Goal: Communication & Community: Answer question/provide support

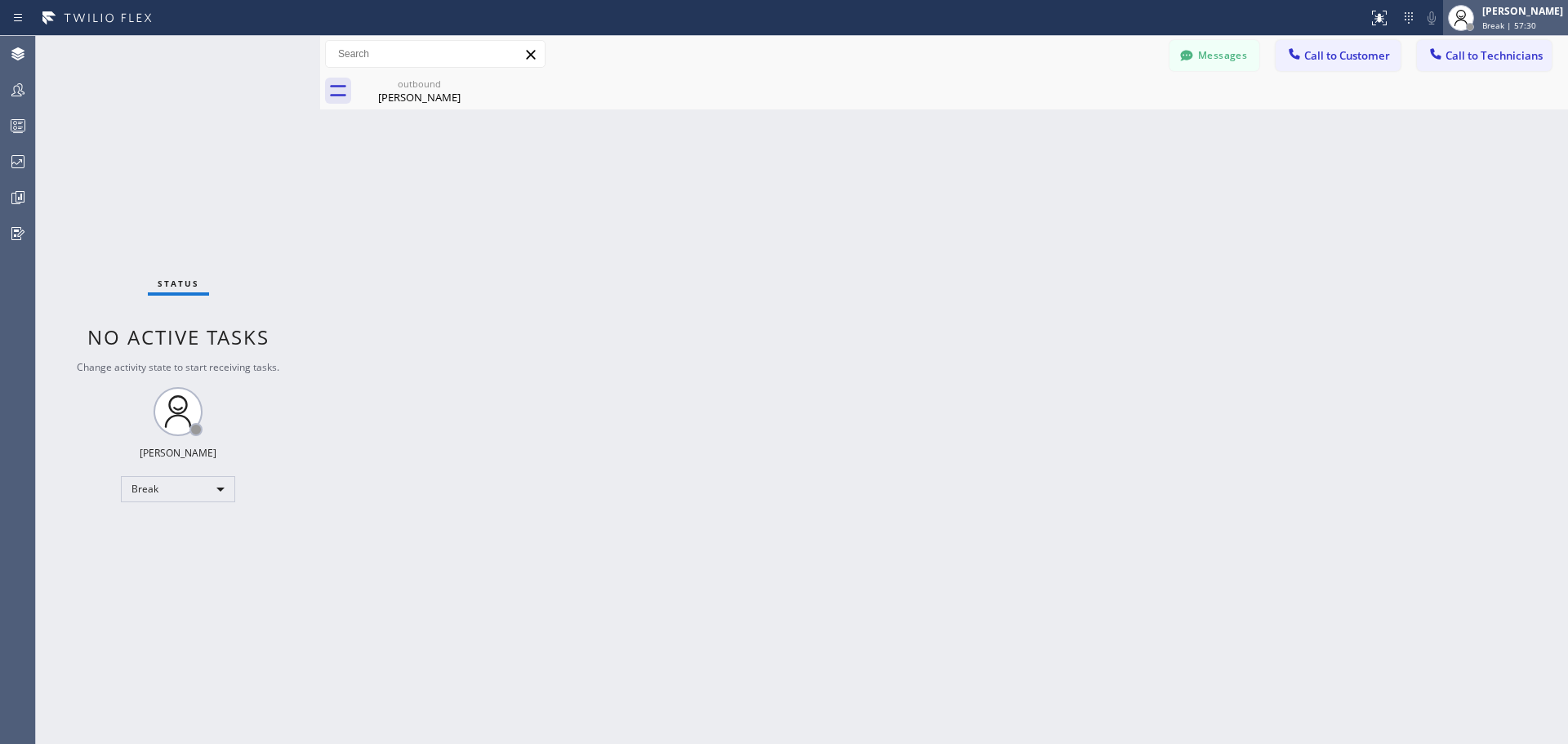
click at [1512, 25] on span "Break | 57:30" at bounding box center [1509, 25] width 54 height 12
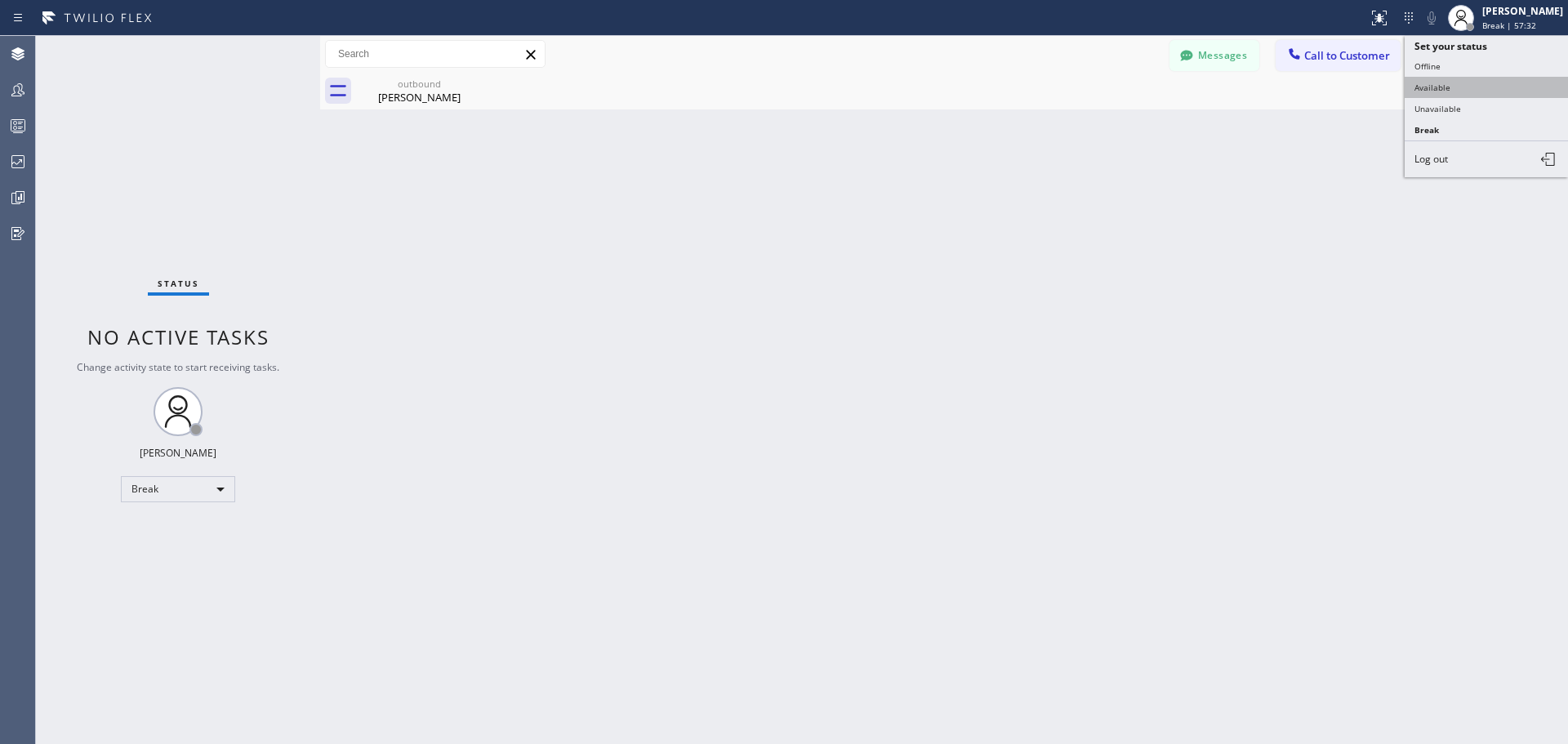
click at [1467, 87] on button "Available" at bounding box center [1487, 87] width 164 height 21
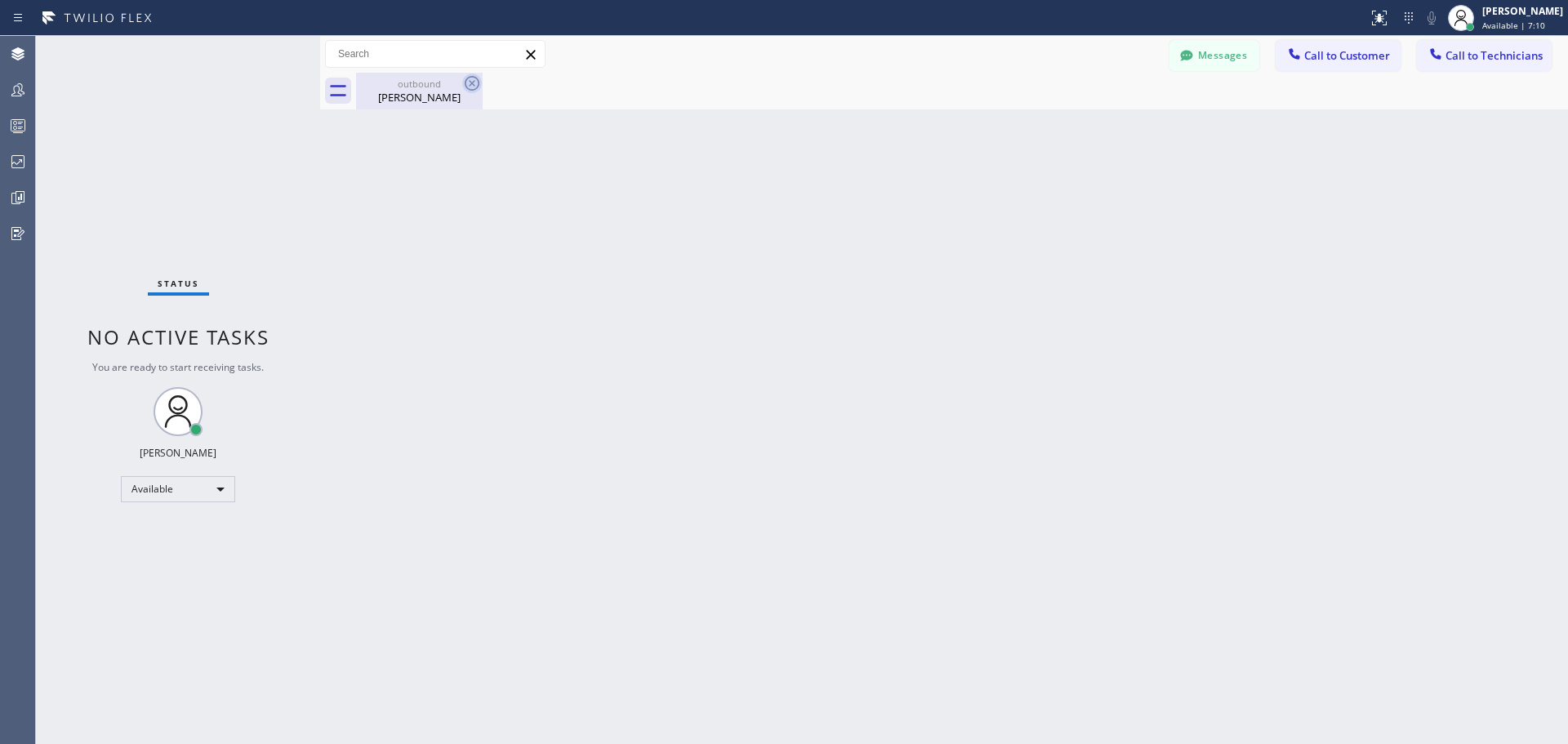
click at [471, 77] on icon at bounding box center [472, 84] width 15 height 15
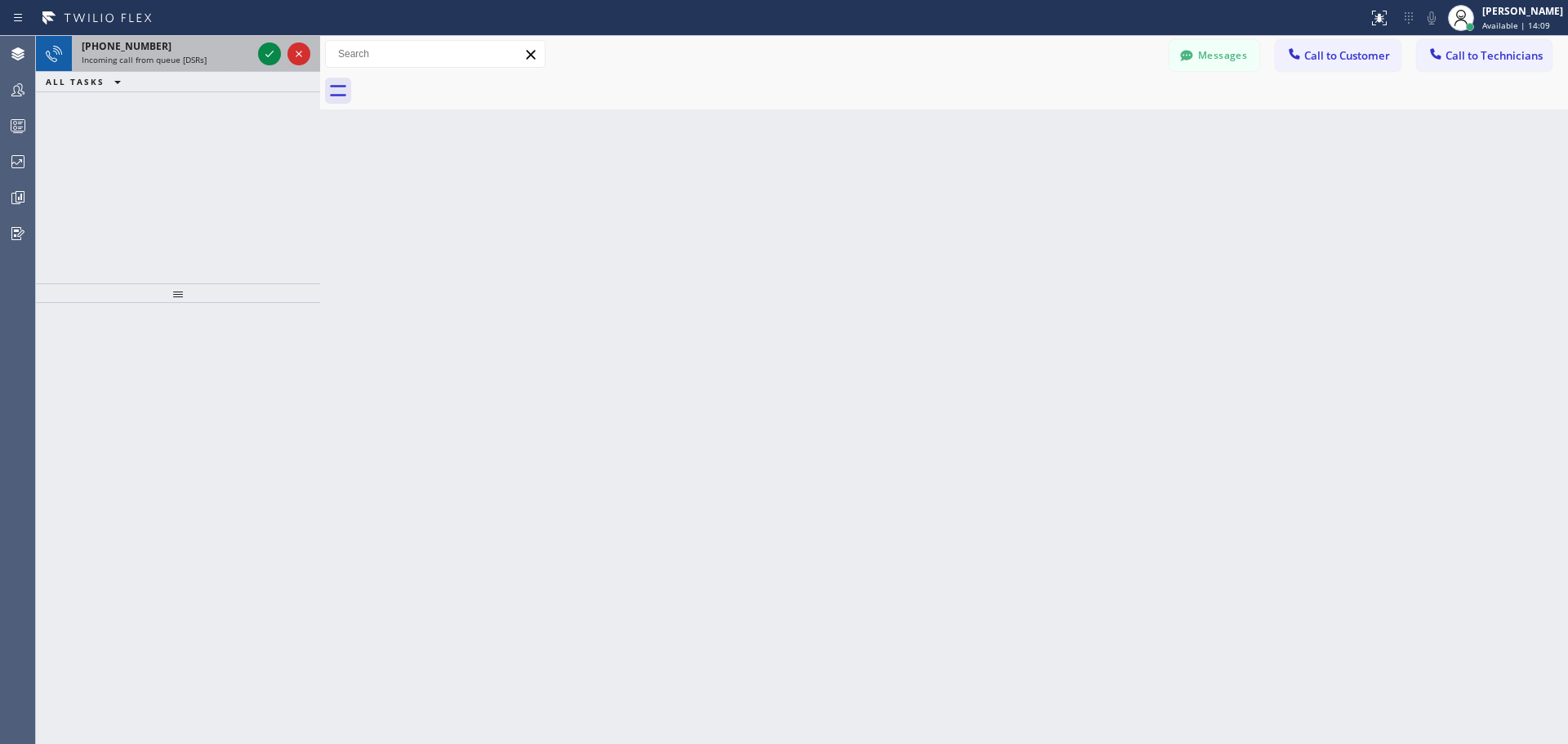
click at [283, 56] on div at bounding box center [284, 53] width 58 height 36
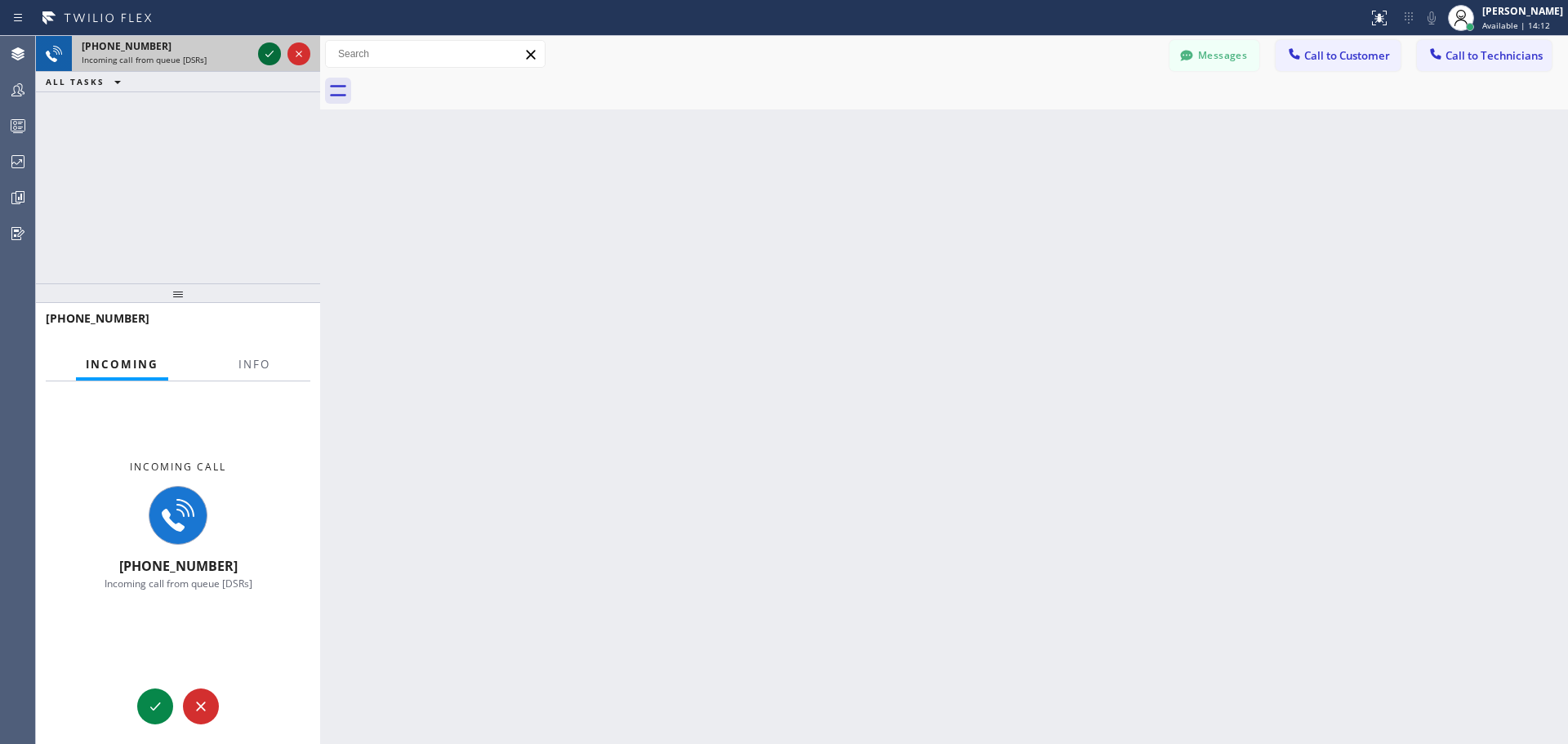
click at [266, 53] on icon at bounding box center [269, 53] width 19 height 19
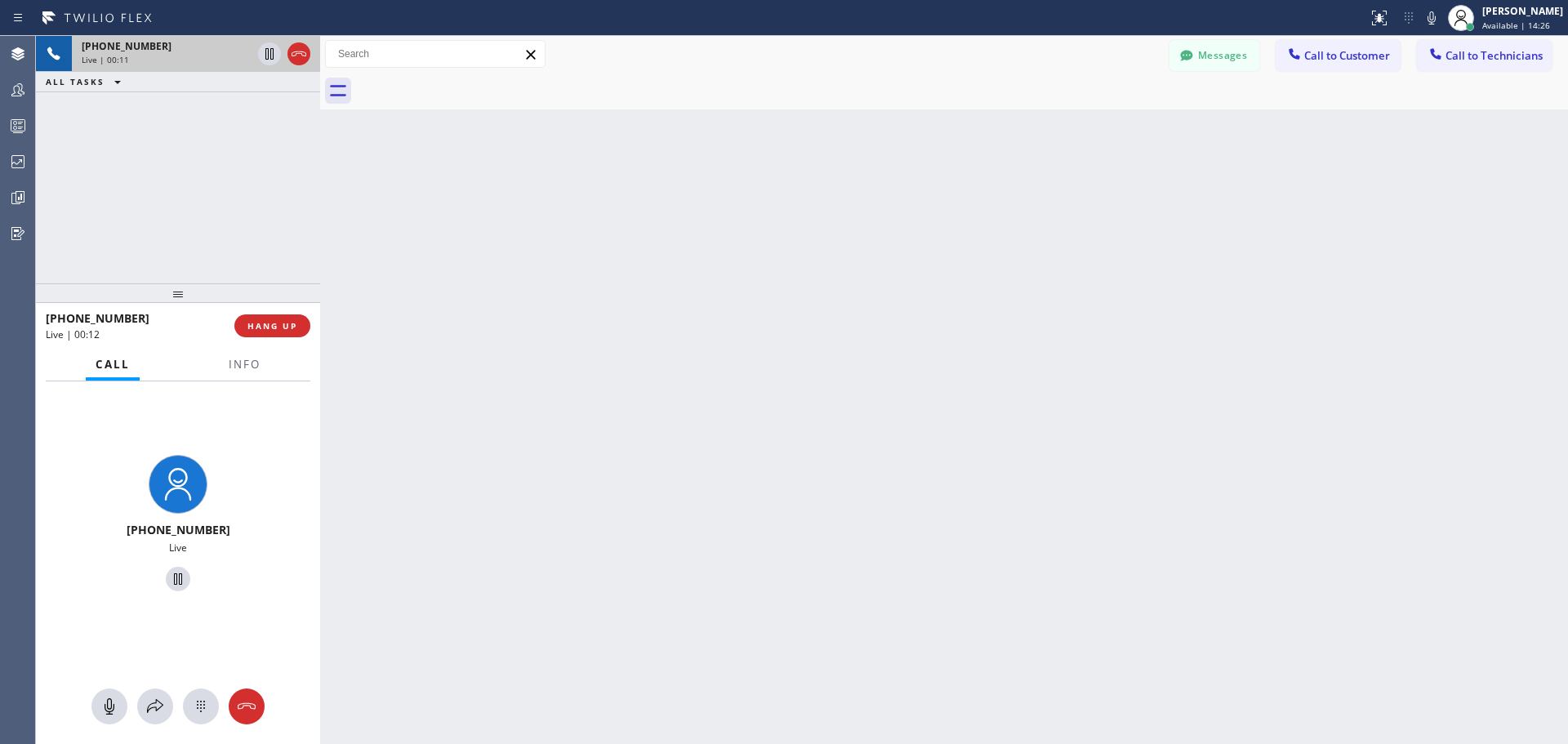
drag, startPoint x: 932, startPoint y: 8, endPoint x: 701, endPoint y: 300, distance: 372.3
click at [701, 300] on div "Back to Dashboard Change Sender ID Customers Technicians FB Floyd Brown 09/18 1…" at bounding box center [944, 390] width 1248 height 708
click at [272, 326] on span "HANG UP" at bounding box center [272, 326] width 50 height 12
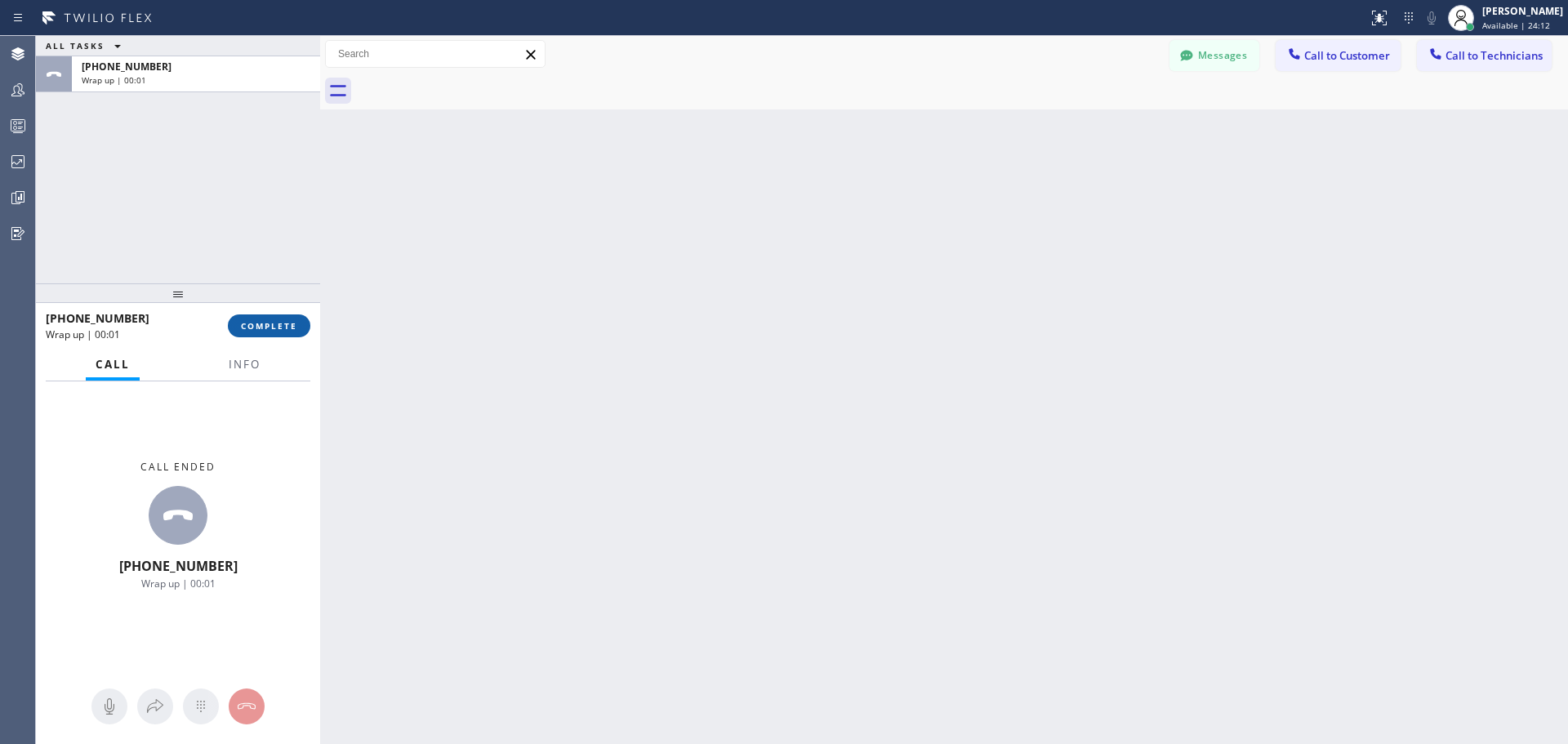
click at [280, 331] on span "COMPLETE" at bounding box center [268, 326] width 56 height 12
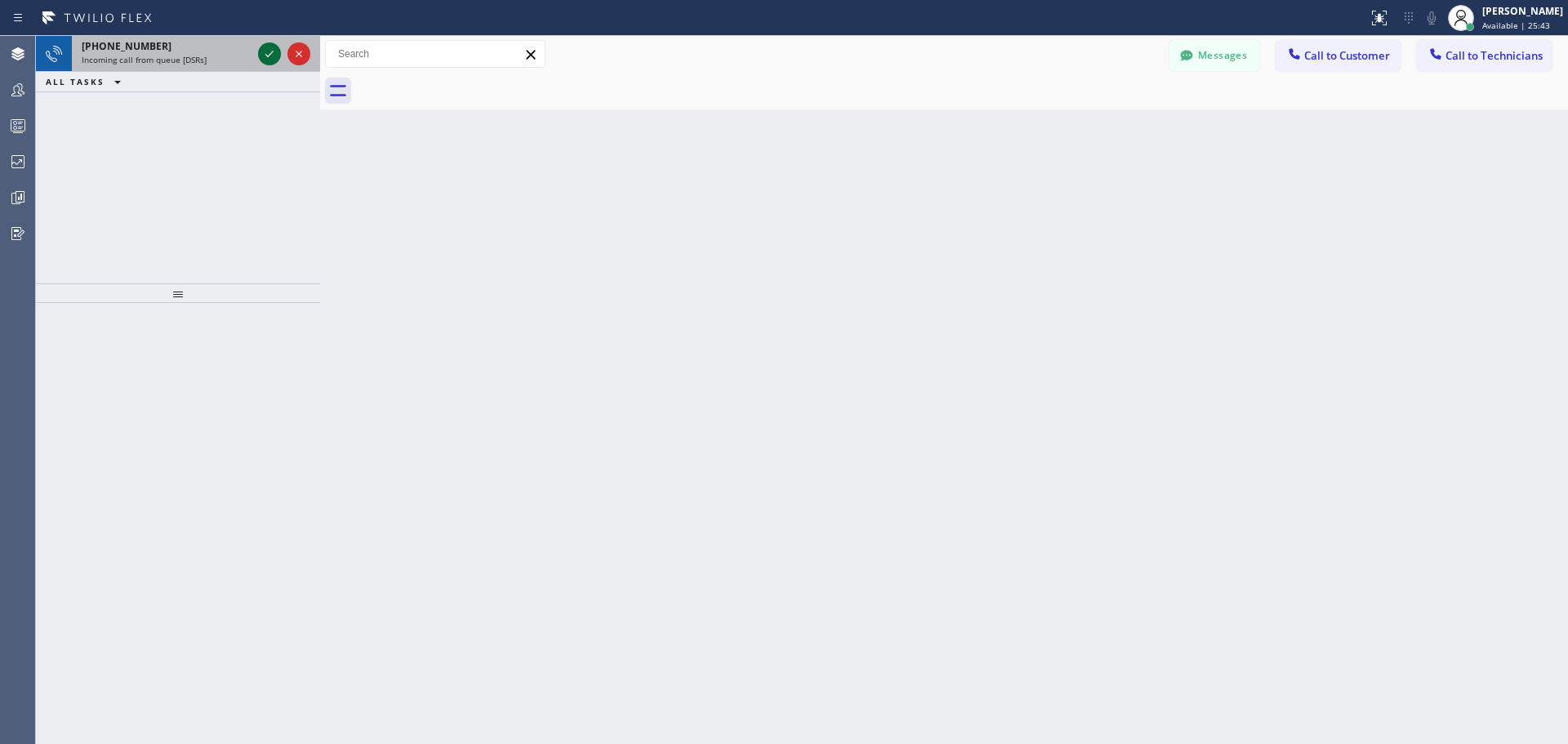
click at [268, 56] on icon at bounding box center [270, 54] width 8 height 7
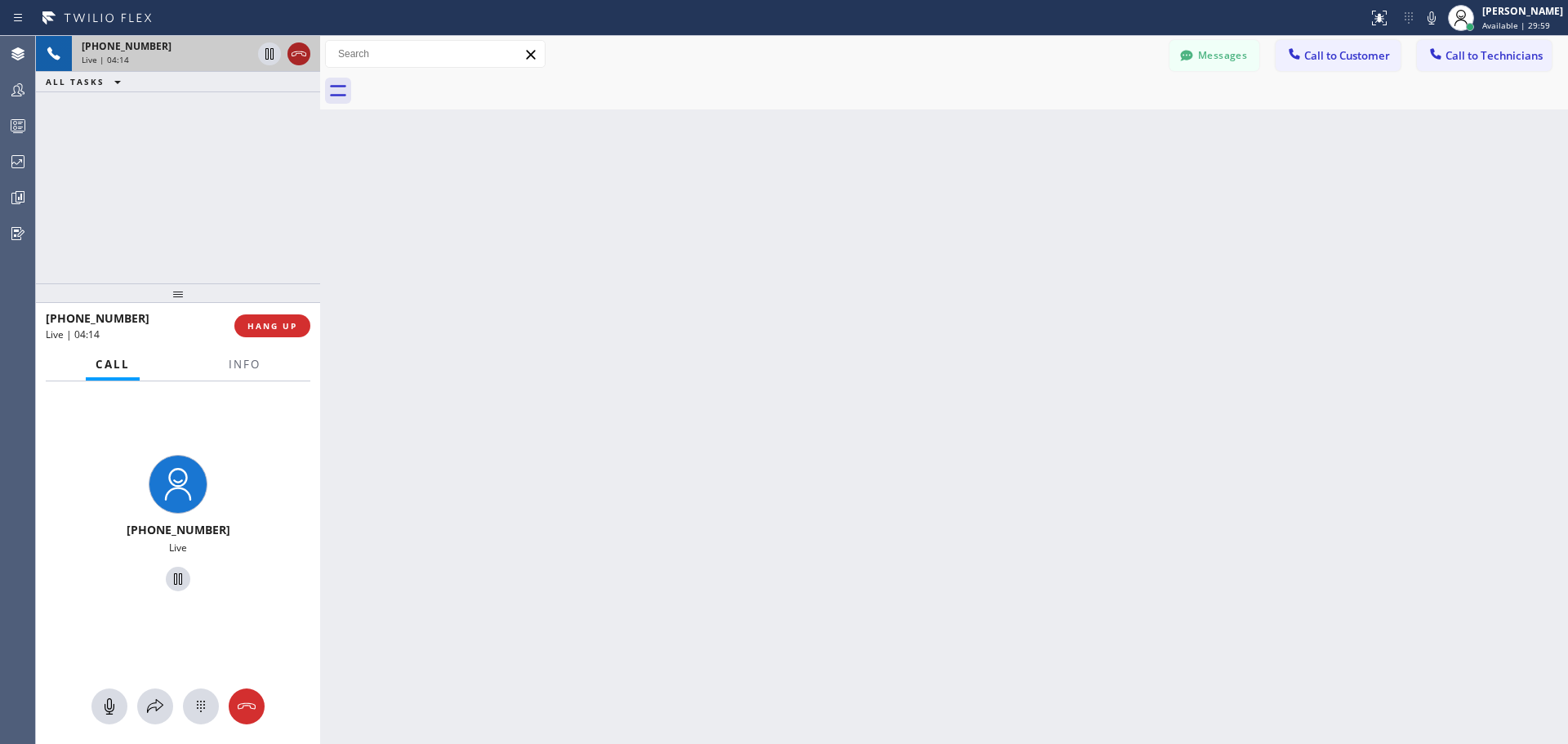
click at [297, 55] on icon at bounding box center [298, 53] width 19 height 19
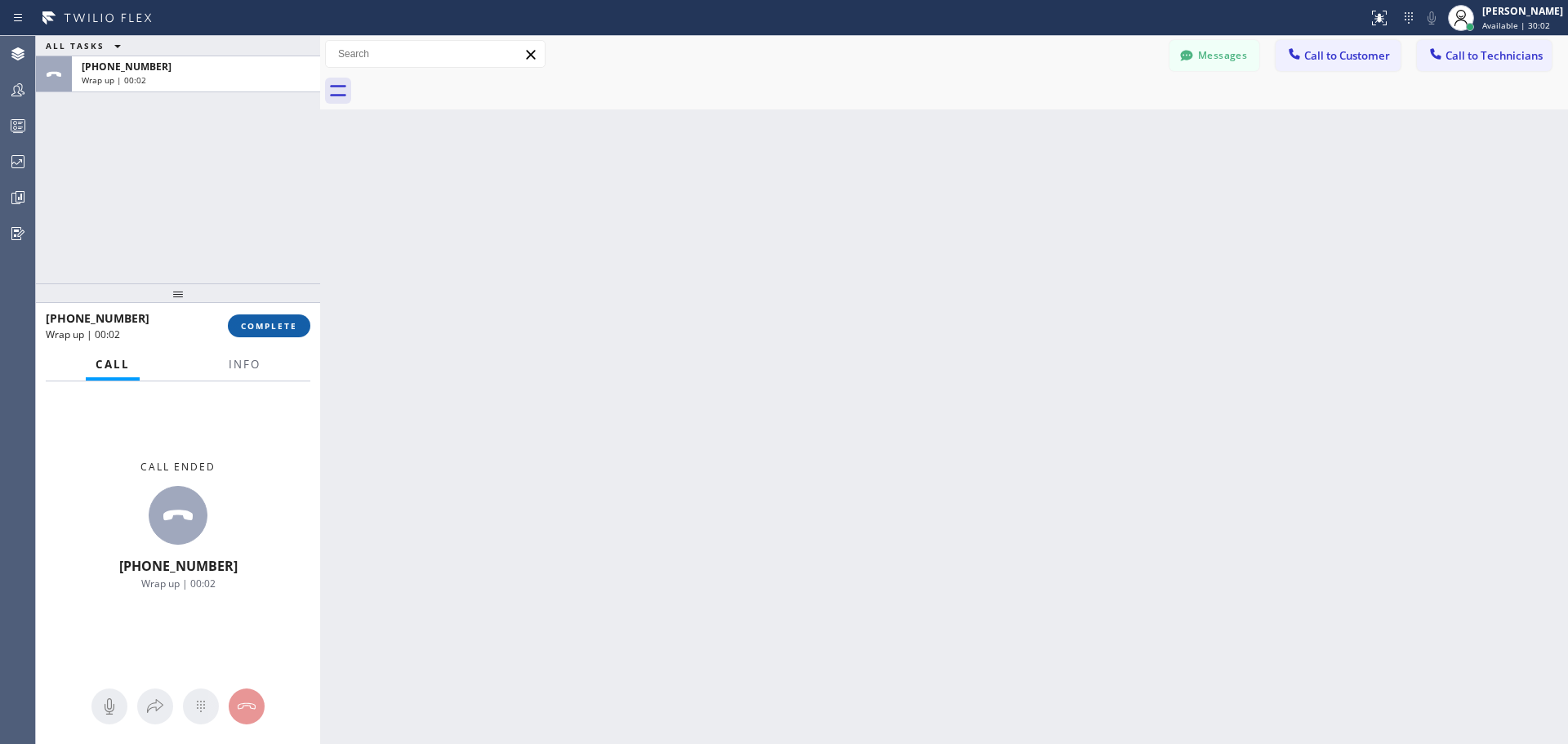
click at [287, 328] on span "COMPLETE" at bounding box center [268, 326] width 56 height 12
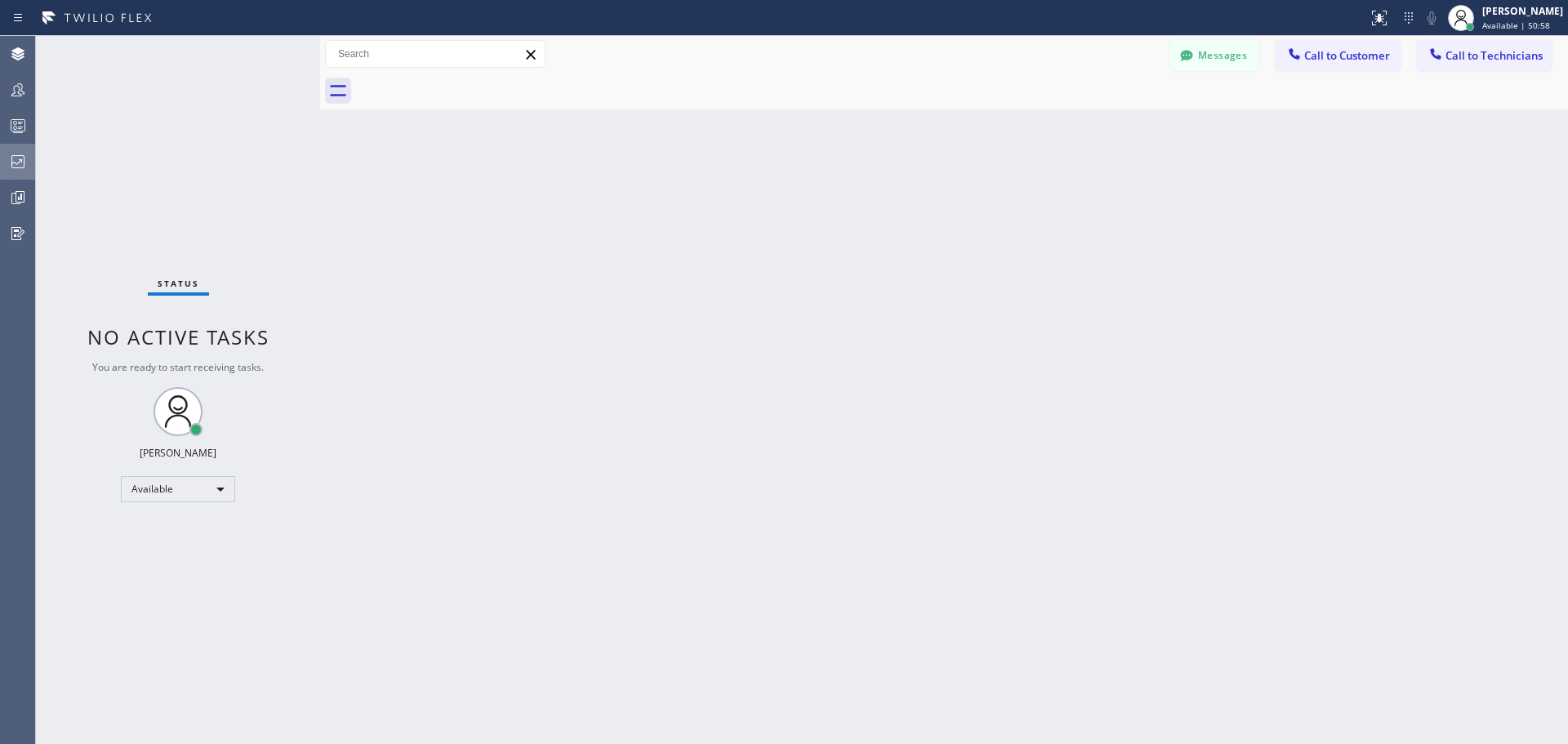
click at [23, 156] on icon at bounding box center [18, 162] width 13 height 13
click at [13, 165] on icon at bounding box center [18, 161] width 19 height 19
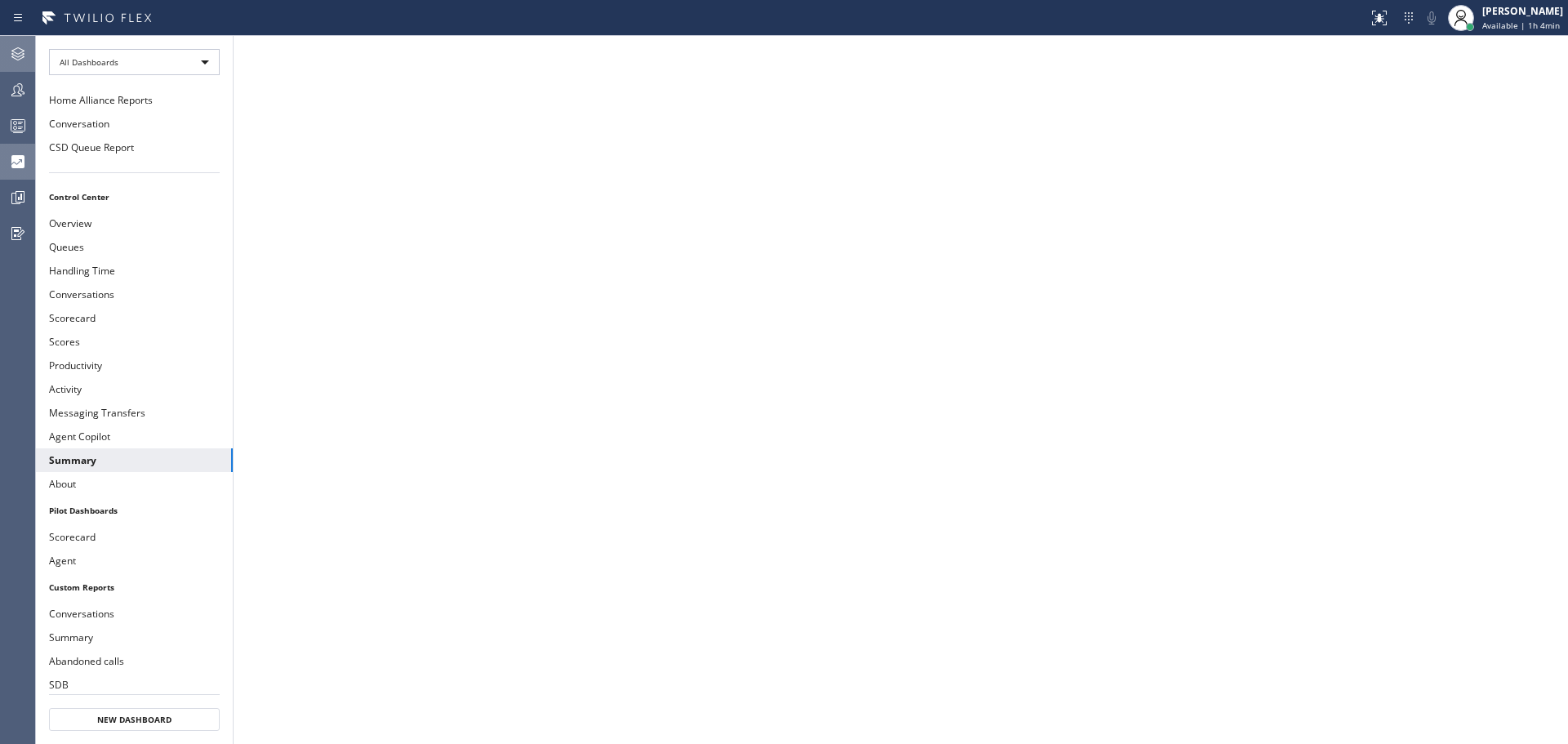
click at [9, 52] on icon at bounding box center [18, 53] width 19 height 19
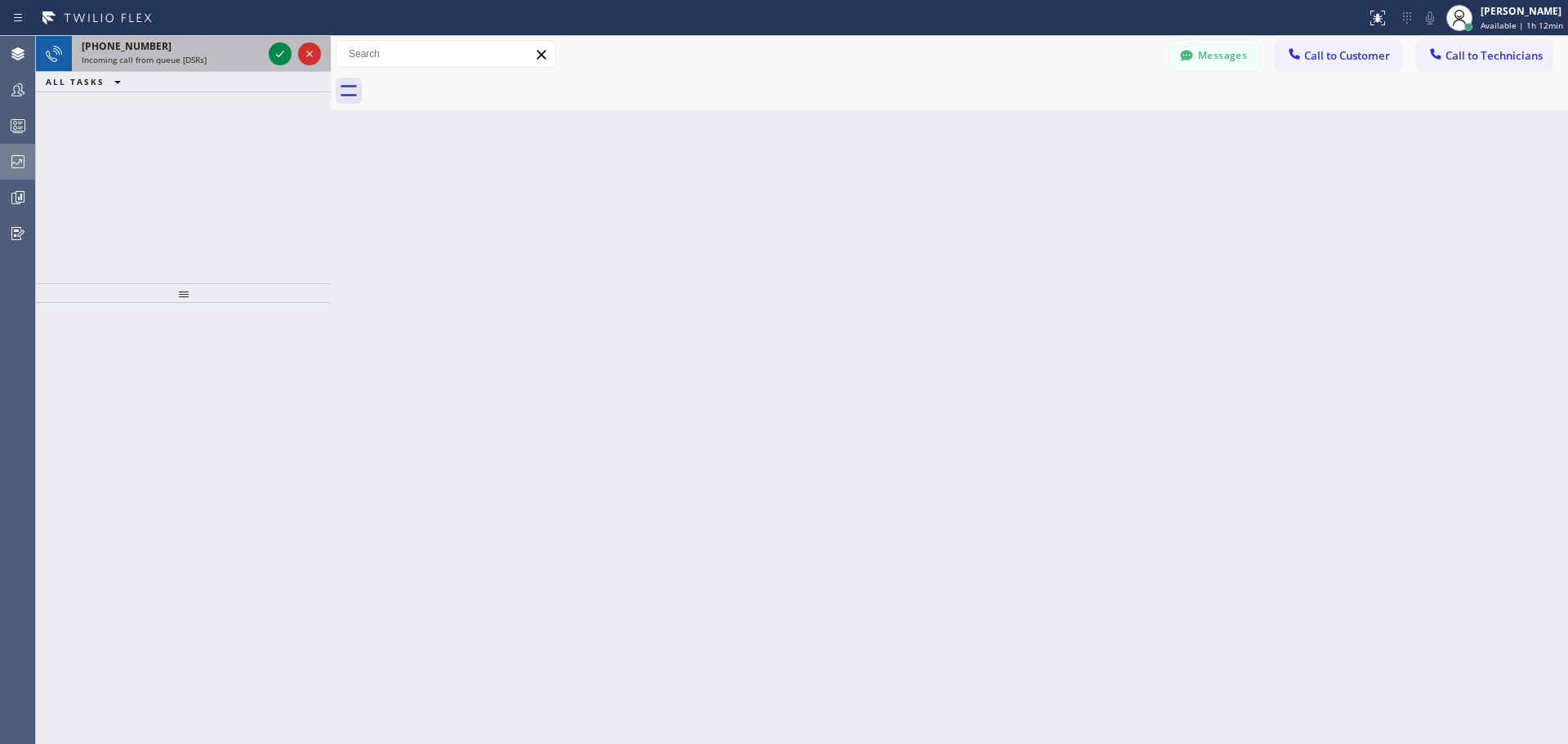
drag, startPoint x: 265, startPoint y: 55, endPoint x: 328, endPoint y: 71, distance: 65.0
click at [331, 68] on div at bounding box center [331, 390] width 0 height 708
drag, startPoint x: 284, startPoint y: 53, endPoint x: 321, endPoint y: 84, distance: 48.3
click at [286, 54] on icon at bounding box center [285, 53] width 19 height 19
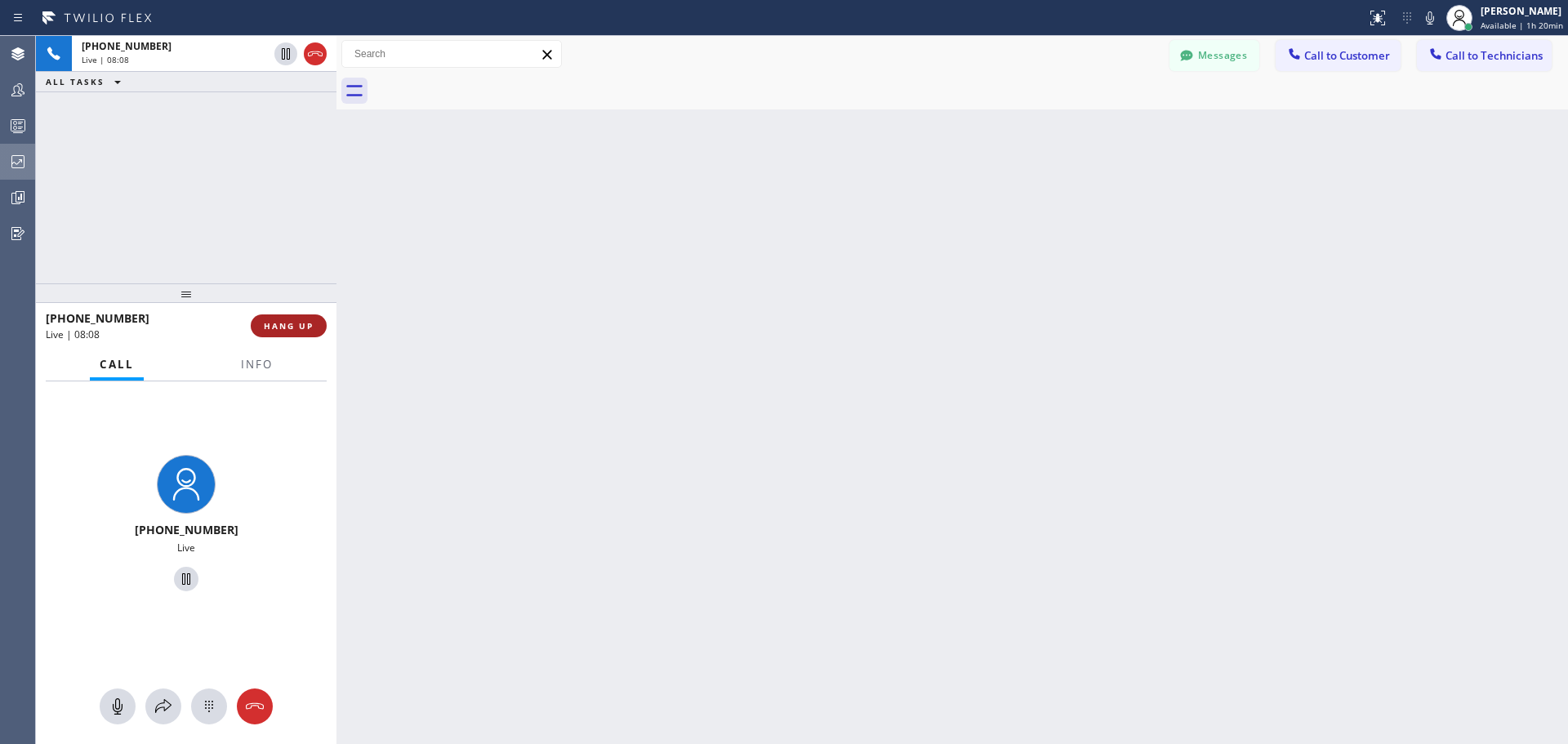
click at [282, 327] on span "HANG UP" at bounding box center [289, 326] width 50 height 12
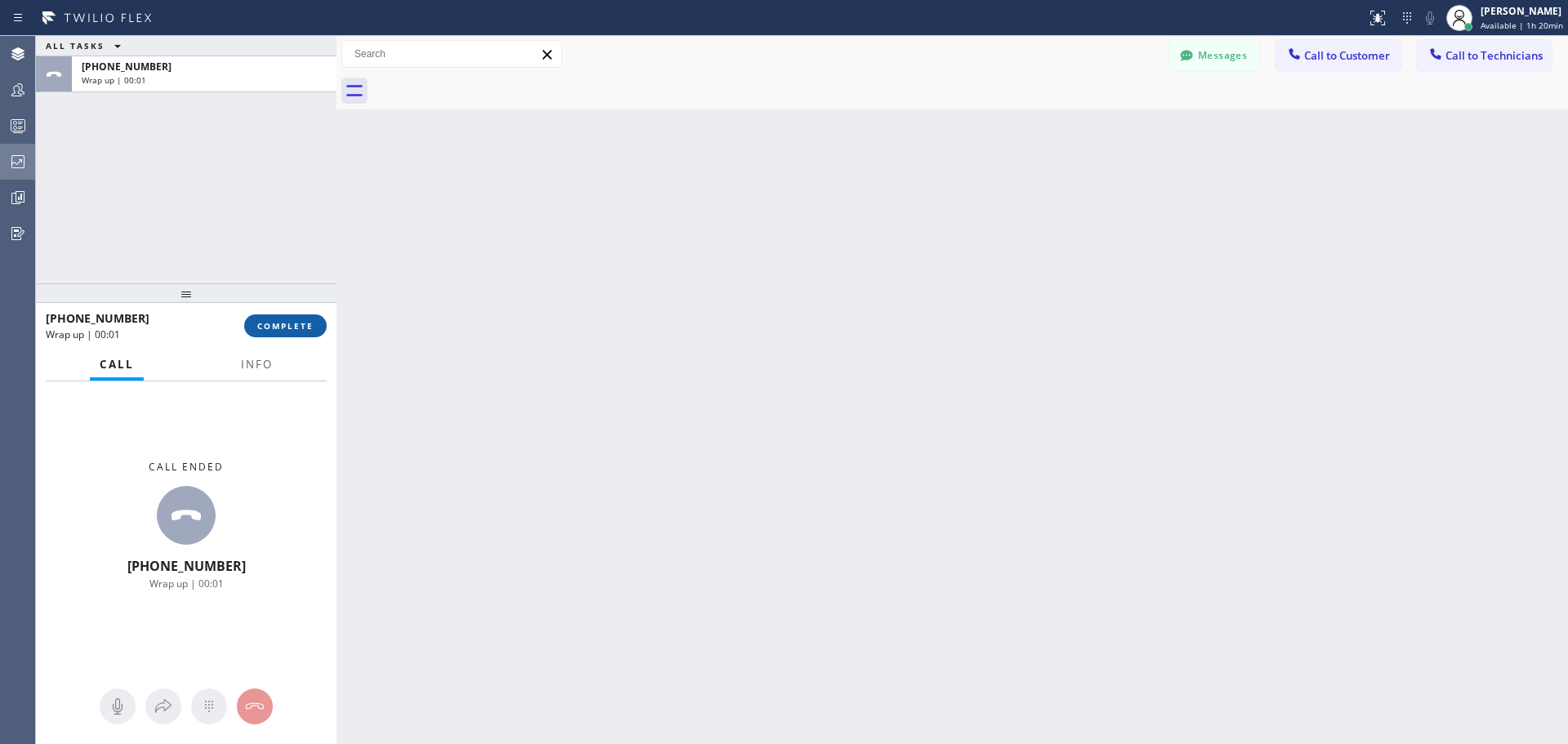
click at [278, 326] on span "COMPLETE" at bounding box center [285, 326] width 56 height 12
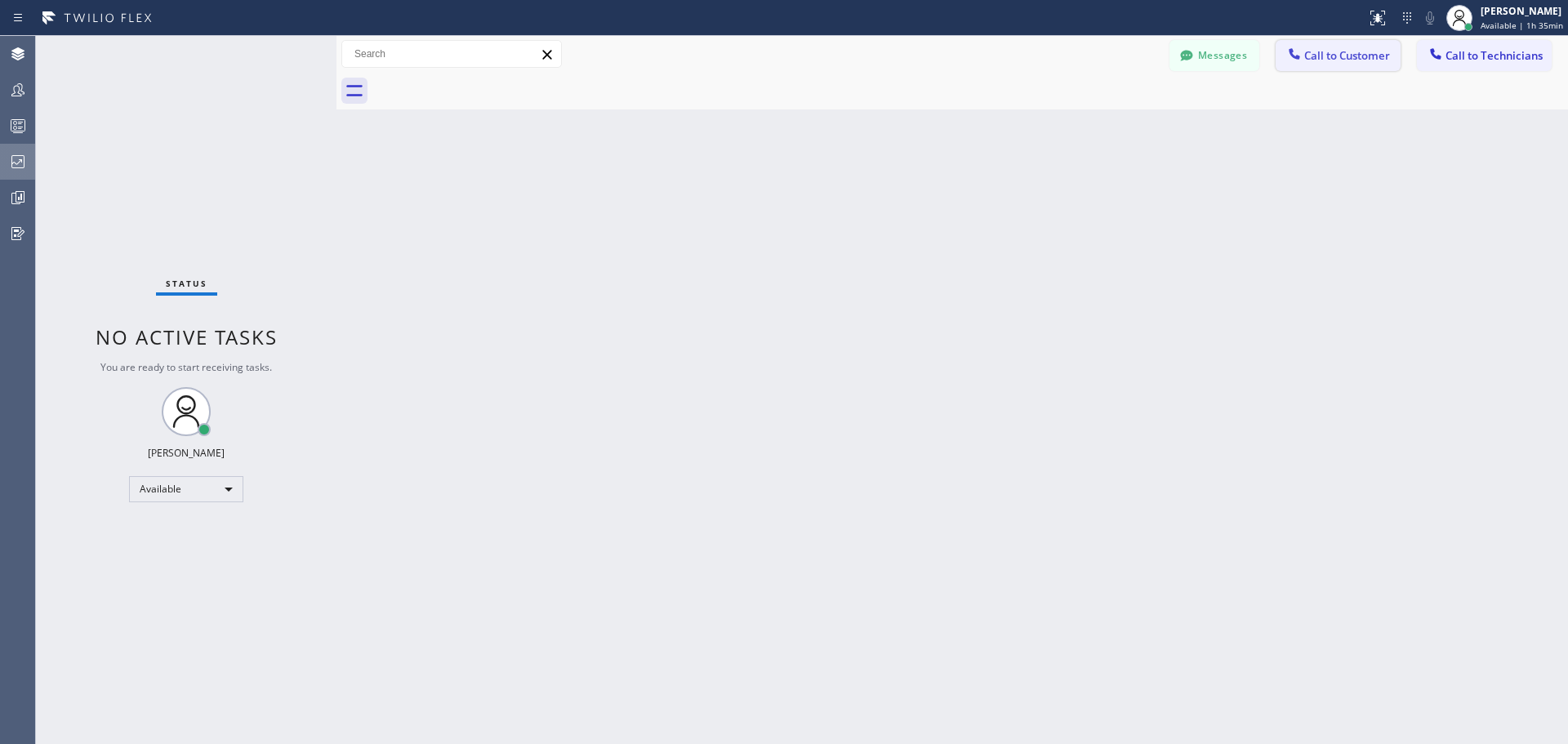
click at [1358, 47] on button "Call to Customer" at bounding box center [1338, 55] width 125 height 31
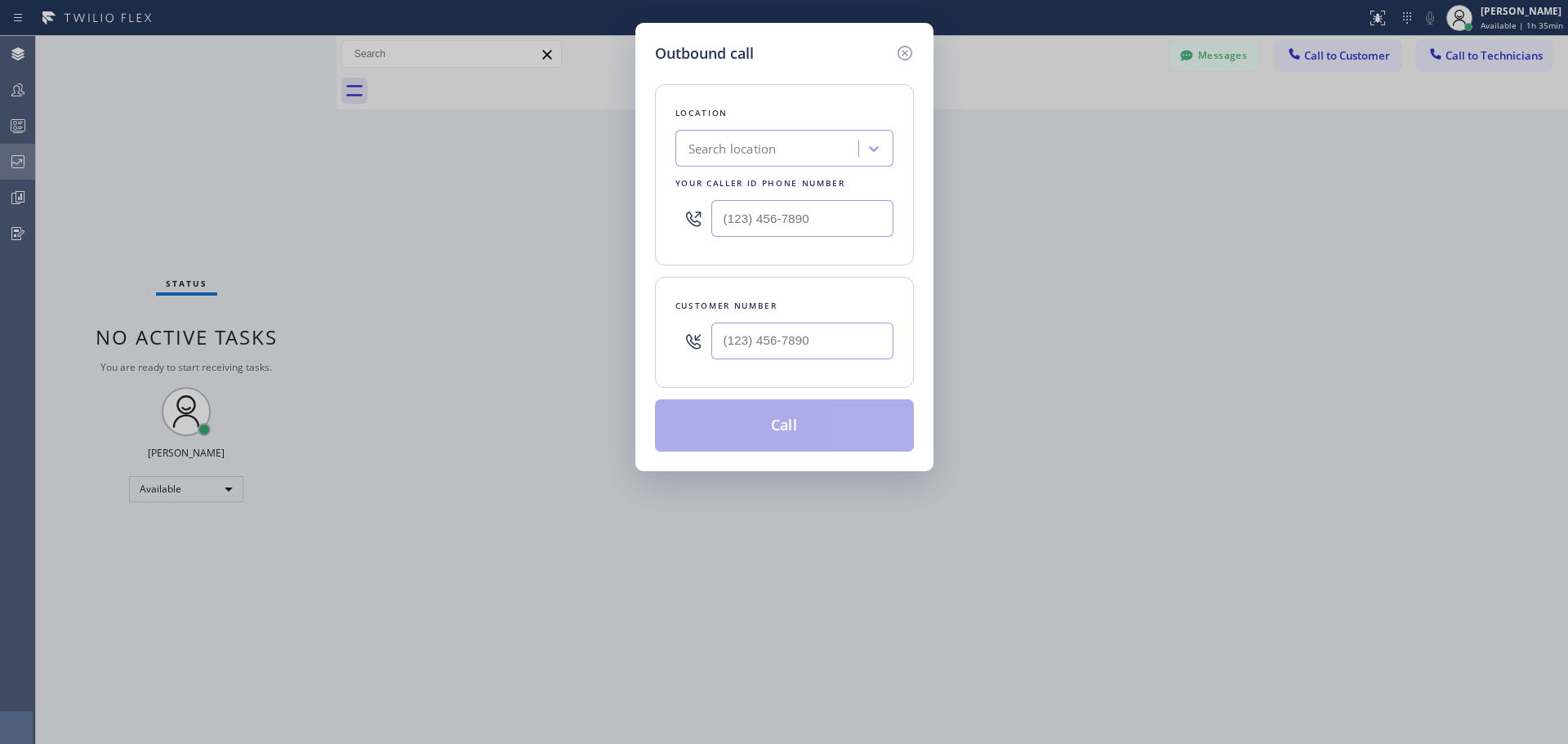
click at [774, 159] on div "Search location" at bounding box center [769, 149] width 178 height 28
click at [777, 141] on div "Search location" at bounding box center [733, 149] width 89 height 18
type input "CSM"
click at [787, 191] on div "Home Alliance CSM" at bounding box center [784, 182] width 218 height 29
type input "[PHONE_NUMBER]"
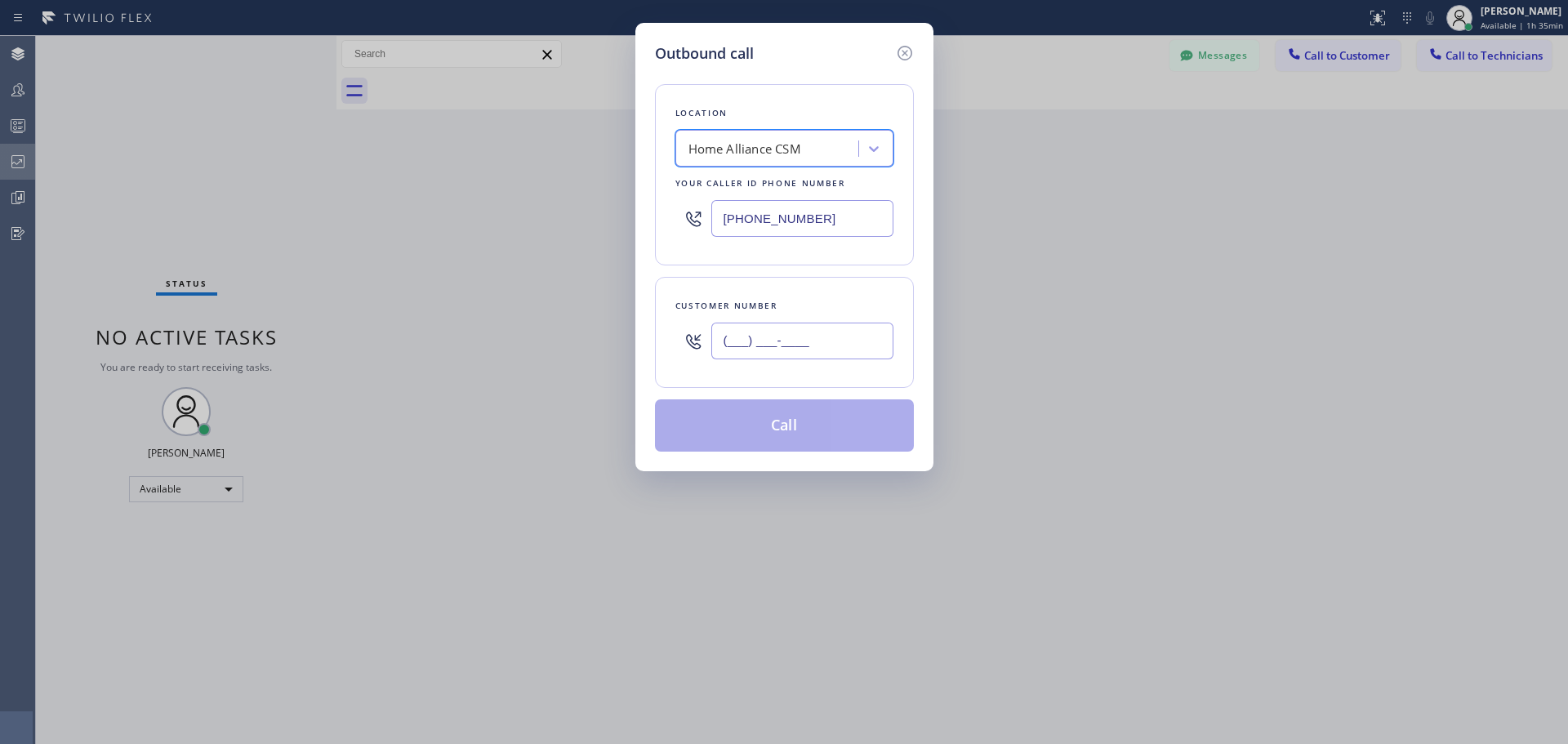
click at [774, 342] on input "(___) ___-____" at bounding box center [803, 341] width 182 height 37
paste input "786) 586-8654"
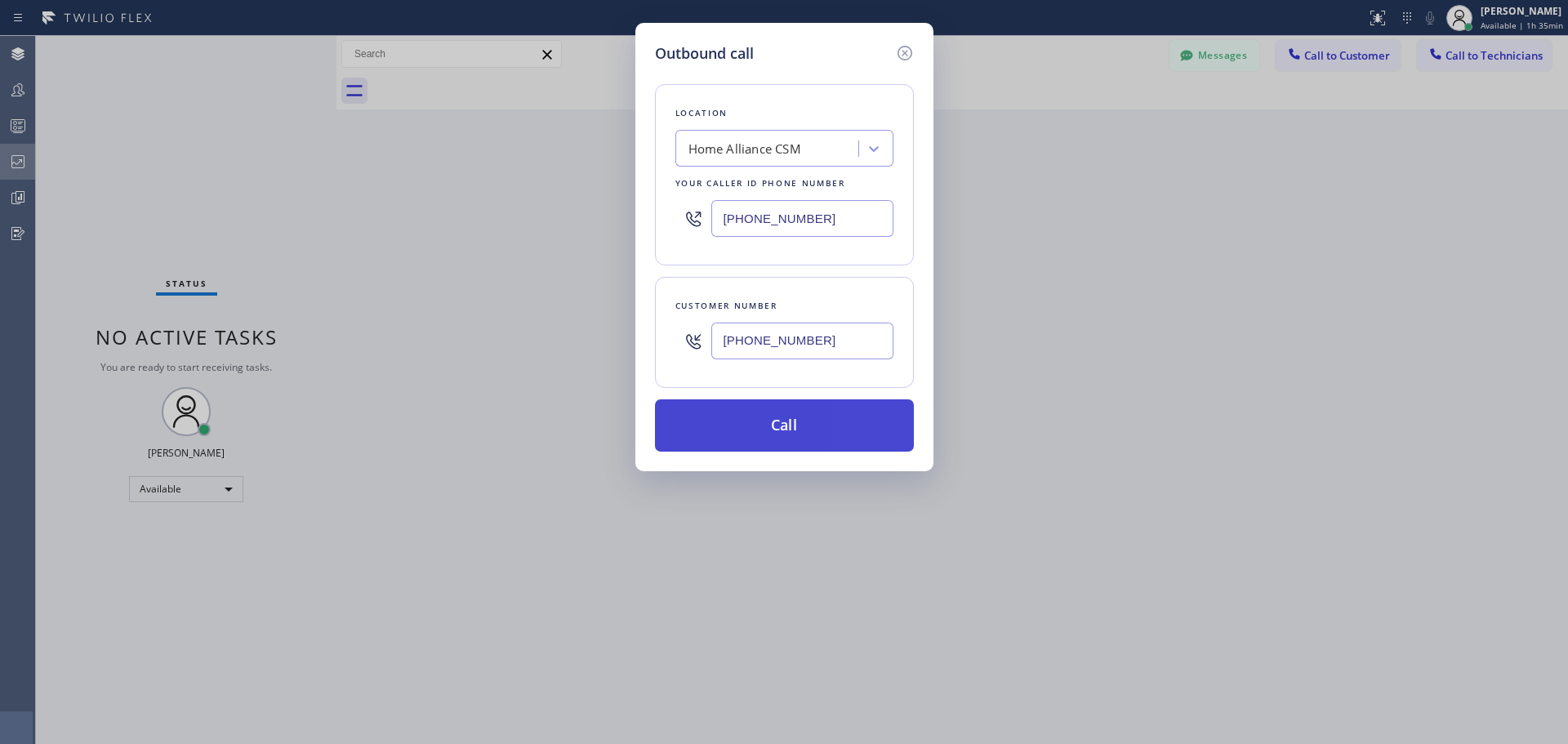
type input "[PHONE_NUMBER]"
click at [749, 424] on button "Call" at bounding box center [784, 425] width 259 height 53
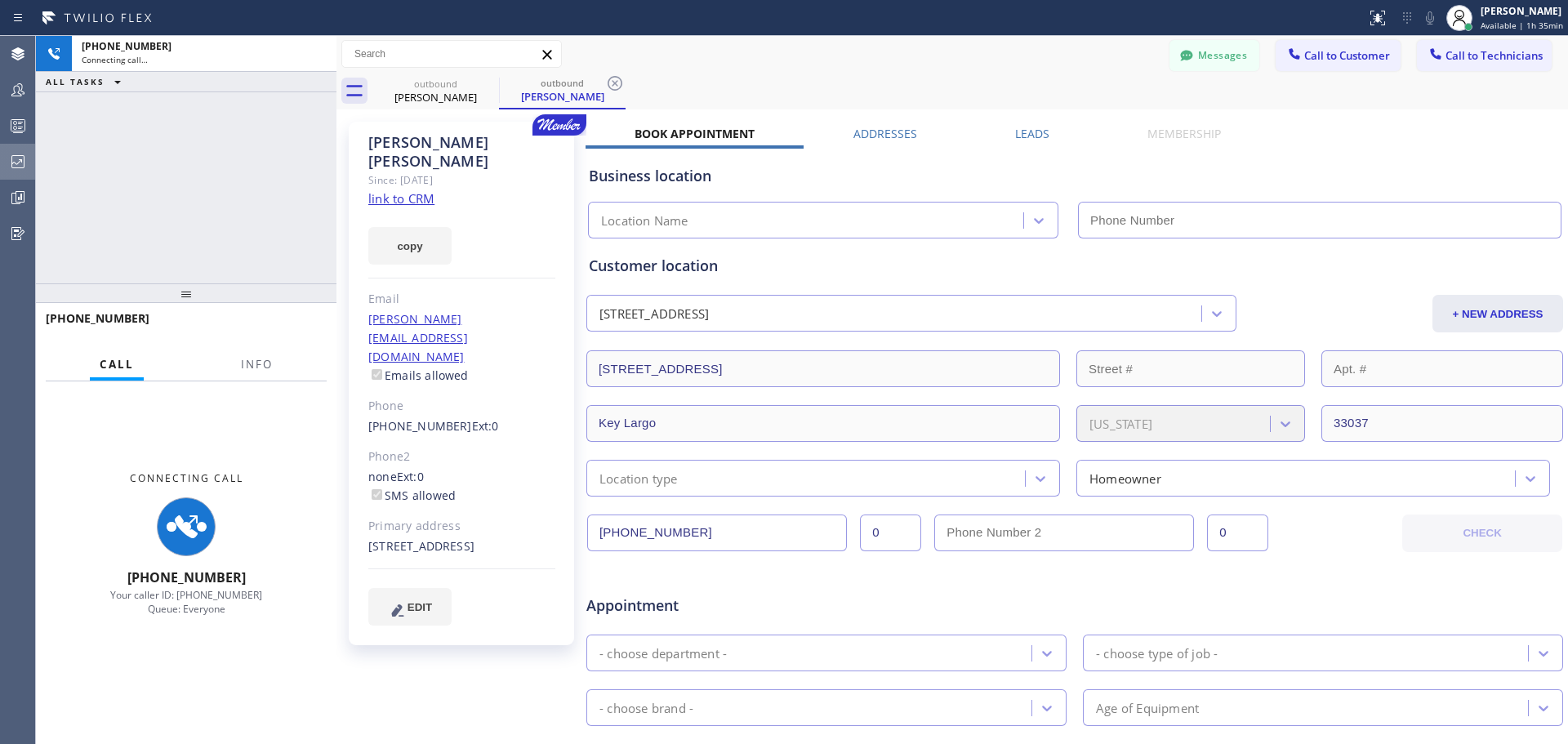
type input "[PHONE_NUMBER]"
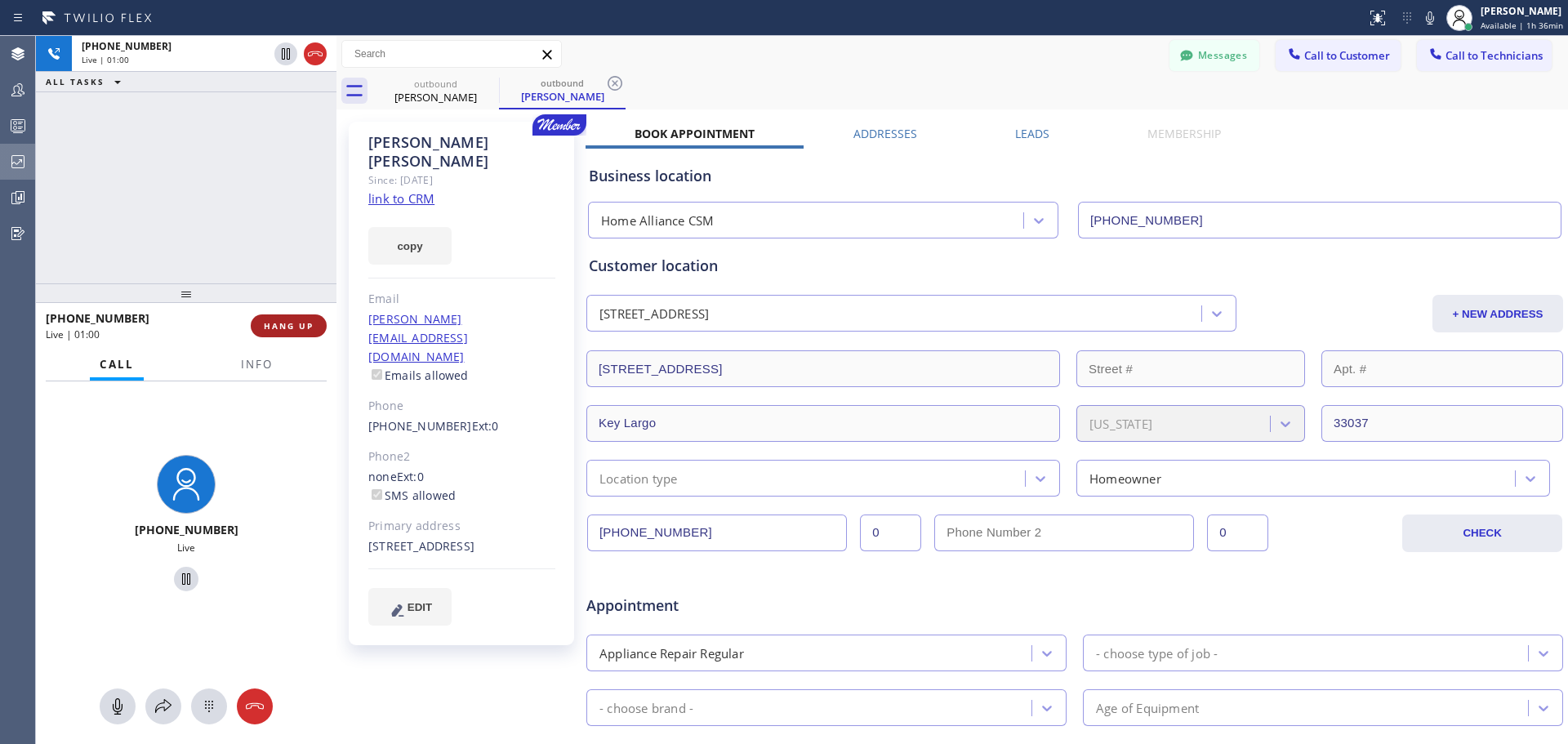
click at [297, 329] on span "HANG UP" at bounding box center [289, 326] width 50 height 12
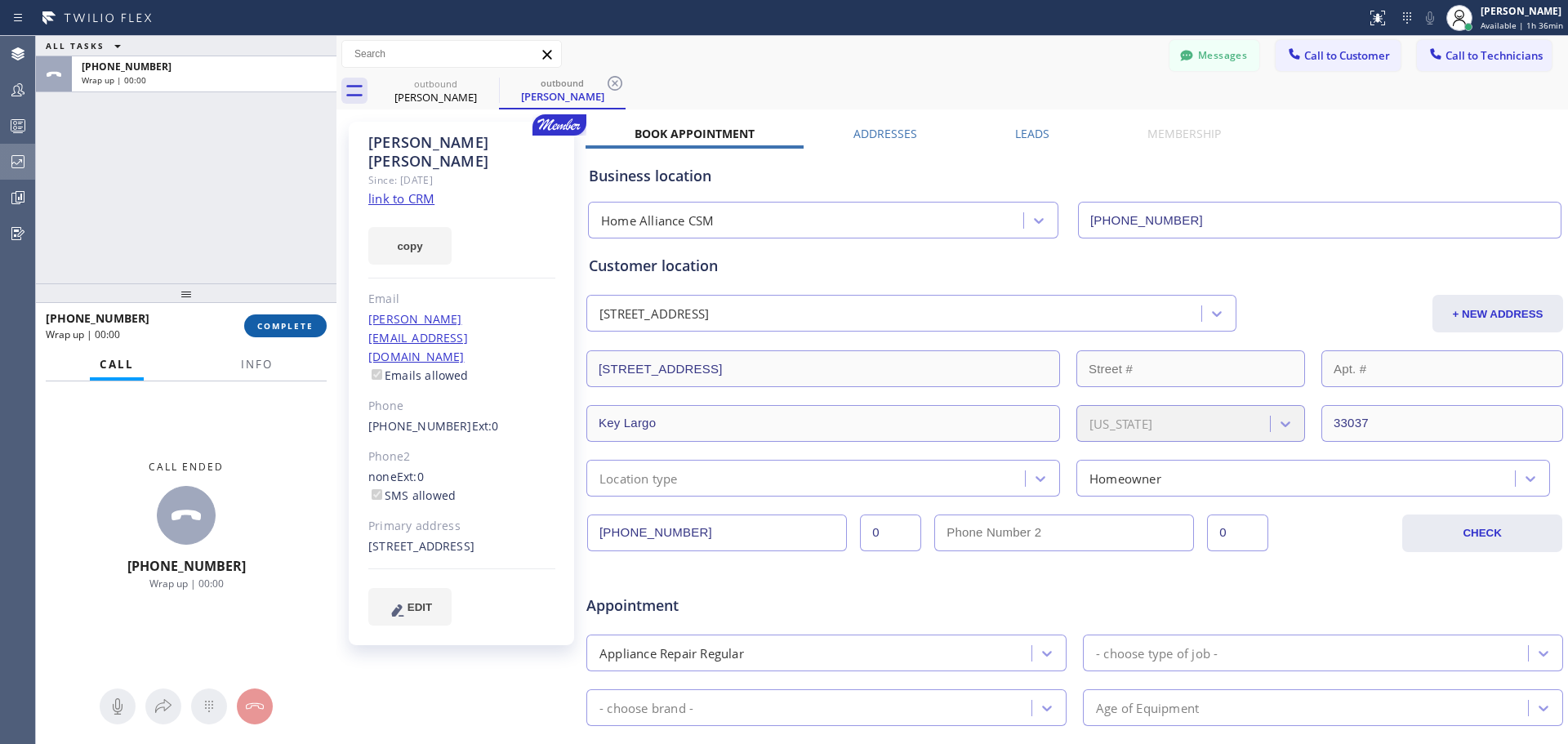
click at [277, 329] on span "COMPLETE" at bounding box center [285, 326] width 56 height 12
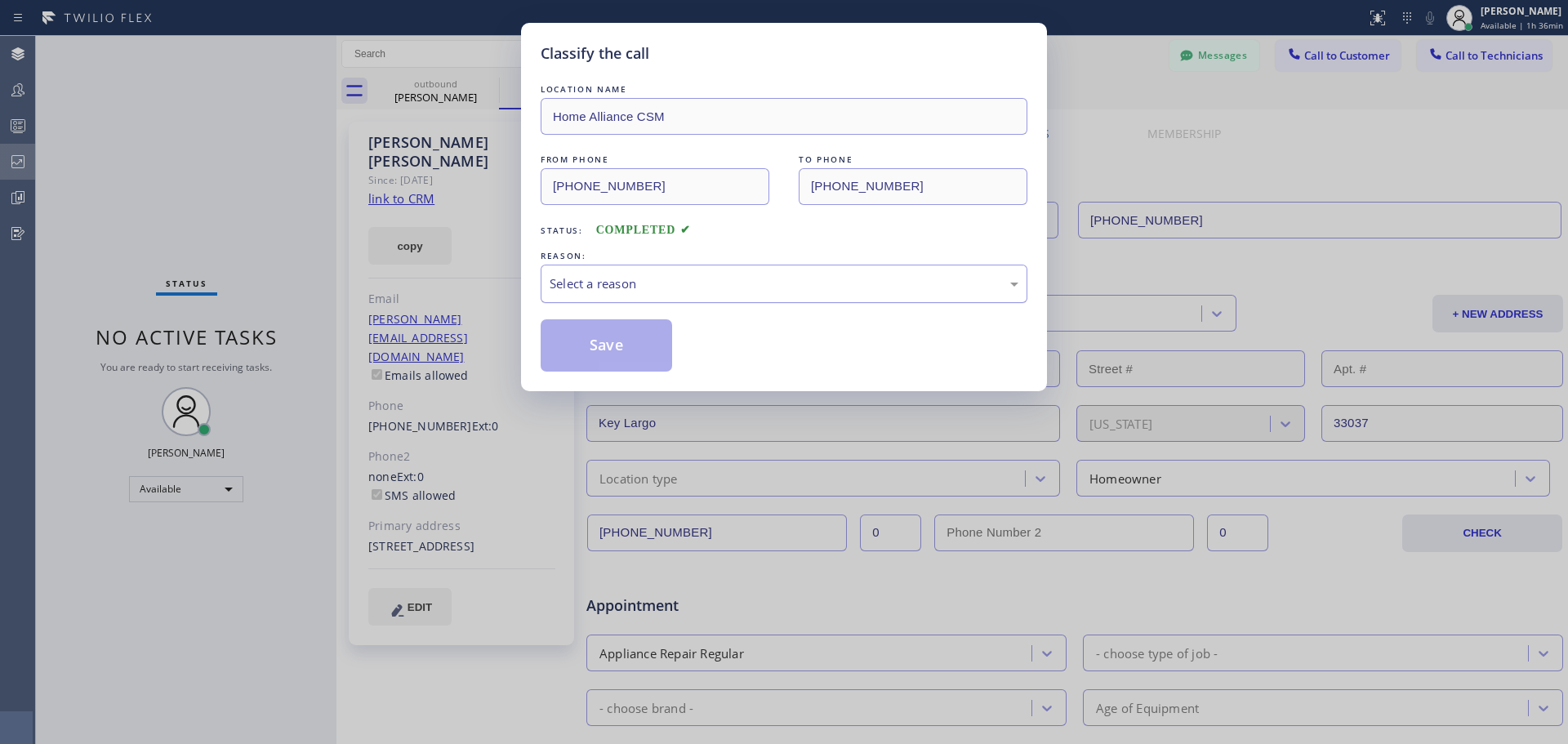
click at [754, 266] on div "Select a reason" at bounding box center [784, 284] width 487 height 38
click at [617, 332] on button "Save" at bounding box center [606, 345] width 131 height 53
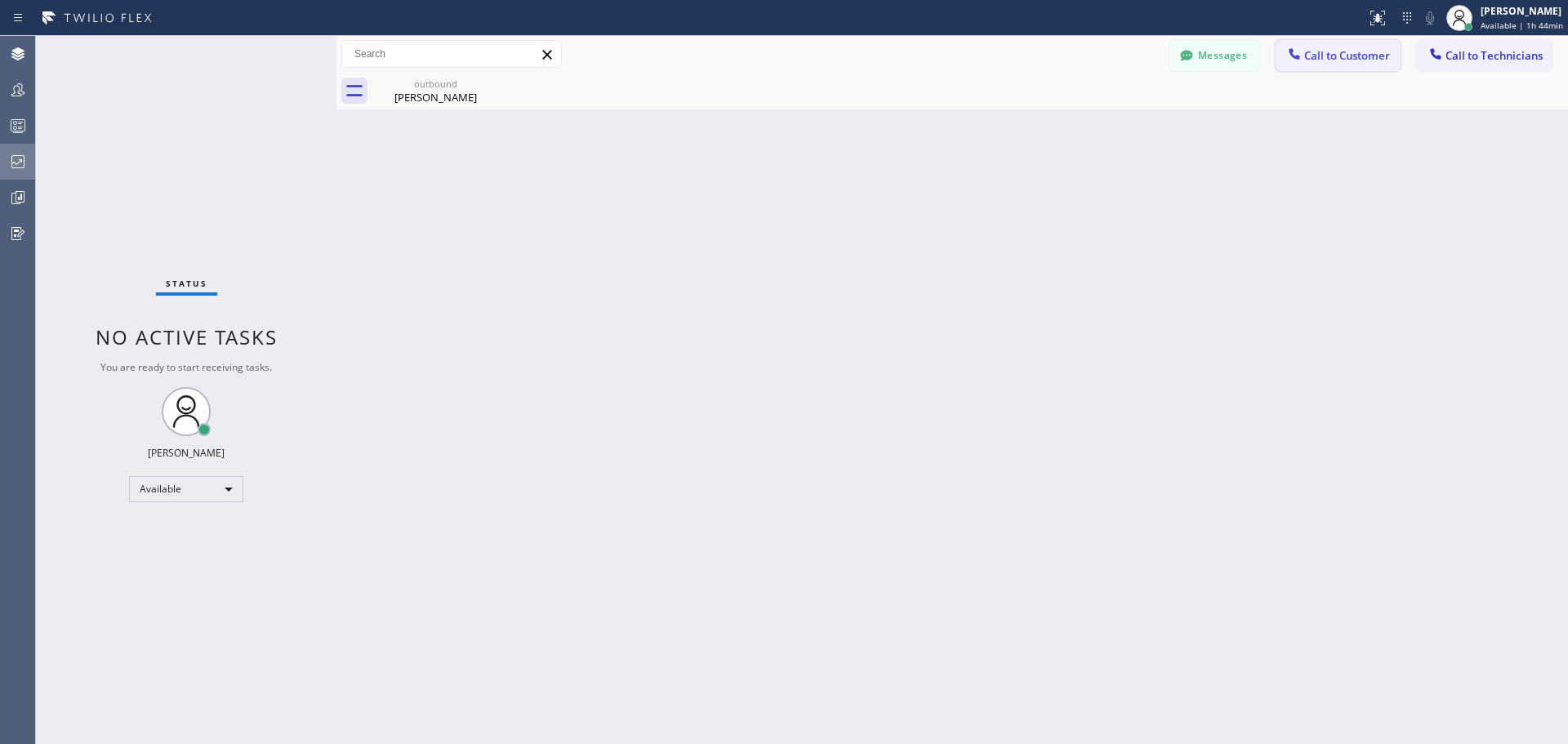
click at [1376, 61] on span "Call to Customer" at bounding box center [1347, 56] width 86 height 15
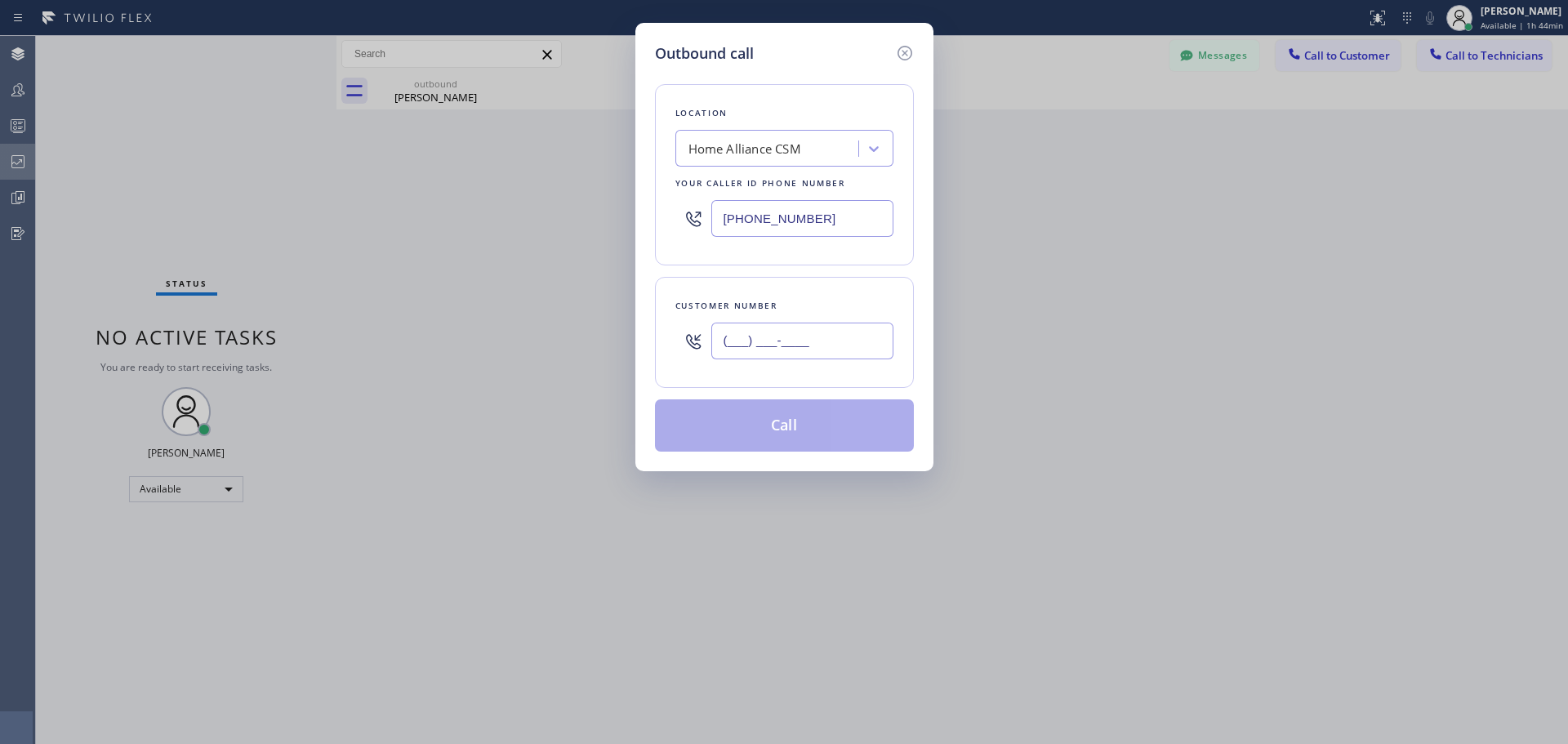
click at [764, 334] on input "(___) ___-____" at bounding box center [803, 341] width 182 height 37
paste input "714) 397-7299"
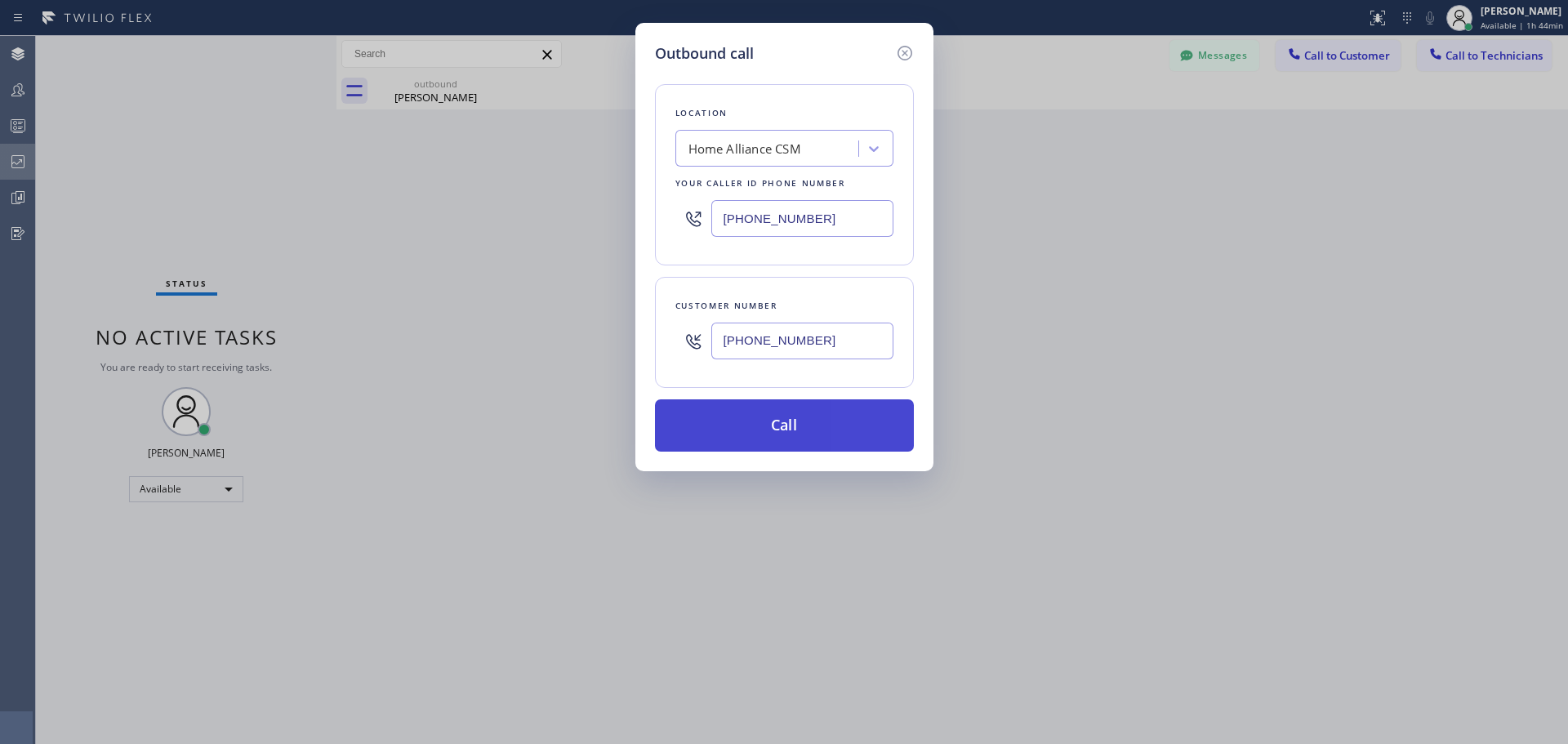
type input "[PHONE_NUMBER]"
click at [803, 434] on button "Call" at bounding box center [784, 425] width 259 height 53
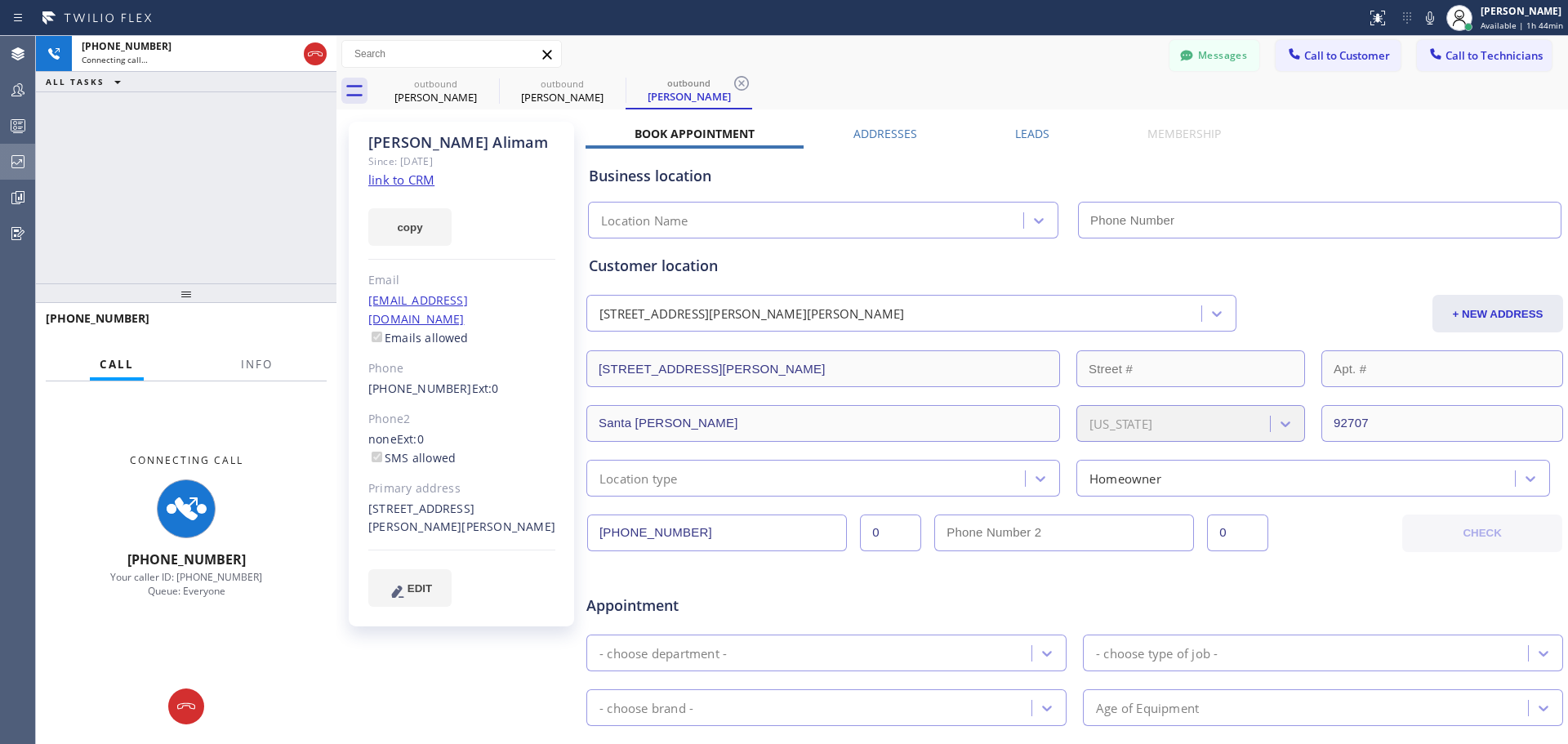
type input "[PHONE_NUMBER]"
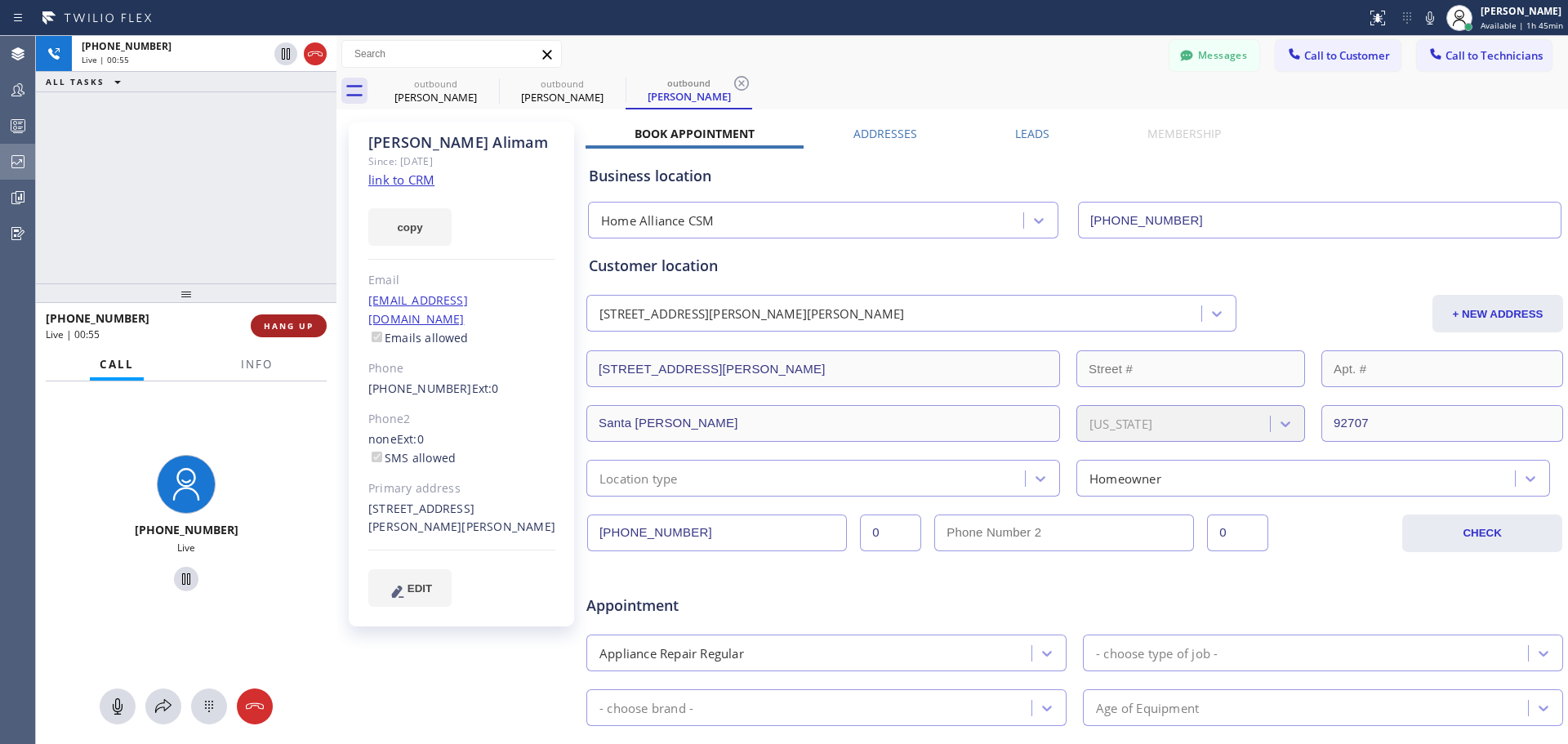
click at [277, 327] on span "HANG UP" at bounding box center [289, 326] width 50 height 12
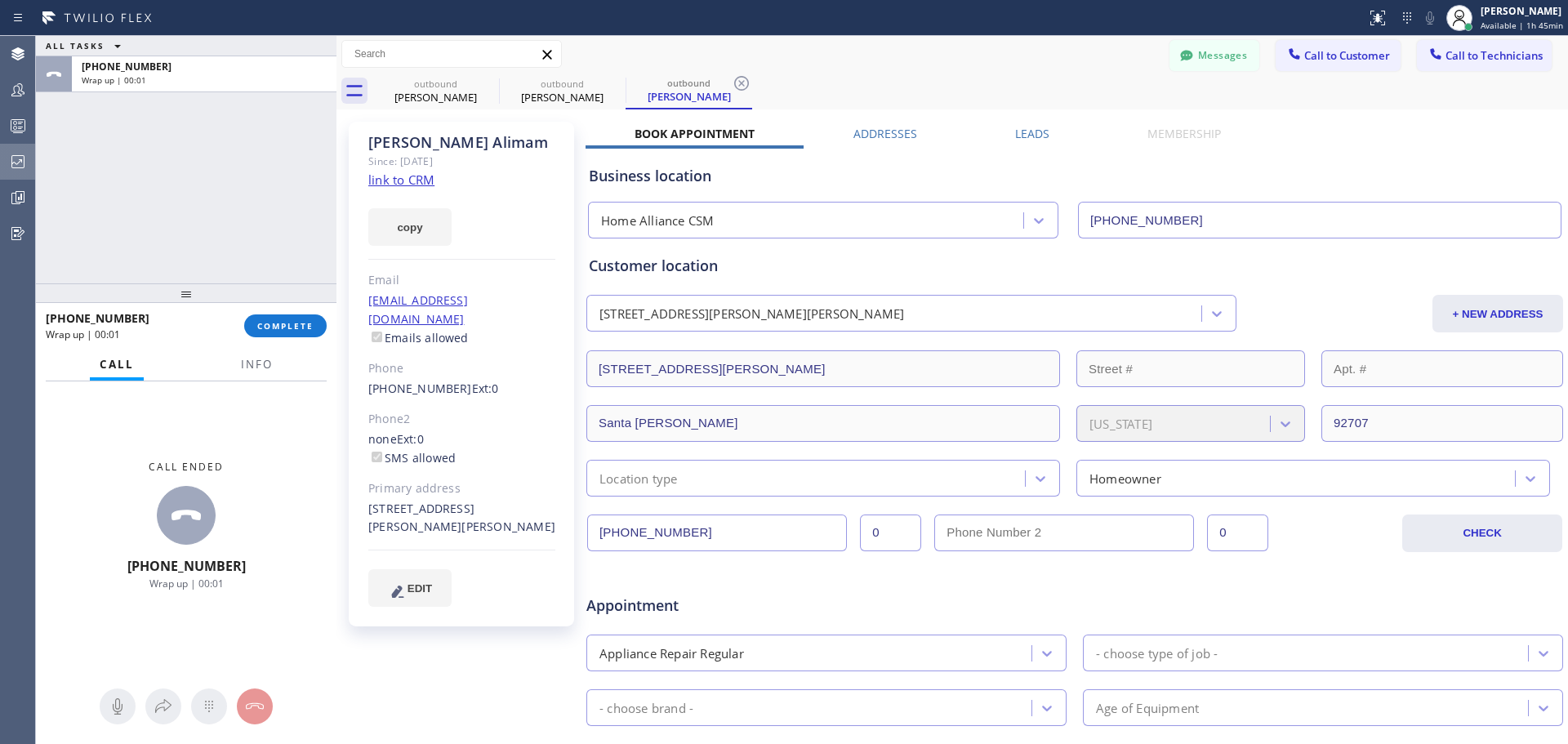
drag, startPoint x: 279, startPoint y: 311, endPoint x: 311, endPoint y: 349, distance: 49.7
click at [280, 311] on div "[PHONE_NUMBER] Wrap up | 00:01 COMPLETE" at bounding box center [186, 326] width 281 height 43
click at [285, 321] on span "COMPLETE" at bounding box center [285, 326] width 56 height 12
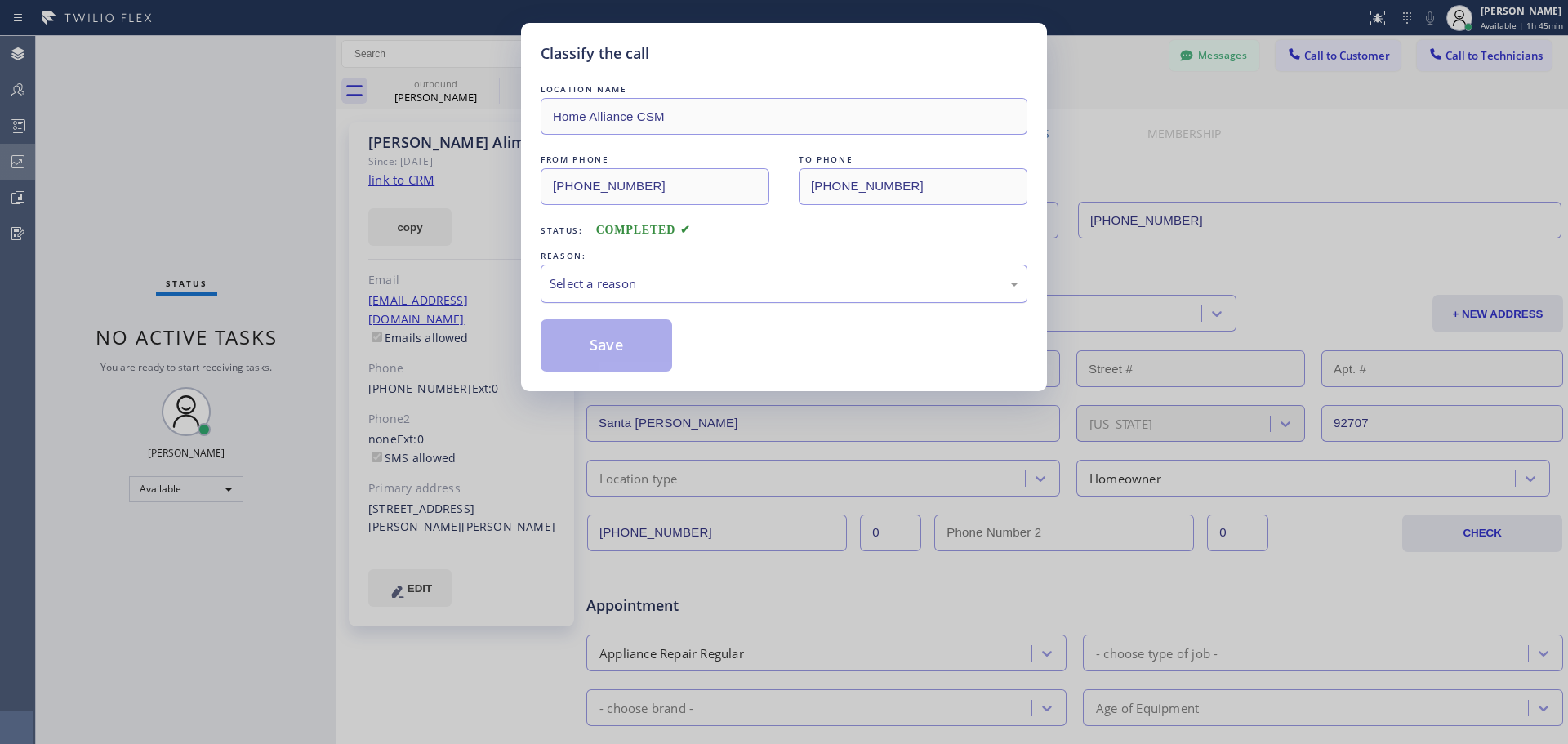
click at [770, 287] on div "Select a reason" at bounding box center [784, 283] width 469 height 18
click at [572, 345] on button "Save" at bounding box center [606, 345] width 131 height 53
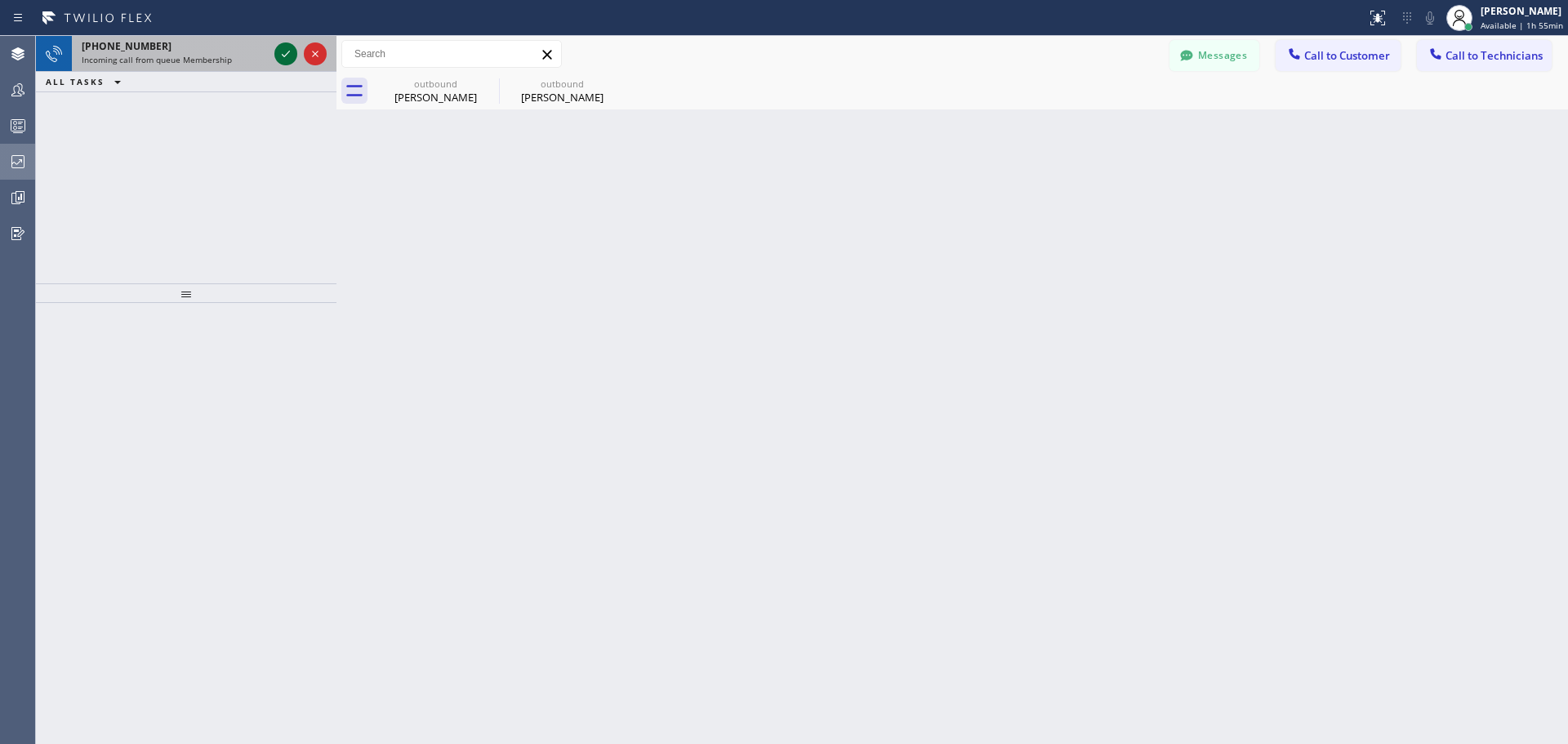
click at [281, 52] on icon at bounding box center [285, 53] width 19 height 19
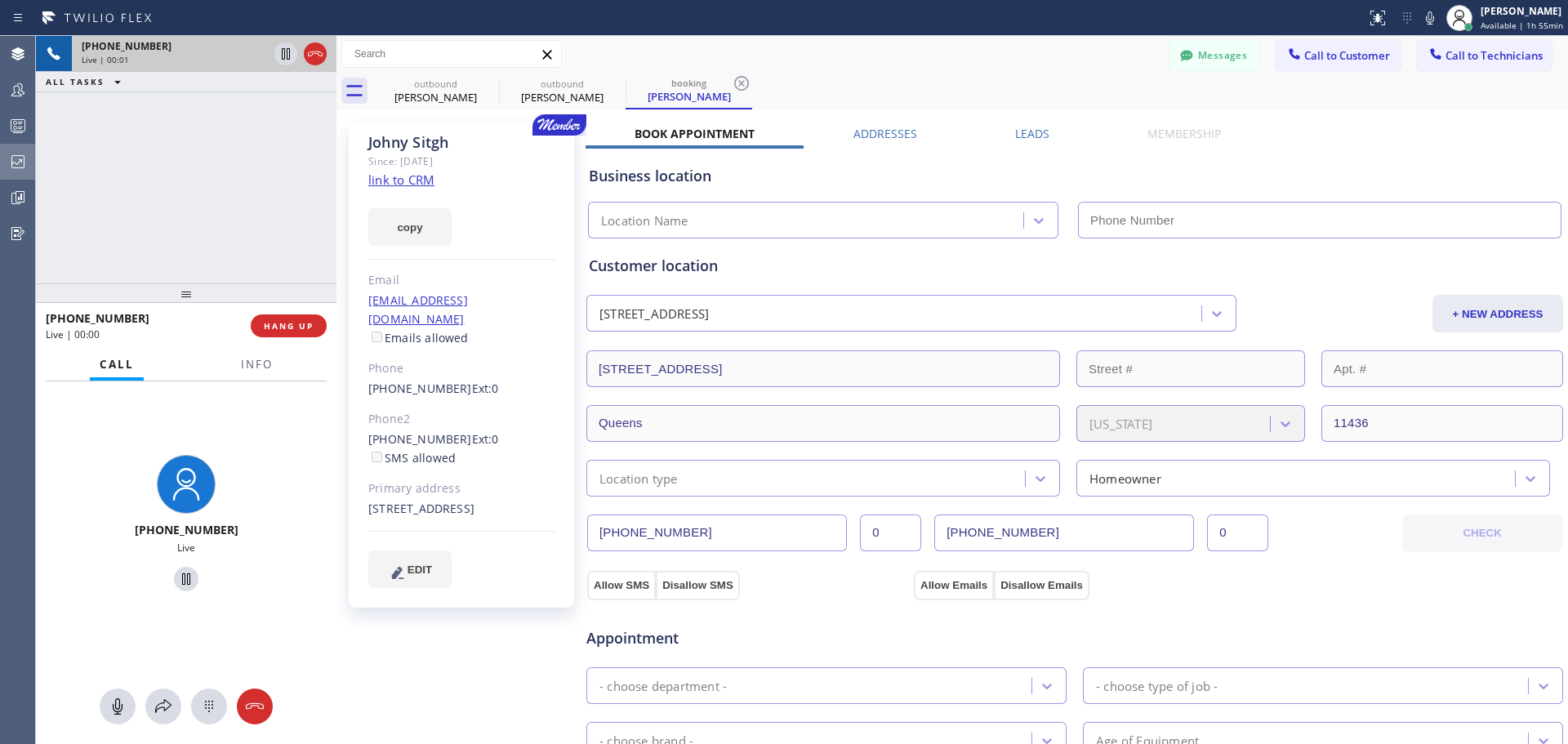
type input "[PHONE_NUMBER]"
drag, startPoint x: 303, startPoint y: 321, endPoint x: 668, endPoint y: 525, distance: 418.1
click at [303, 321] on span "HANG UP" at bounding box center [289, 326] width 50 height 12
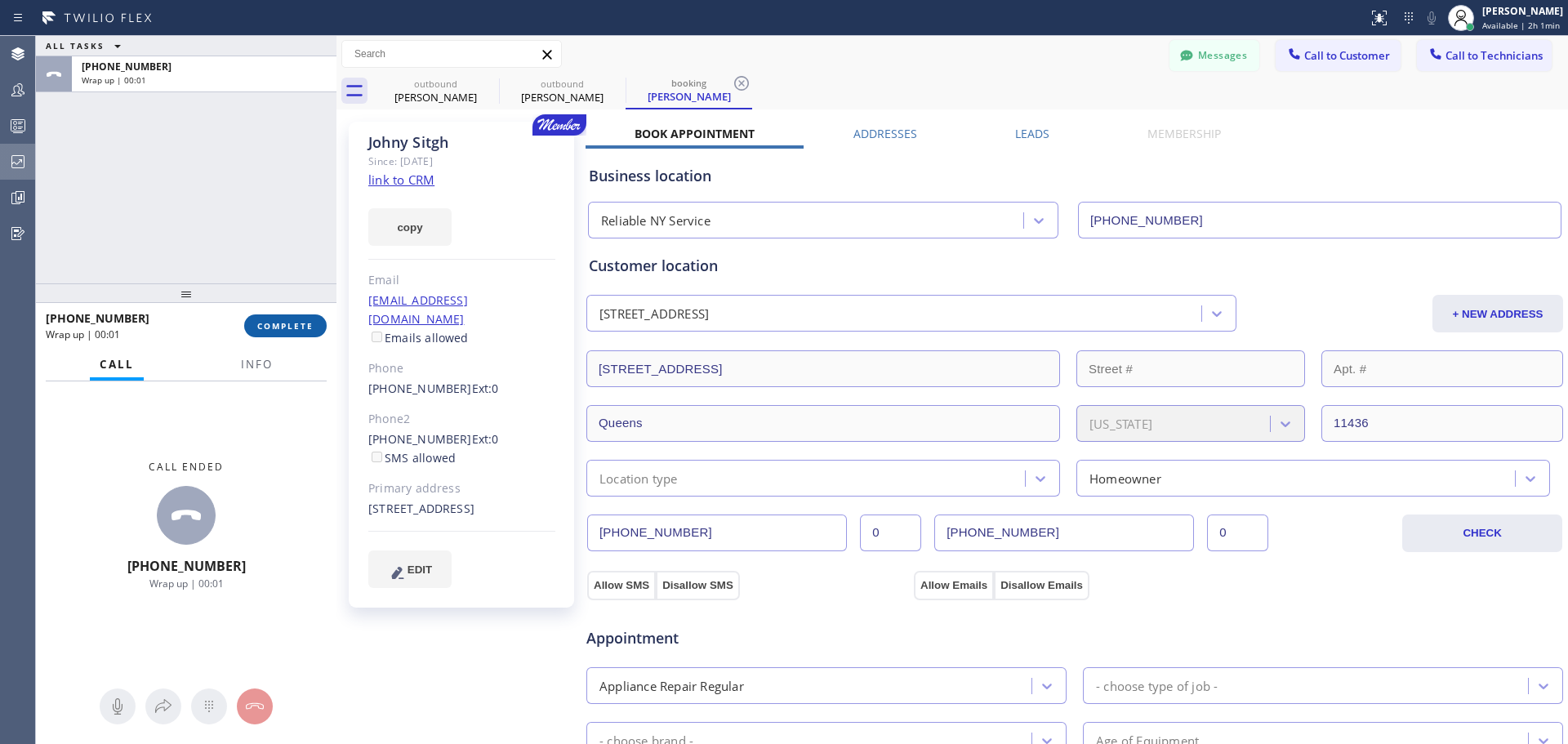
click at [279, 326] on span "COMPLETE" at bounding box center [285, 326] width 56 height 12
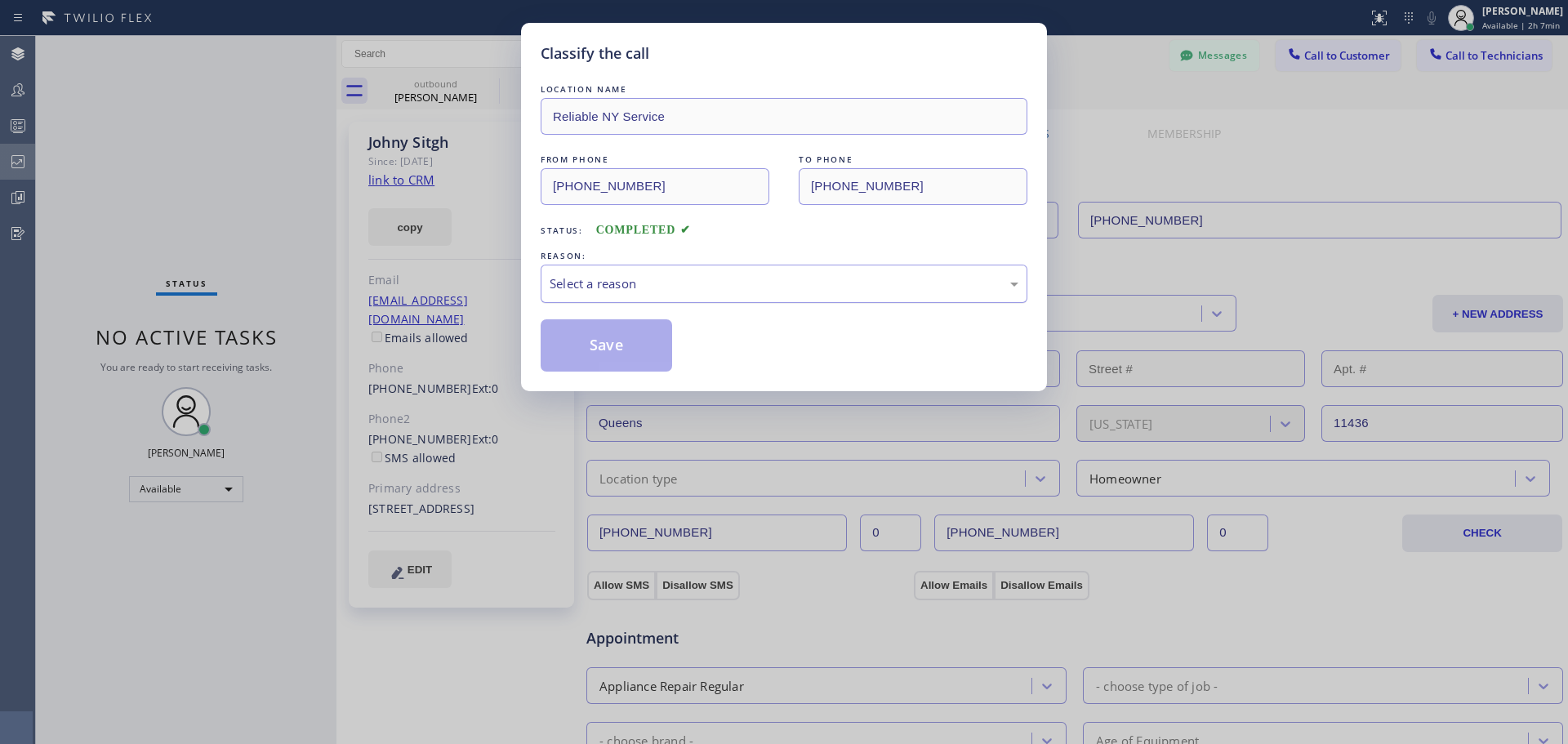
click at [723, 280] on div "Select a reason" at bounding box center [784, 283] width 469 height 18
click at [737, 292] on div "Not Booked - All other reasons" at bounding box center [784, 283] width 469 height 18
click at [617, 367] on button "Save" at bounding box center [606, 345] width 131 height 53
type input "[PHONE_NUMBER]"
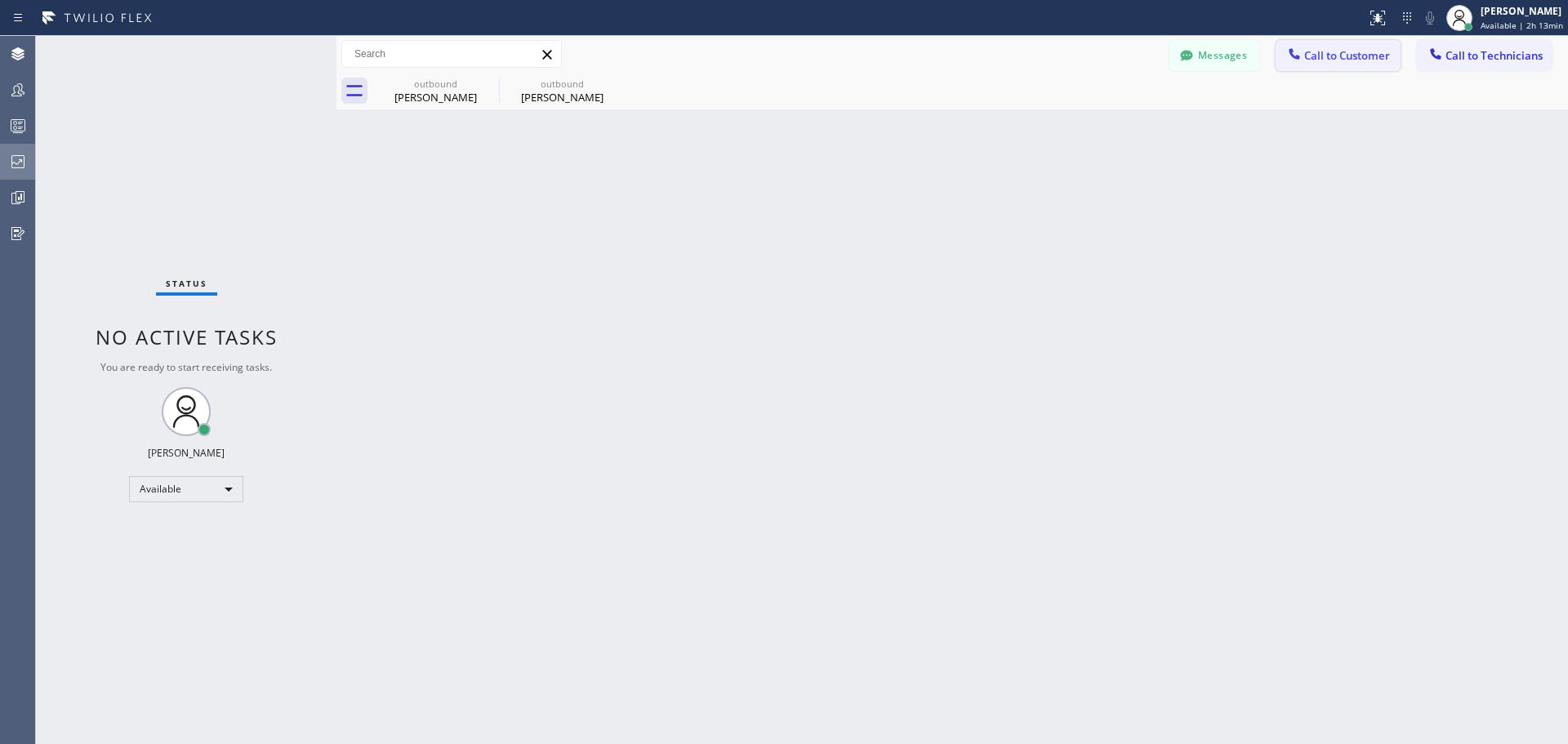
click at [1340, 63] on button "Call to Customer" at bounding box center [1338, 55] width 125 height 31
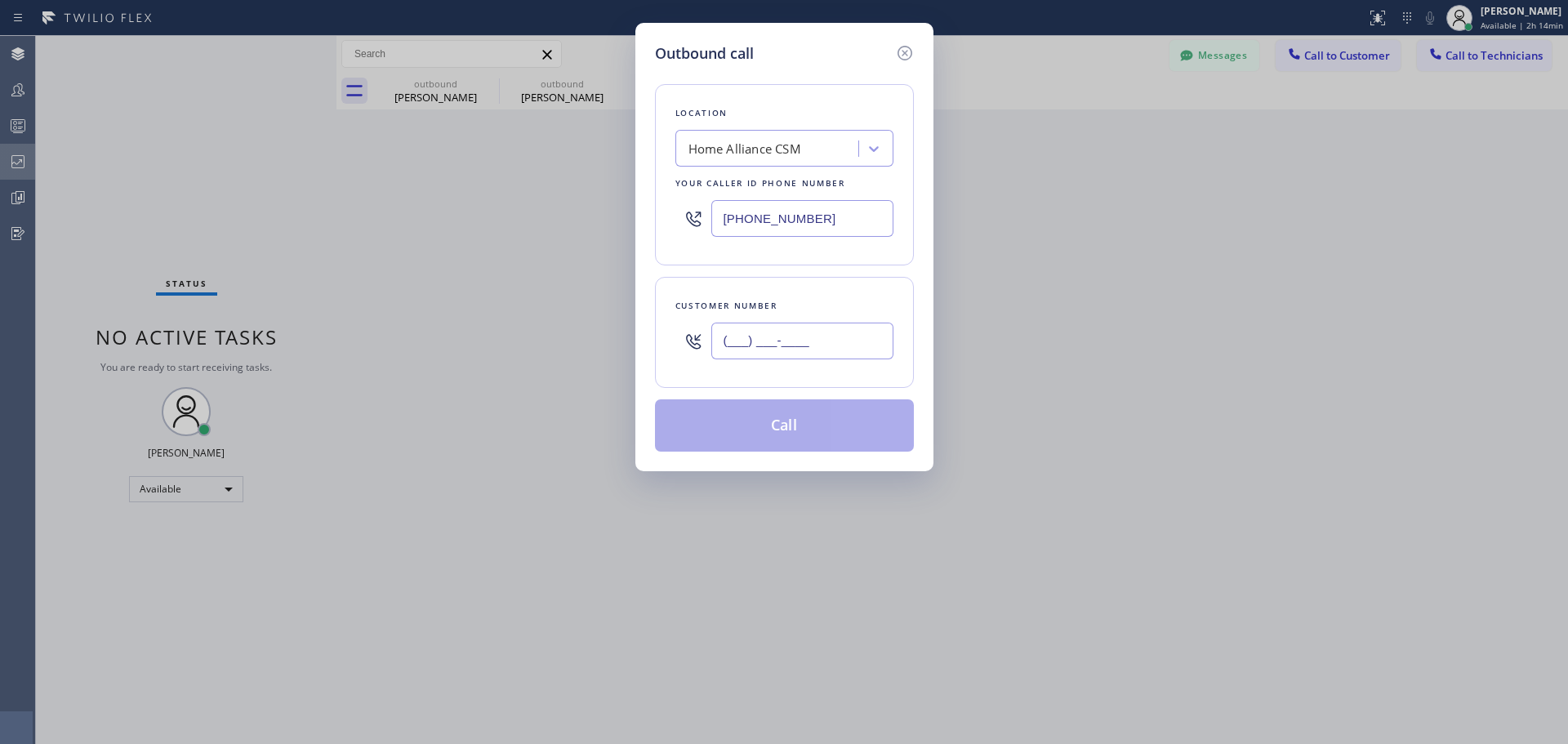
click at [761, 346] on input "(___) ___-____" at bounding box center [803, 341] width 182 height 37
paste input "646) 515-0834"
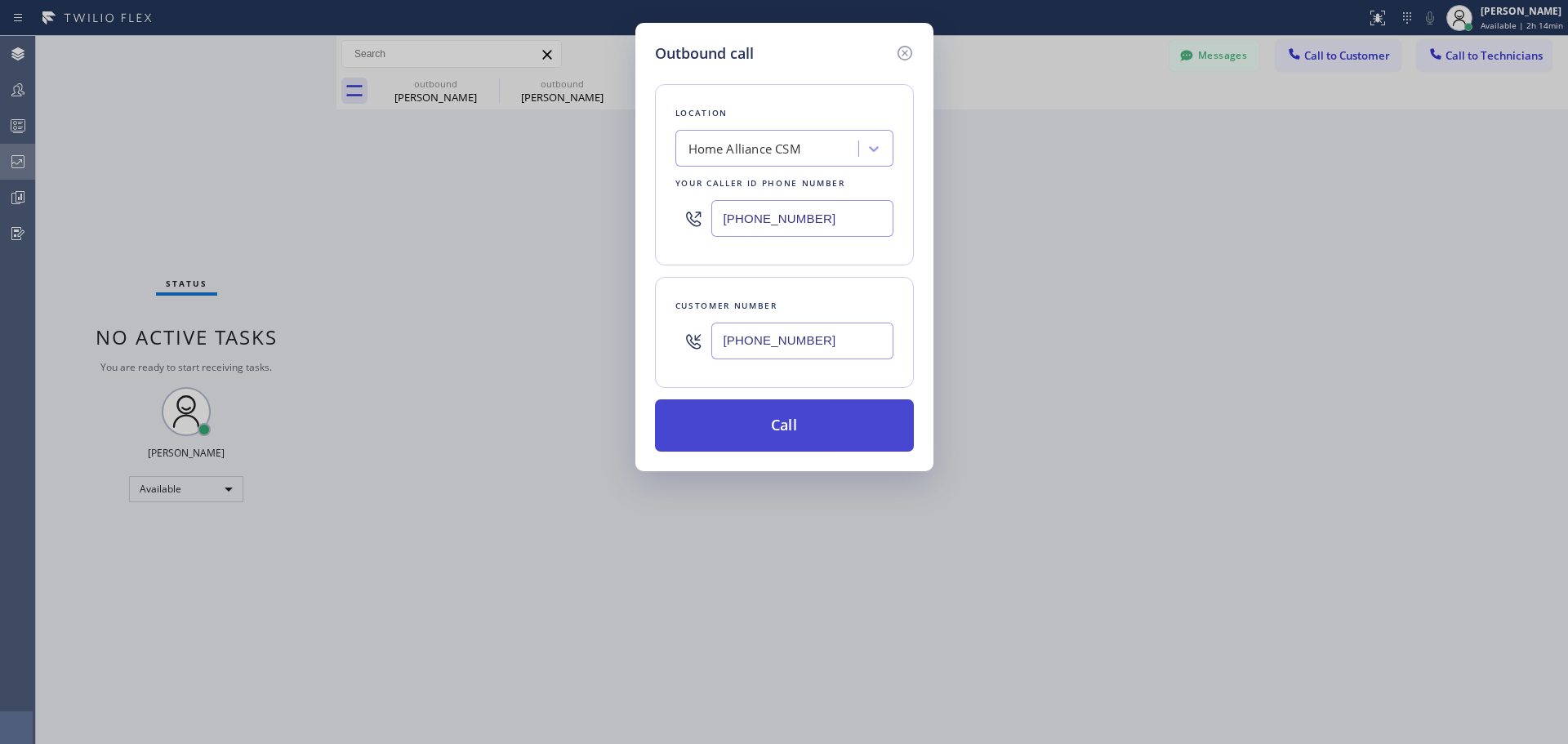
type input "[PHONE_NUMBER]"
click at [835, 420] on button "Call" at bounding box center [784, 425] width 259 height 53
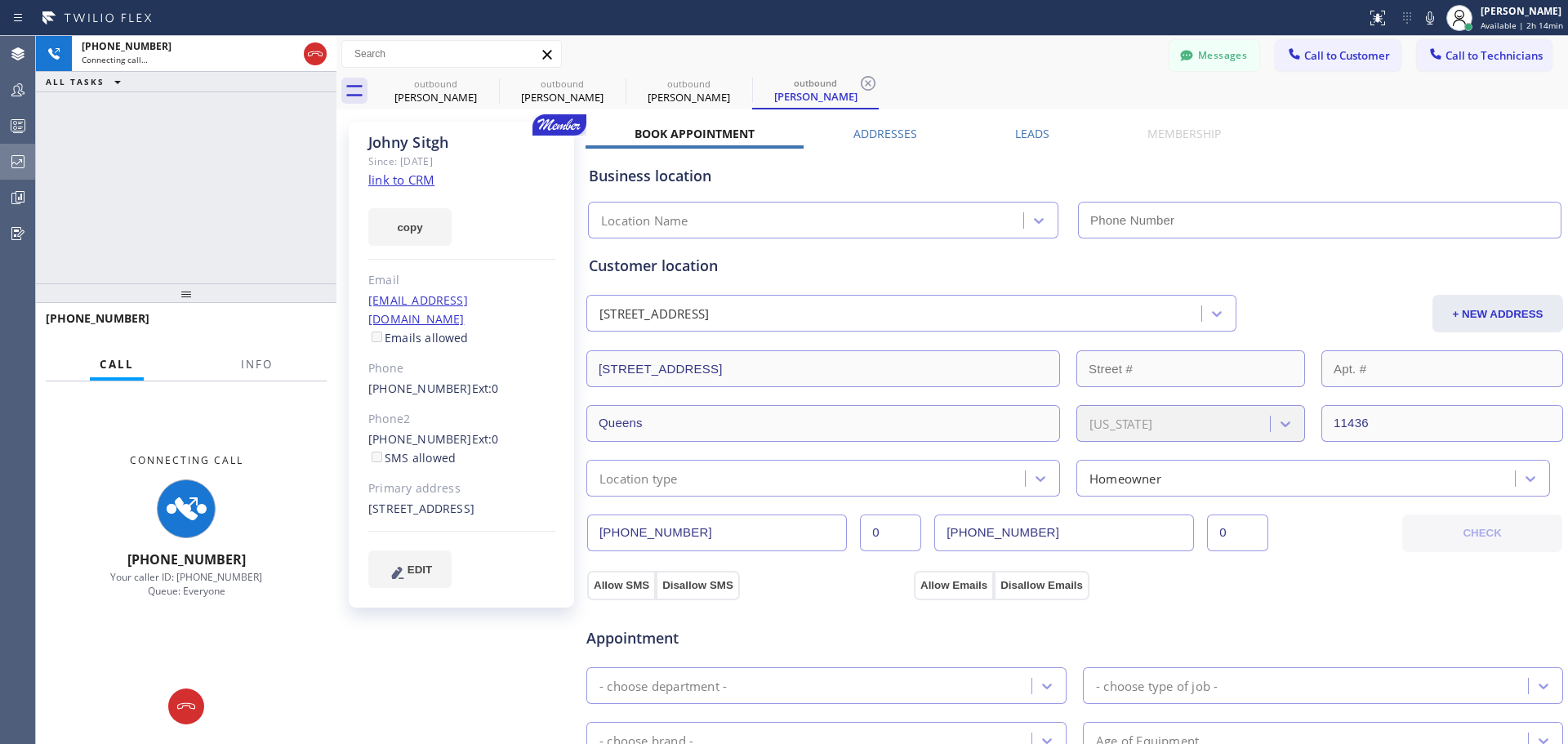
type input "[PHONE_NUMBER]"
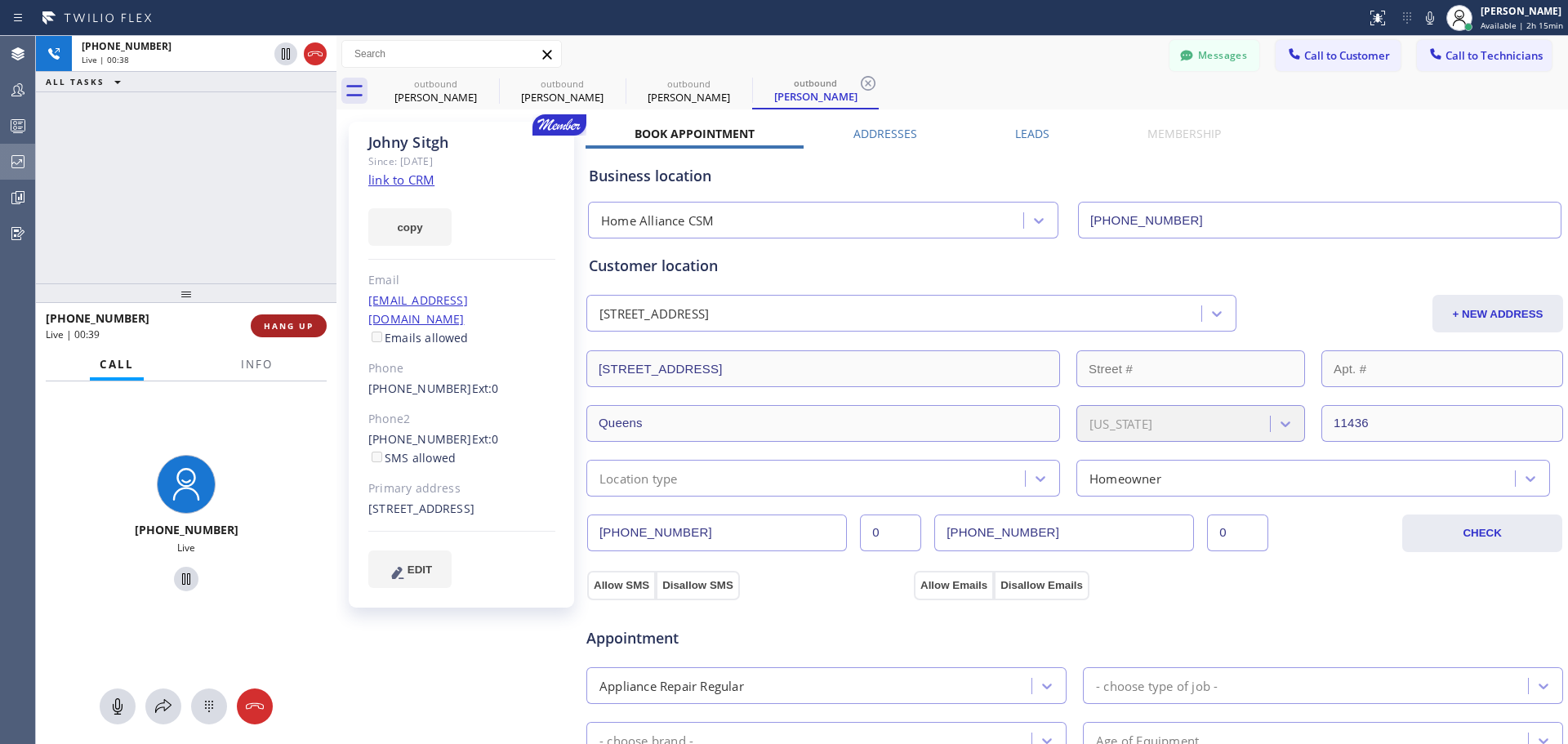
drag, startPoint x: 298, startPoint y: 321, endPoint x: 332, endPoint y: 344, distance: 41.0
click at [299, 321] on span "HANG UP" at bounding box center [289, 326] width 50 height 12
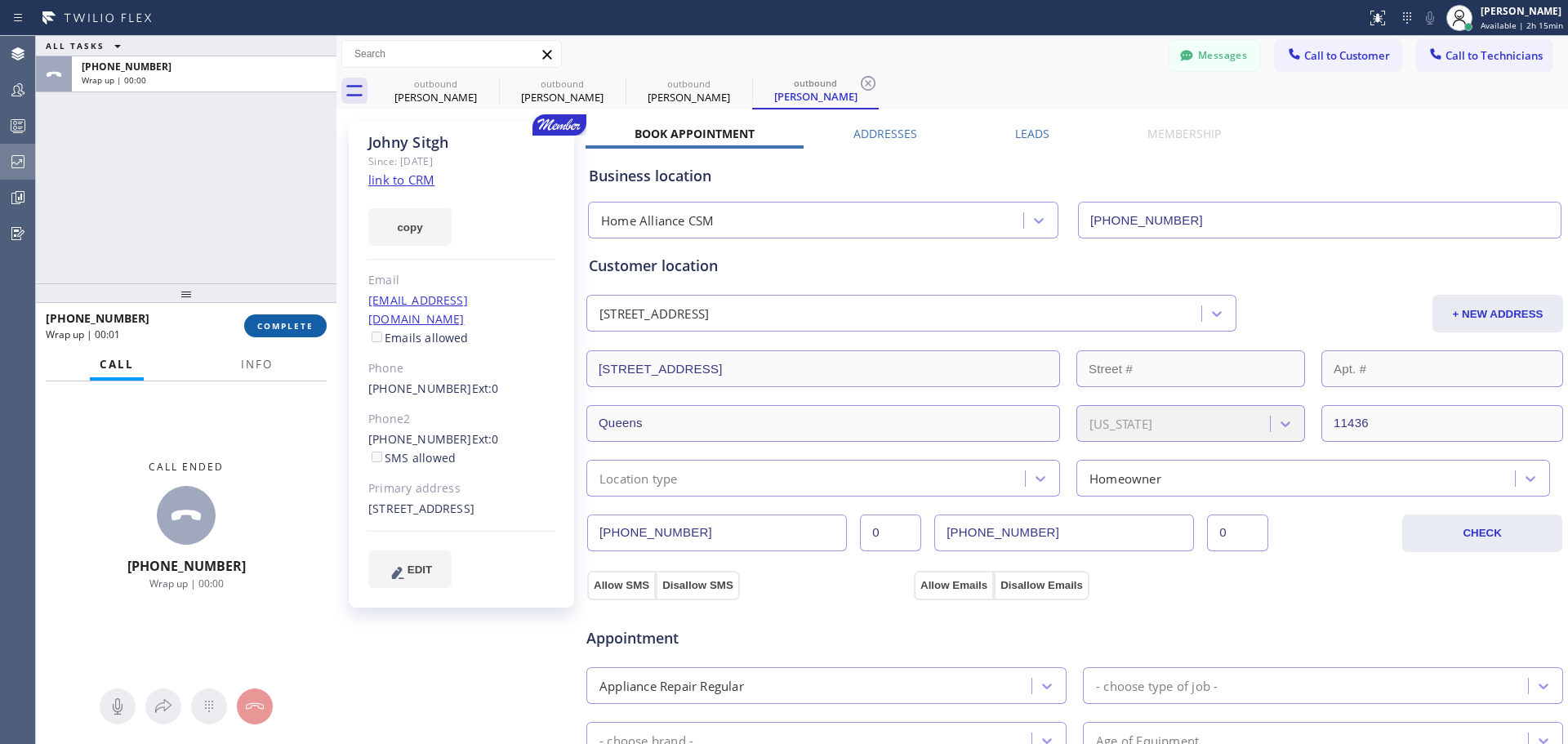
click at [285, 323] on span "COMPLETE" at bounding box center [285, 326] width 56 height 12
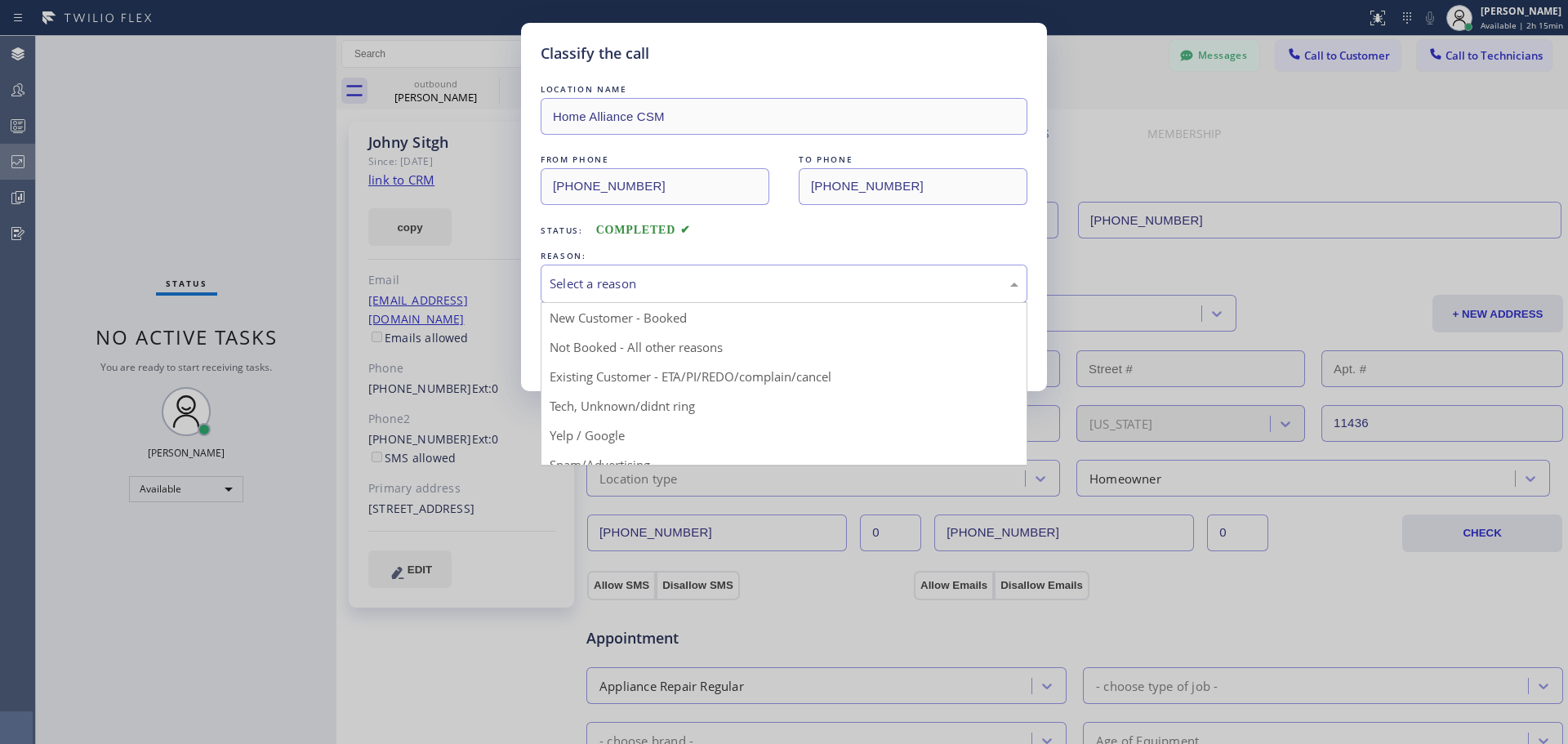
click at [651, 283] on div "Select a reason" at bounding box center [784, 283] width 469 height 18
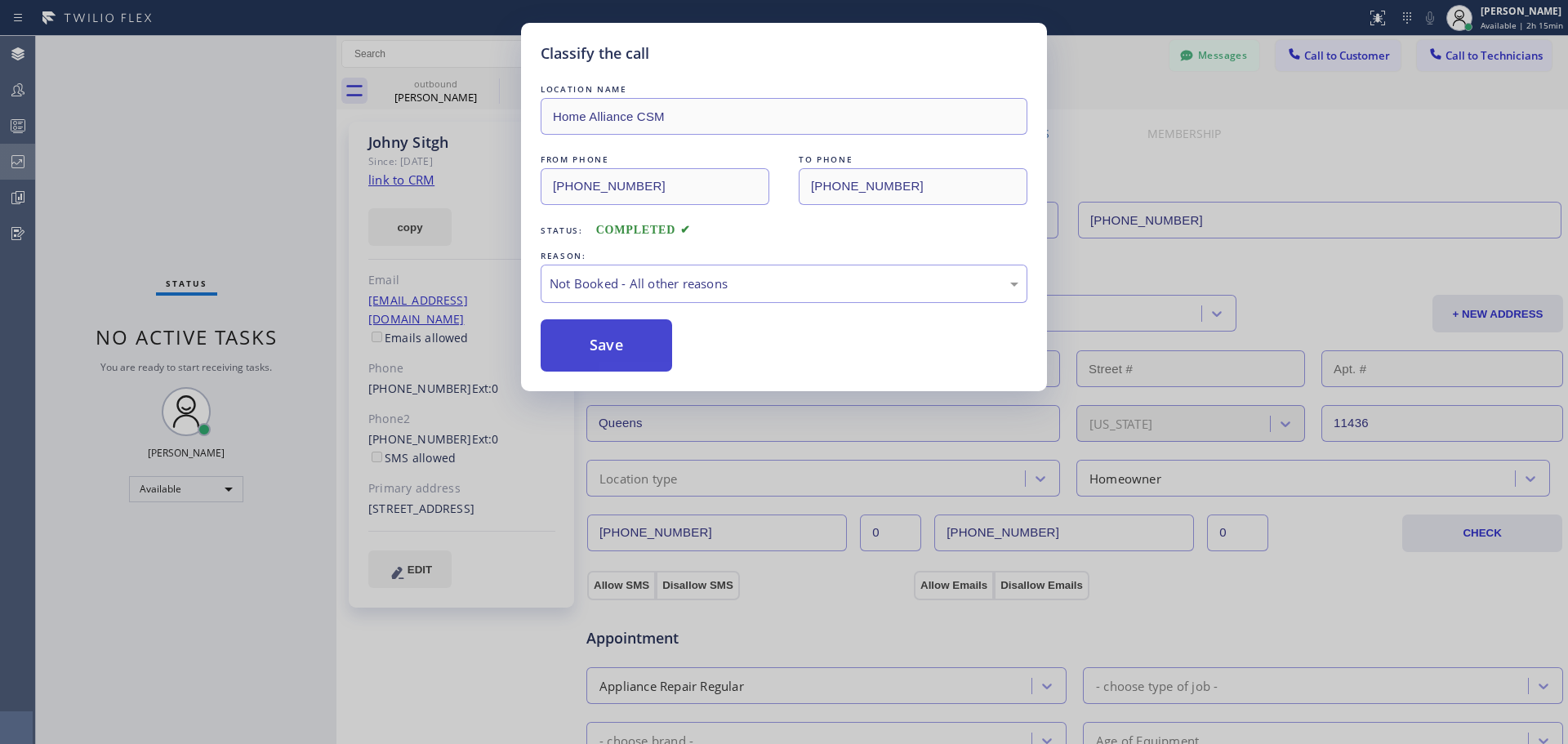
click at [619, 351] on button "Save" at bounding box center [606, 345] width 131 height 53
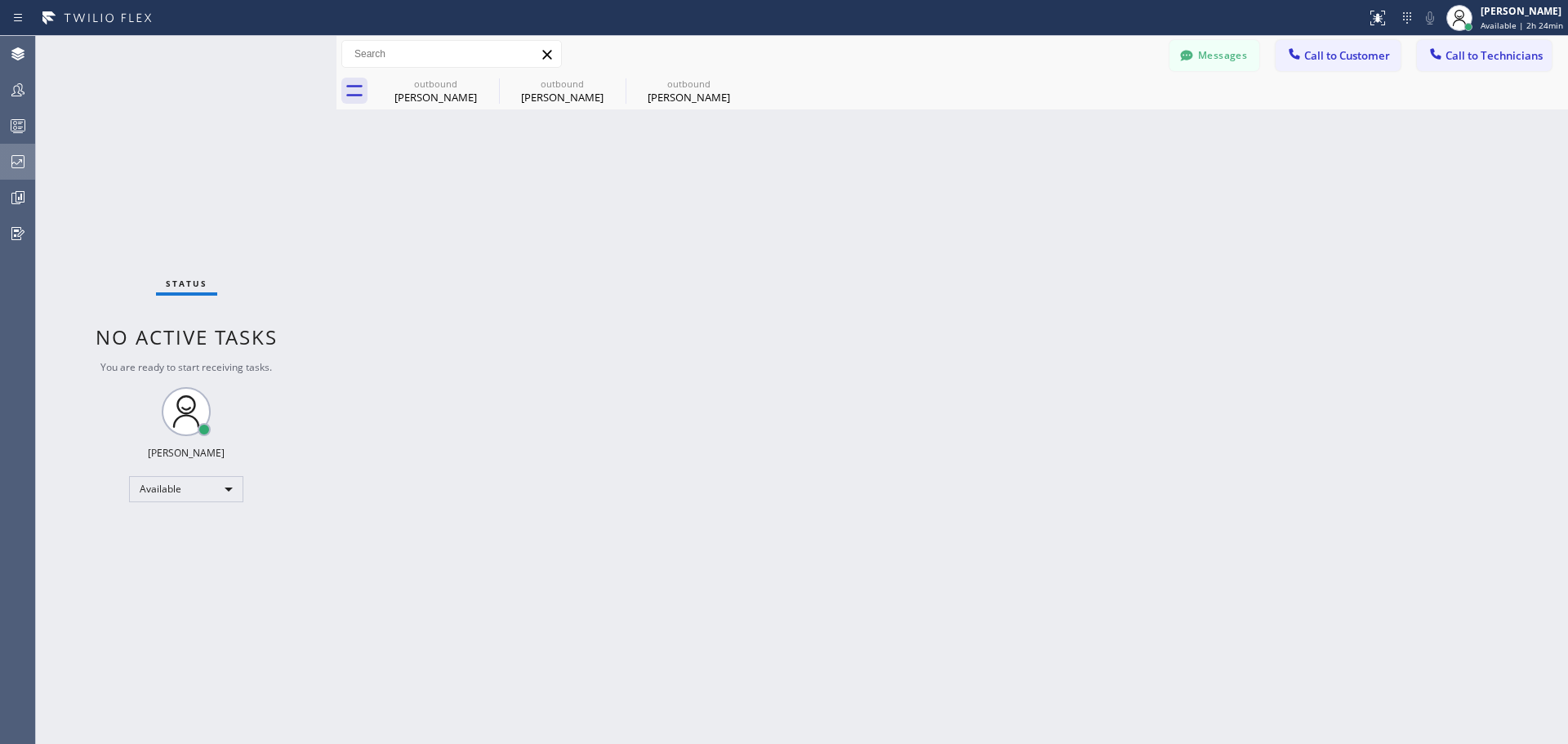
click at [1205, 56] on button "Messages" at bounding box center [1215, 55] width 90 height 31
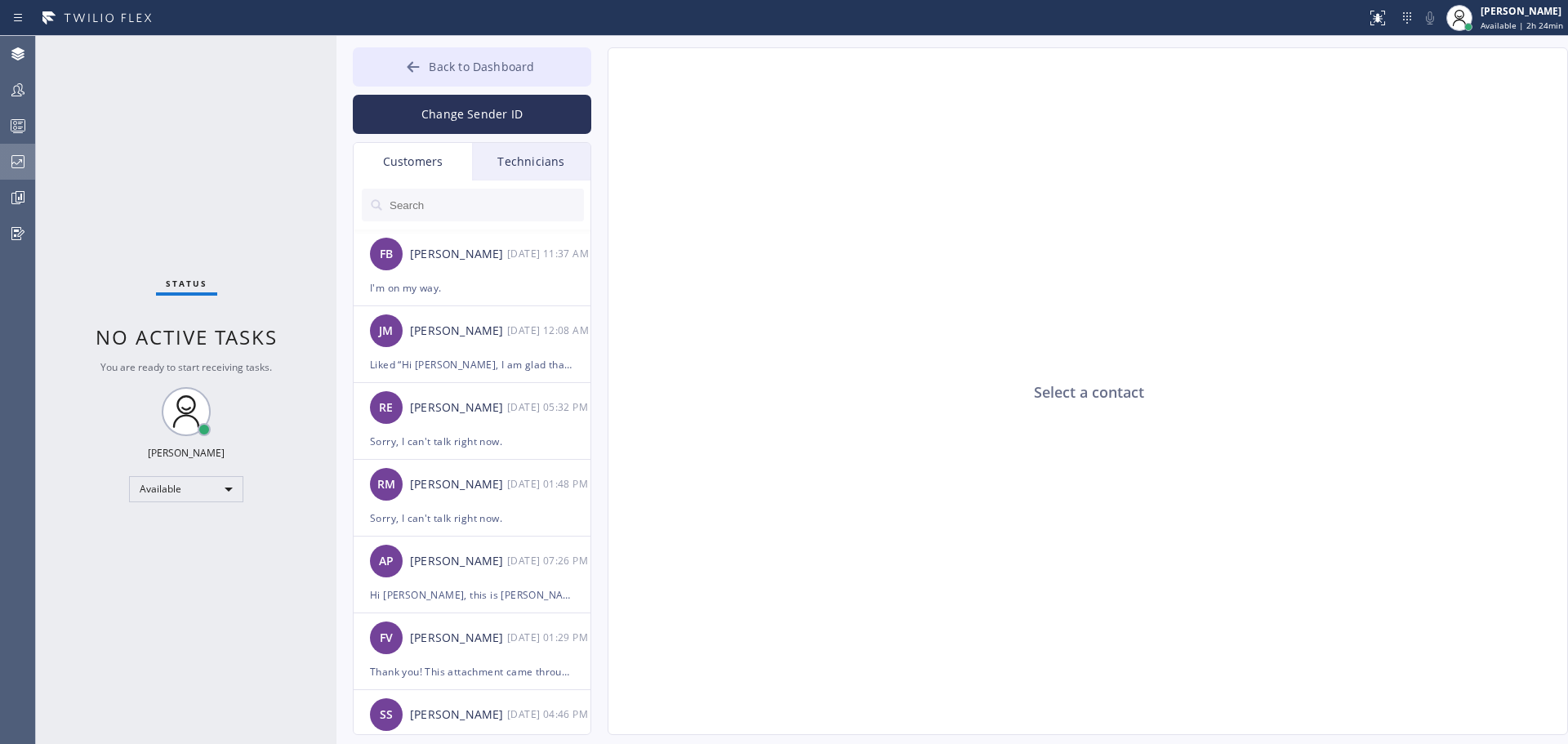
click at [490, 69] on span "Back to Dashboard" at bounding box center [481, 66] width 105 height 16
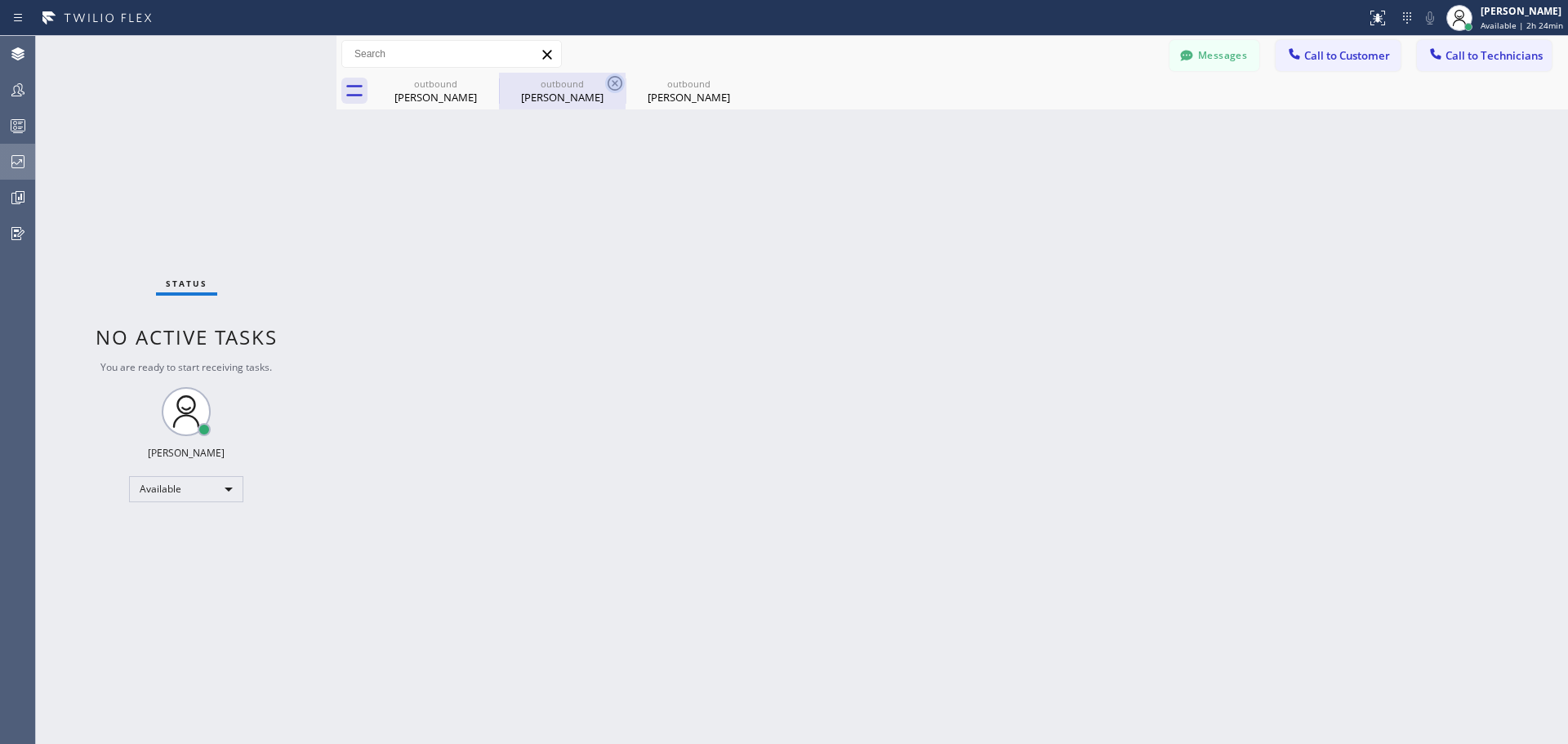
click at [612, 79] on icon at bounding box center [614, 83] width 19 height 19
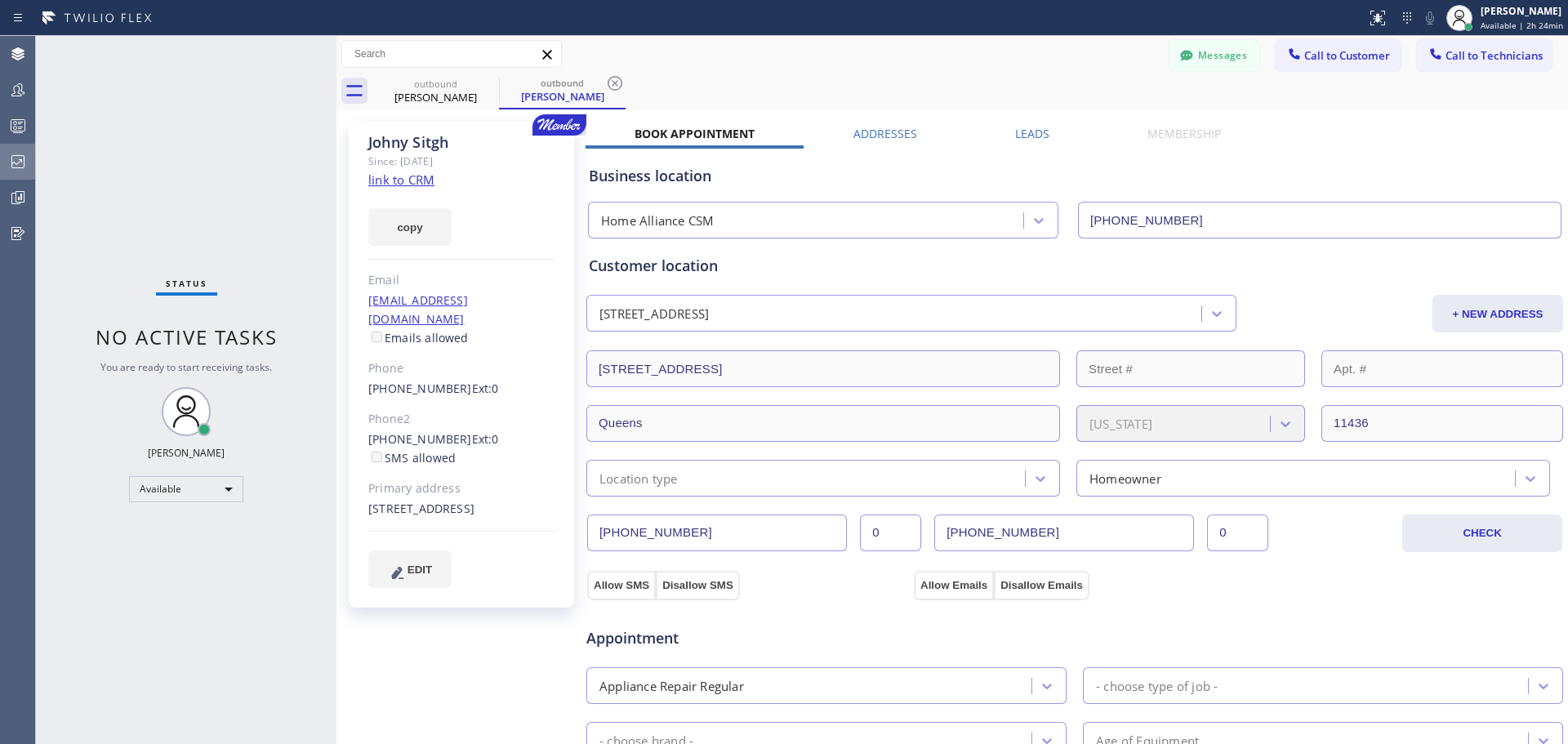
click at [462, 70] on div "Messages Call to Customer Call to Technicians Outbound call Location Home Allia…" at bounding box center [952, 54] width 1231 height 37
click at [470, 84] on div "outbound" at bounding box center [436, 84] width 124 height 13
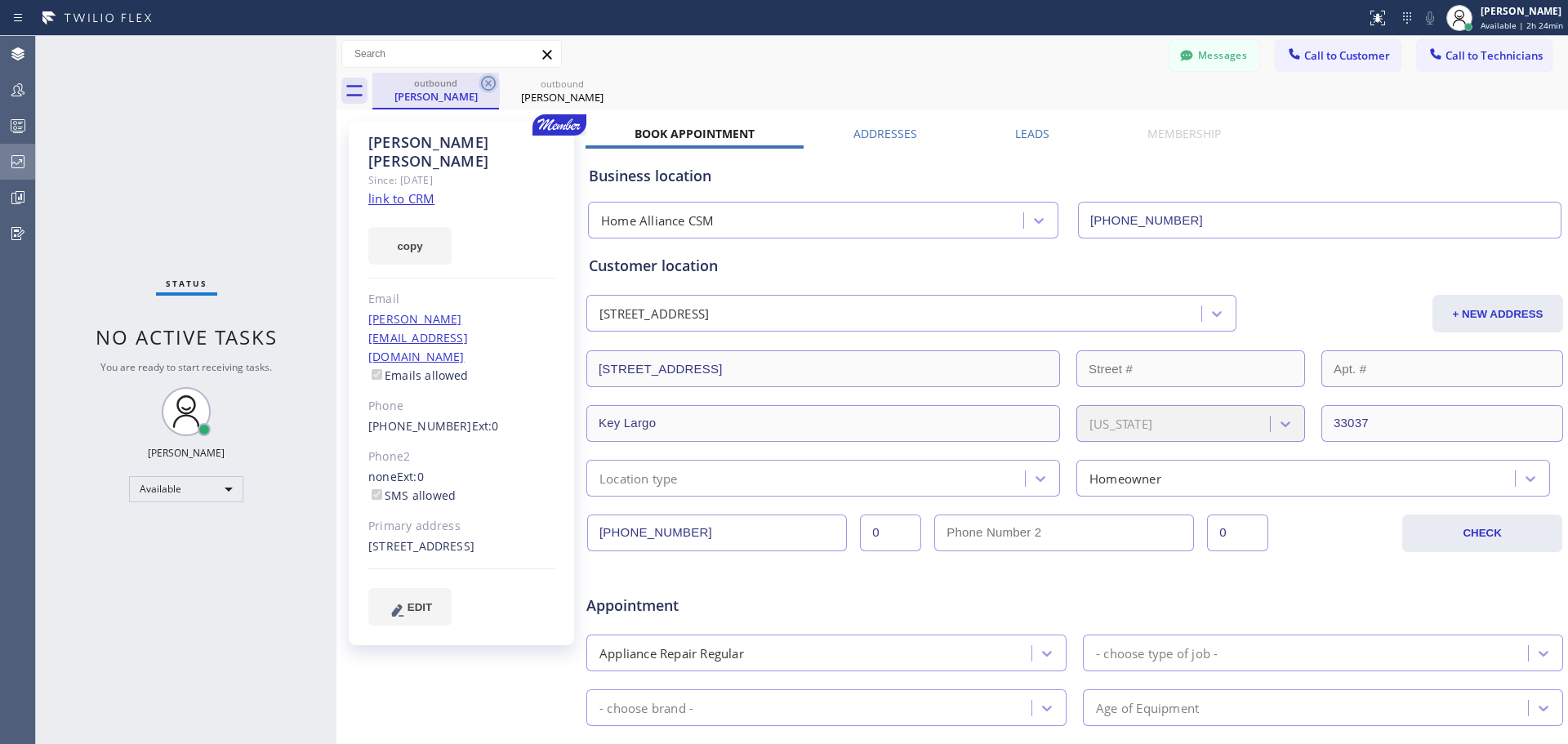
click at [484, 83] on icon at bounding box center [488, 83] width 19 height 19
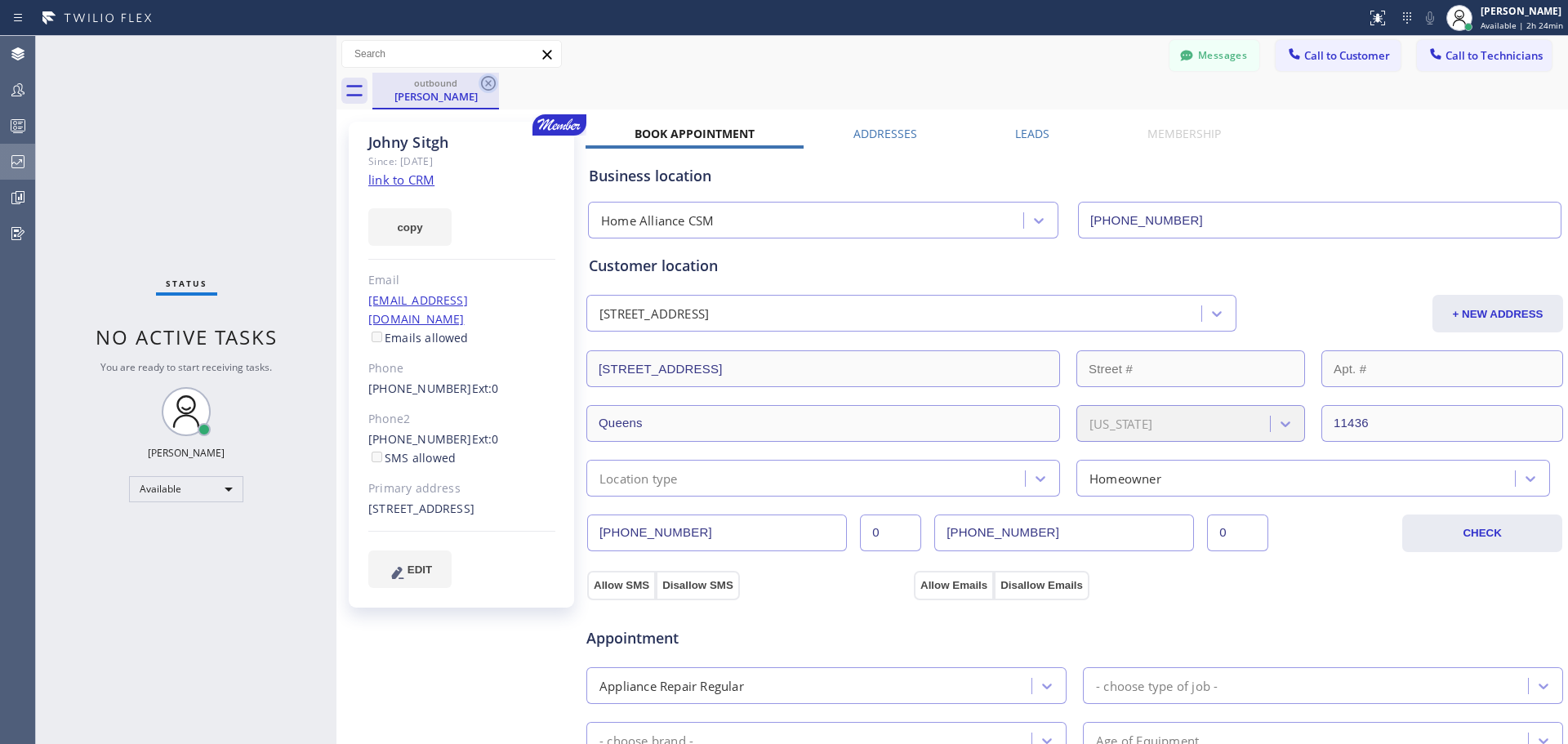
click at [491, 84] on icon at bounding box center [488, 83] width 19 height 19
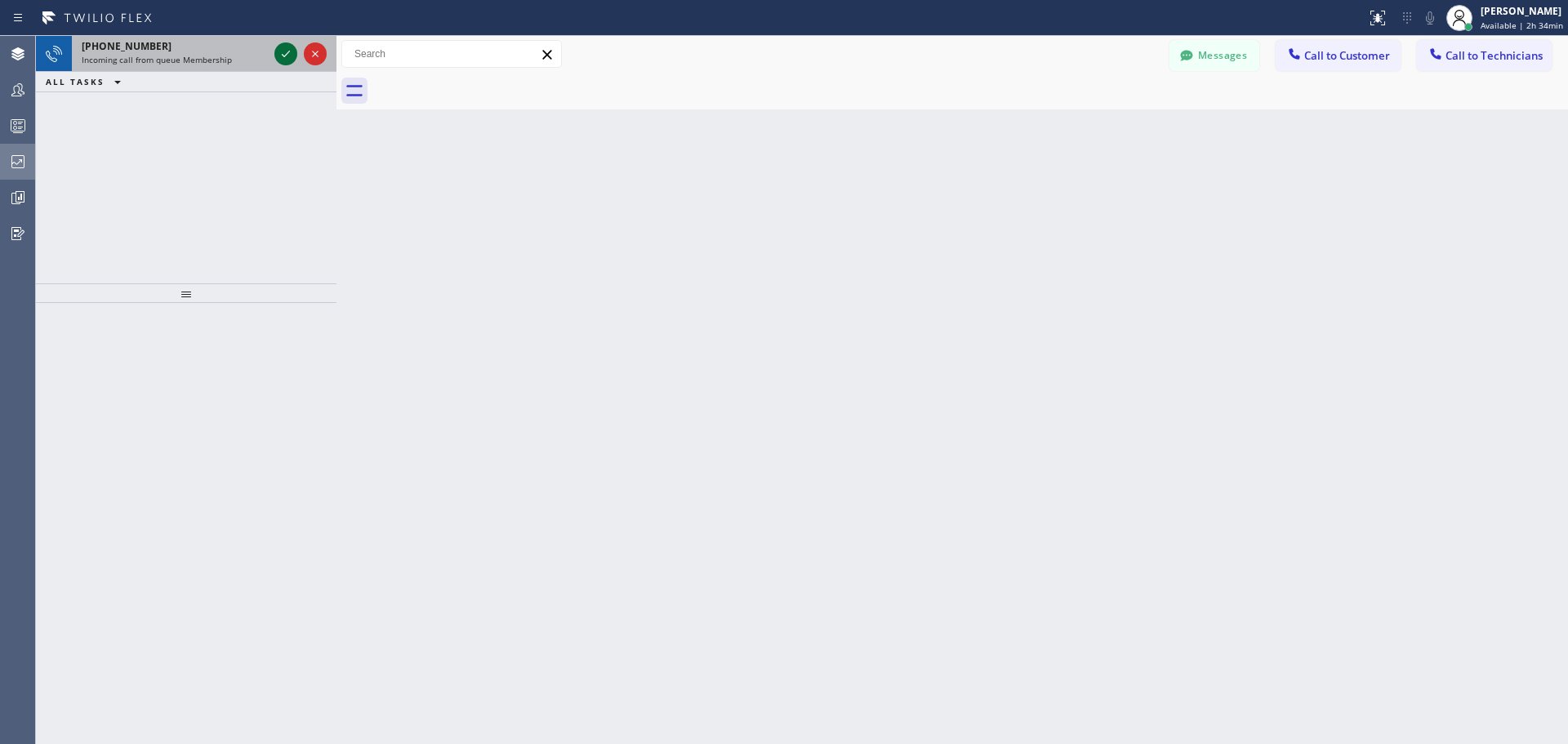
click at [282, 53] on icon at bounding box center [285, 53] width 19 height 19
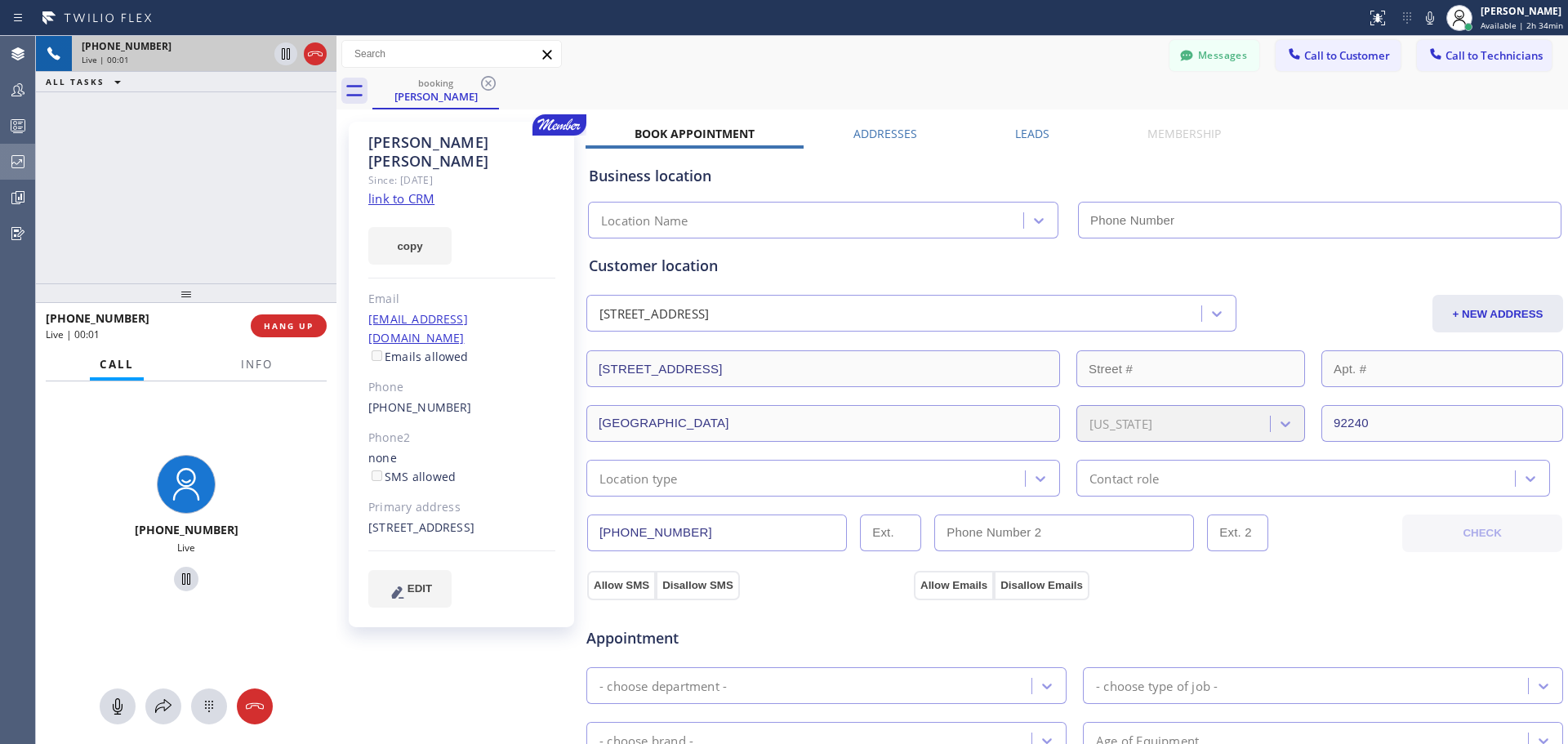
type input "[PHONE_NUMBER]"
click at [297, 328] on span "HANG UP" at bounding box center [289, 326] width 50 height 12
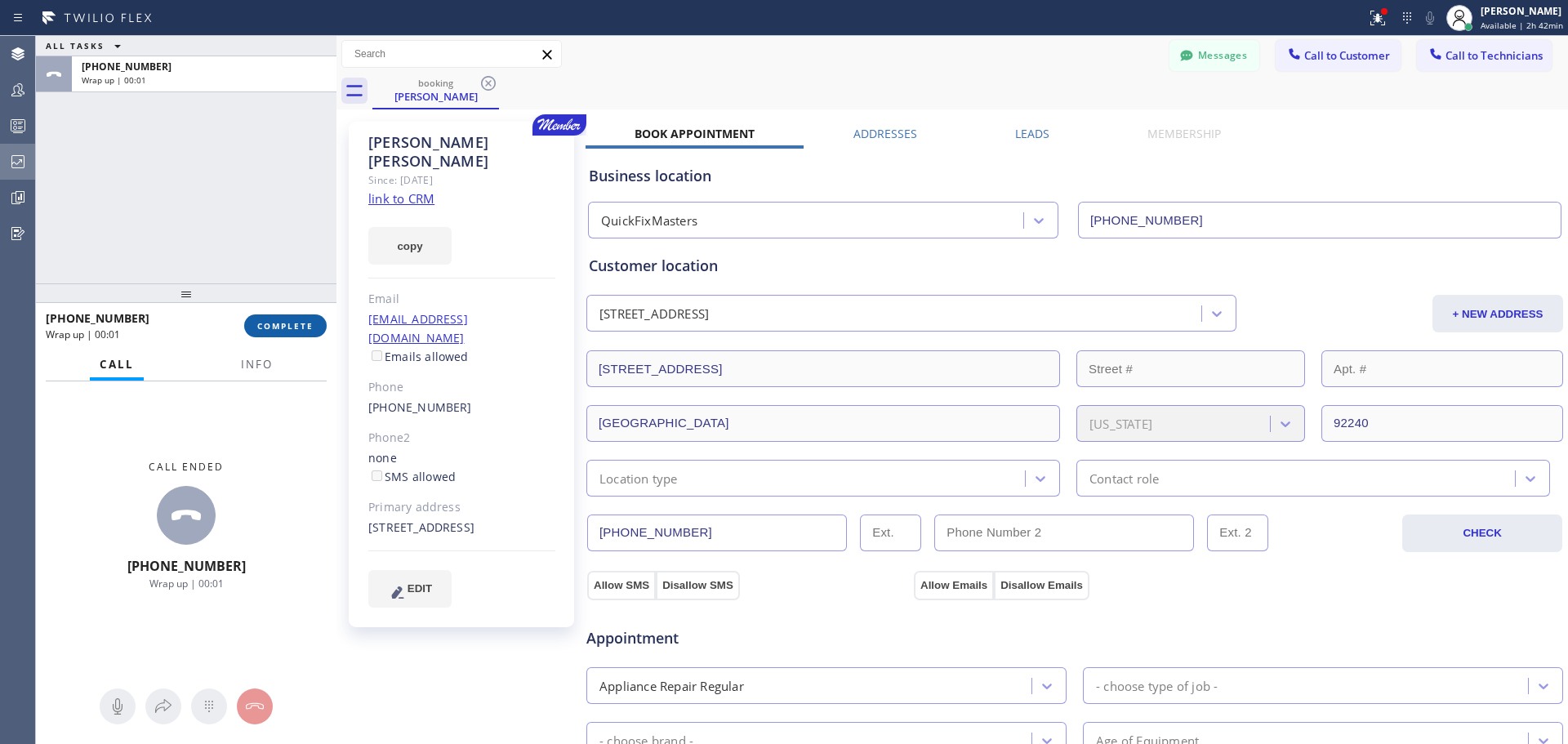
click at [296, 324] on span "COMPLETE" at bounding box center [285, 326] width 56 height 12
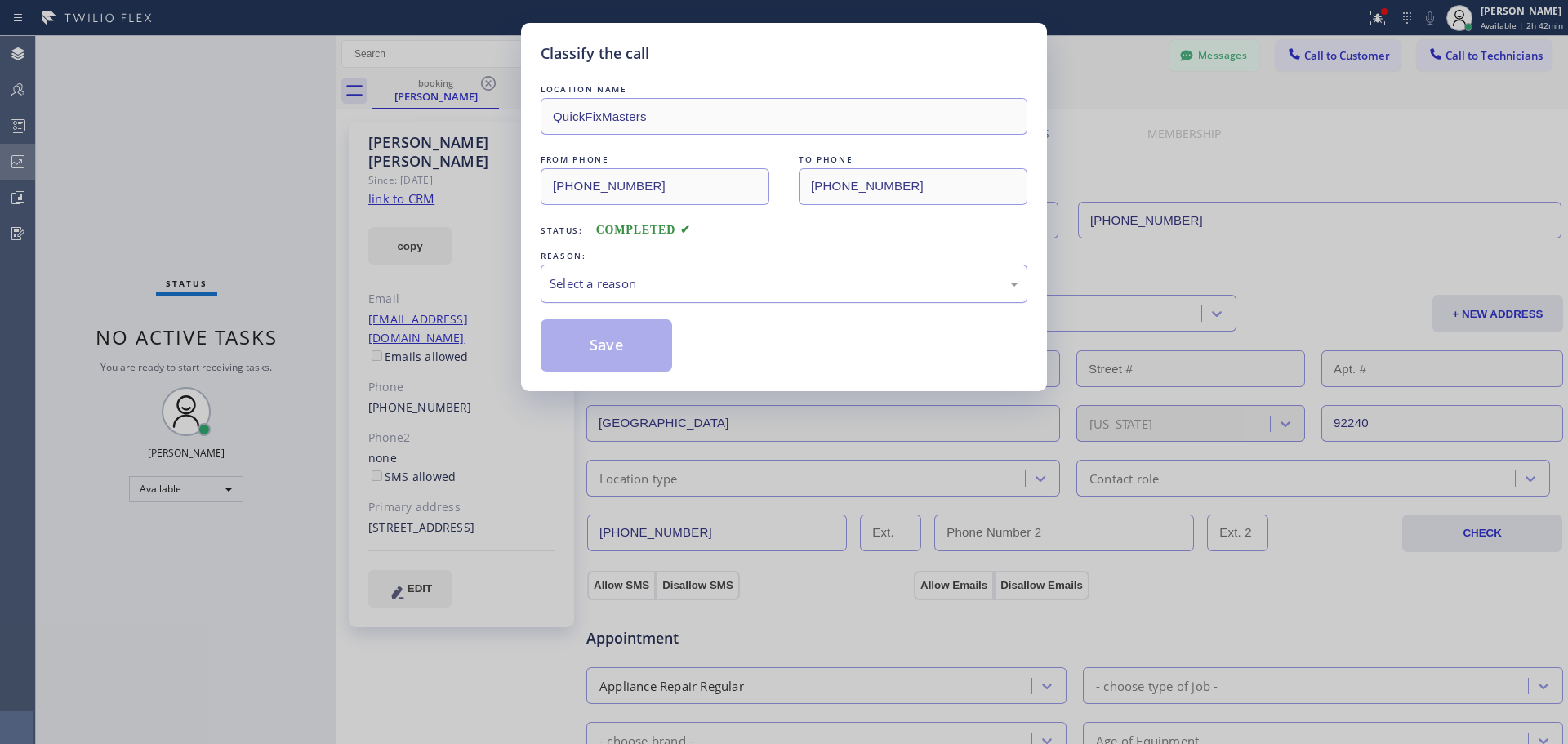
click at [664, 289] on div "Select a reason" at bounding box center [784, 283] width 469 height 18
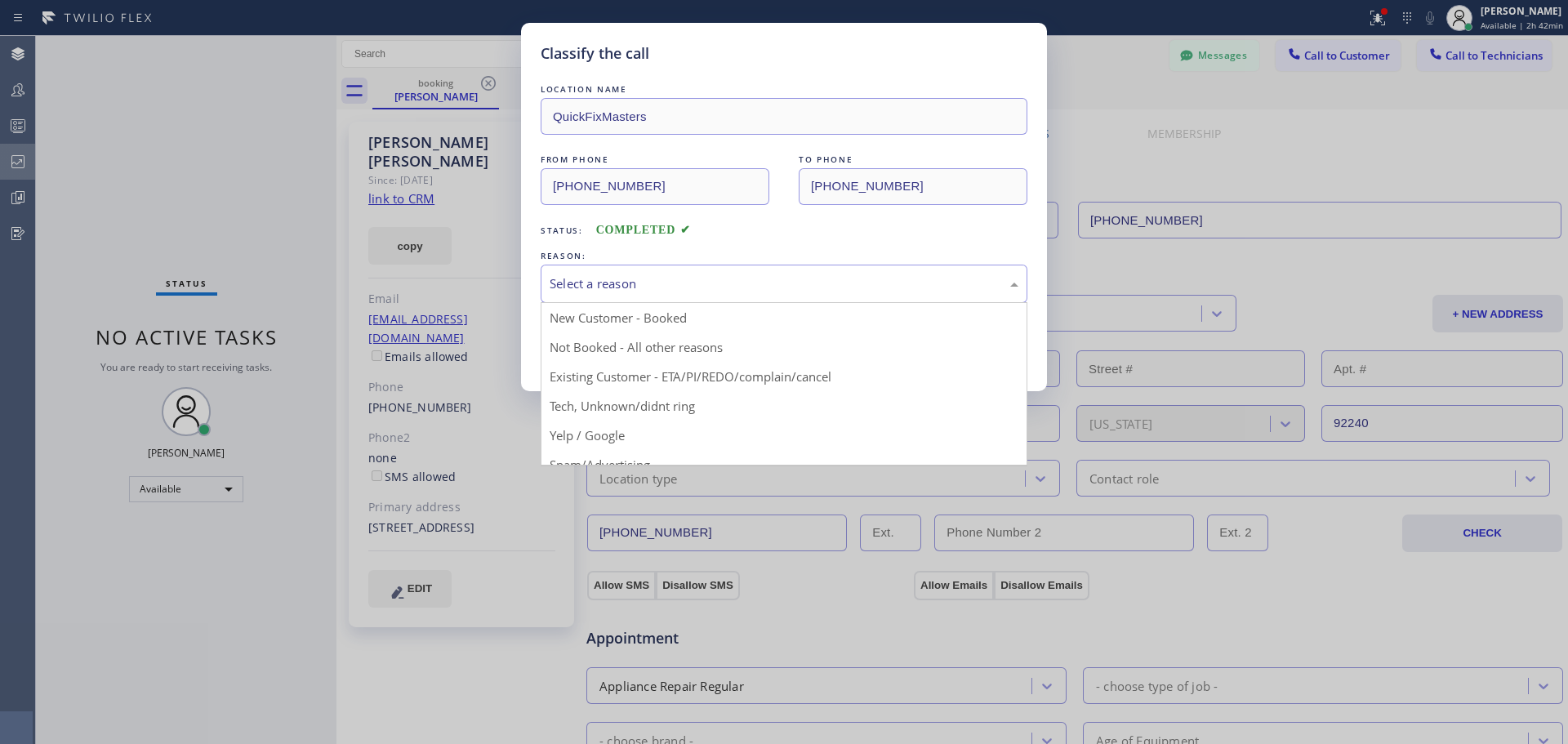
drag, startPoint x: 667, startPoint y: 341, endPoint x: 648, endPoint y: 347, distance: 19.9
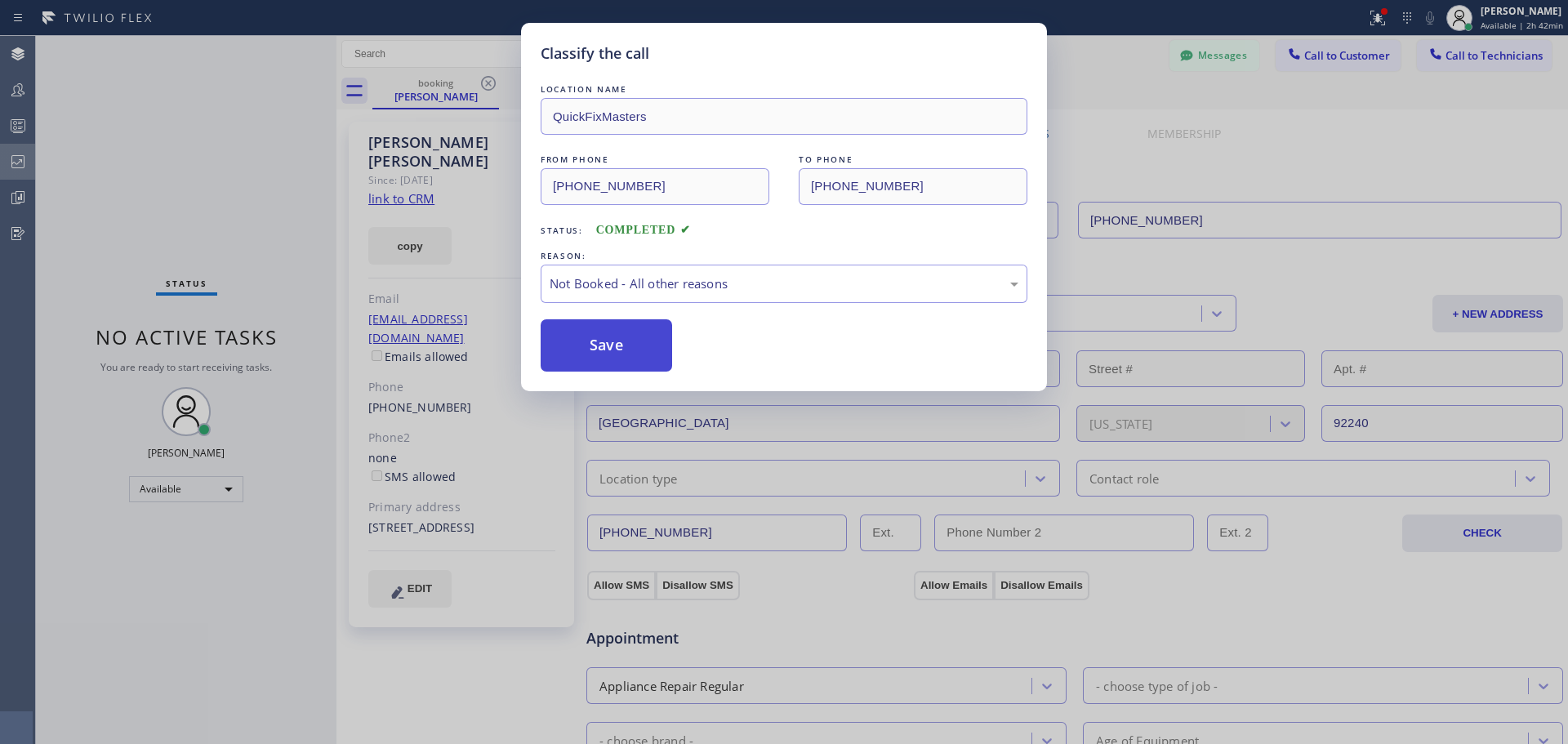
click at [602, 352] on button "Save" at bounding box center [606, 345] width 131 height 53
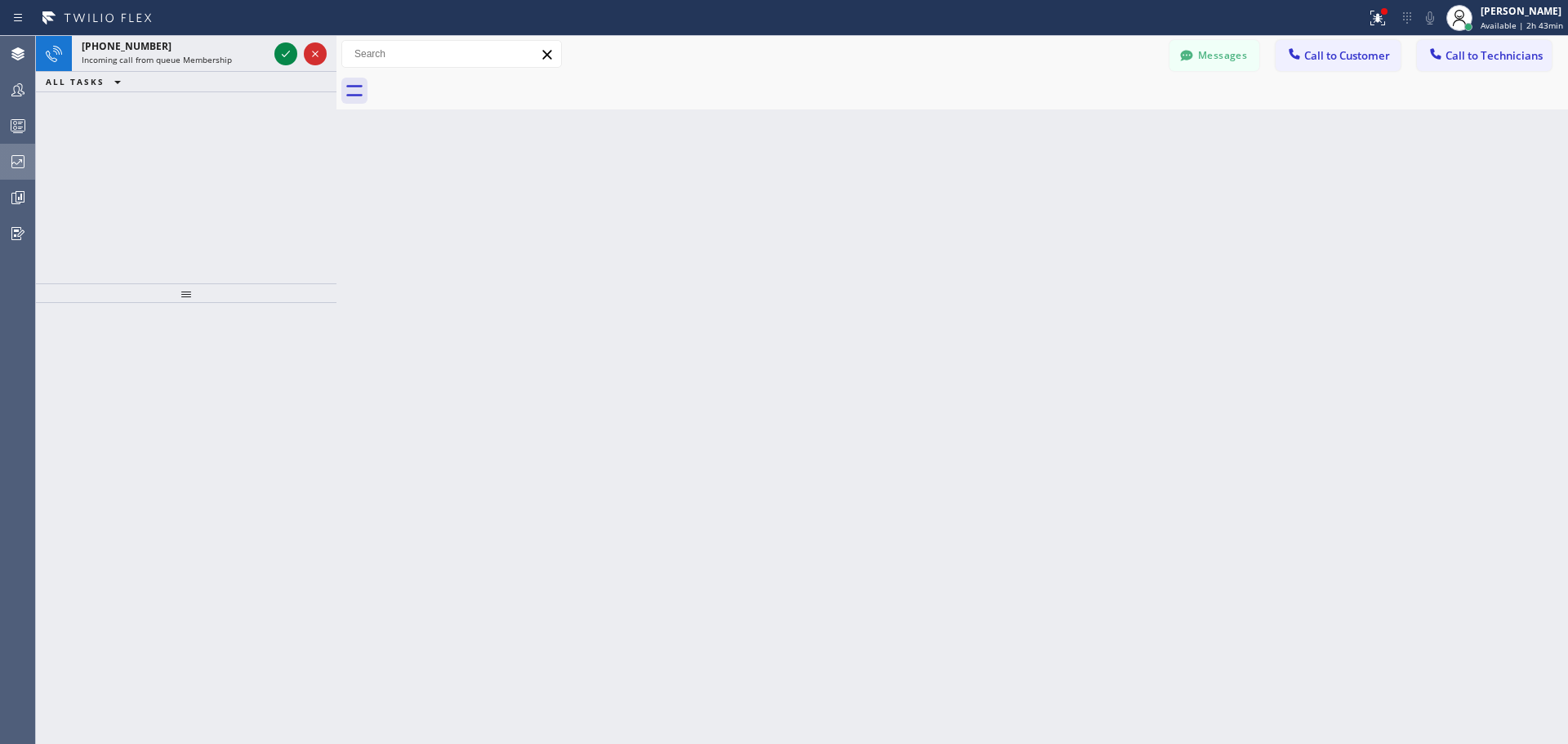
click at [287, 52] on icon at bounding box center [285, 53] width 19 height 19
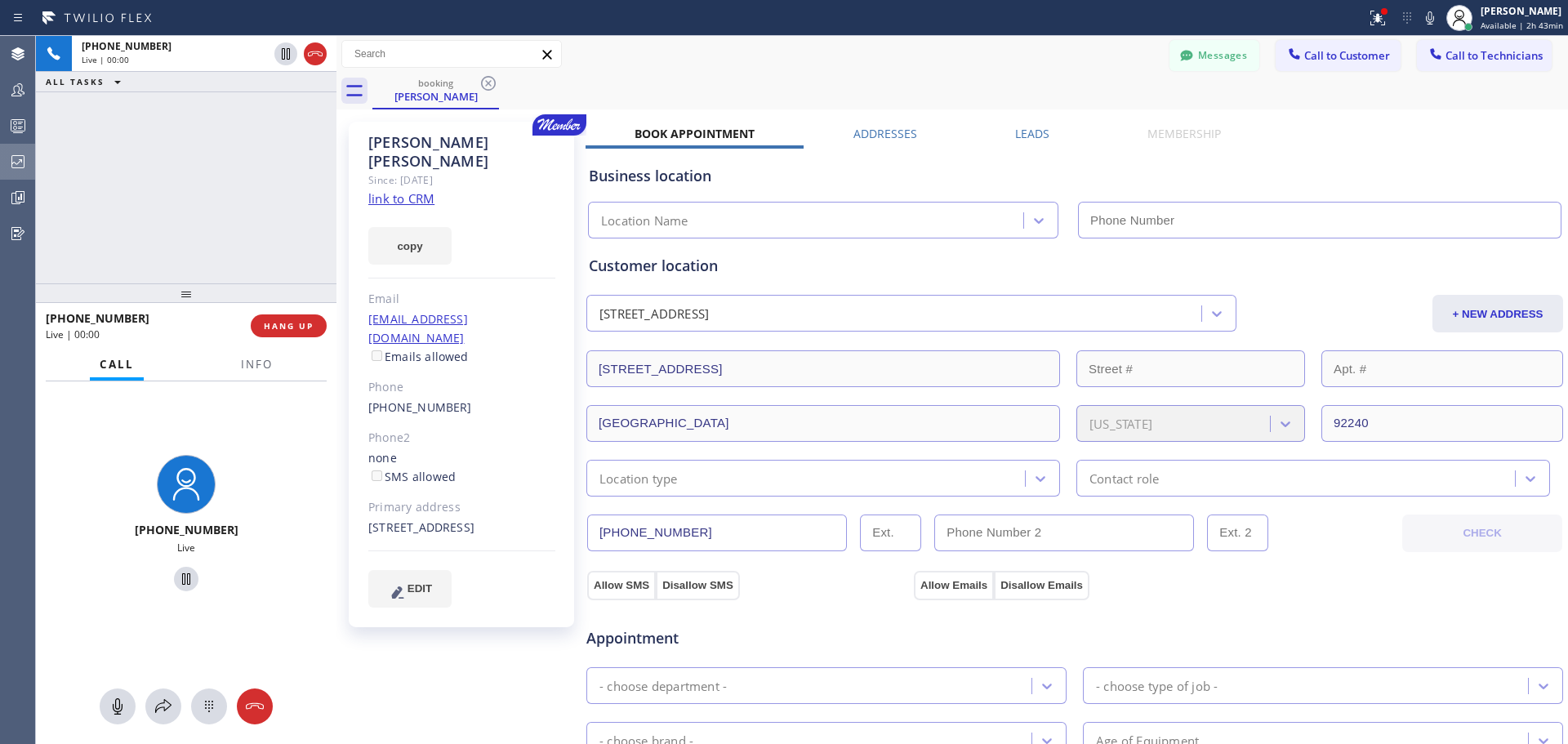
type input "[PHONE_NUMBER]"
click at [275, 329] on span "HANG UP" at bounding box center [289, 326] width 50 height 12
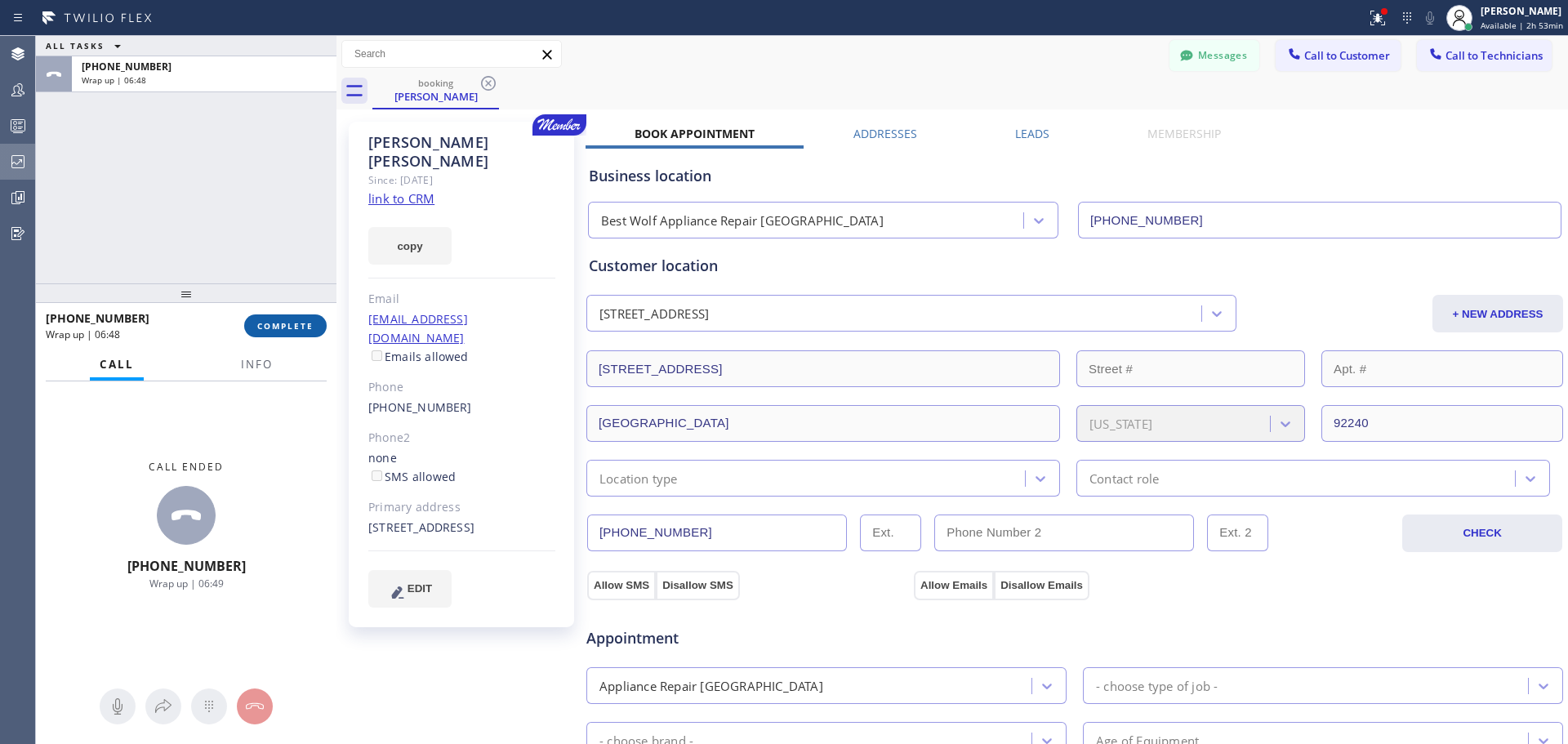
click at [301, 329] on span "COMPLETE" at bounding box center [285, 326] width 56 height 12
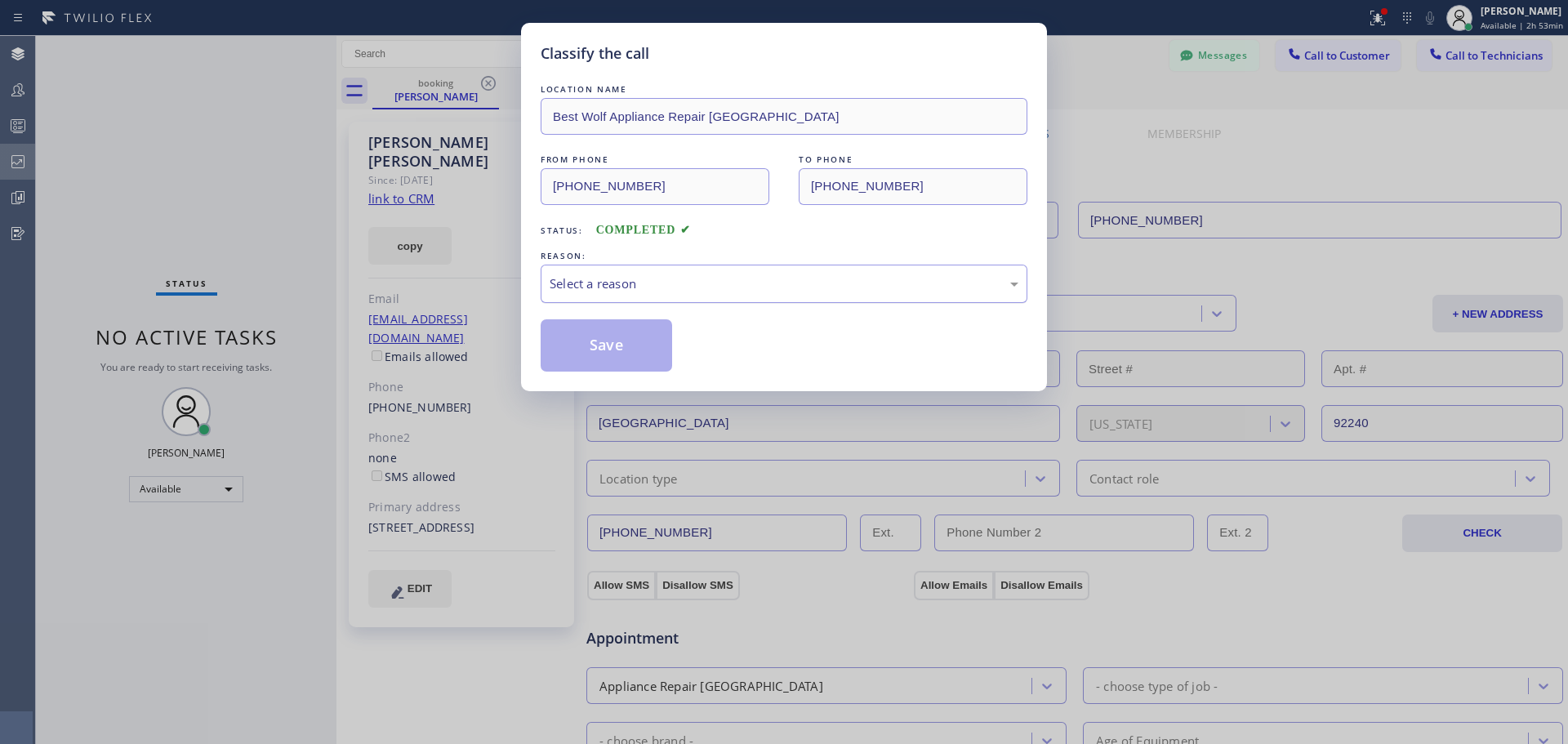
click at [786, 285] on div "Select a reason" at bounding box center [784, 283] width 469 height 18
click at [622, 342] on button "Save" at bounding box center [606, 345] width 131 height 53
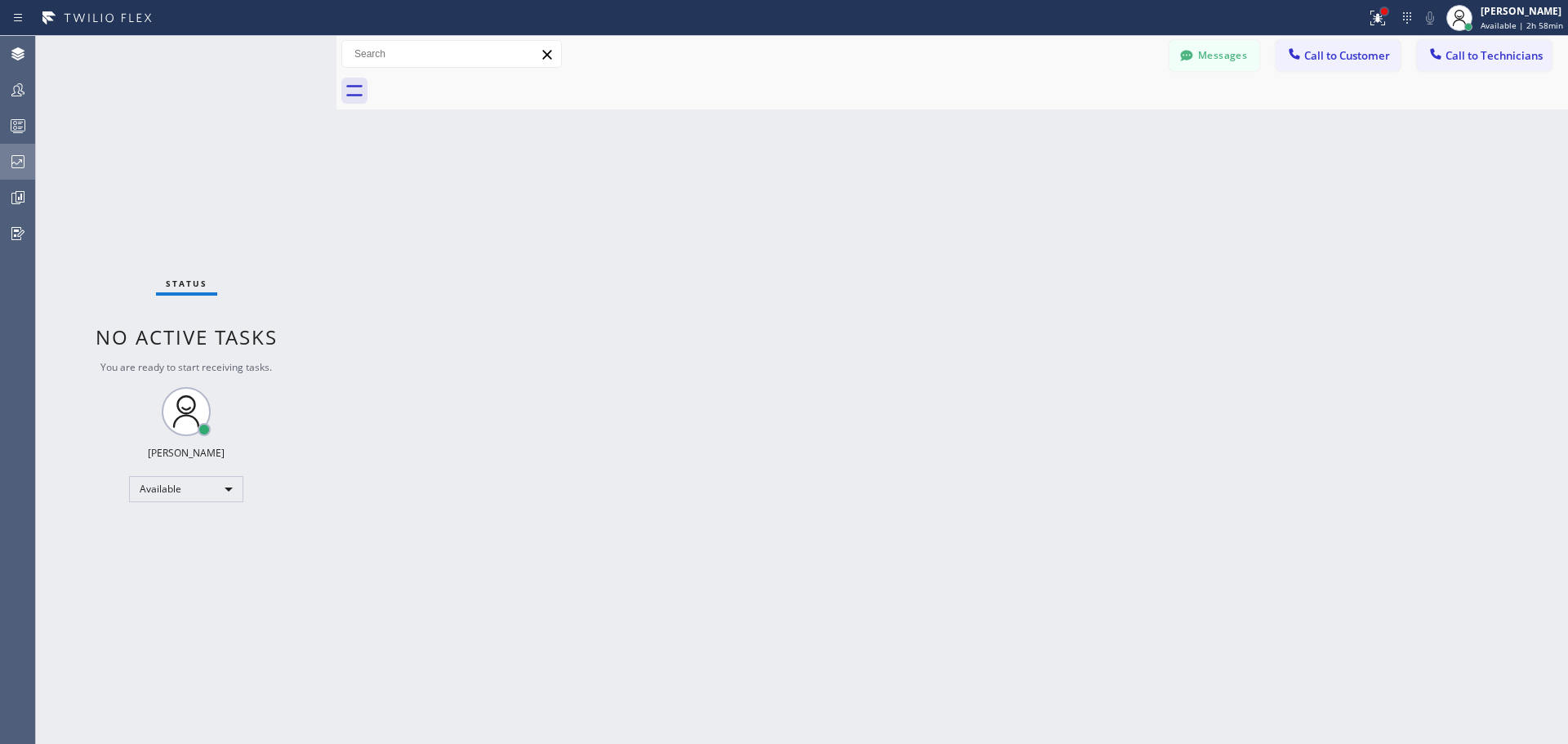
click at [1382, 11] on div at bounding box center [1384, 12] width 10 height 10
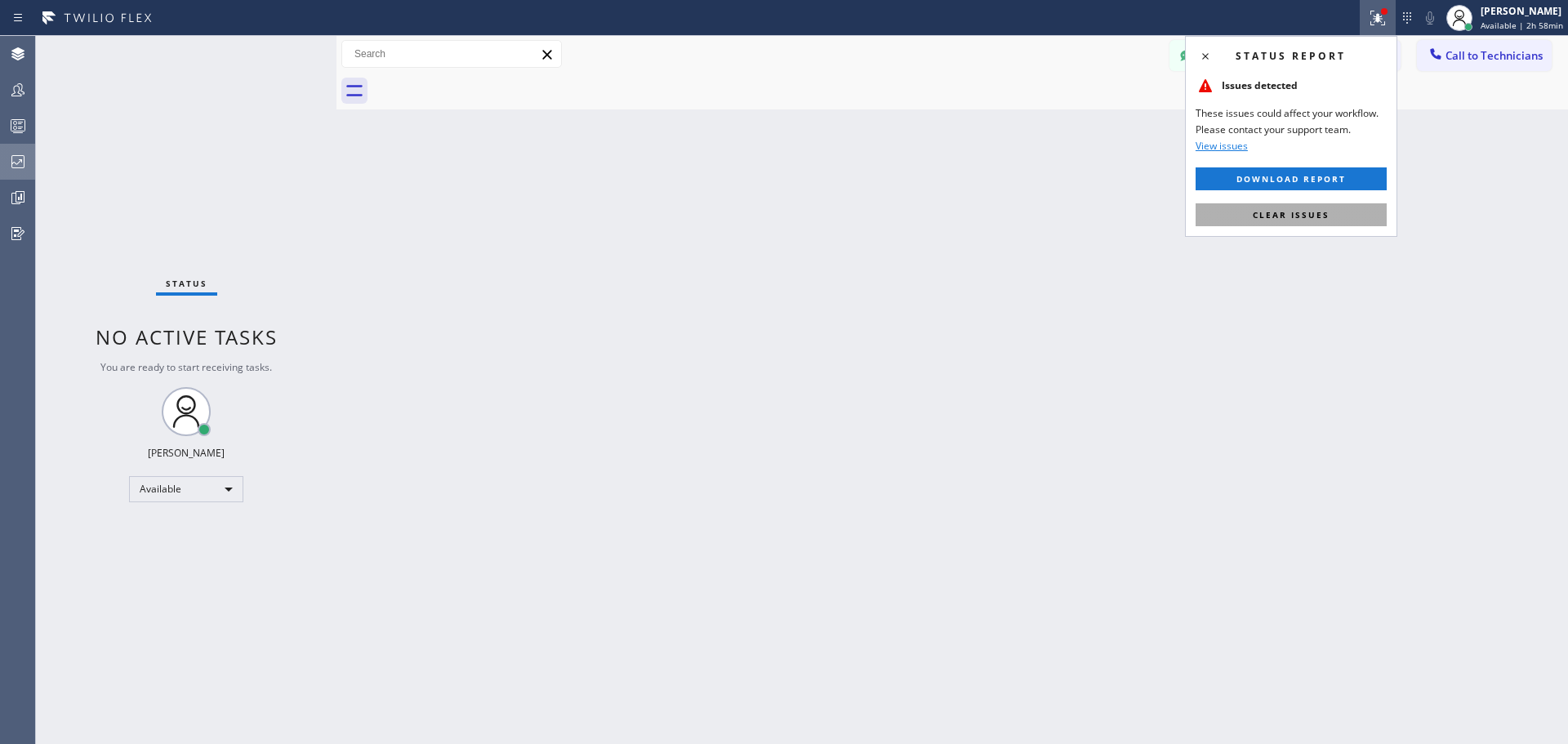
click at [1331, 207] on button "Clear issues" at bounding box center [1291, 214] width 191 height 23
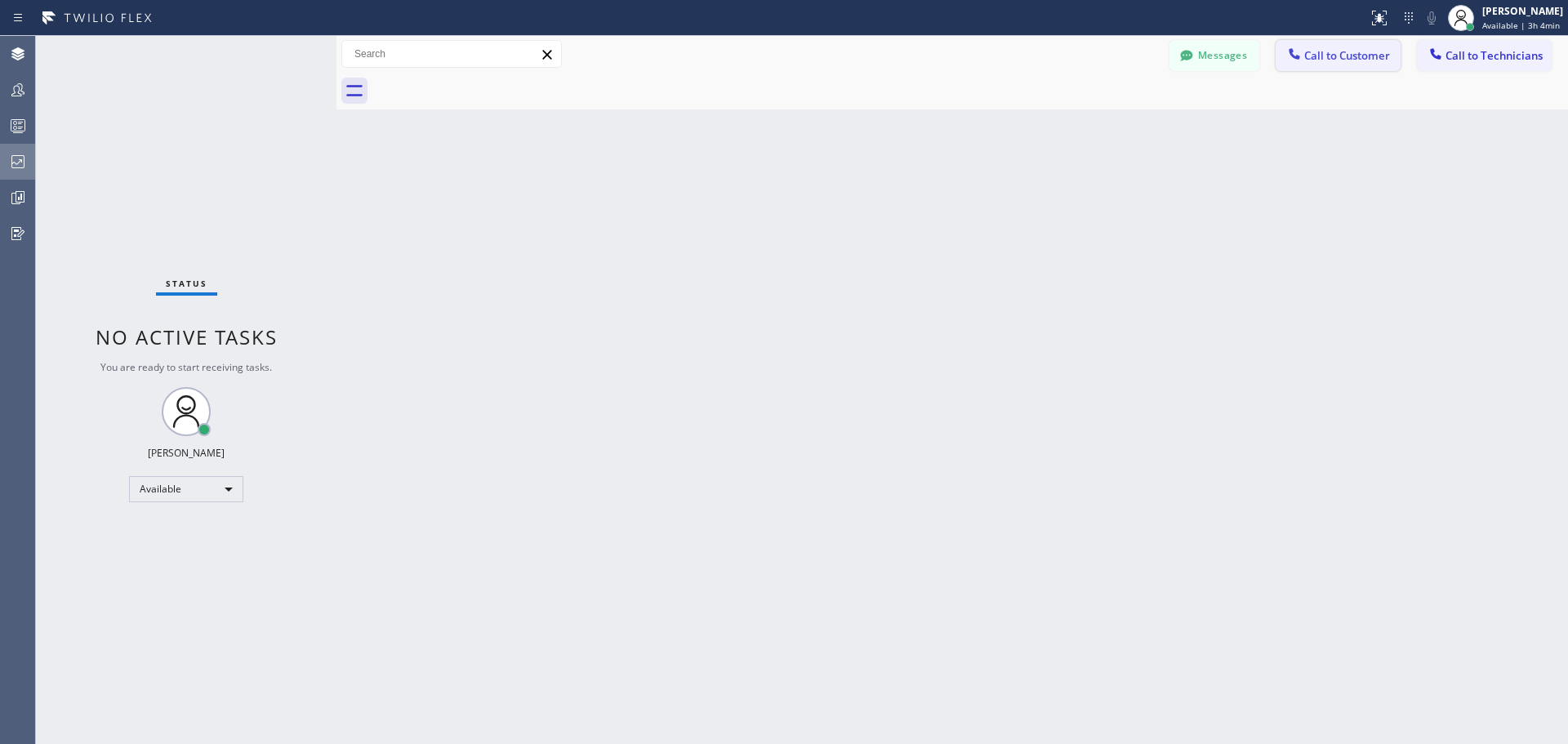
click at [1332, 52] on span "Call to Customer" at bounding box center [1347, 56] width 86 height 15
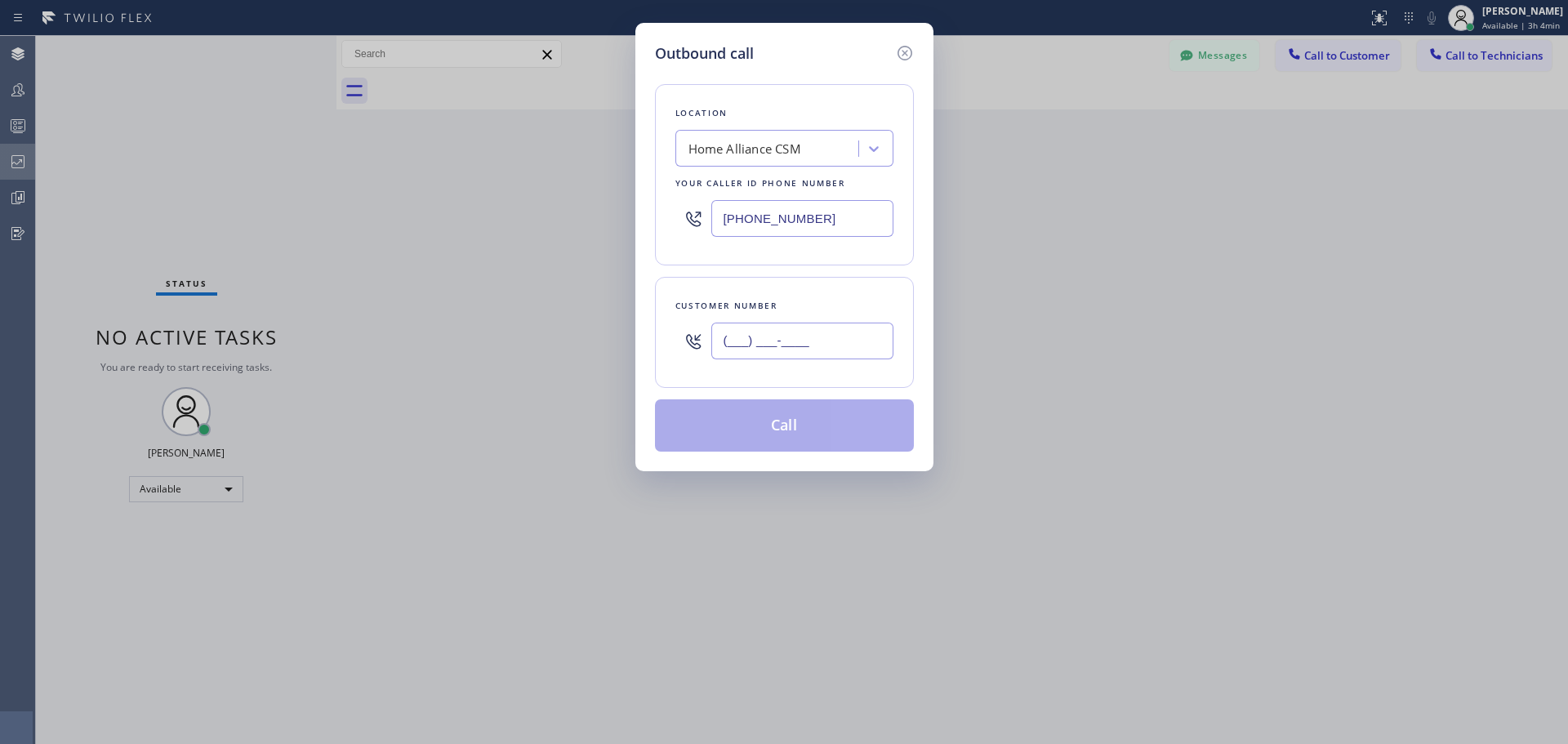
click at [855, 332] on input "(___) ___-____" at bounding box center [803, 341] width 182 height 37
paste input "303) 261-7200"
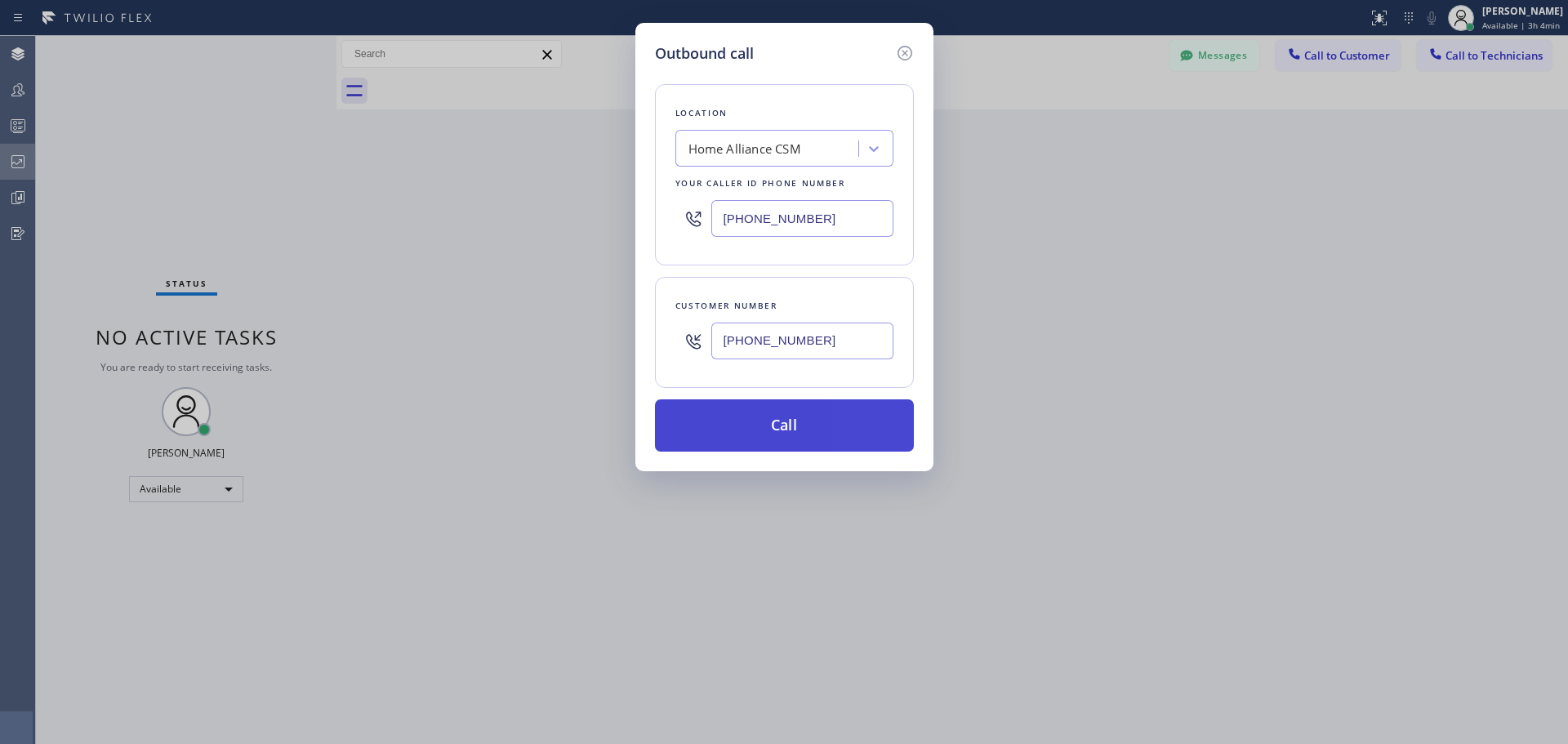
type input "[PHONE_NUMBER]"
click at [776, 427] on button "Call" at bounding box center [784, 425] width 259 height 53
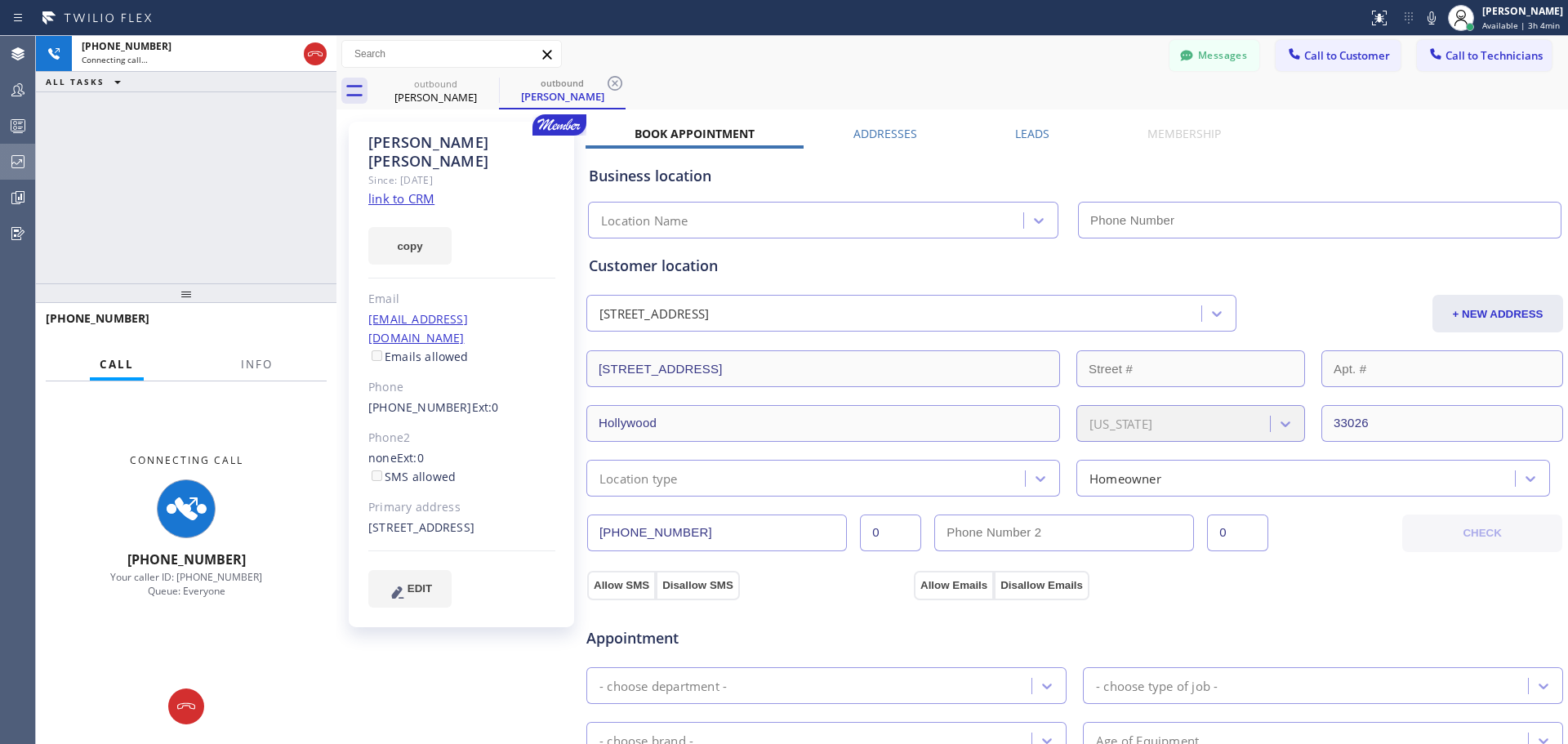
type input "[PHONE_NUMBER]"
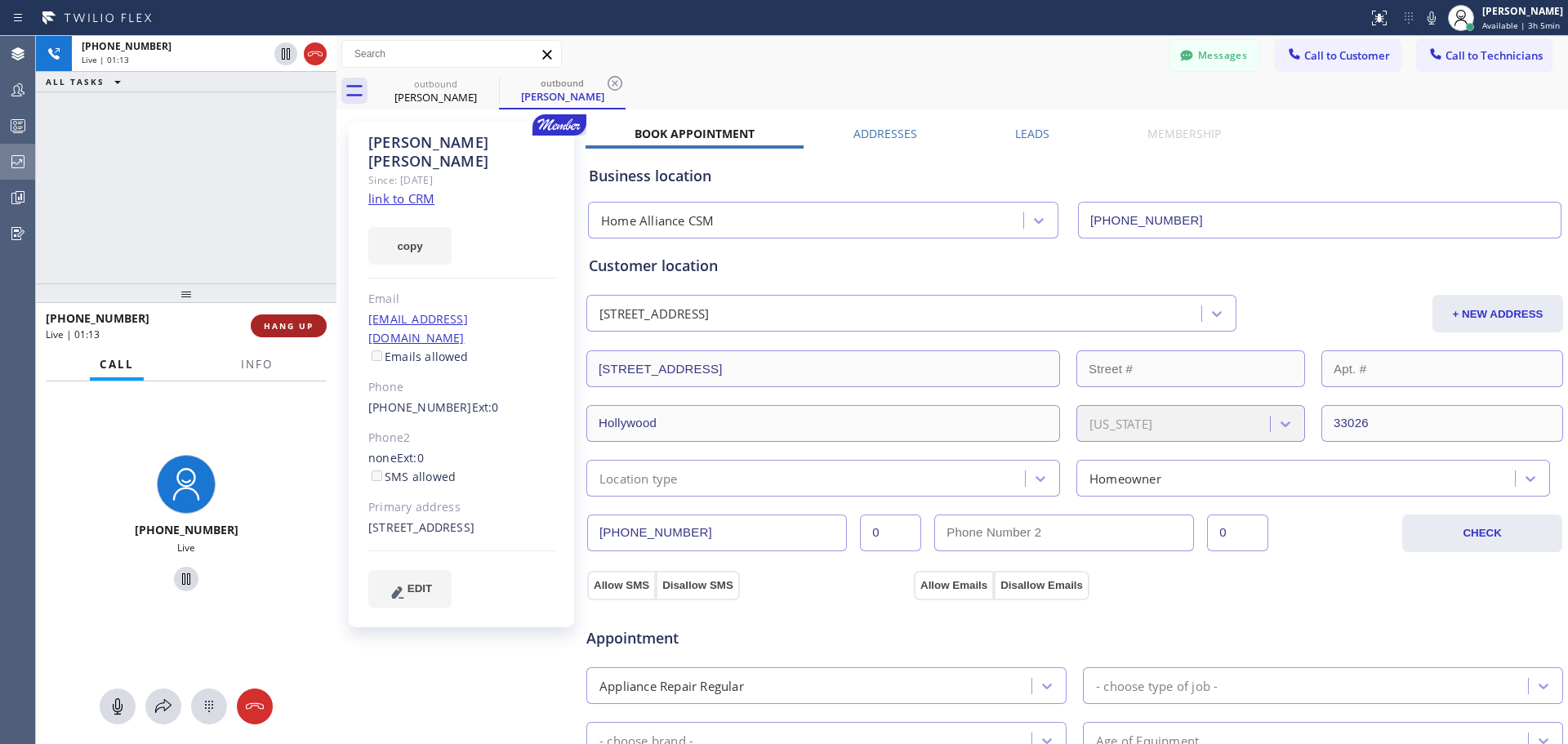
click at [292, 329] on span "HANG UP" at bounding box center [289, 326] width 50 height 12
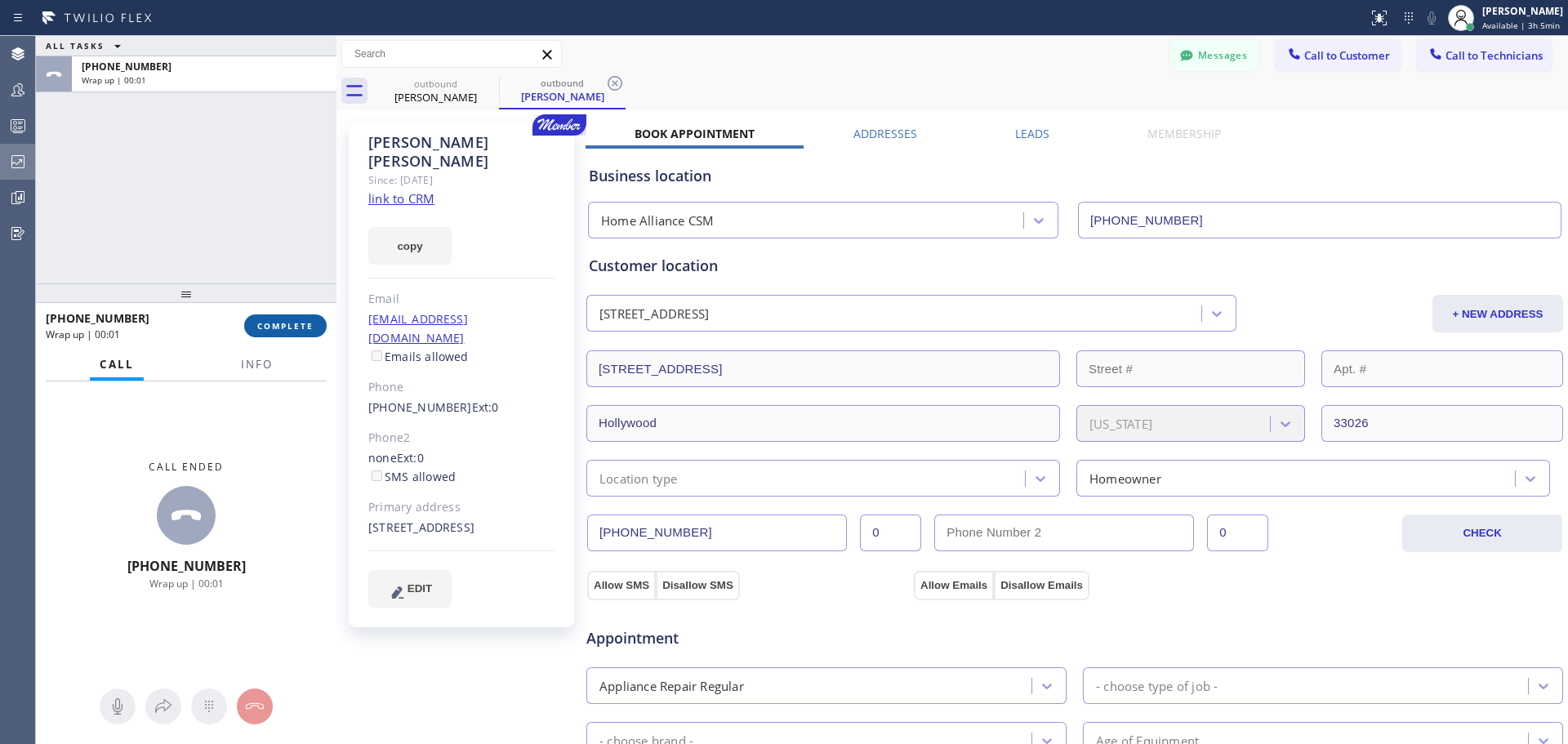
click at [296, 334] on button "COMPLETE" at bounding box center [285, 325] width 83 height 23
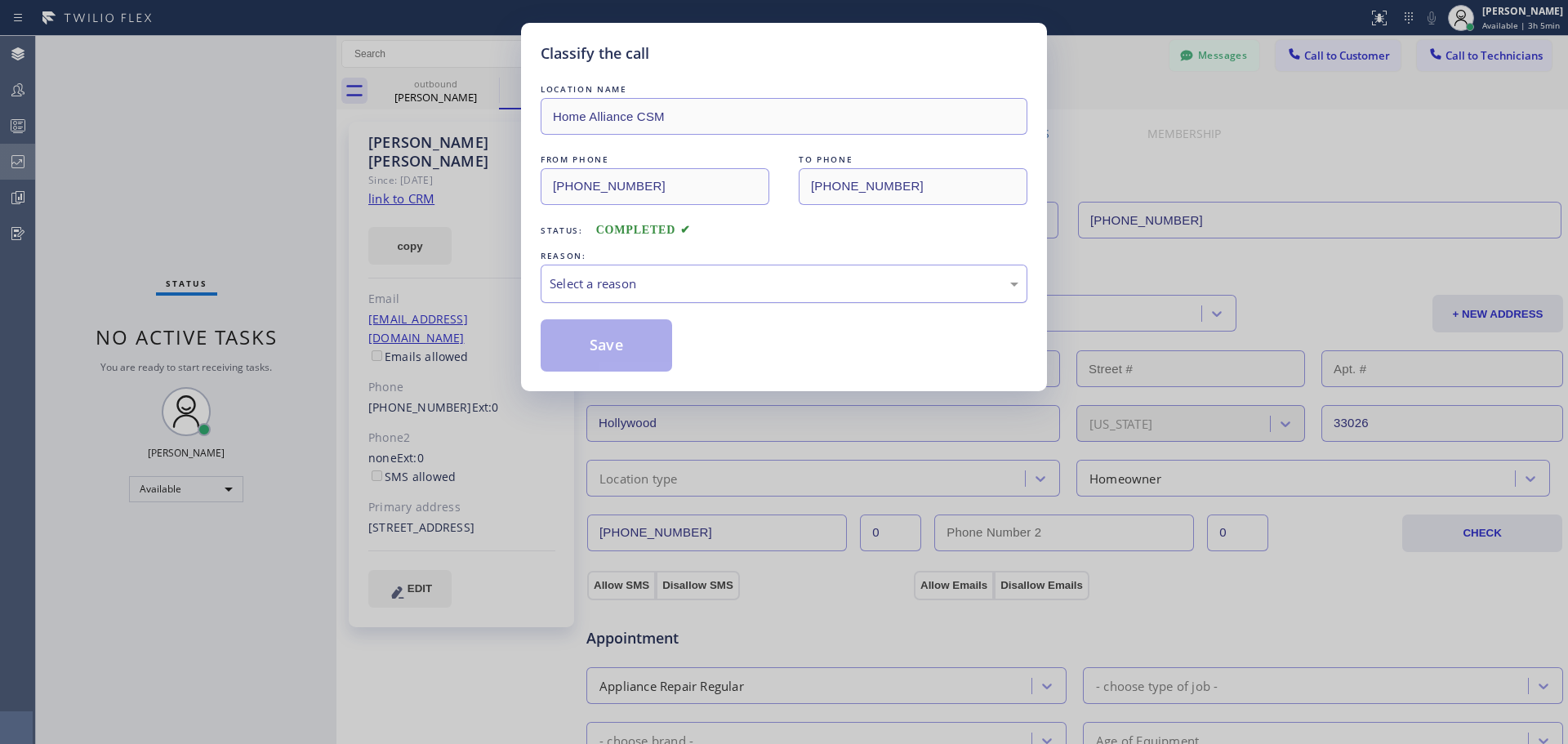
click at [754, 278] on div "Select a reason" at bounding box center [784, 283] width 469 height 18
click at [571, 352] on button "Save" at bounding box center [606, 345] width 131 height 53
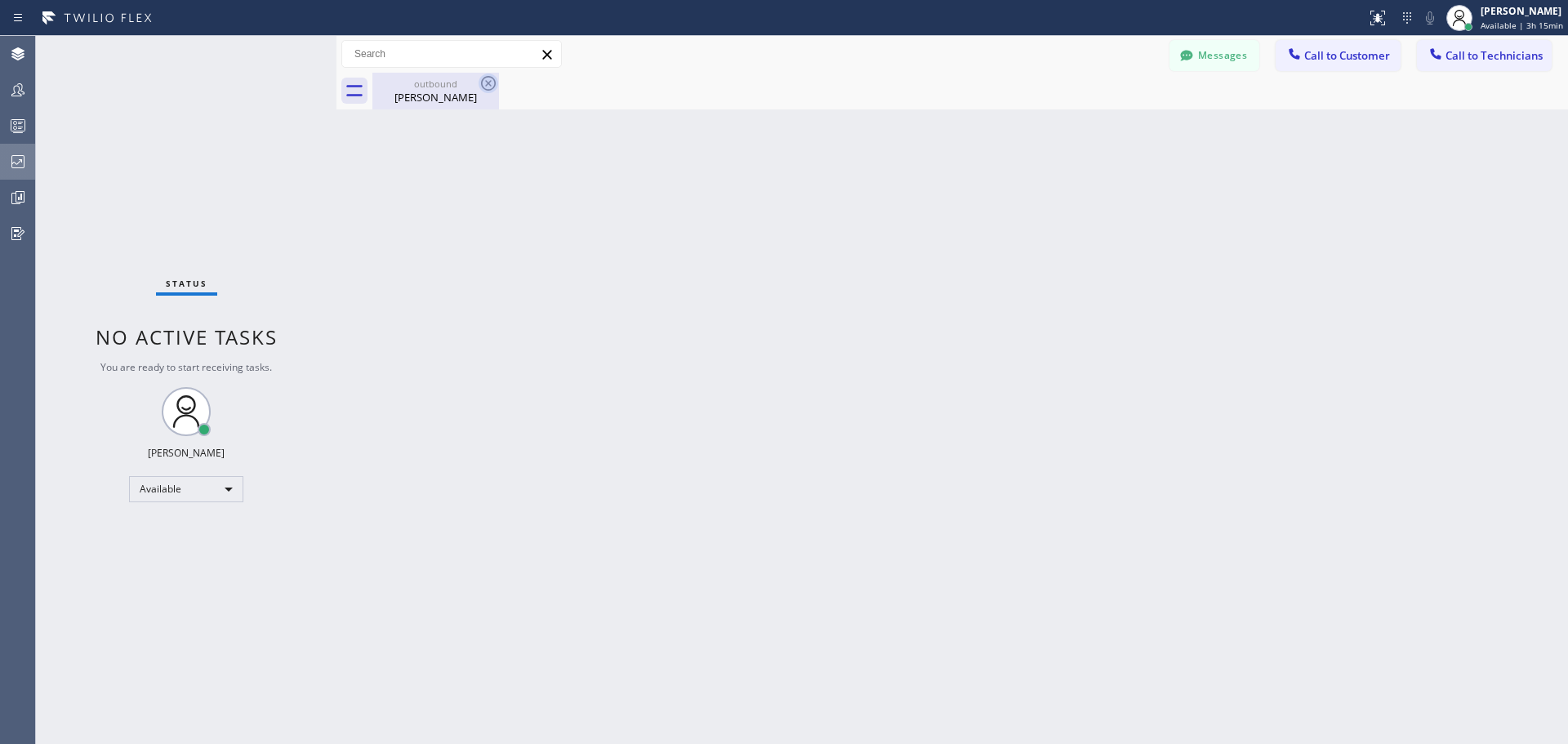
click at [486, 84] on icon at bounding box center [488, 83] width 19 height 19
drag, startPoint x: 457, startPoint y: 94, endPoint x: 469, endPoint y: 96, distance: 12.2
click at [457, 94] on div "[PERSON_NAME]" at bounding box center [436, 98] width 124 height 15
click at [1320, 55] on span "Call to Customer" at bounding box center [1347, 56] width 86 height 15
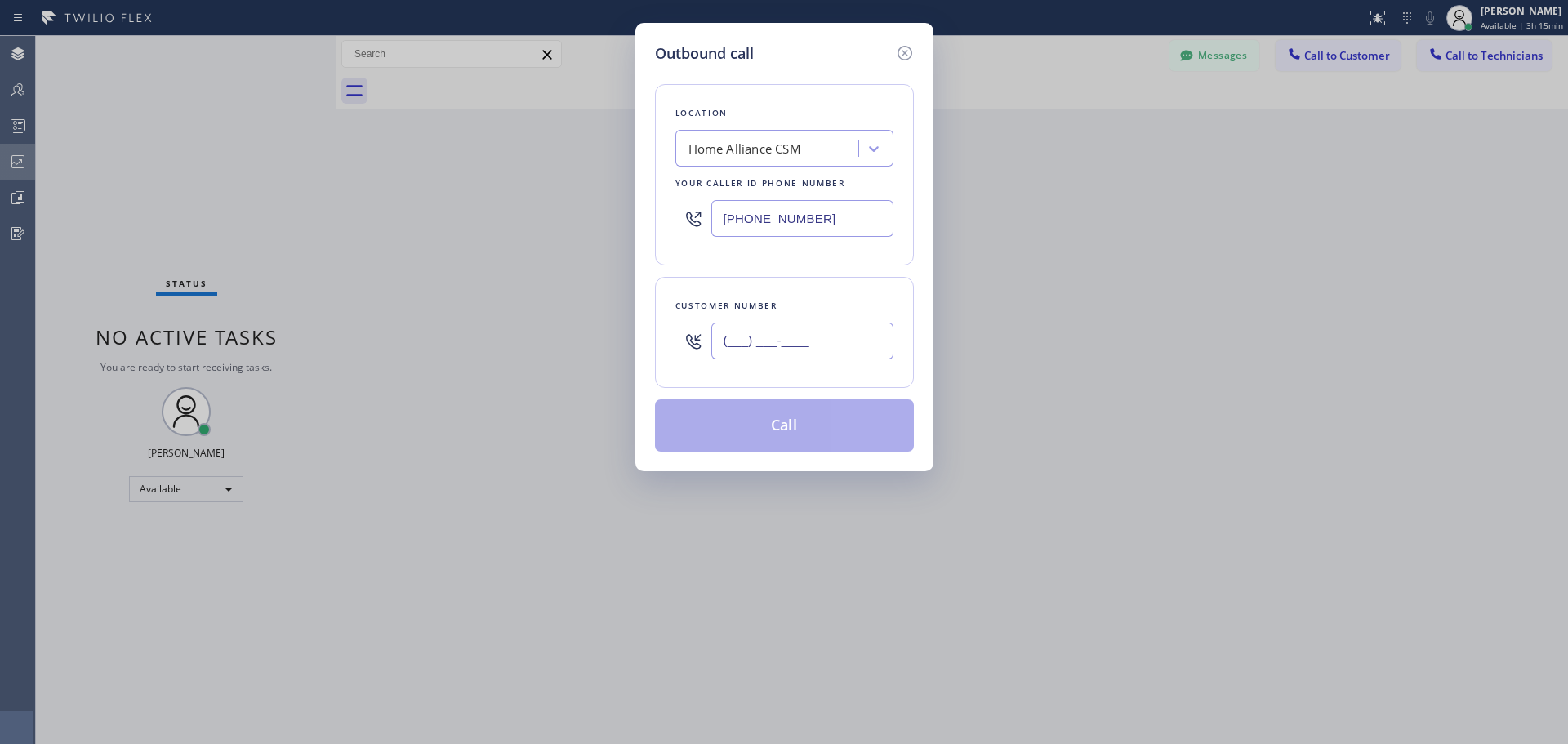
click at [813, 350] on input "(___) ___-____" at bounding box center [803, 341] width 182 height 37
paste input "914) 263-6983"
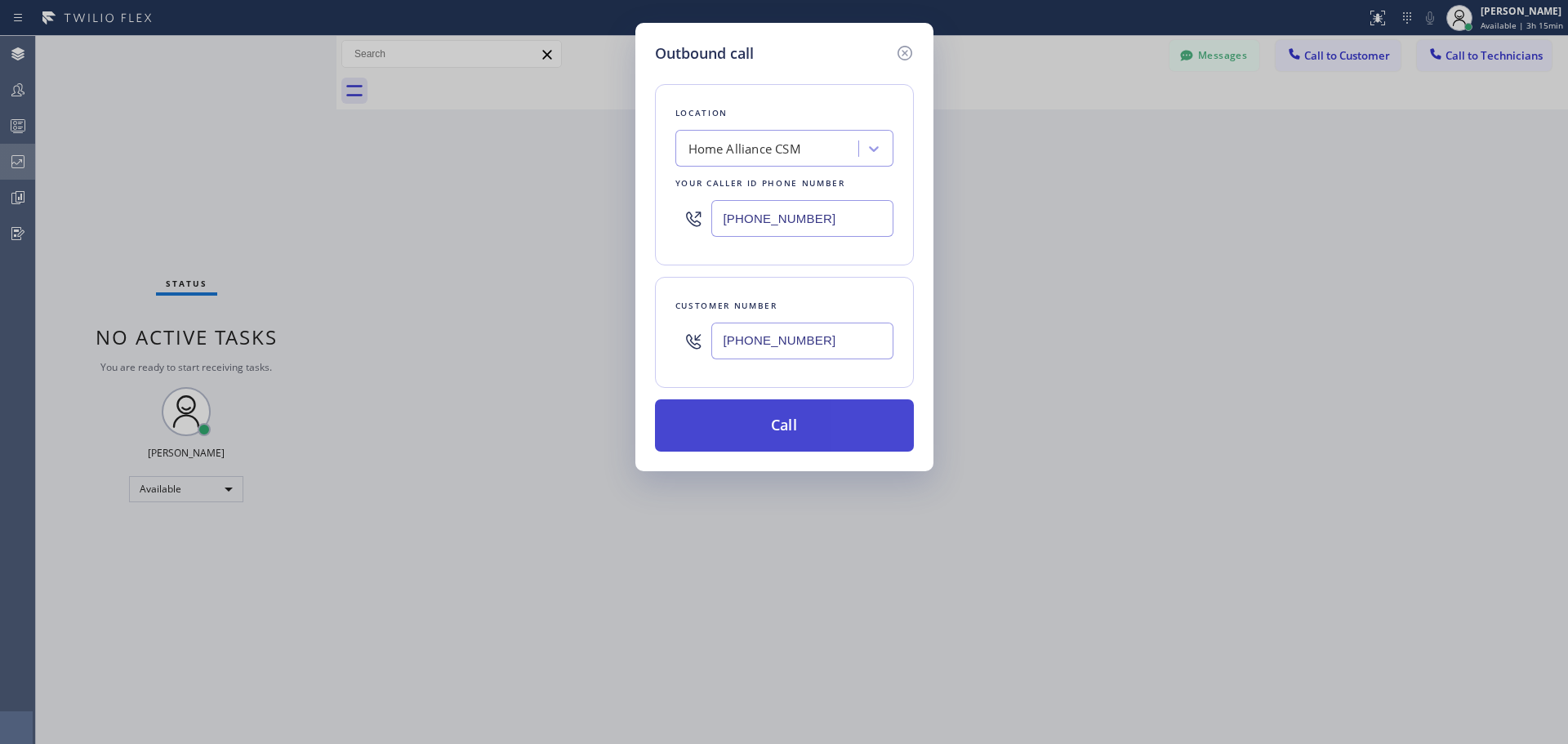
type input "[PHONE_NUMBER]"
click at [786, 423] on button "Call" at bounding box center [784, 425] width 259 height 53
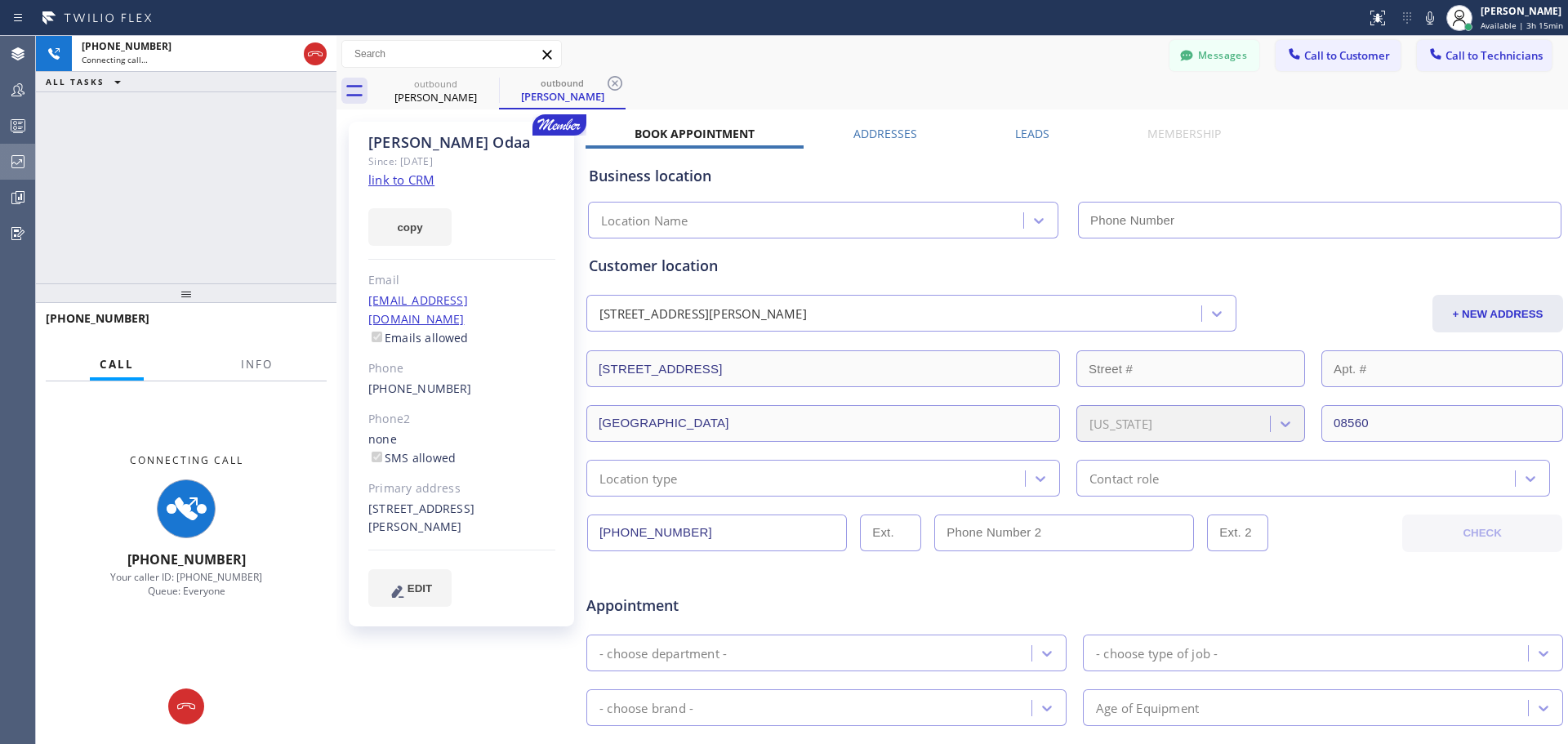
type input "[PHONE_NUMBER]"
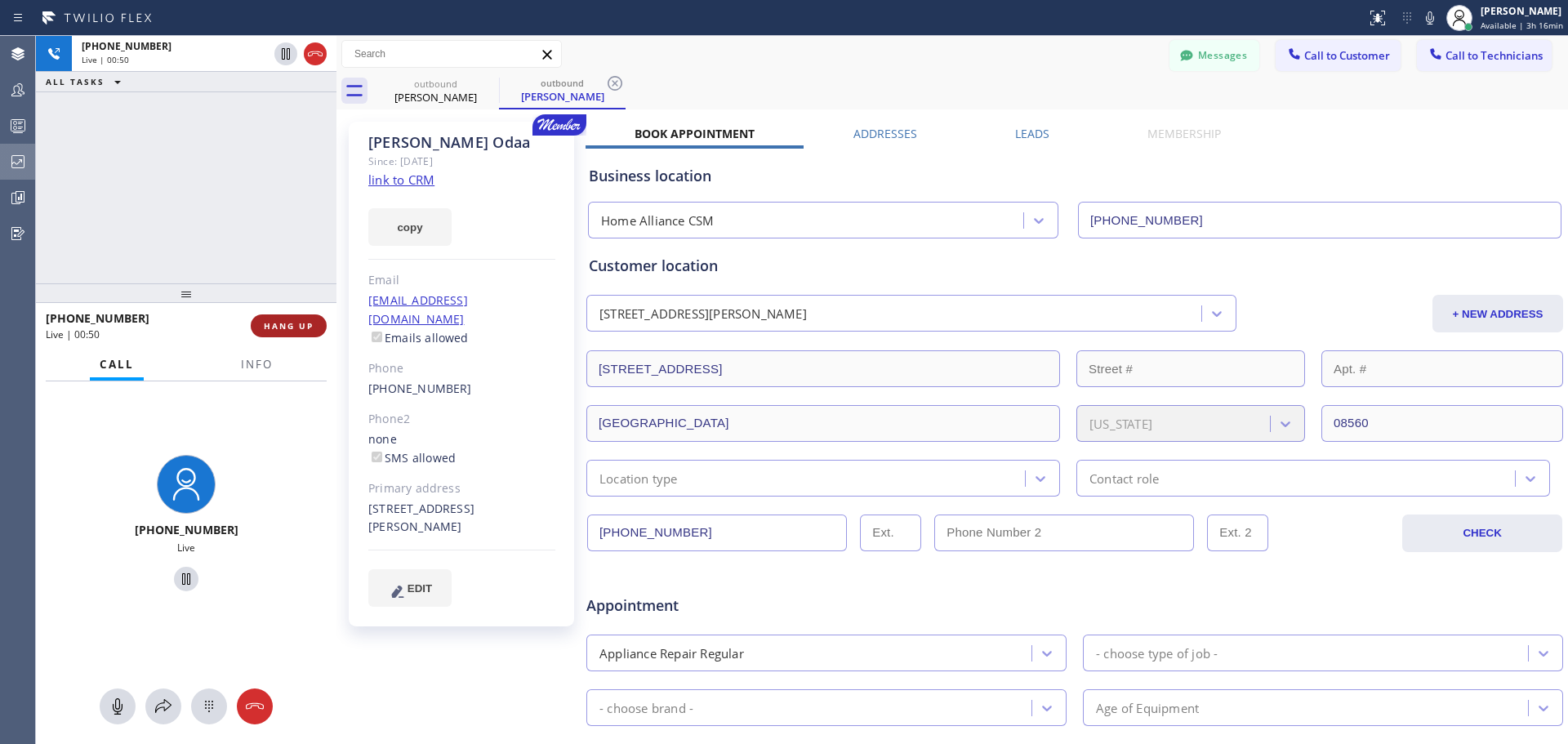
click at [294, 327] on span "HANG UP" at bounding box center [289, 326] width 50 height 12
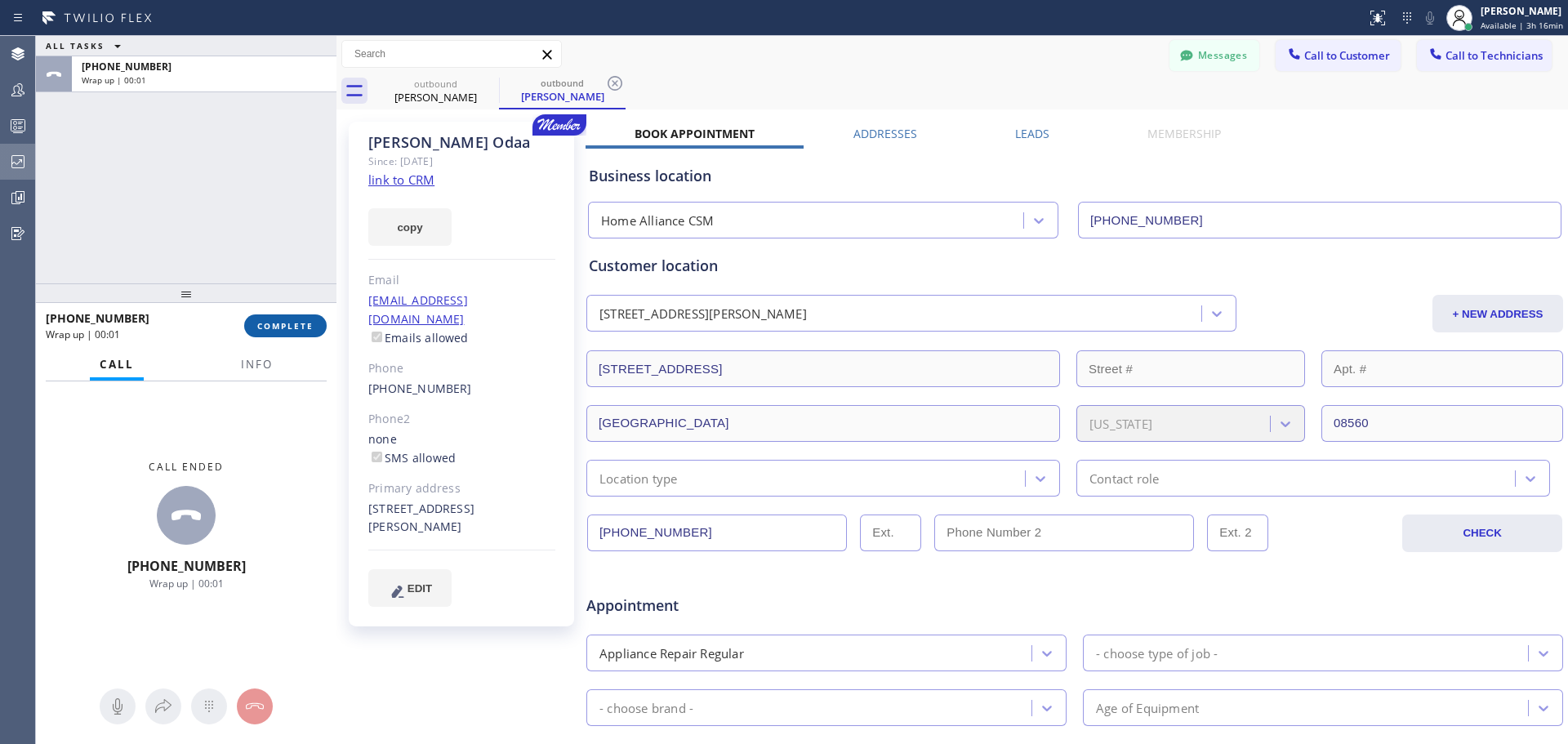
click at [279, 326] on span "COMPLETE" at bounding box center [285, 326] width 56 height 12
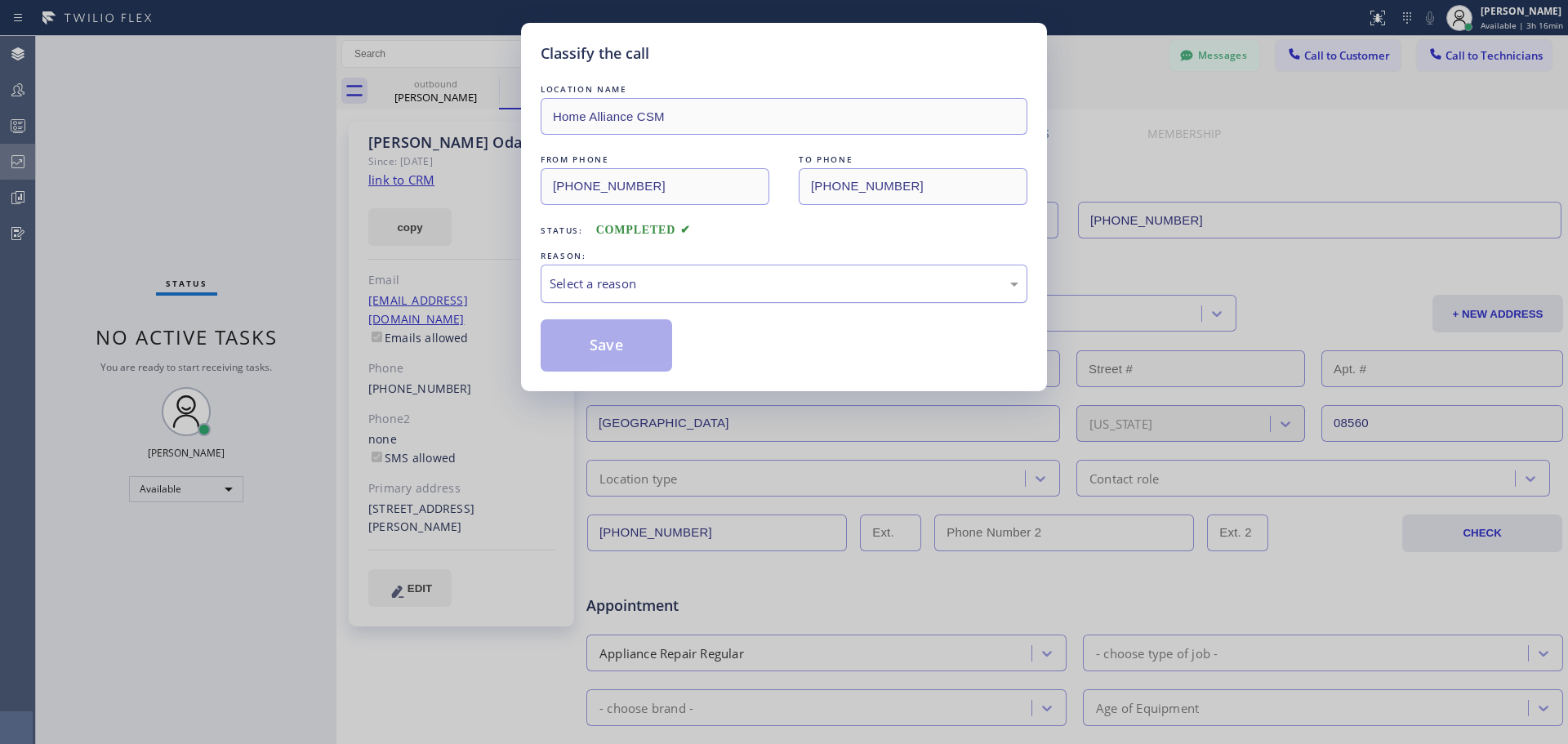
click at [604, 290] on div "Select a reason" at bounding box center [784, 283] width 469 height 18
click at [586, 352] on button "Save" at bounding box center [606, 345] width 131 height 53
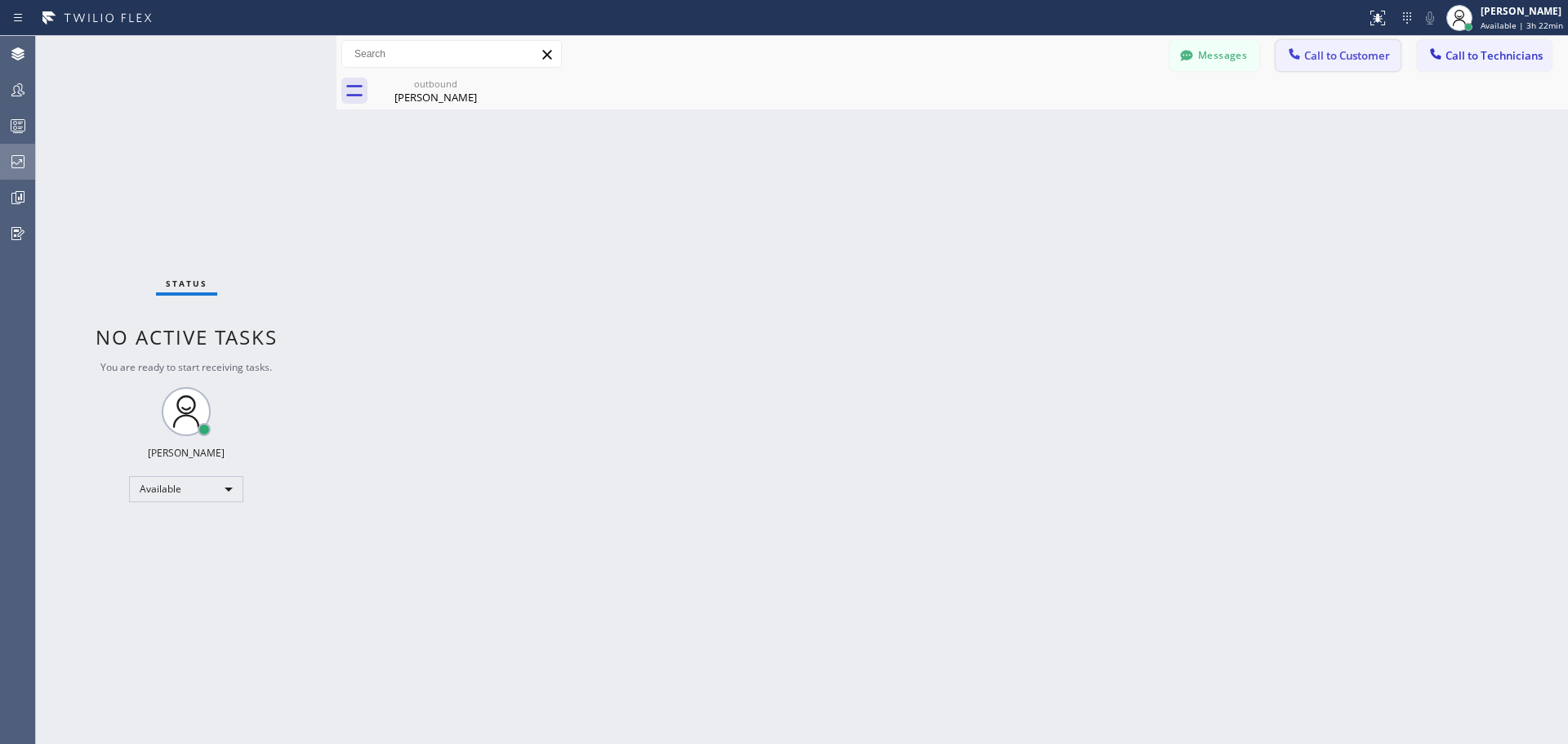
click at [1329, 62] on span "Call to Customer" at bounding box center [1347, 56] width 86 height 15
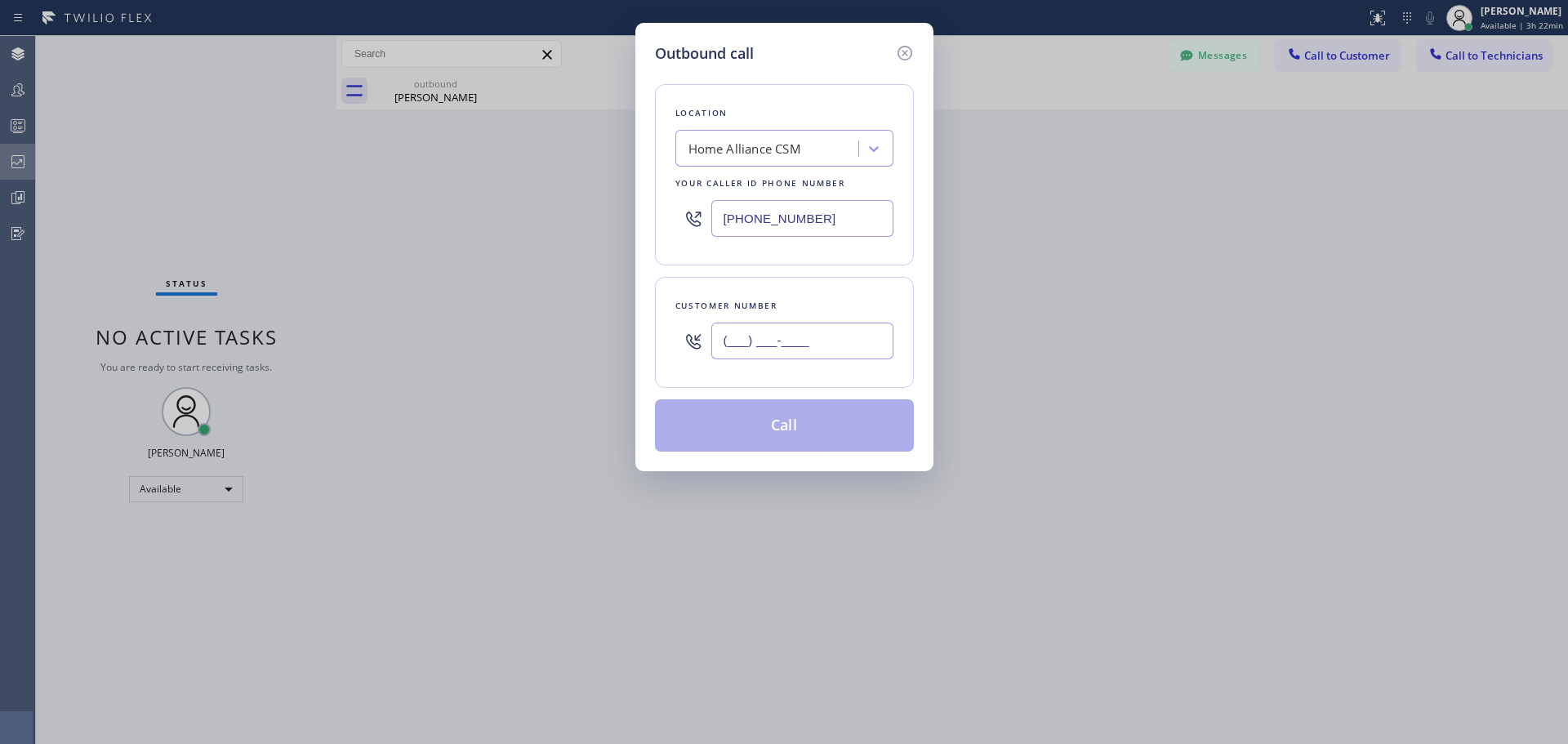
click at [777, 348] on input "(___) ___-____" at bounding box center [803, 341] width 182 height 37
paste input "253) 269-8224"
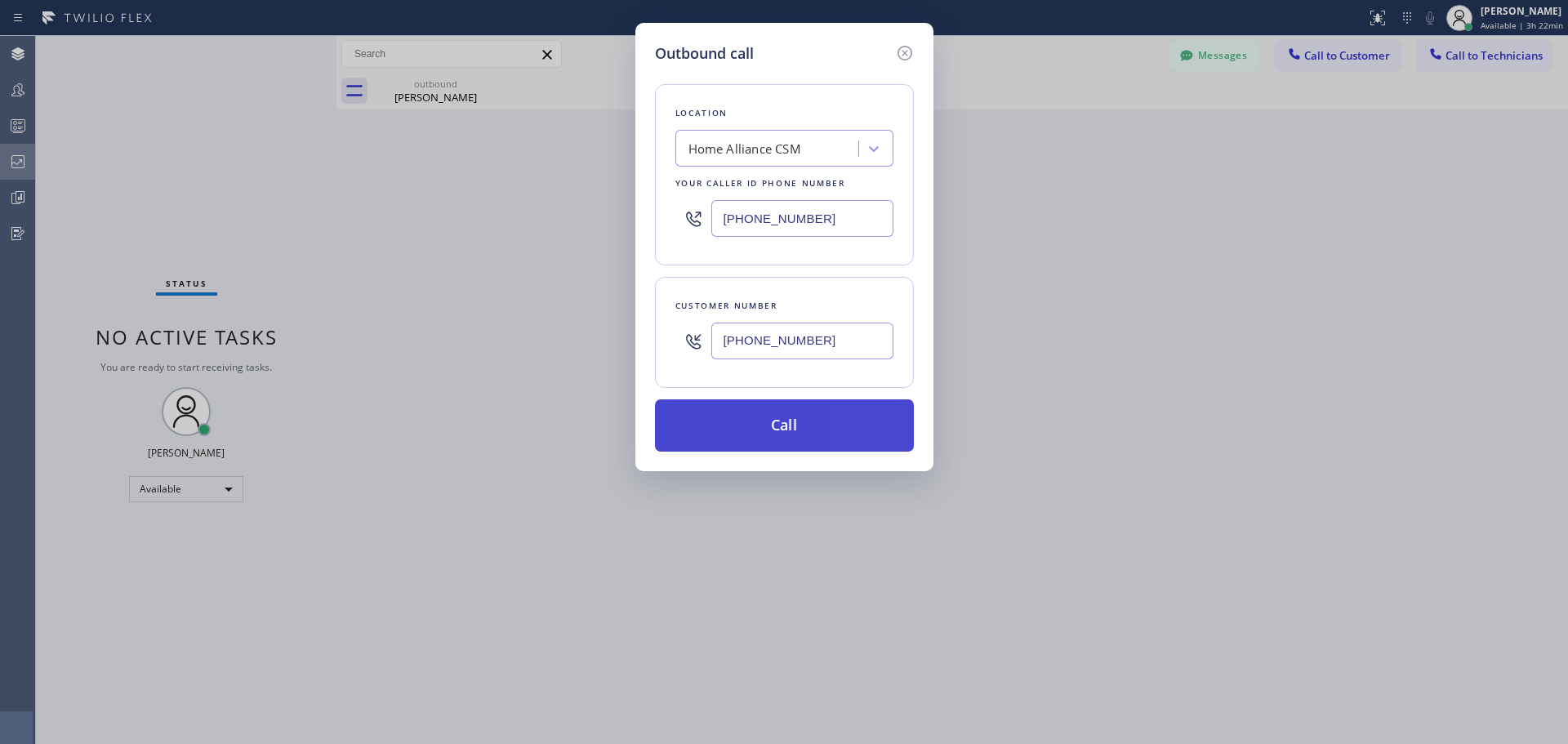
type input "[PHONE_NUMBER]"
click at [809, 428] on button "Call" at bounding box center [784, 425] width 259 height 53
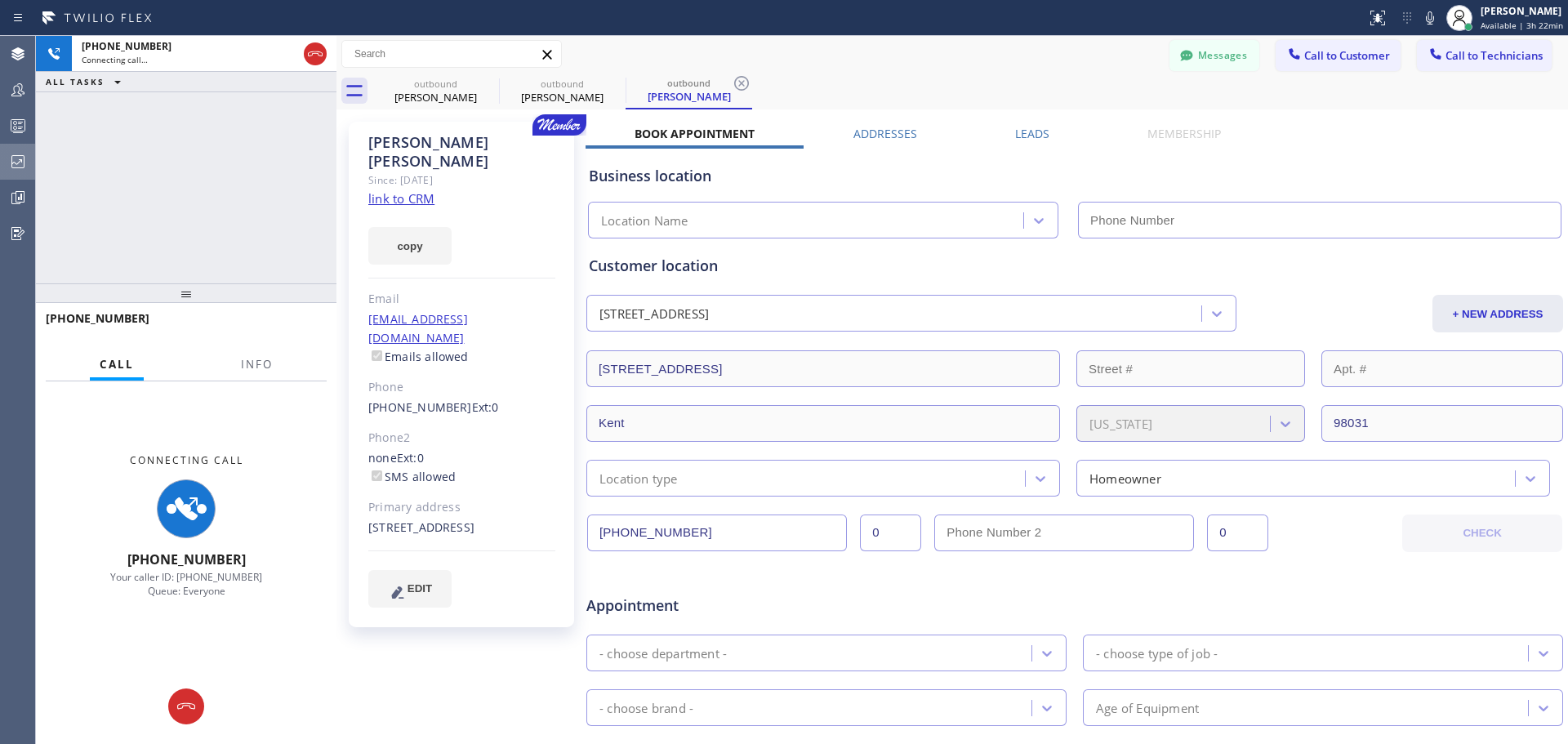
type input "[PHONE_NUMBER]"
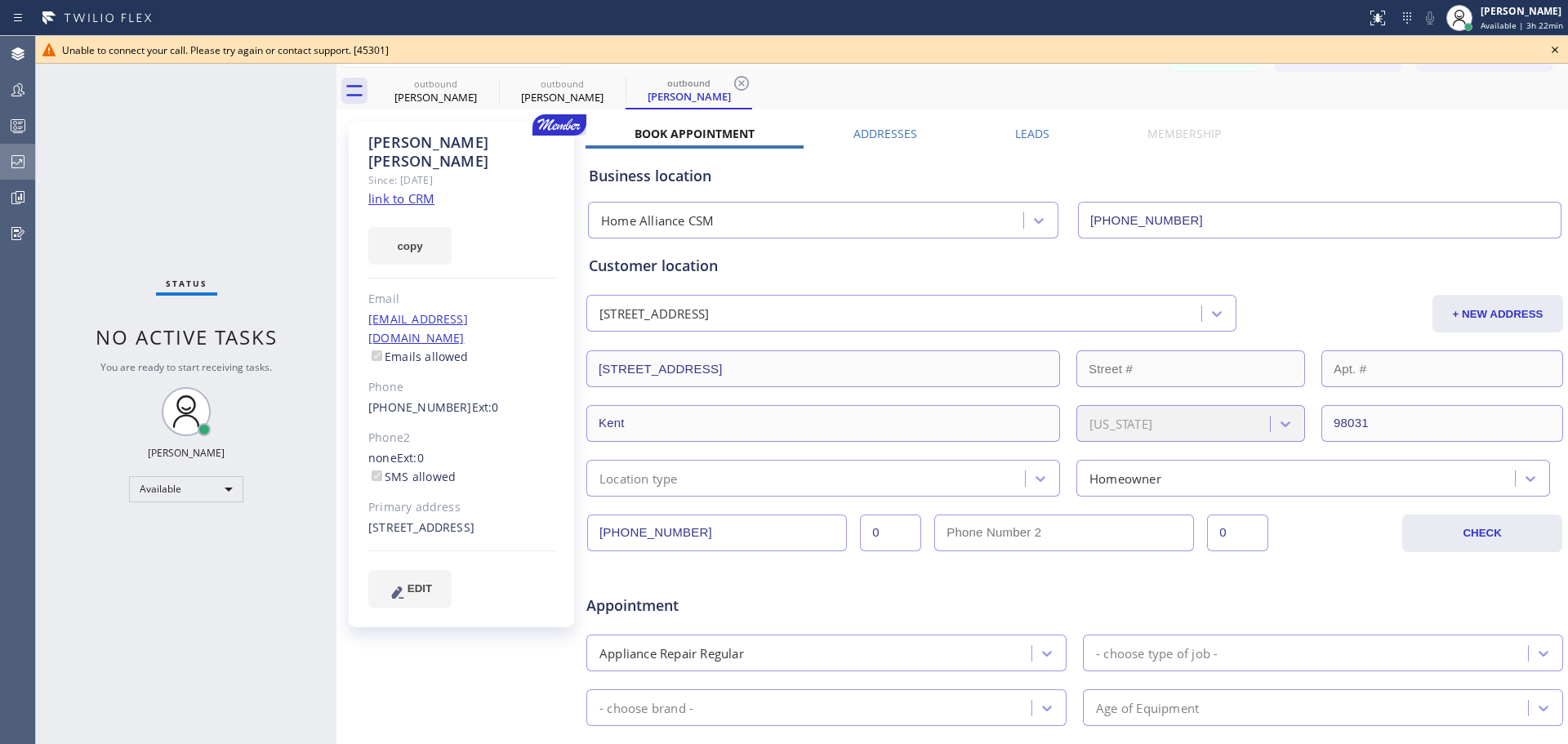
click at [1560, 47] on icon at bounding box center [1555, 49] width 19 height 19
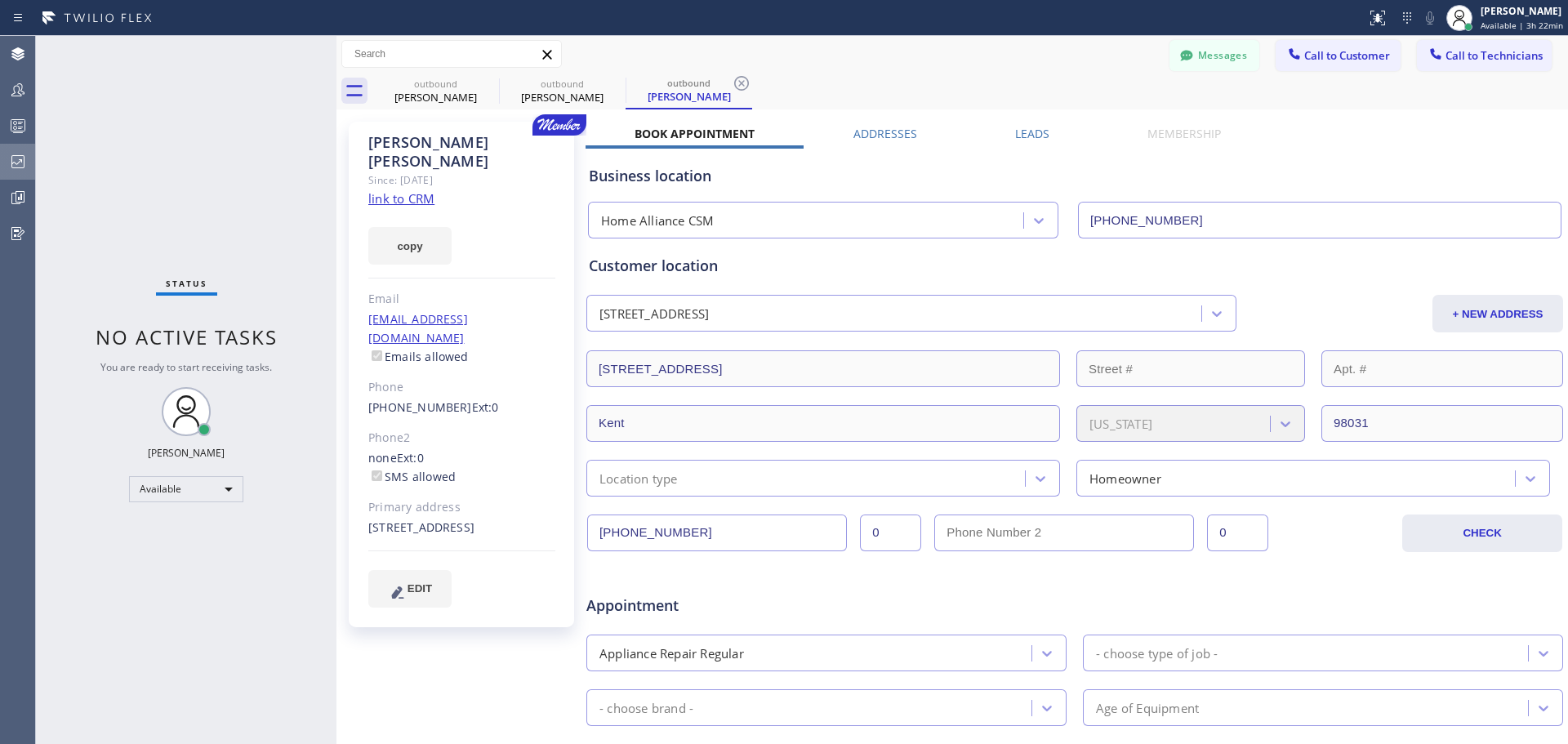
click at [1342, 58] on span "Call to Customer" at bounding box center [1347, 56] width 86 height 15
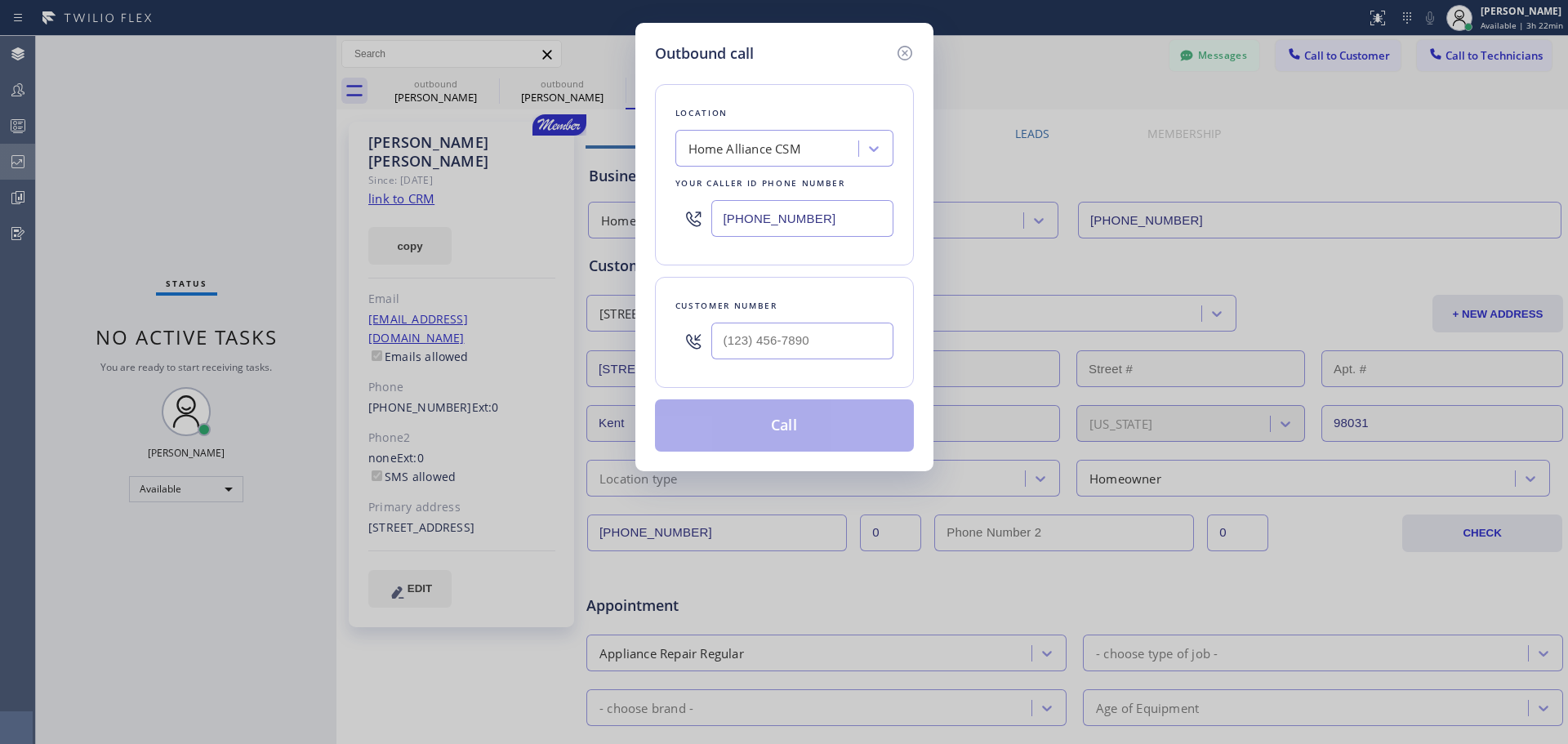
click at [790, 159] on div "Home Alliance CSM" at bounding box center [769, 149] width 178 height 28
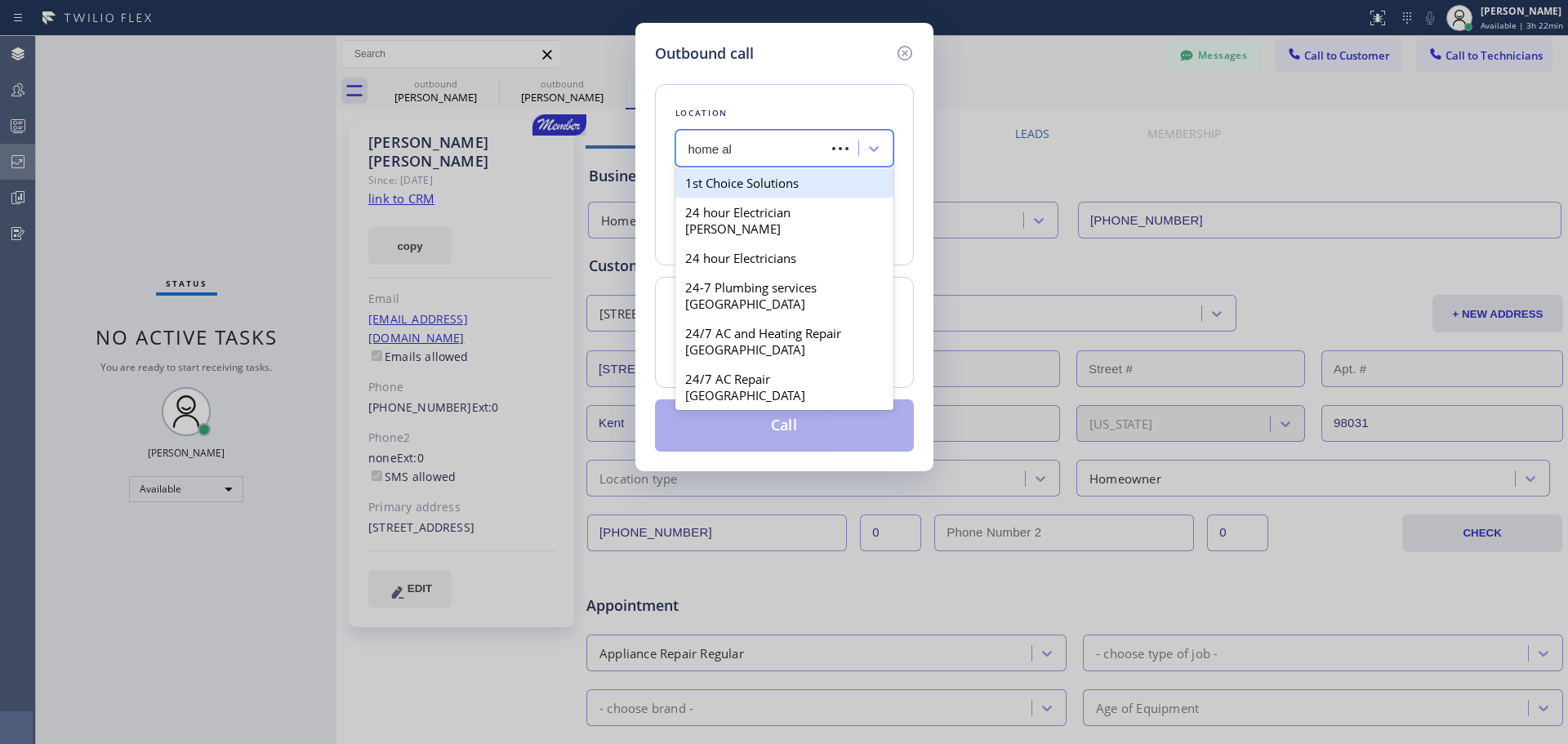
type input "home all"
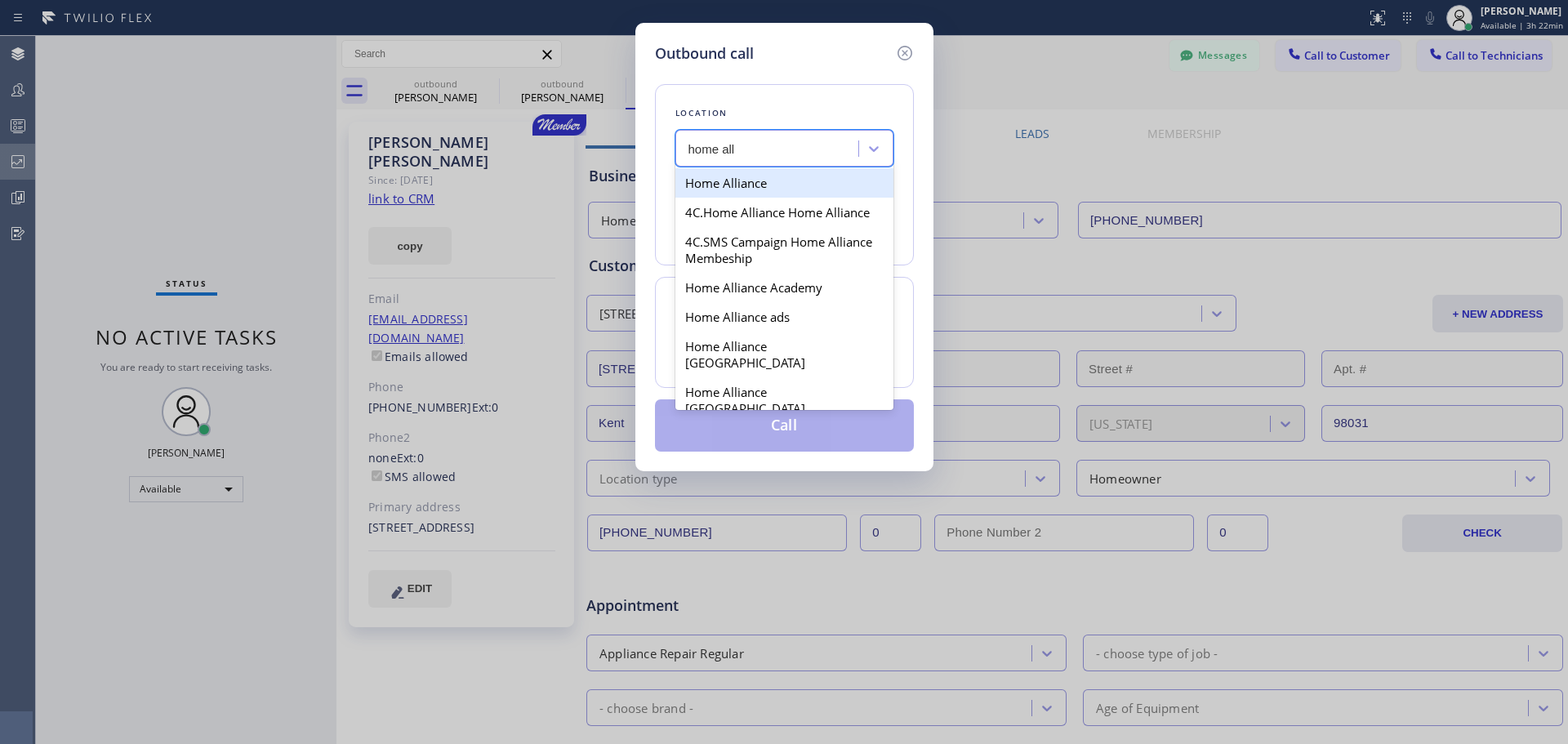
click at [789, 190] on div "Home Alliance" at bounding box center [784, 182] width 218 height 29
type input "[PHONE_NUMBER]"
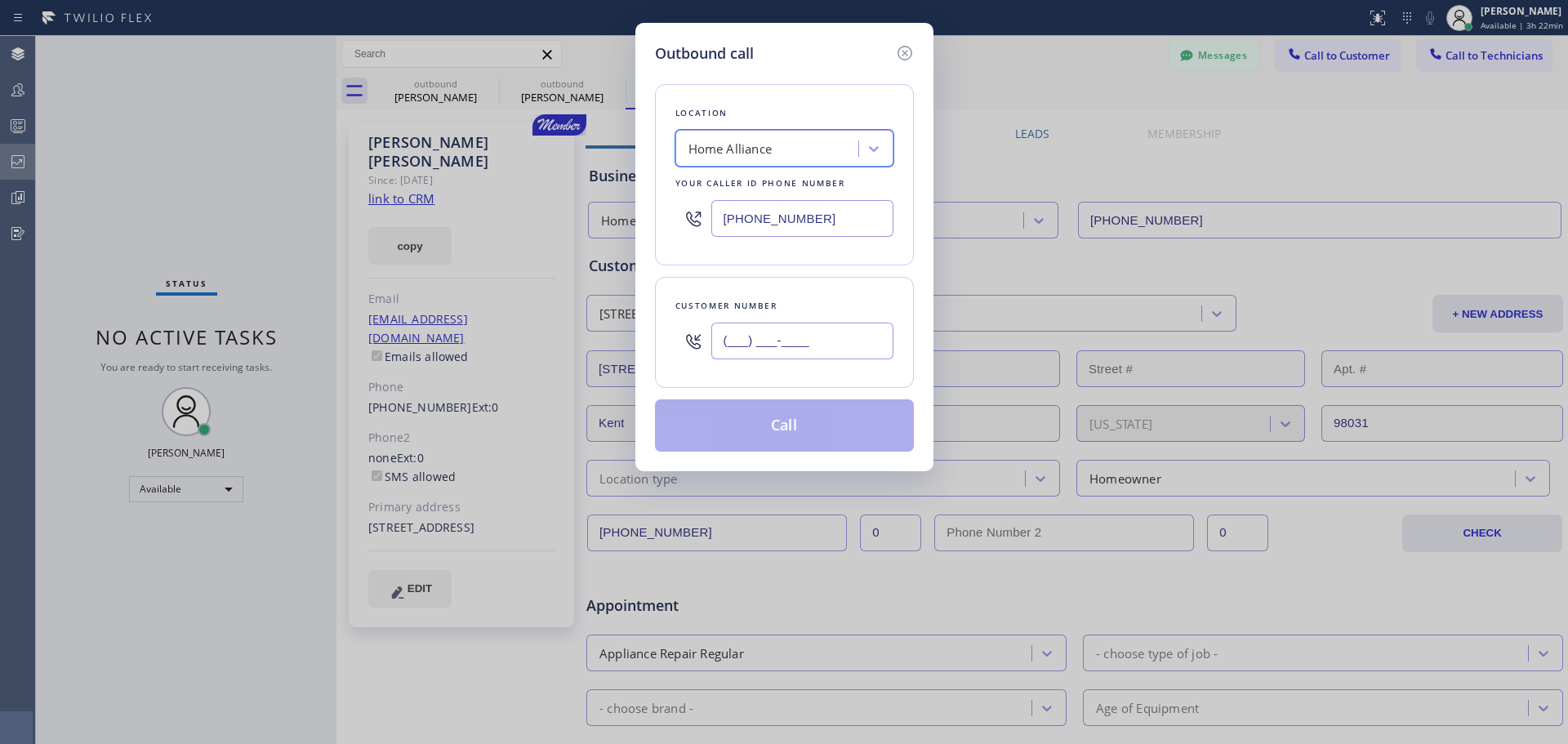
click at [759, 351] on input "(___) ___-____" at bounding box center [803, 341] width 182 height 37
paste input "253) 269-8224"
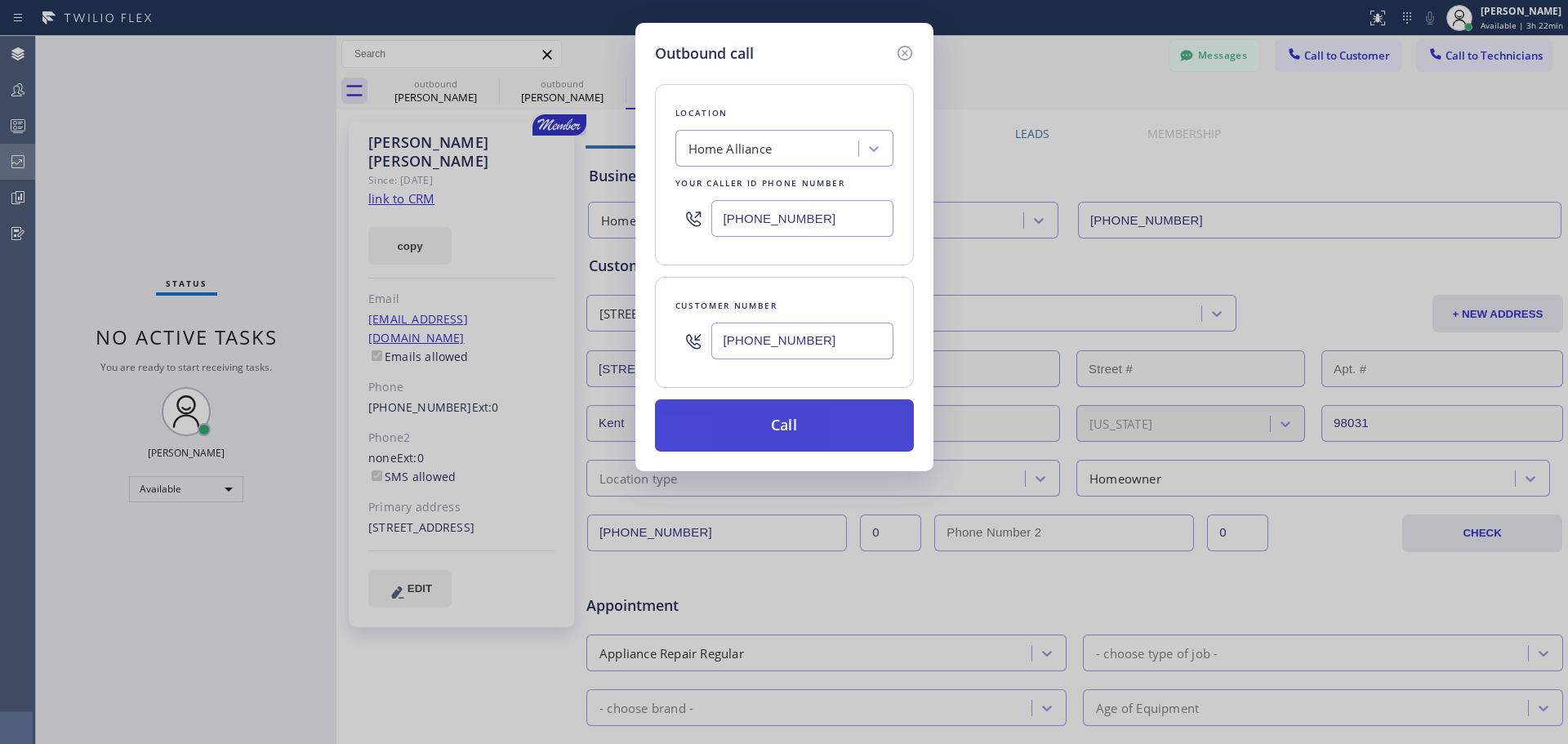
type input "[PHONE_NUMBER]"
click at [792, 425] on button "Call" at bounding box center [784, 425] width 259 height 53
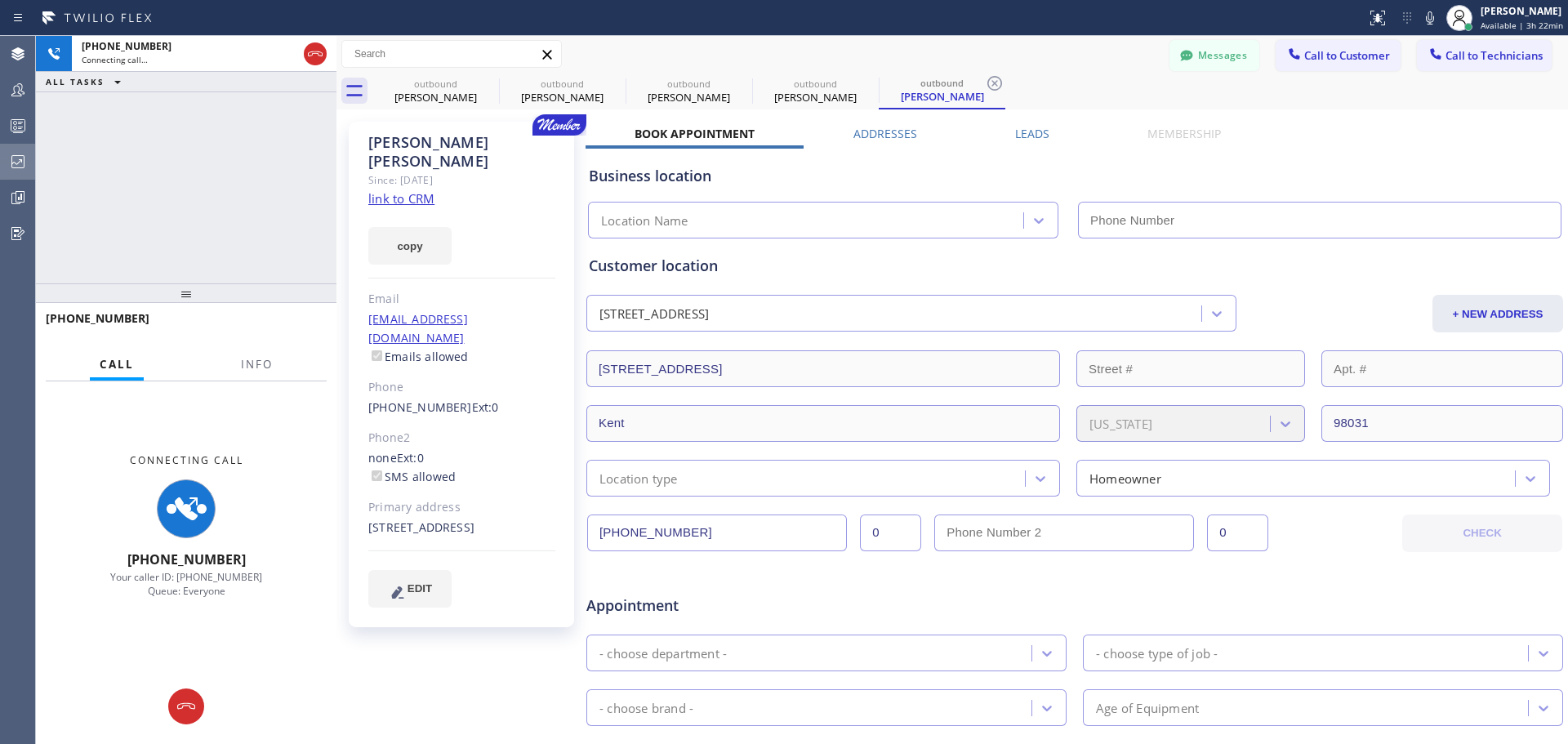
type input "[PHONE_NUMBER]"
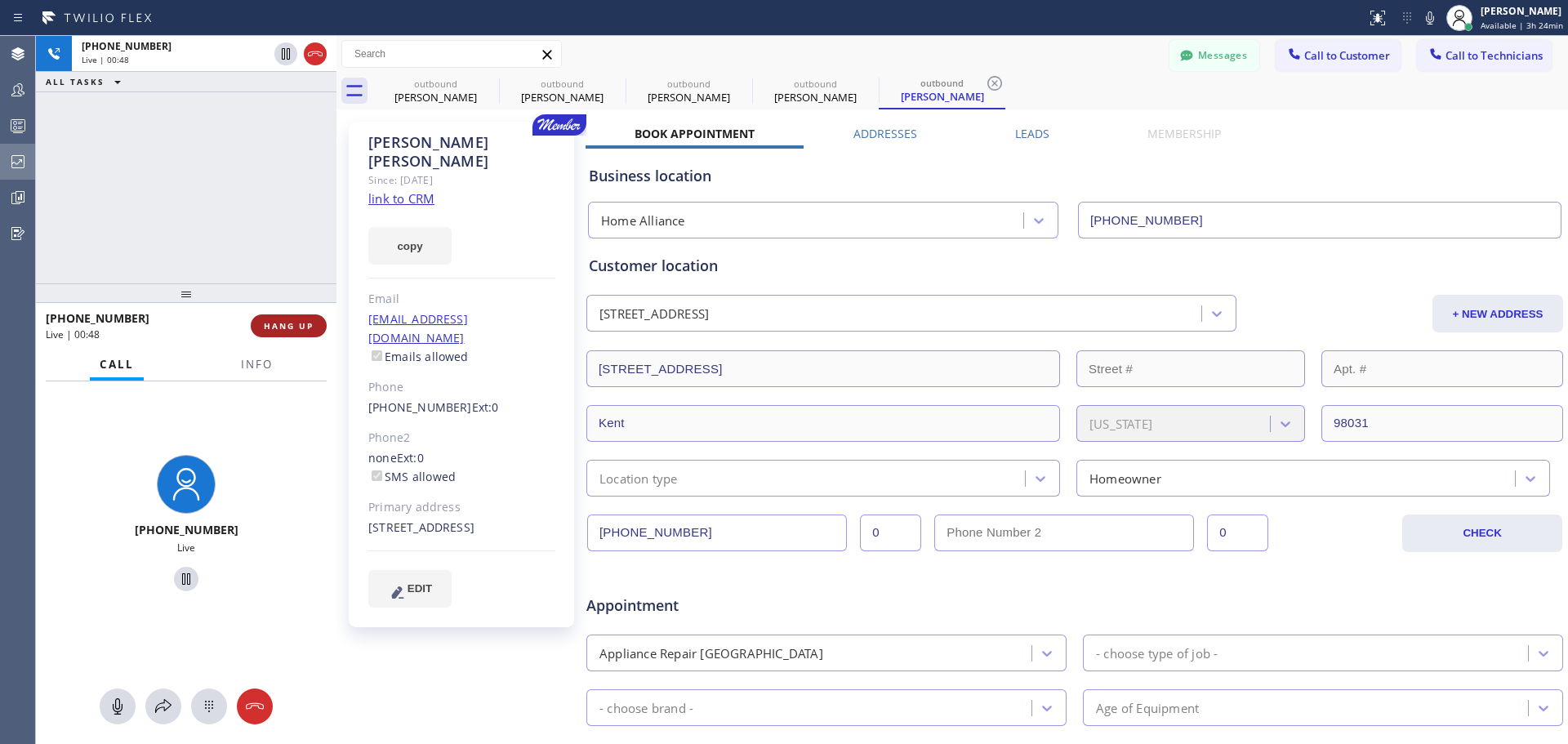
click at [312, 330] on span "HANG UP" at bounding box center [289, 326] width 50 height 12
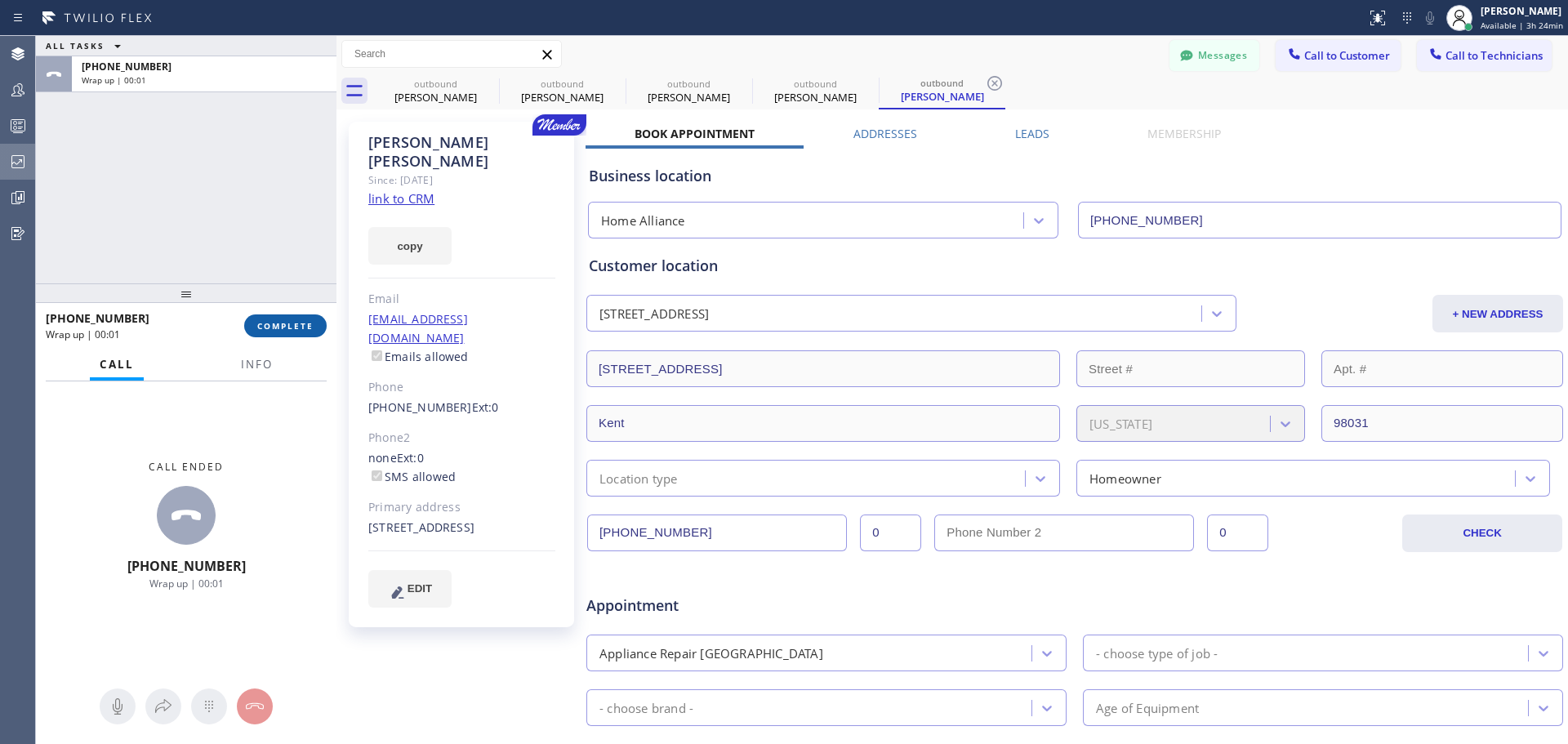
click at [300, 328] on span "COMPLETE" at bounding box center [285, 326] width 56 height 12
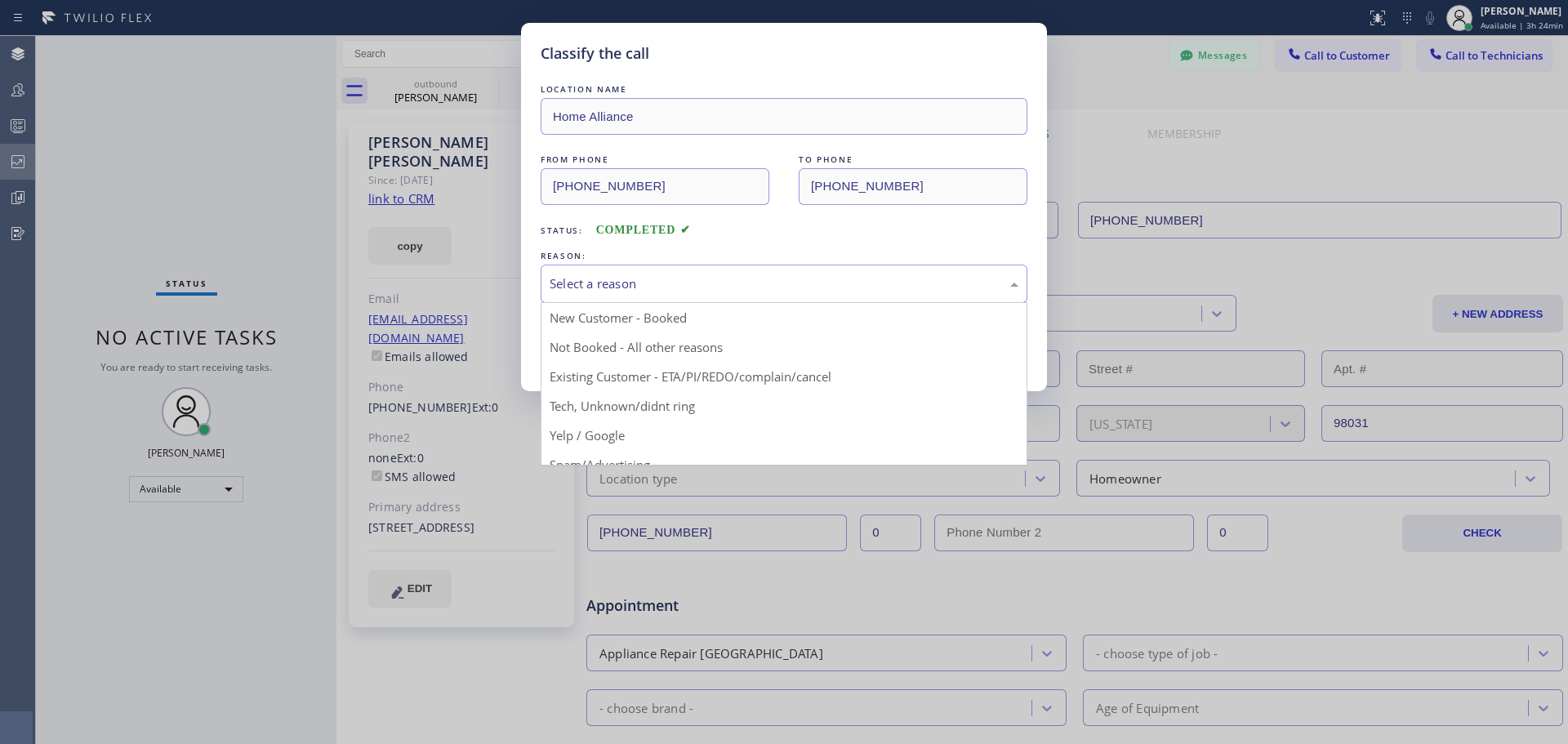
click at [687, 298] on div "Select a reason" at bounding box center [784, 284] width 487 height 38
drag, startPoint x: 684, startPoint y: 342, endPoint x: 676, endPoint y: 343, distance: 8.1
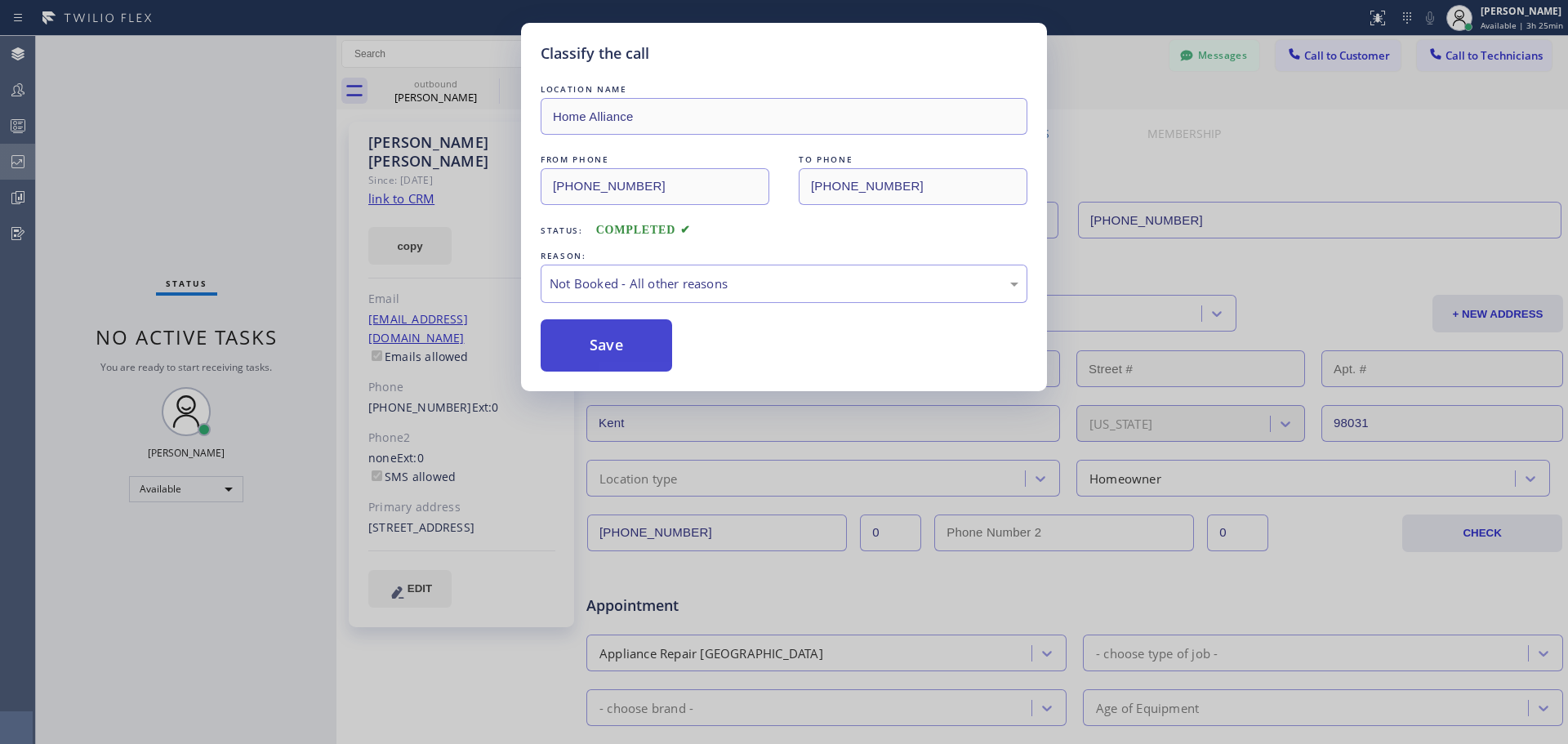
click at [563, 333] on button "Save" at bounding box center [606, 345] width 131 height 53
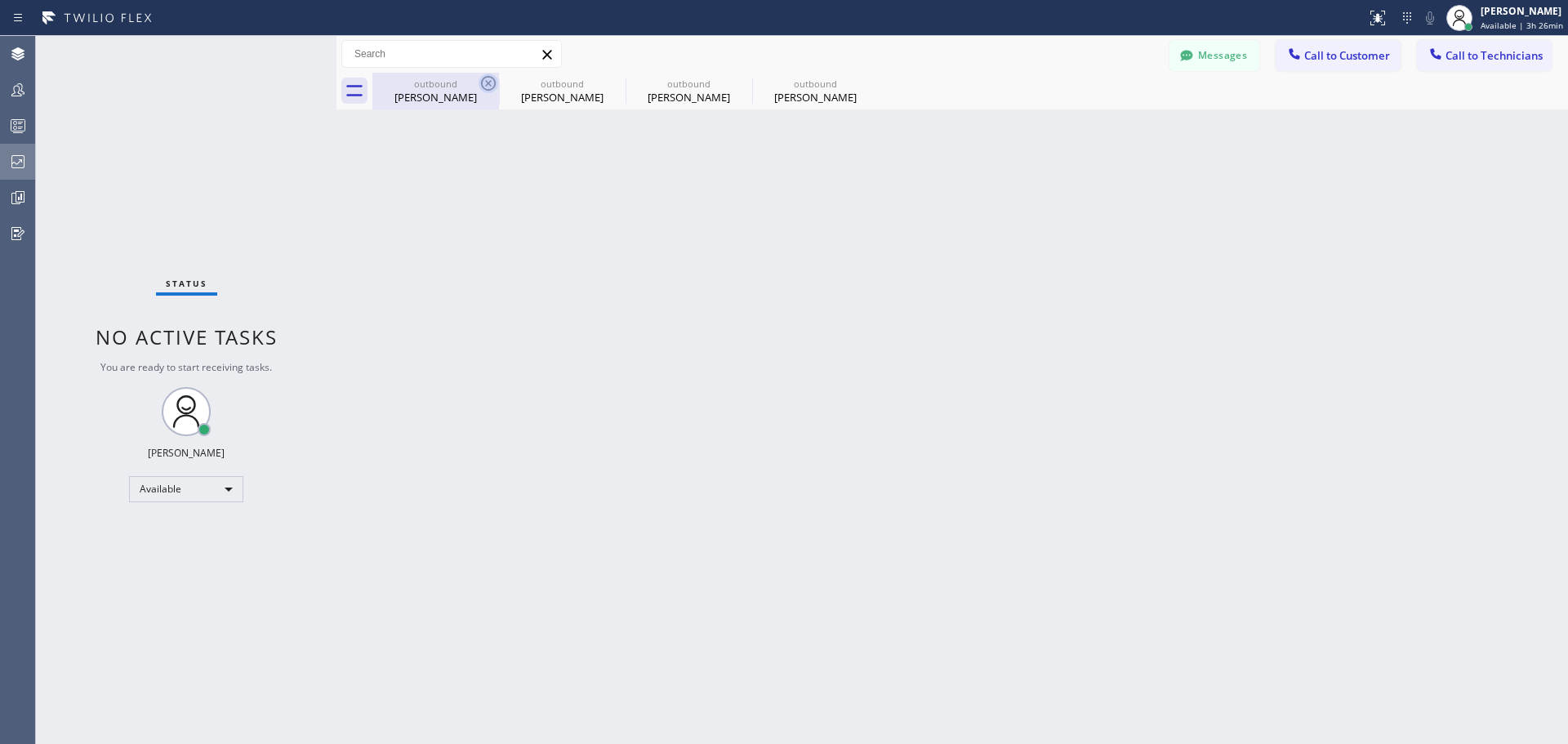
click at [483, 87] on icon at bounding box center [489, 84] width 15 height 15
type input "[PHONE_NUMBER]"
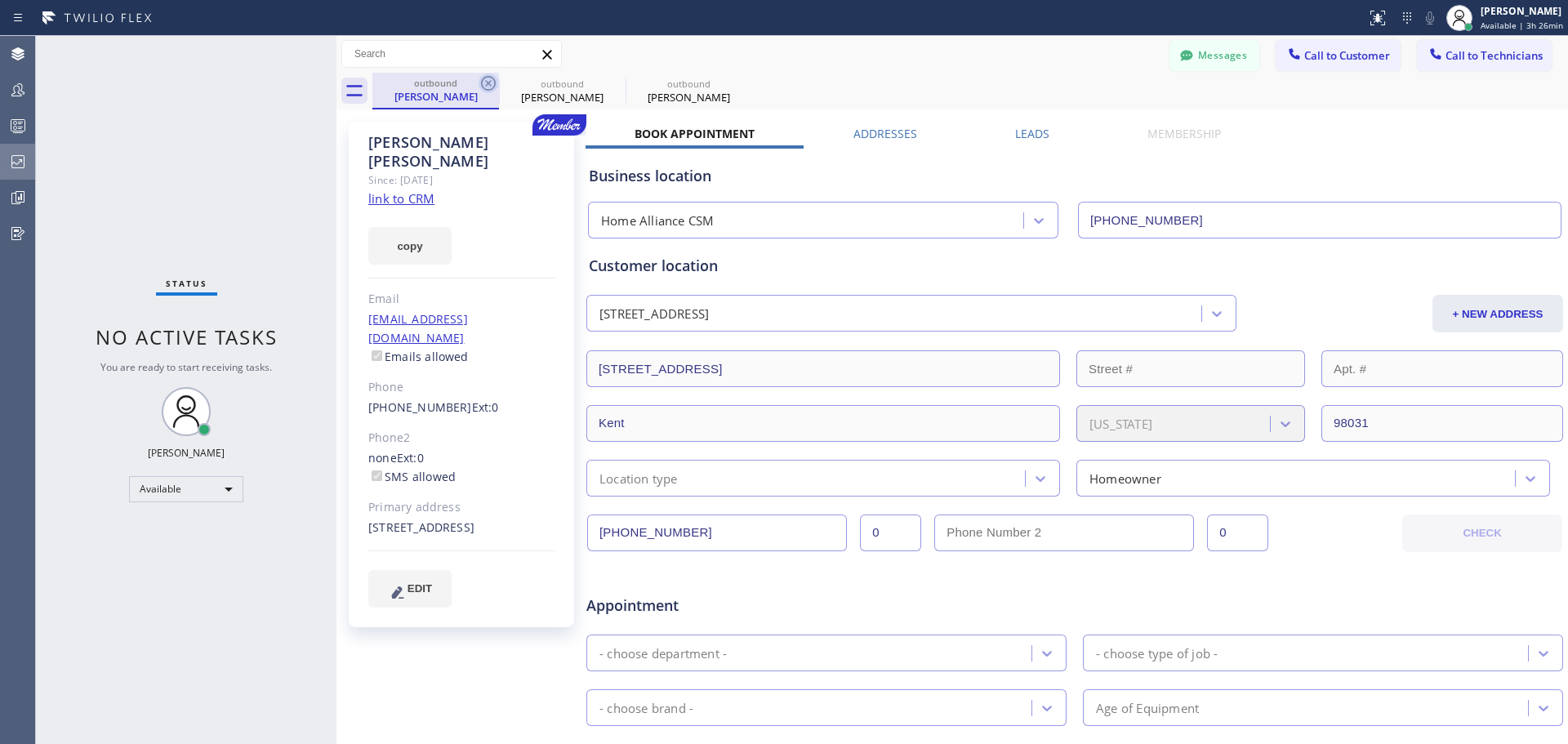
click at [486, 85] on icon at bounding box center [489, 84] width 15 height 15
click at [488, 85] on icon at bounding box center [489, 84] width 15 height 15
type input "[PHONE_NUMBER]"
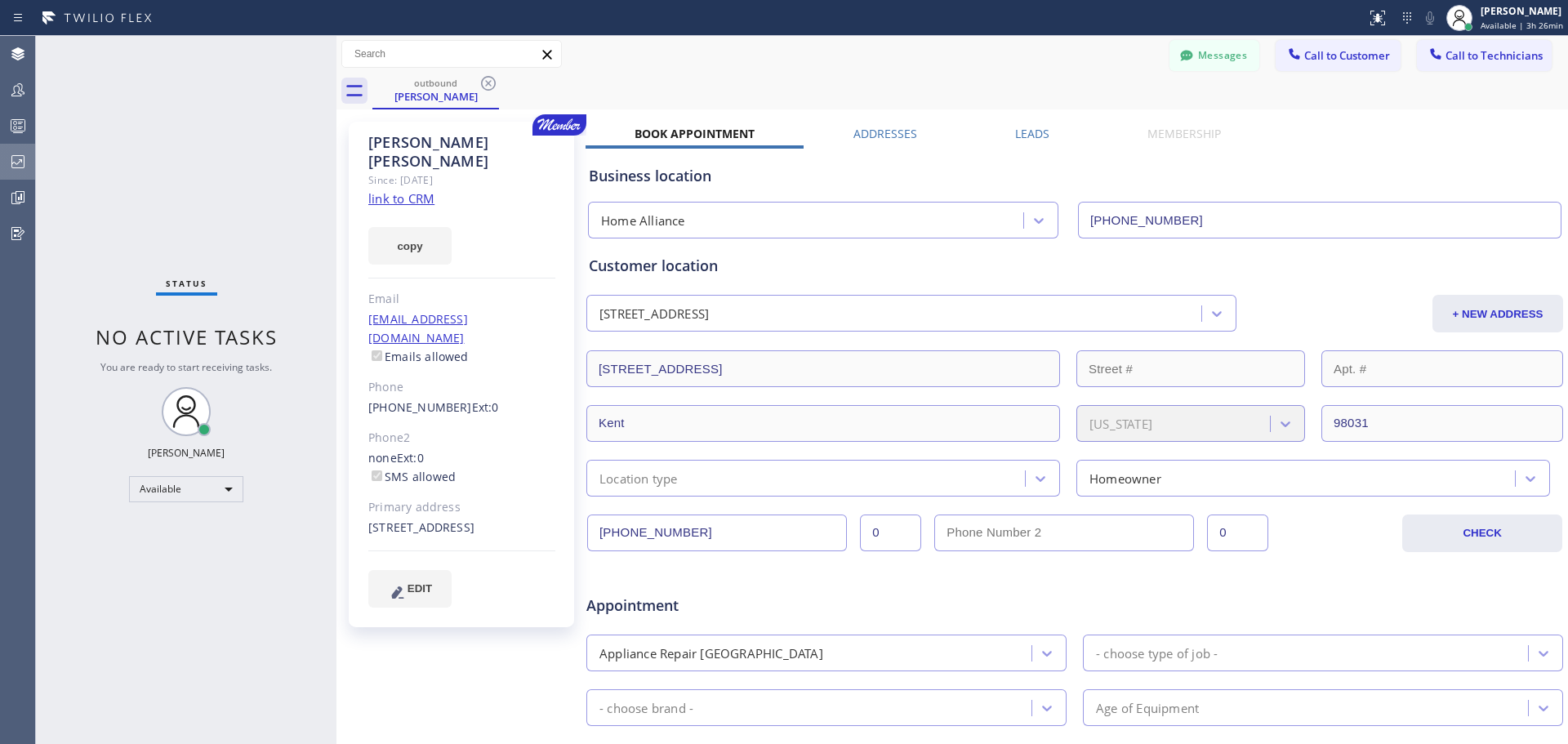
click at [488, 85] on icon at bounding box center [489, 84] width 15 height 15
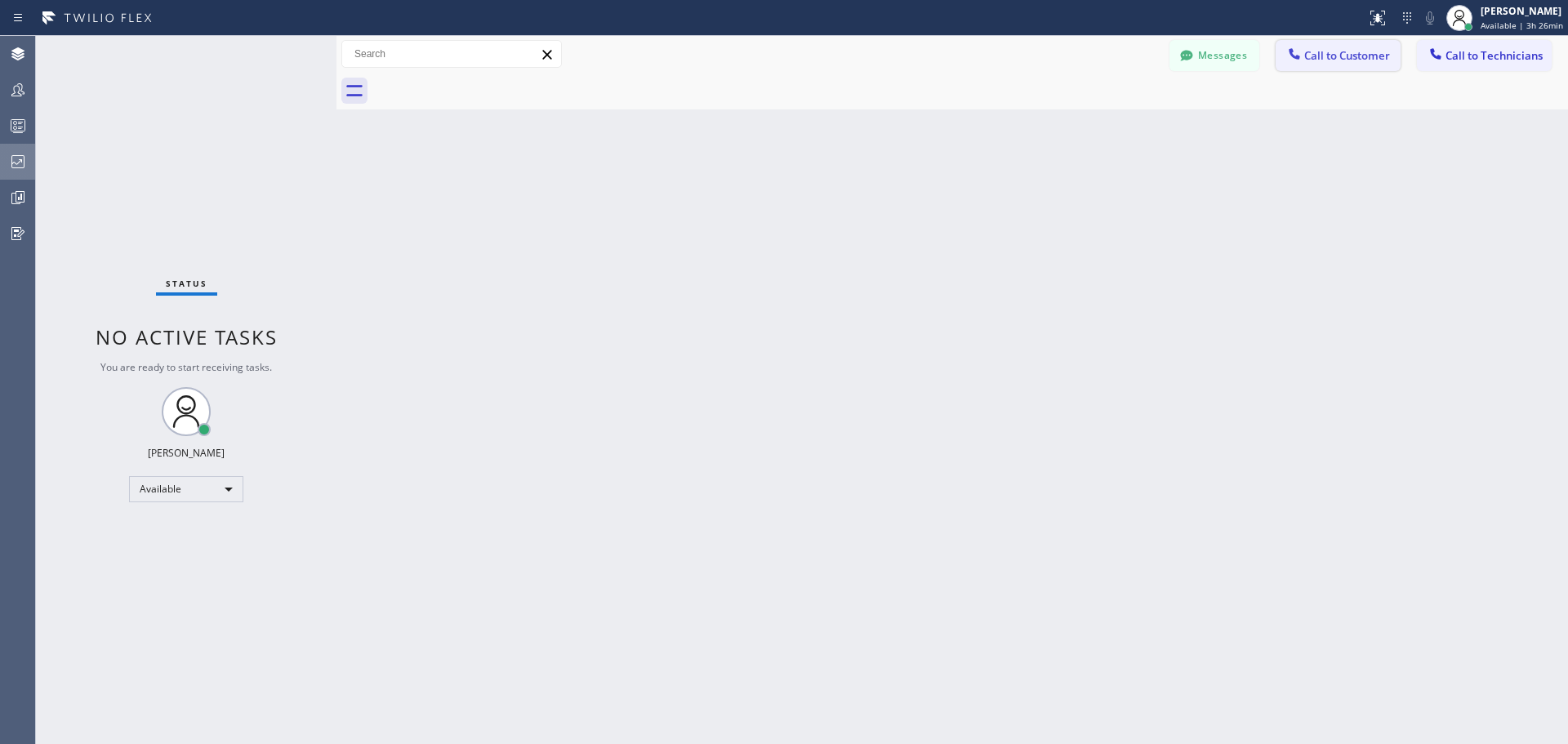
click at [1365, 63] on button "Call to Customer" at bounding box center [1338, 55] width 125 height 31
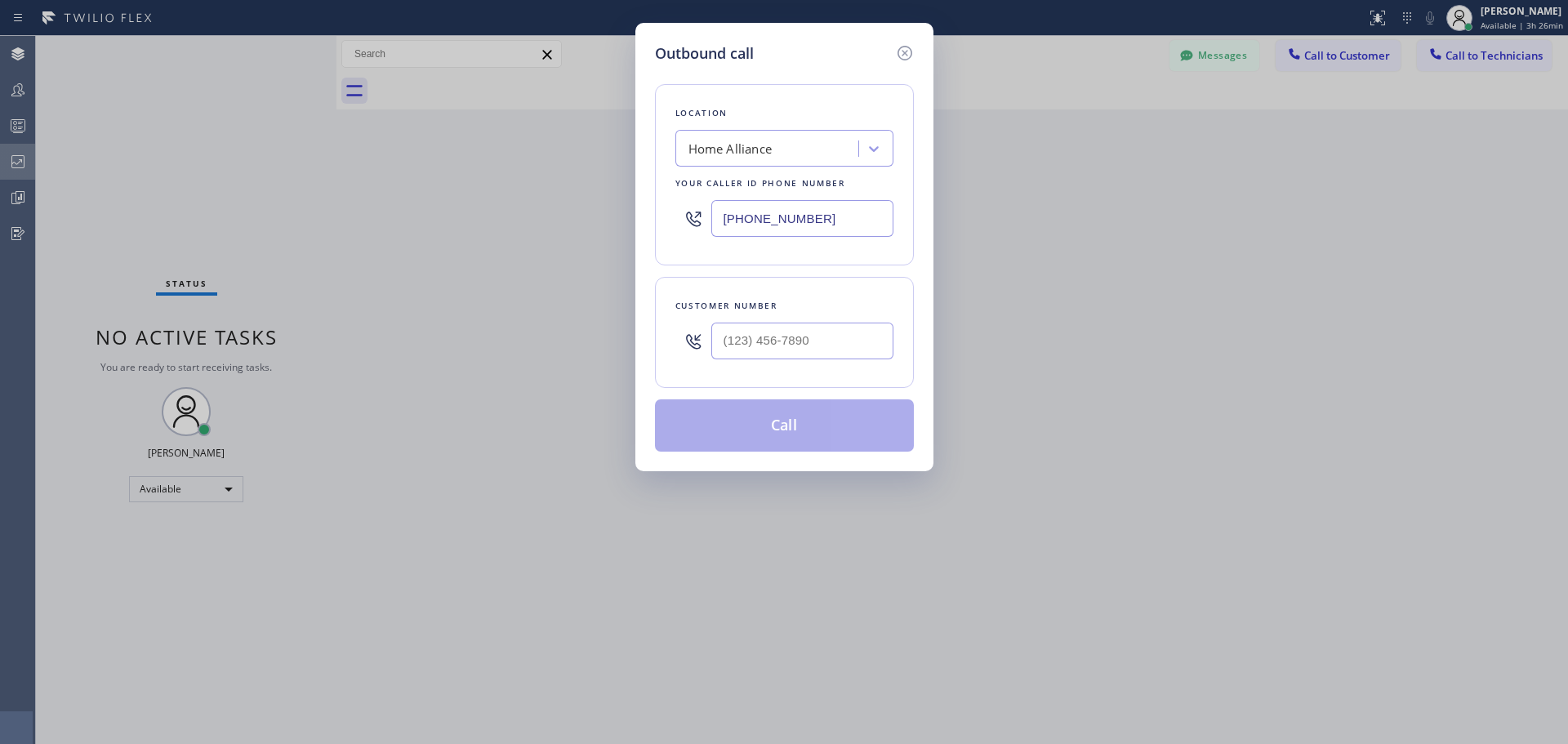
click at [761, 330] on input "text" at bounding box center [803, 341] width 182 height 37
paste input "408) 307-0588"
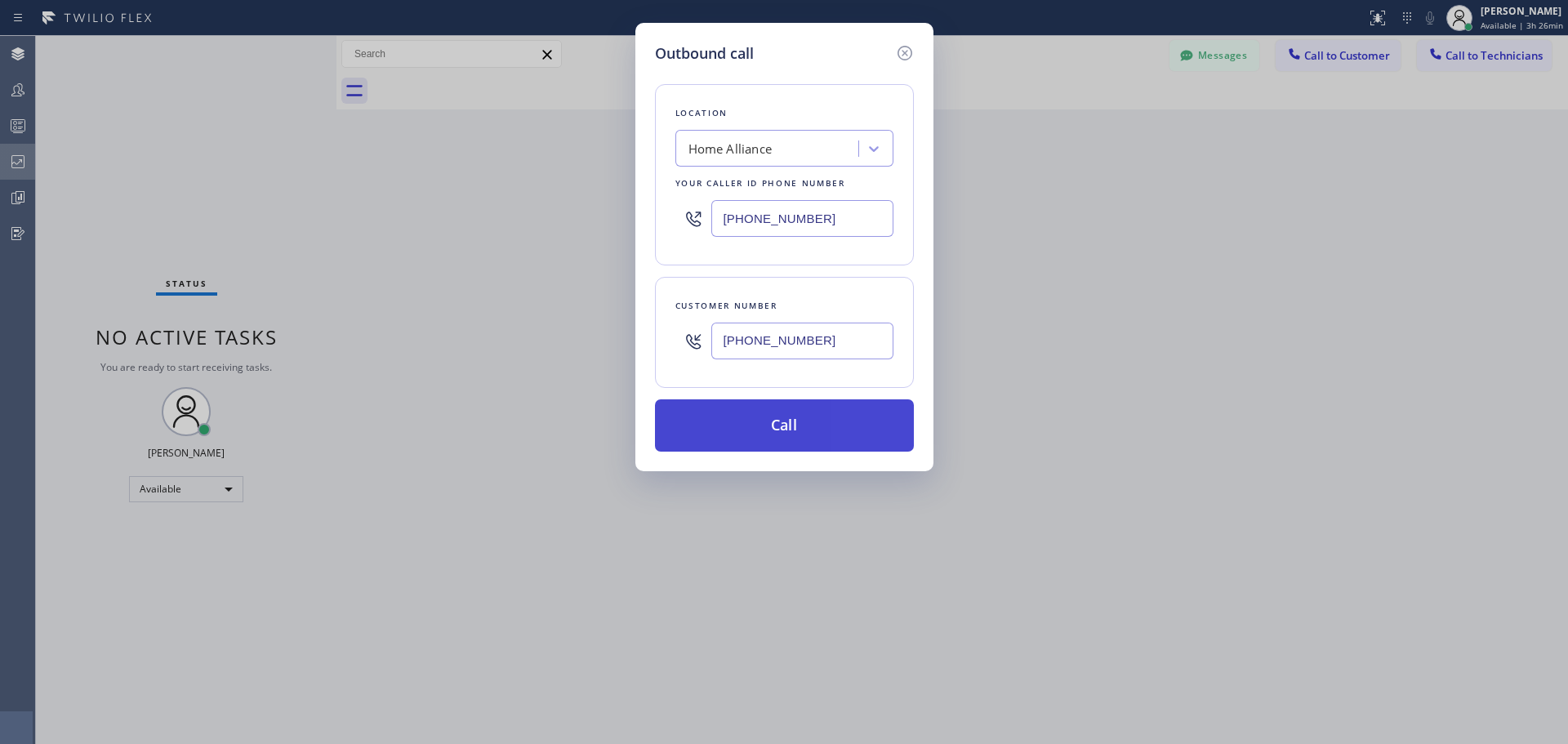
type input "[PHONE_NUMBER]"
click at [794, 421] on button "Call" at bounding box center [784, 425] width 259 height 53
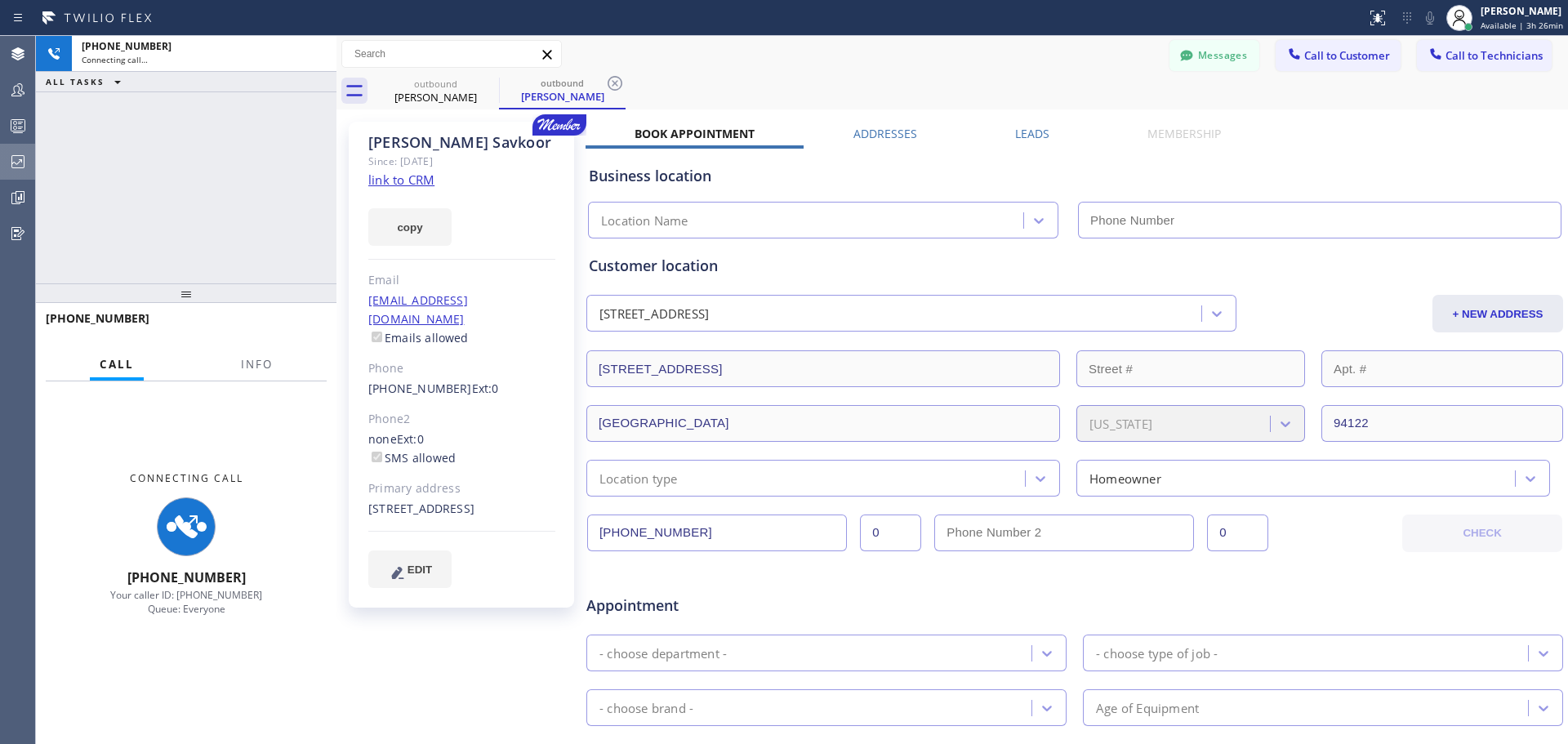
type input "[PHONE_NUMBER]"
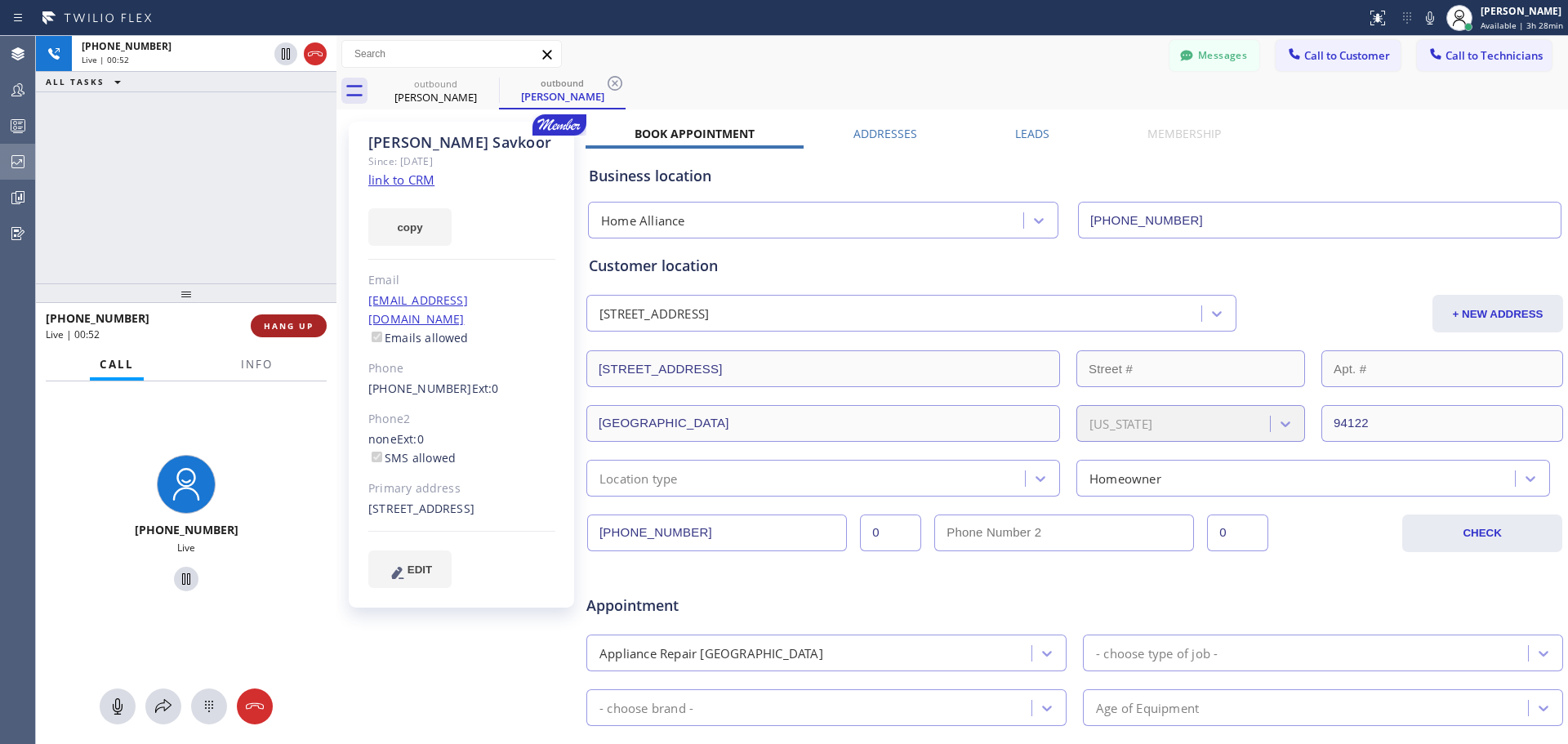
click at [300, 323] on span "HANG UP" at bounding box center [289, 326] width 50 height 12
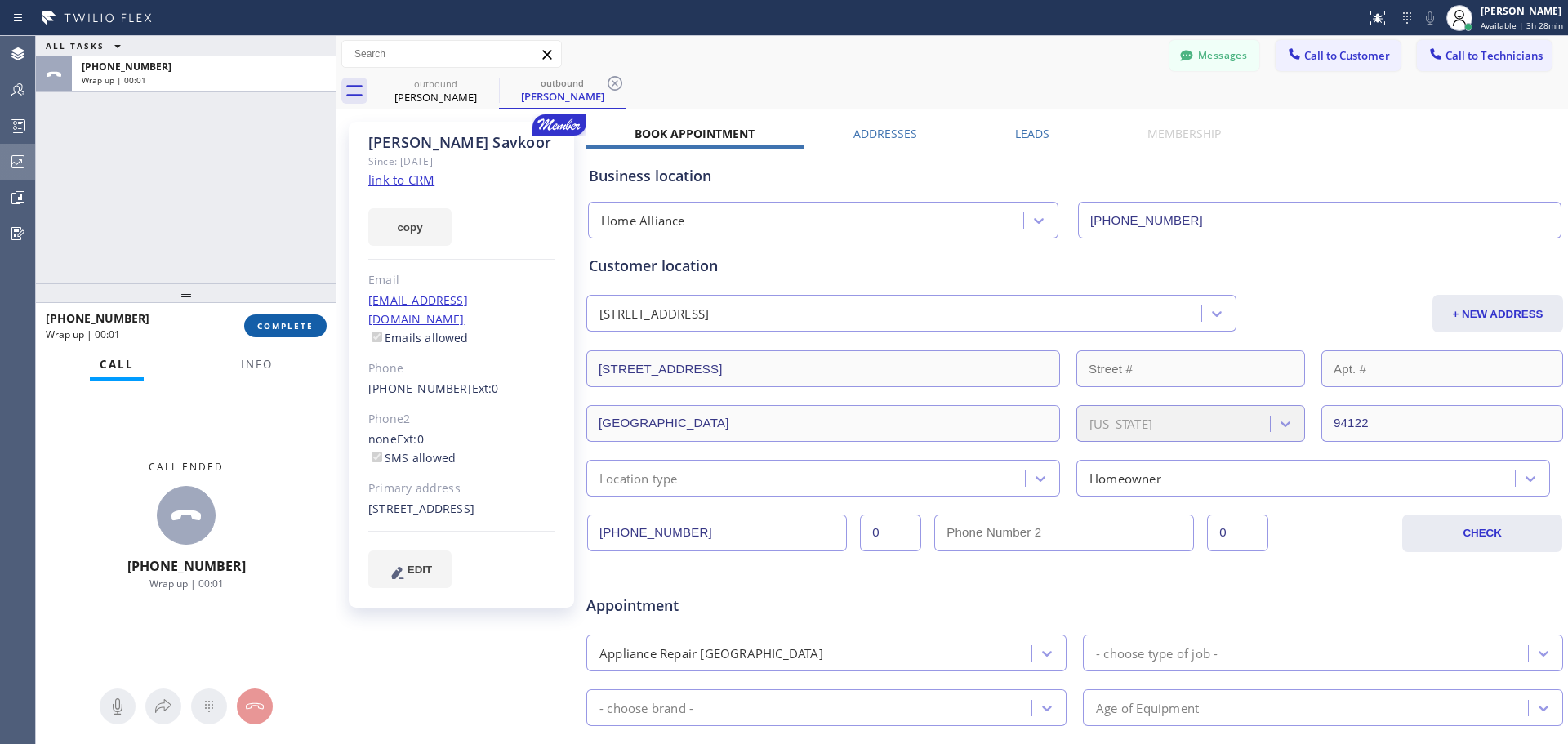
click at [304, 329] on span "COMPLETE" at bounding box center [285, 326] width 56 height 12
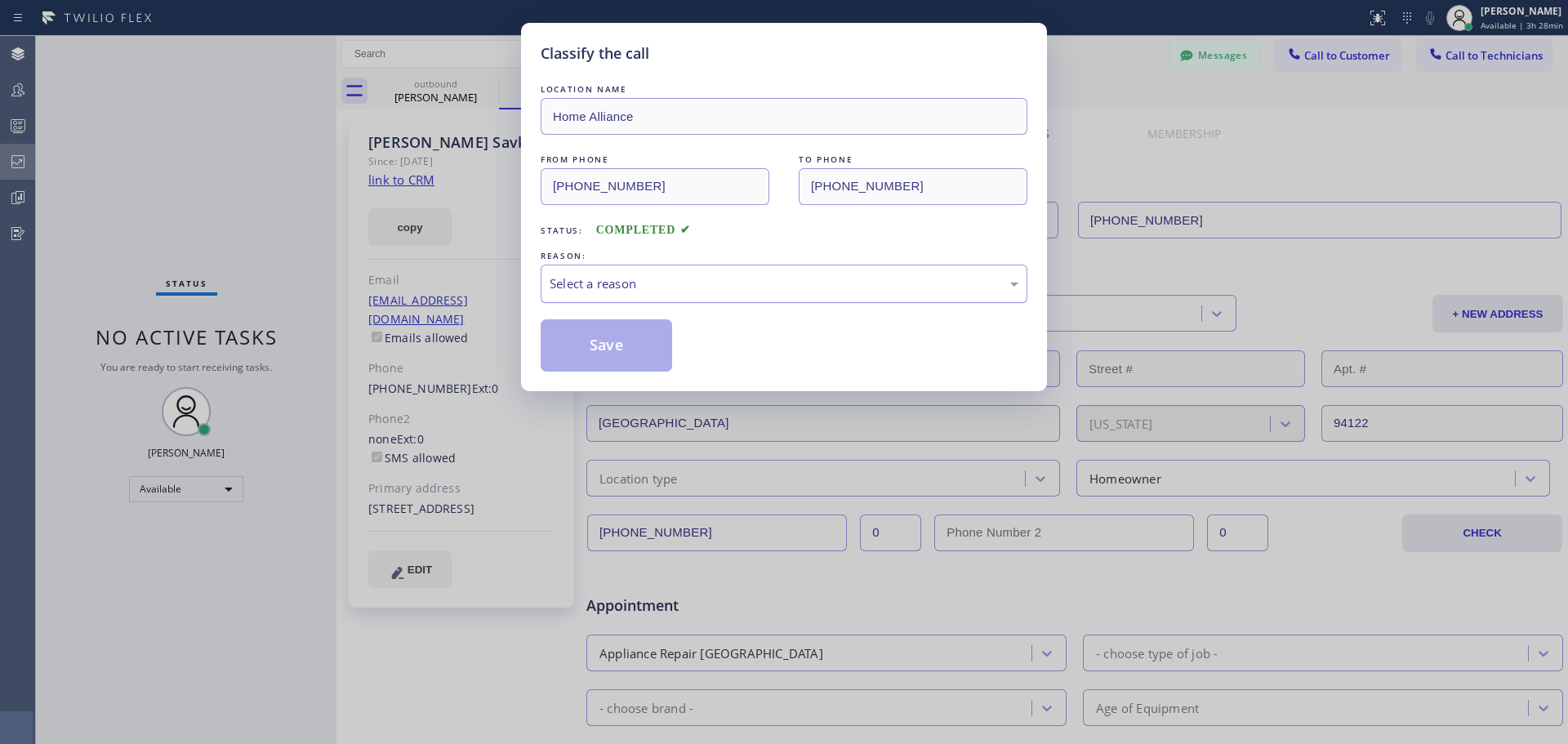
click at [831, 278] on div "Select a reason" at bounding box center [784, 283] width 469 height 18
click at [604, 357] on button "Save" at bounding box center [606, 345] width 131 height 53
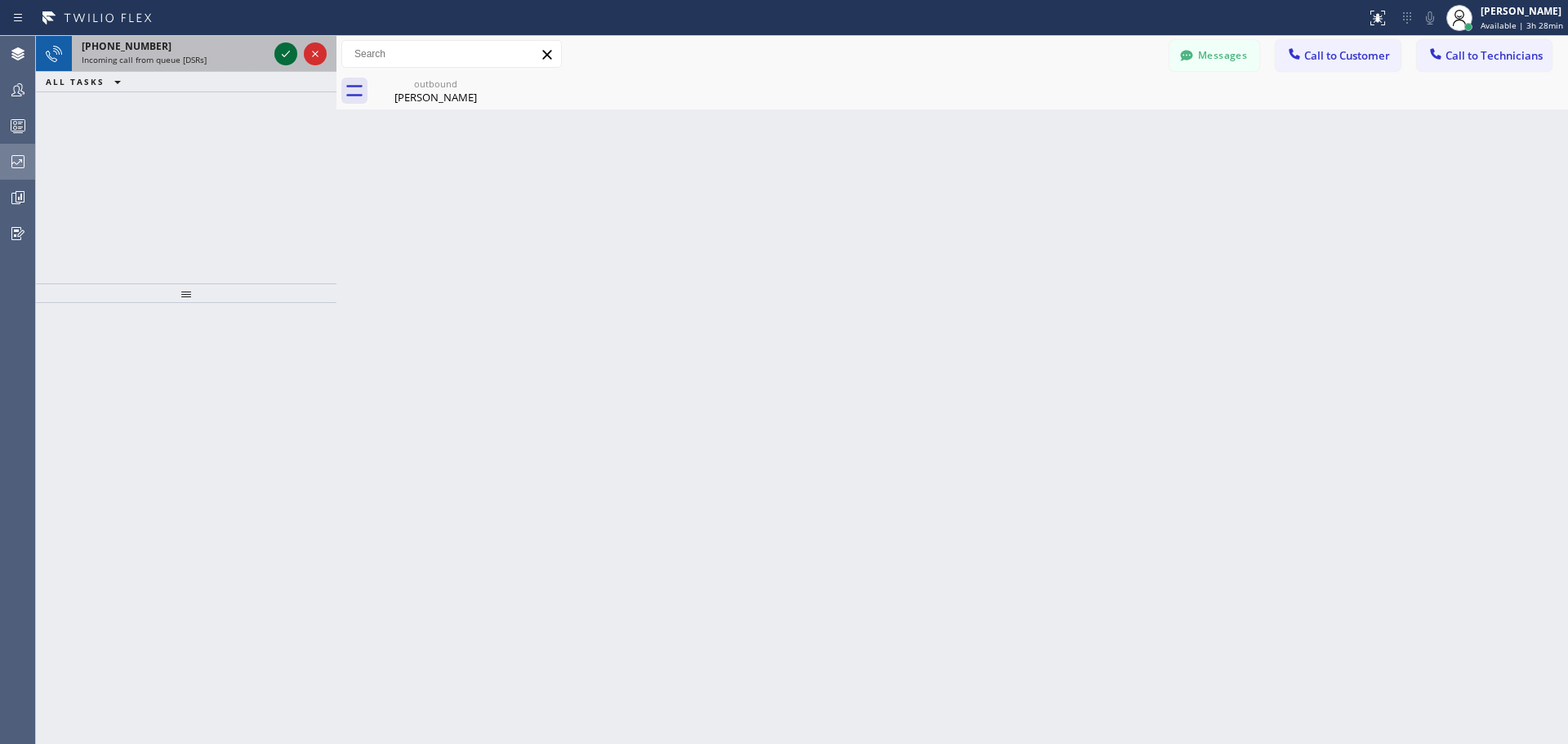
click at [280, 54] on icon at bounding box center [285, 53] width 19 height 19
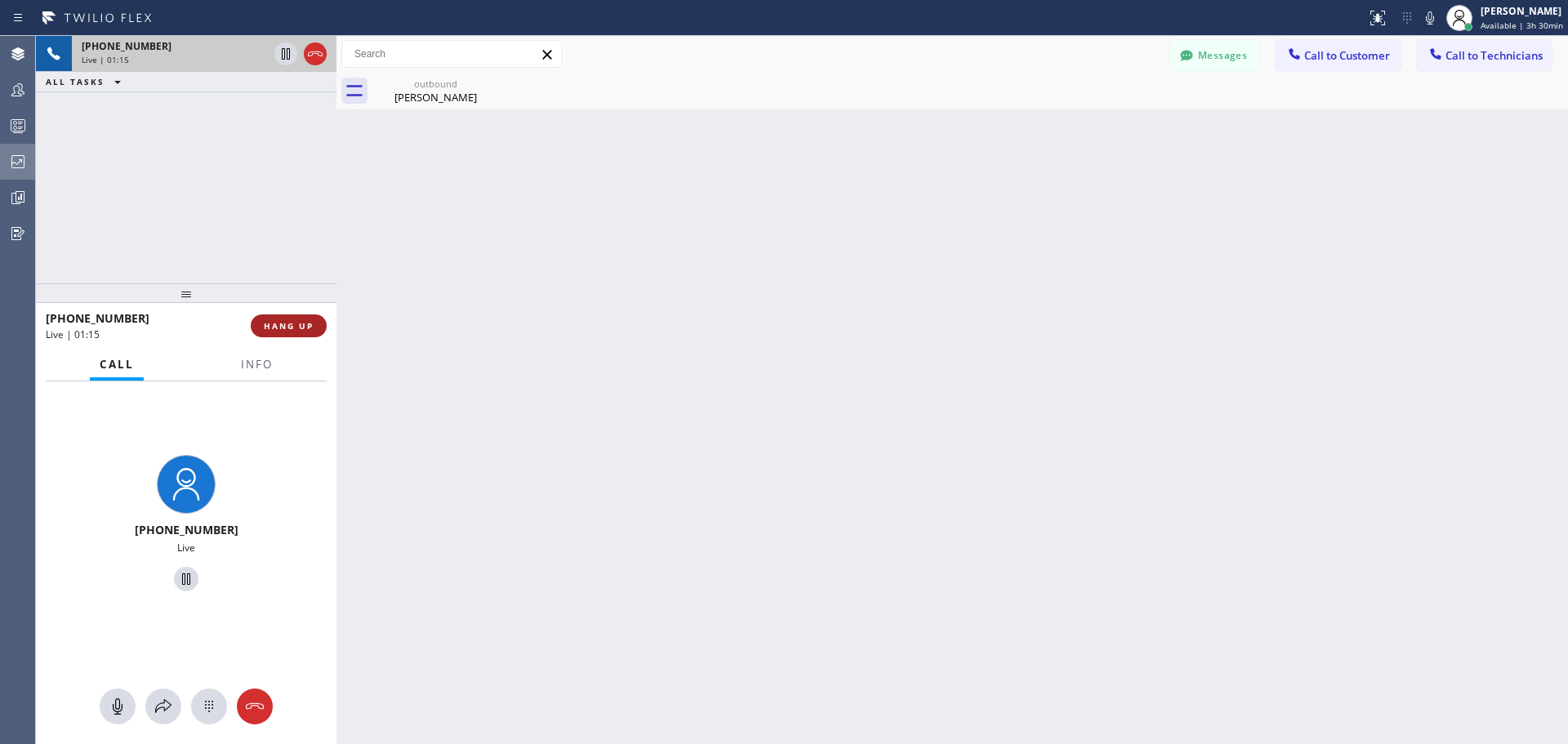
click at [301, 331] on span "HANG UP" at bounding box center [289, 326] width 50 height 12
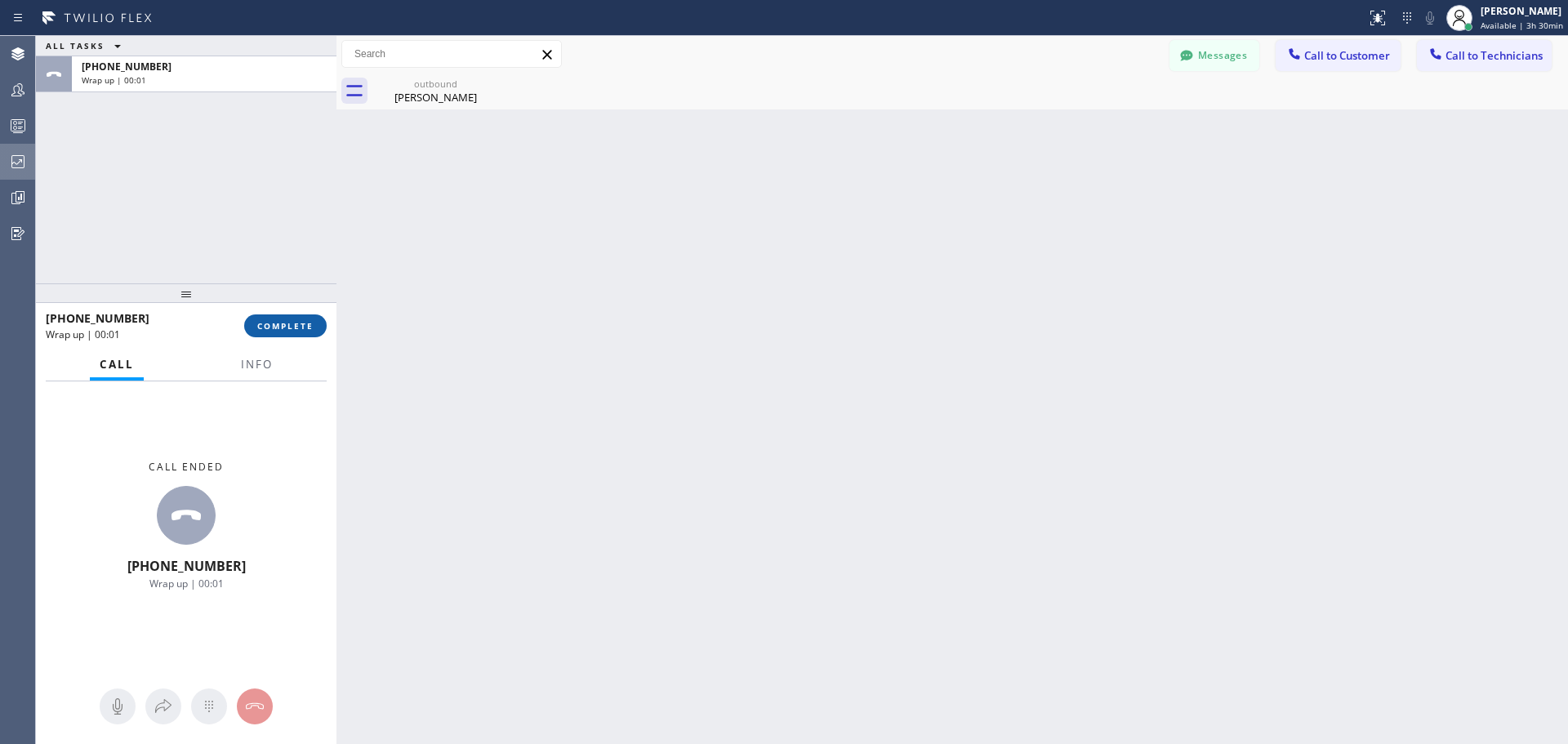
click at [287, 326] on span "COMPLETE" at bounding box center [285, 326] width 56 height 12
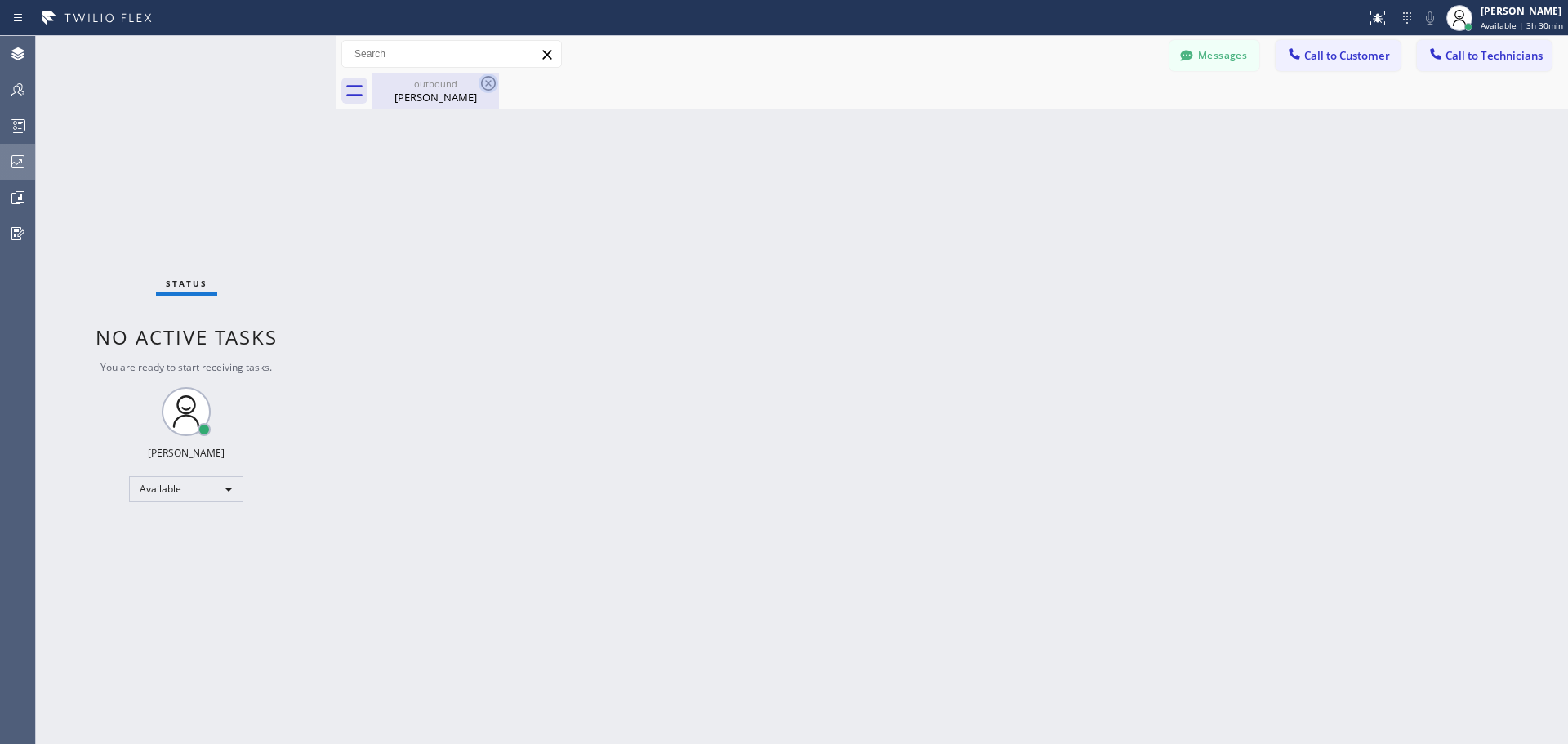
click at [488, 77] on icon at bounding box center [489, 84] width 15 height 15
click at [487, 90] on icon at bounding box center [489, 84] width 15 height 15
click at [468, 84] on div "outbound" at bounding box center [436, 84] width 124 height 13
click at [1332, 58] on span "Call to Customer" at bounding box center [1347, 56] width 86 height 15
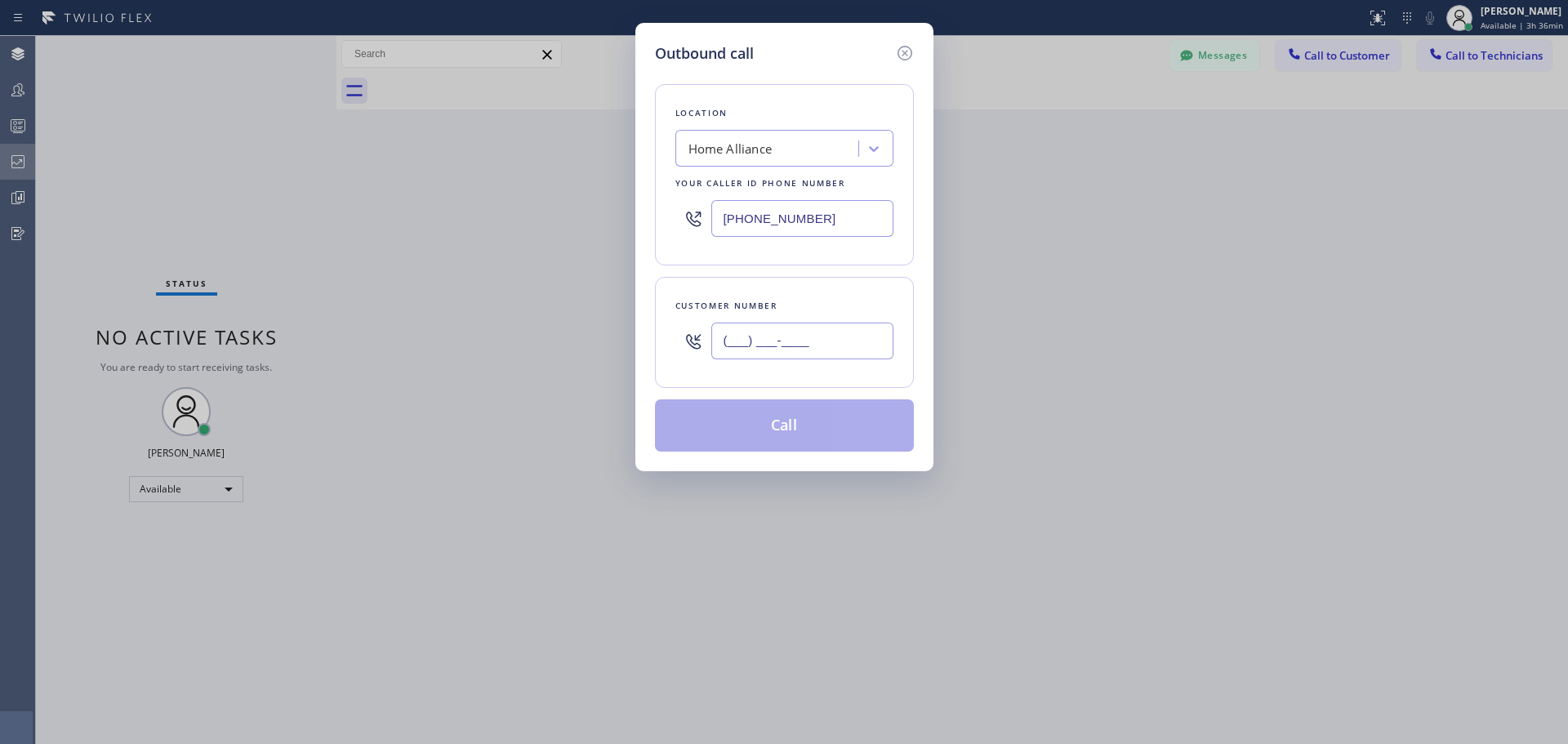
click at [812, 340] on input "(___) ___-____" at bounding box center [803, 341] width 182 height 37
paste input "909) 352-8640"
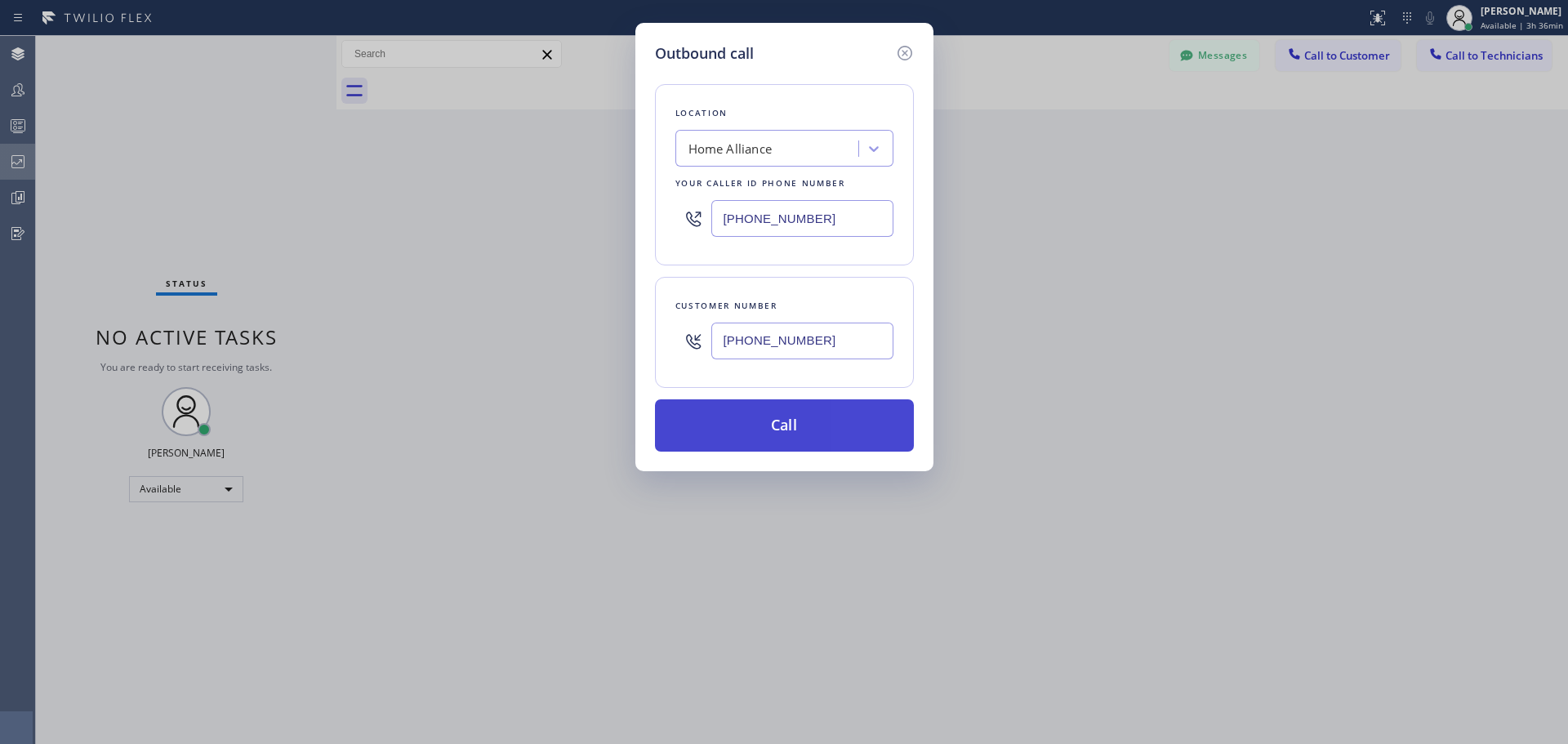
type input "[PHONE_NUMBER]"
click at [826, 427] on button "Call" at bounding box center [784, 425] width 259 height 53
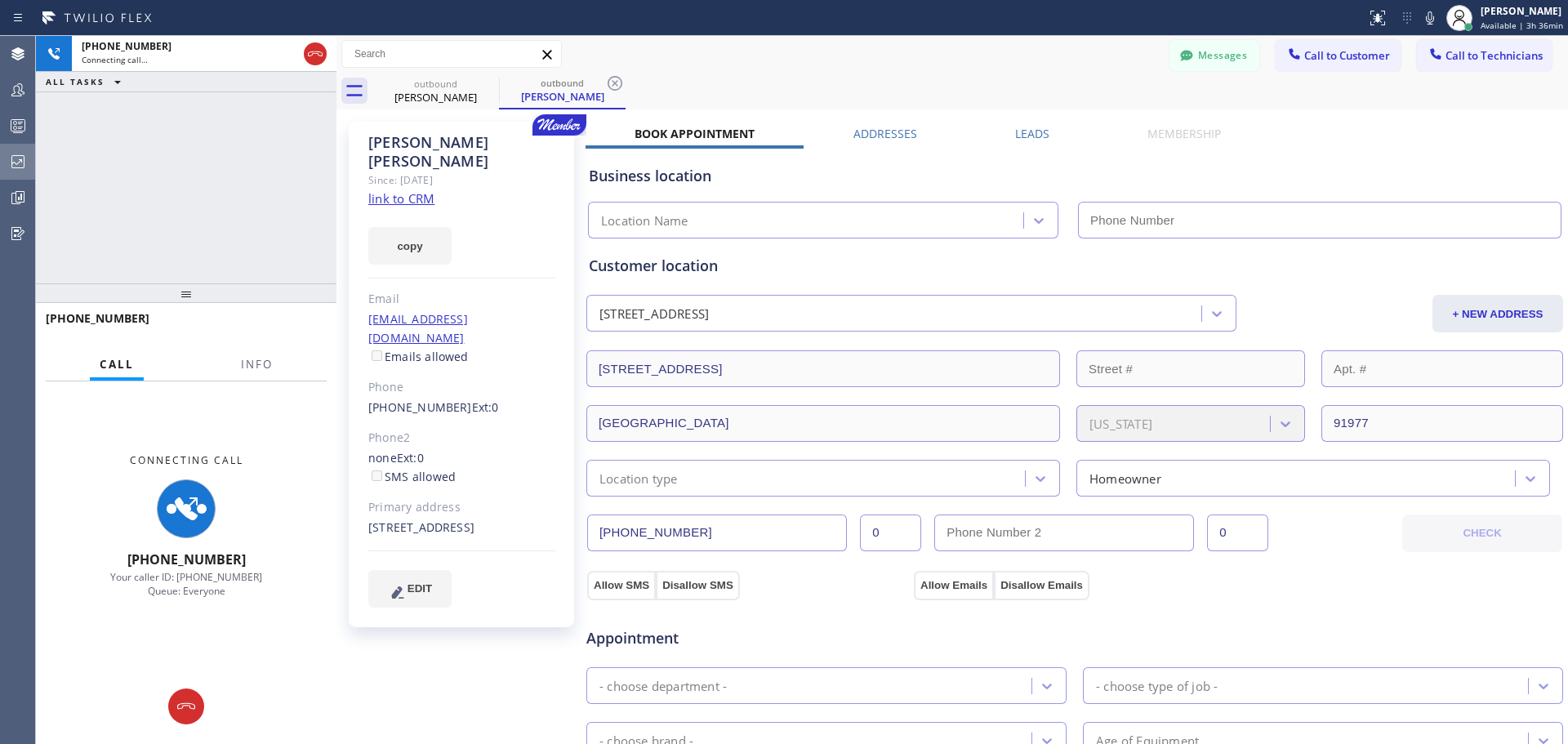
type input "[PHONE_NUMBER]"
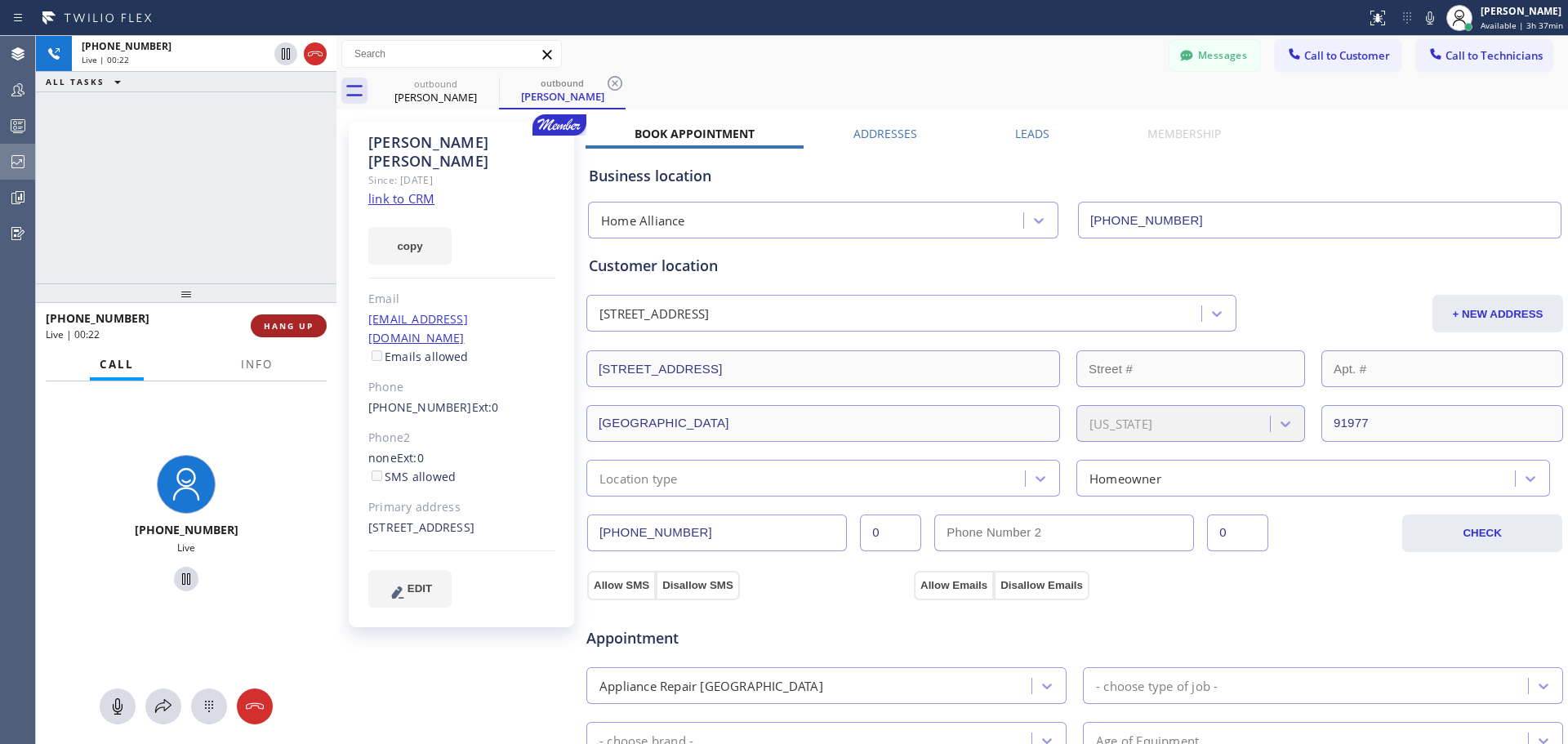
click at [284, 329] on span "HANG UP" at bounding box center [289, 326] width 50 height 12
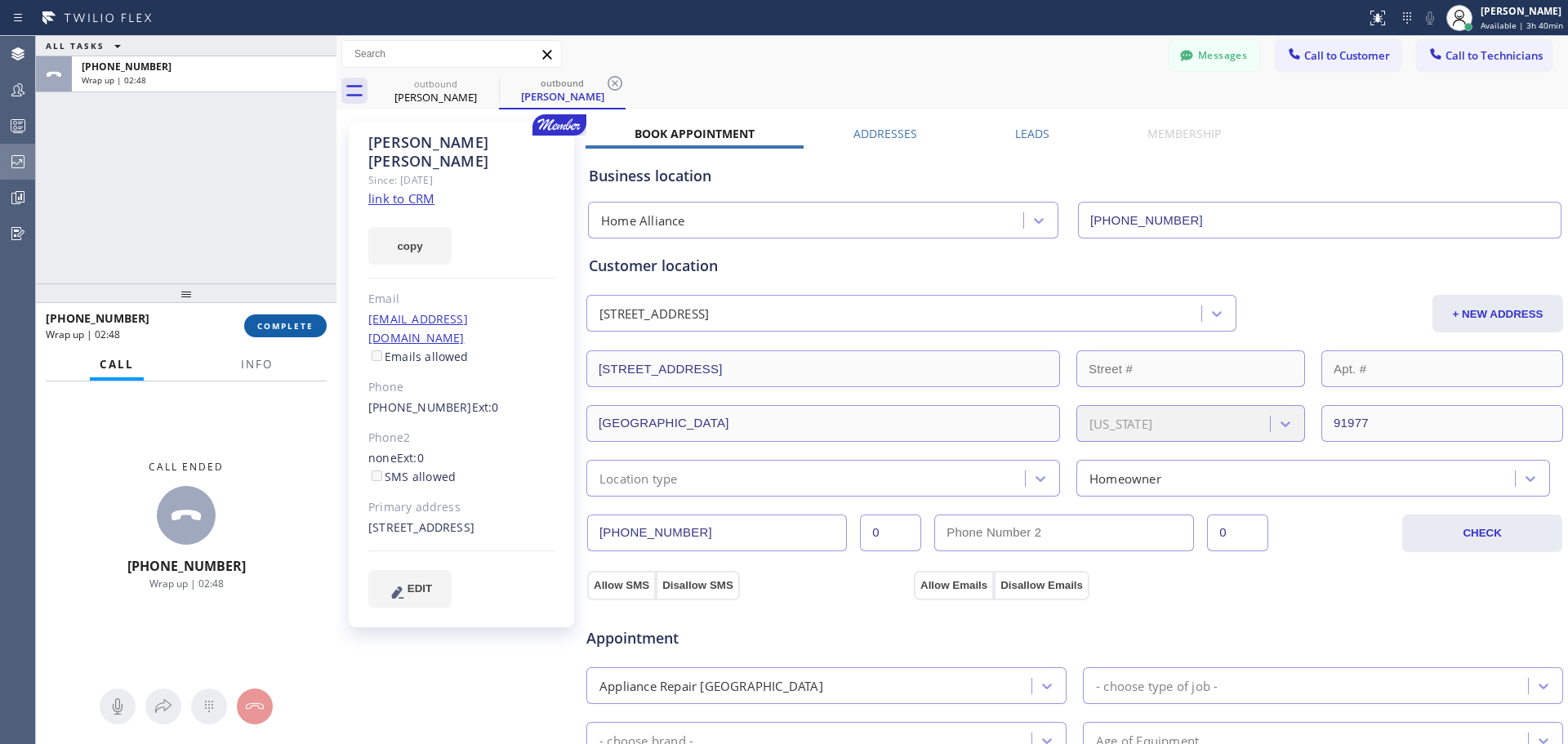
click at [296, 330] on span "COMPLETE" at bounding box center [285, 326] width 56 height 12
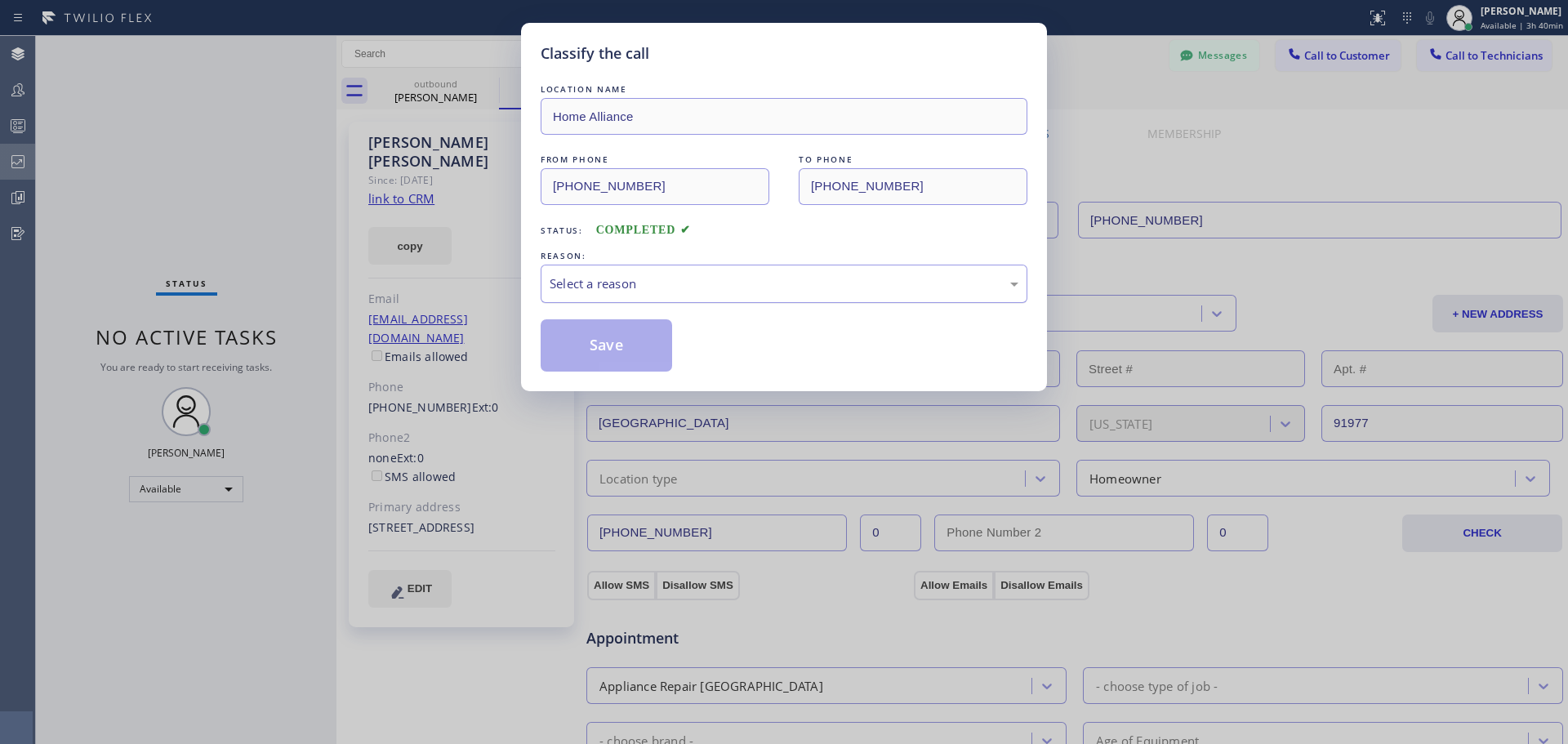
click at [701, 281] on div "Select a reason" at bounding box center [784, 283] width 469 height 18
click at [618, 347] on button "Save" at bounding box center [606, 345] width 131 height 53
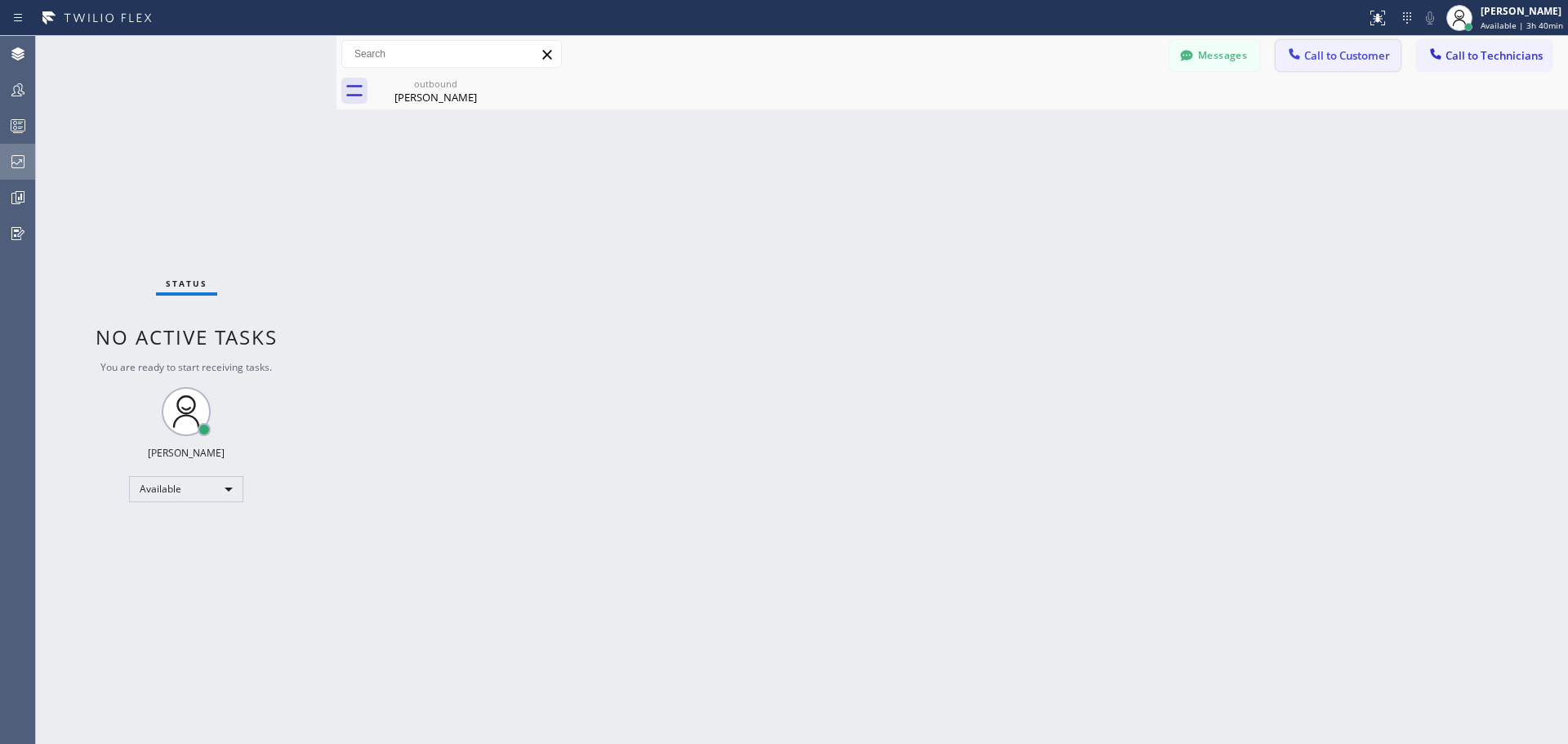
click at [1334, 55] on span "Call to Customer" at bounding box center [1347, 56] width 86 height 15
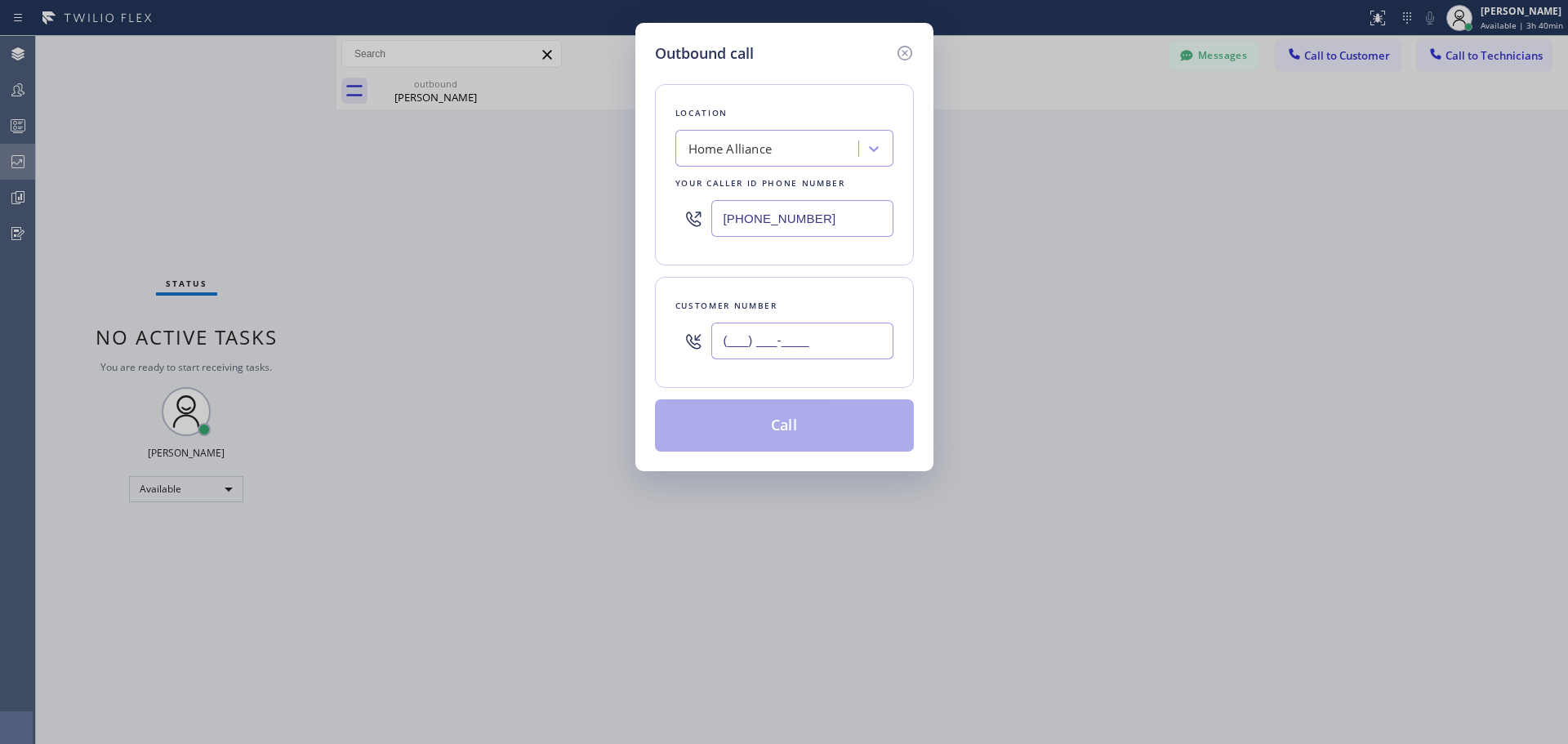
click at [737, 356] on input "(___) ___-____" at bounding box center [803, 341] width 182 height 37
paste input "708) 307-4135"
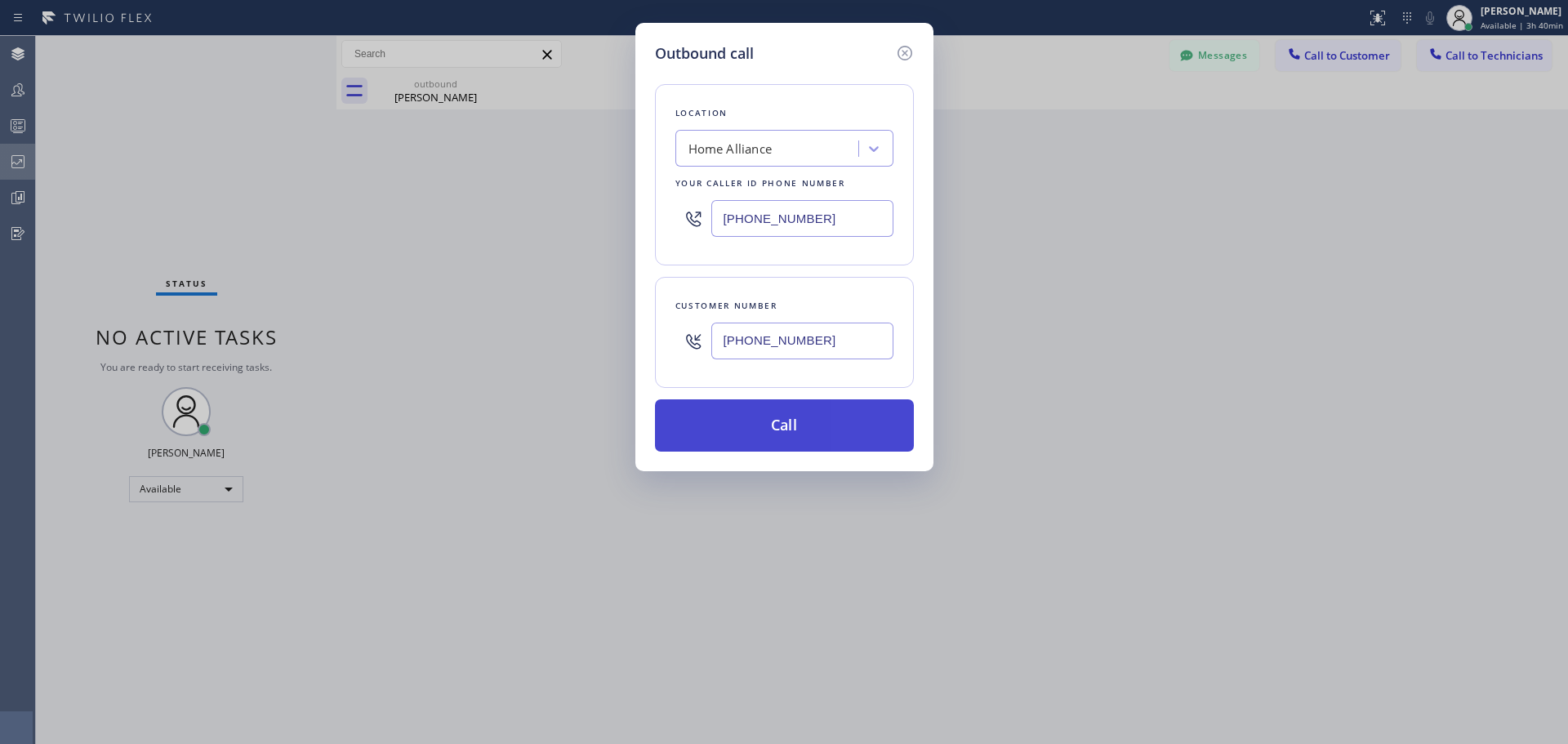
type input "[PHONE_NUMBER]"
click at [844, 431] on button "Call" at bounding box center [784, 425] width 259 height 53
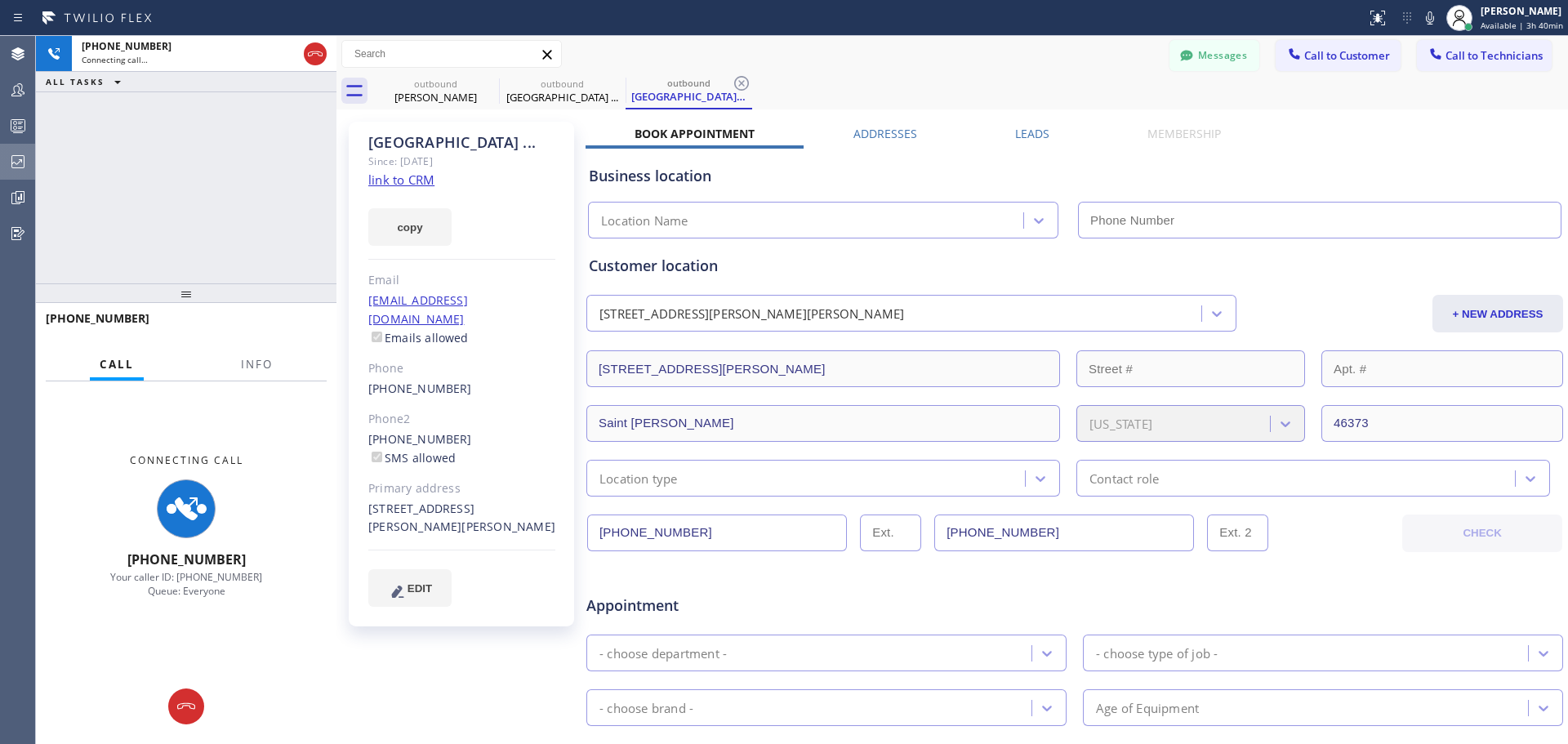
type input "[PHONE_NUMBER]"
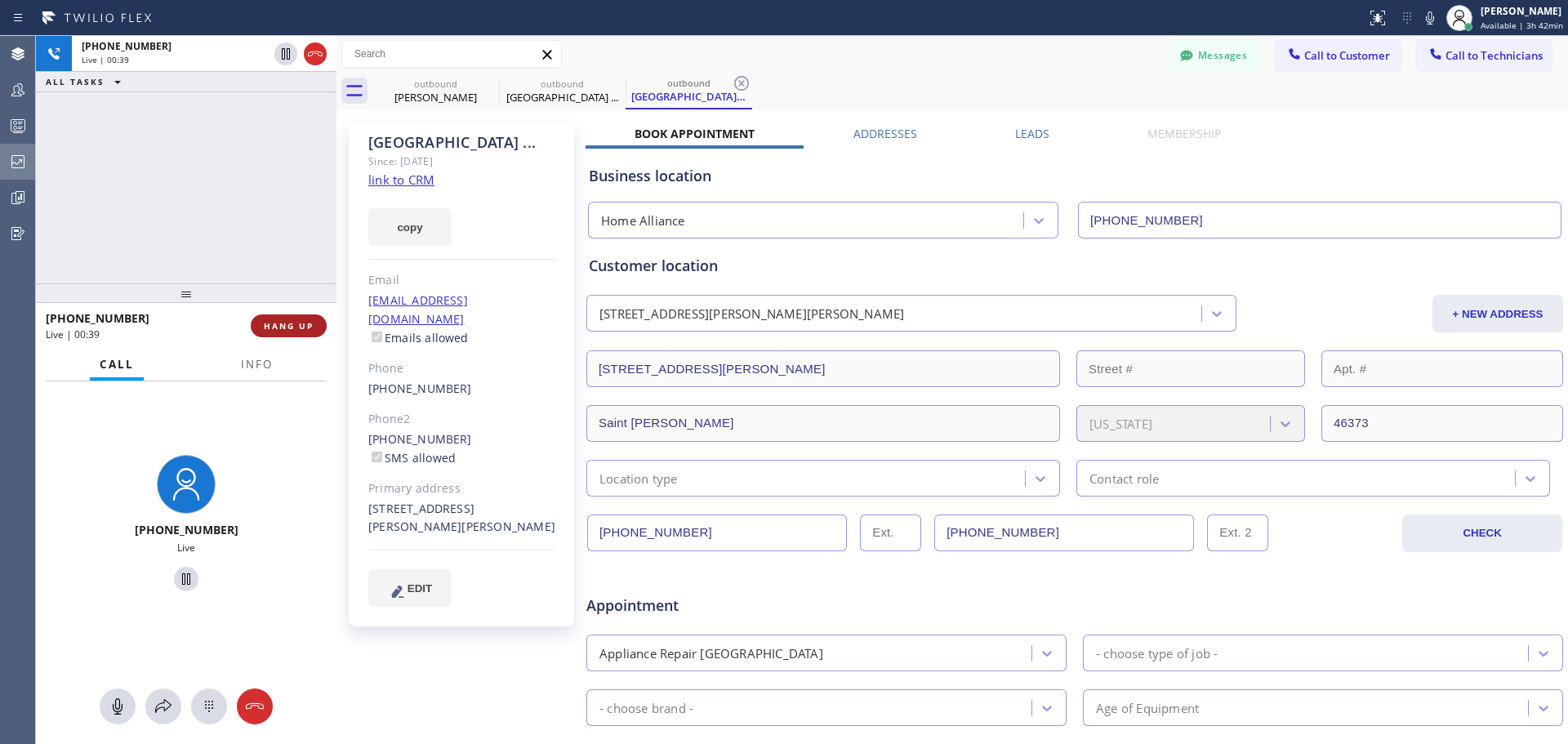
click at [300, 330] on span "HANG UP" at bounding box center [289, 326] width 50 height 12
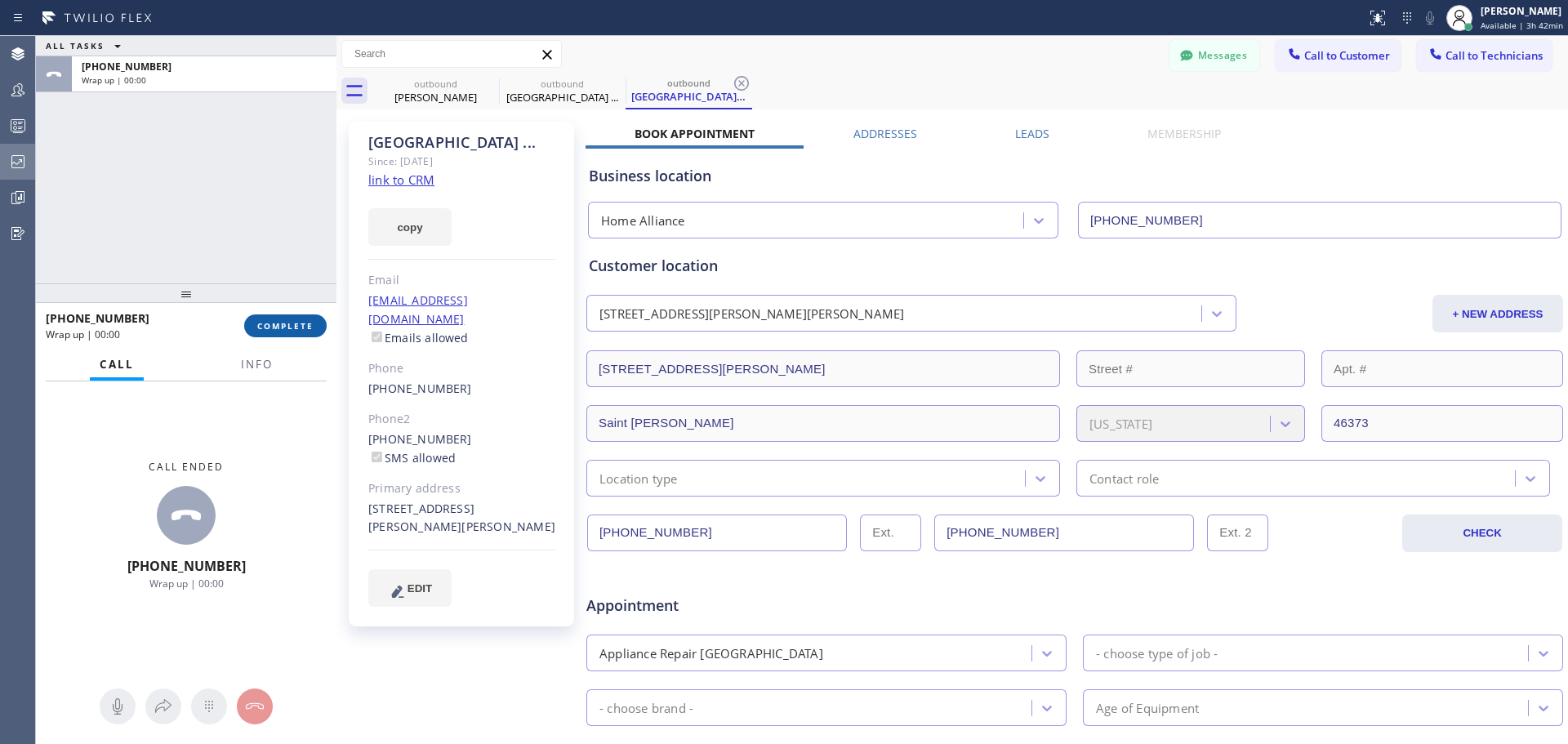
click at [297, 321] on span "COMPLETE" at bounding box center [285, 326] width 56 height 12
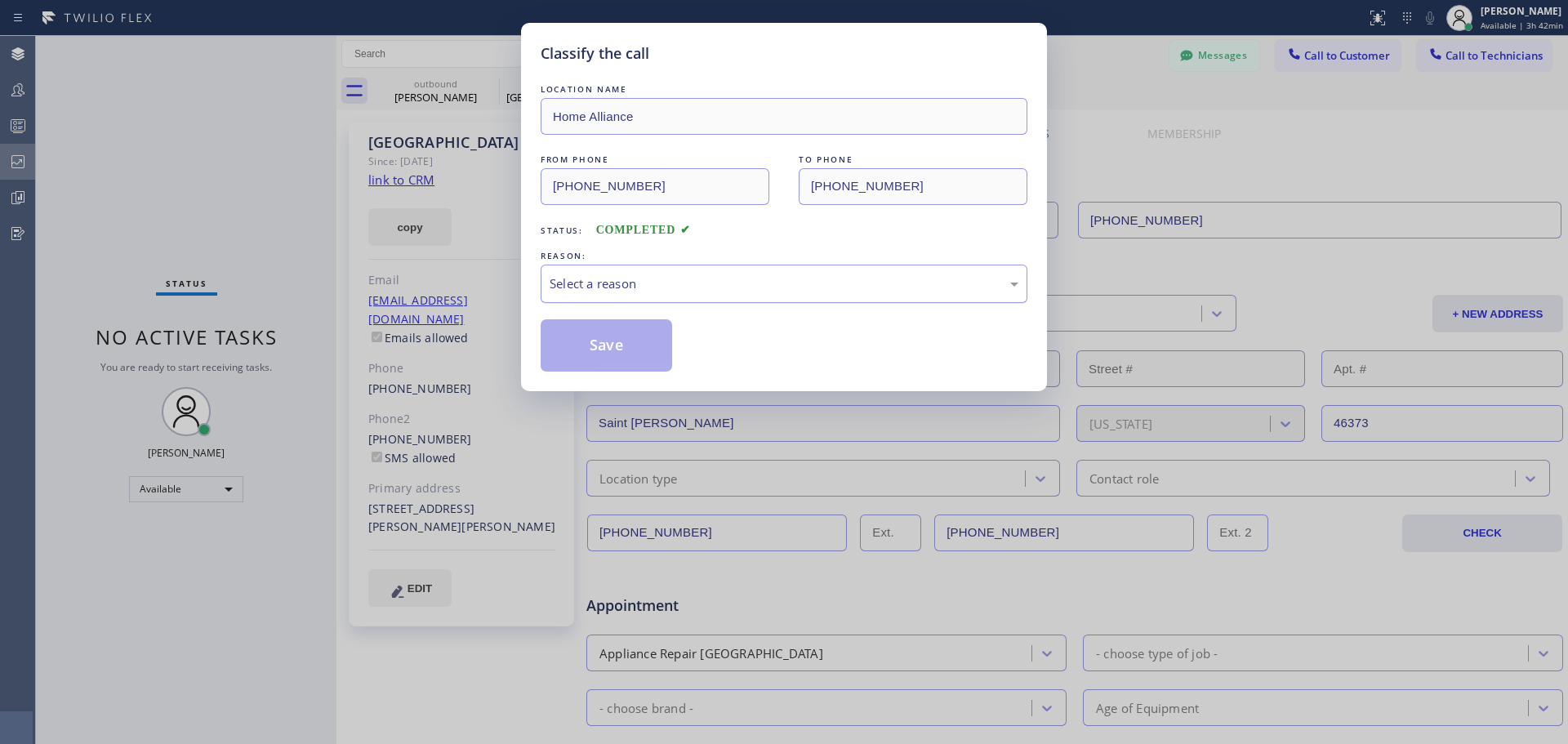
click at [712, 276] on div "Select a reason" at bounding box center [784, 283] width 469 height 18
click at [617, 347] on button "Save" at bounding box center [606, 345] width 131 height 53
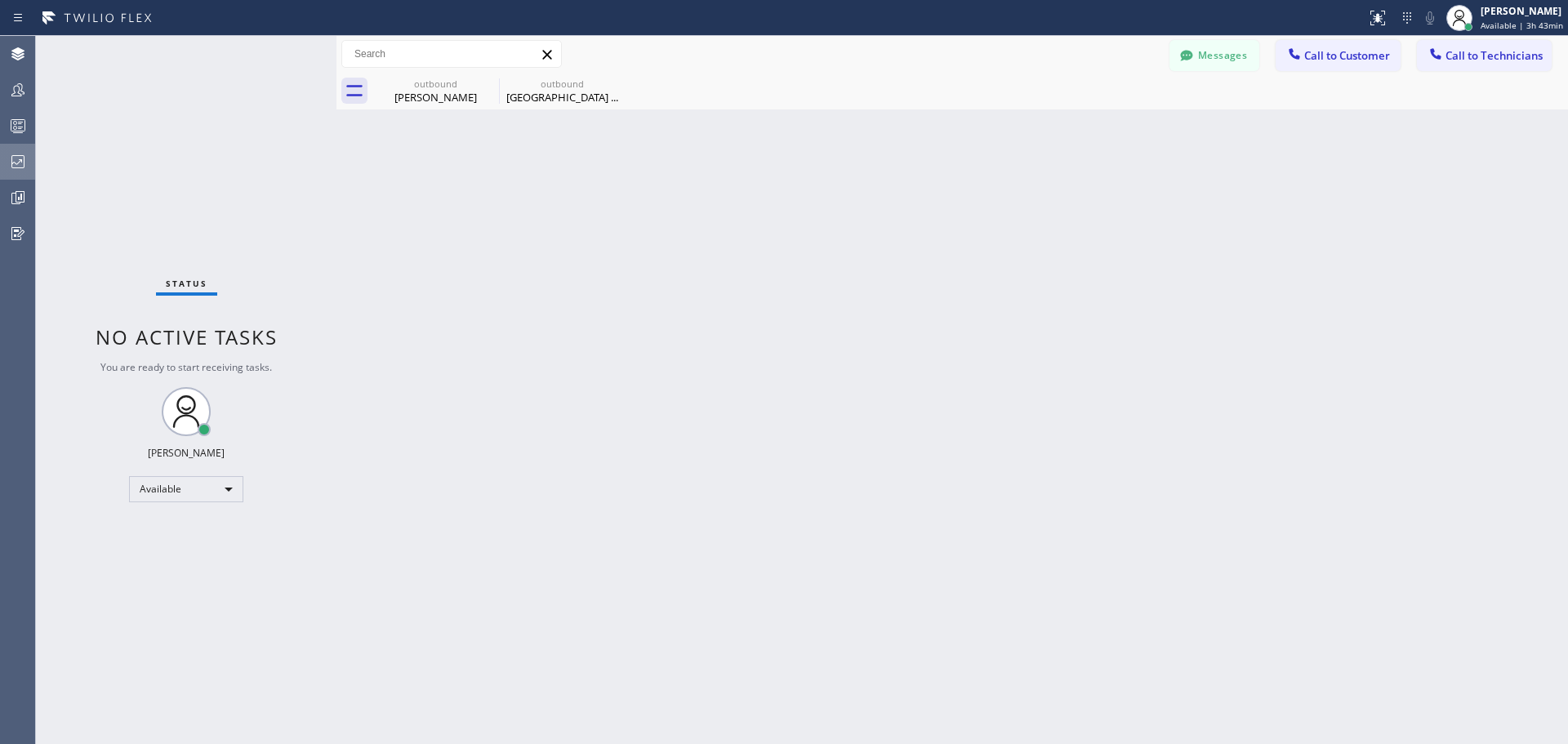
drag, startPoint x: 1338, startPoint y: 56, endPoint x: 1151, endPoint y: 261, distance: 277.5
click at [1339, 57] on span "Call to Customer" at bounding box center [1347, 56] width 86 height 15
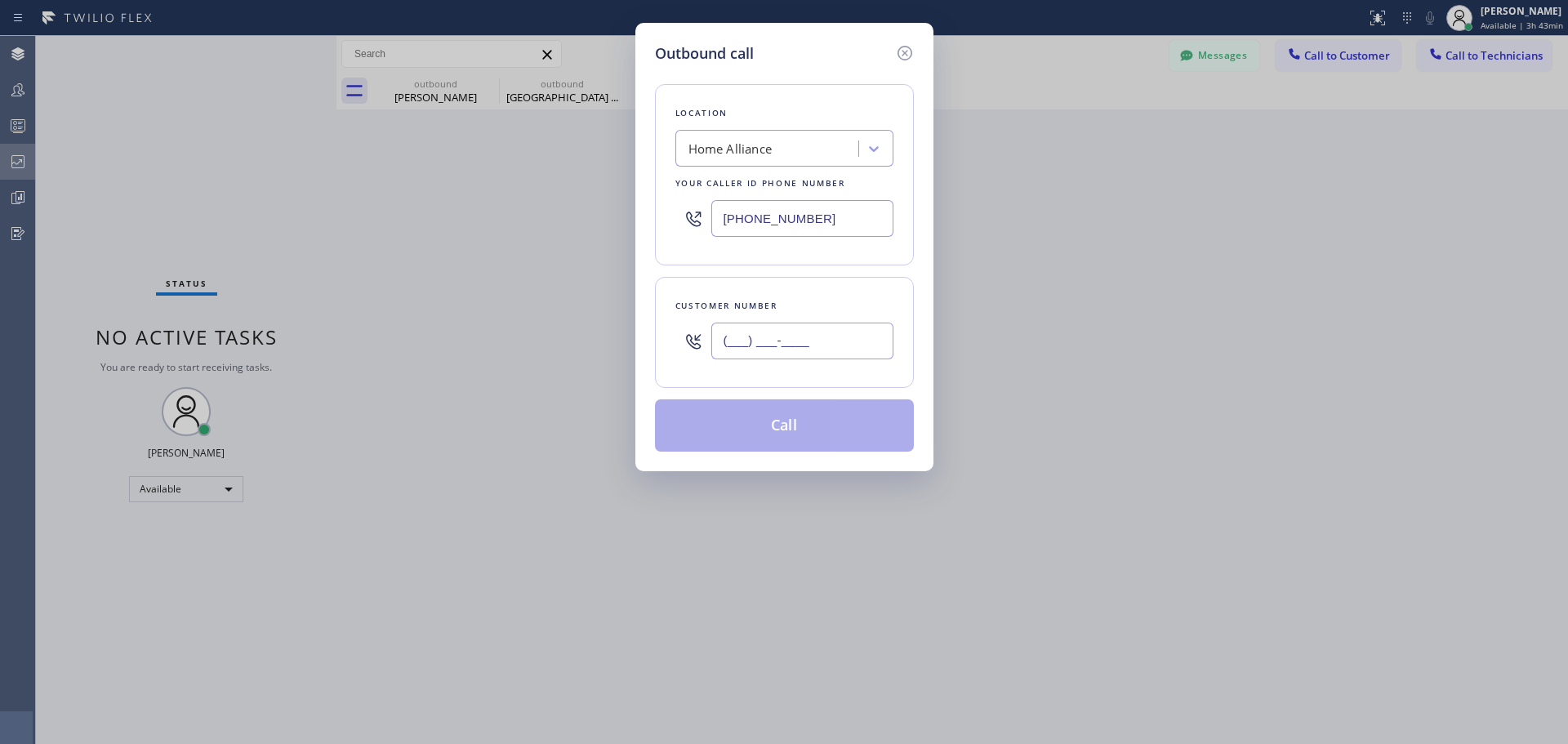
click at [772, 336] on input "(___) ___-____" at bounding box center [803, 341] width 182 height 37
paste input "209) 487-4200"
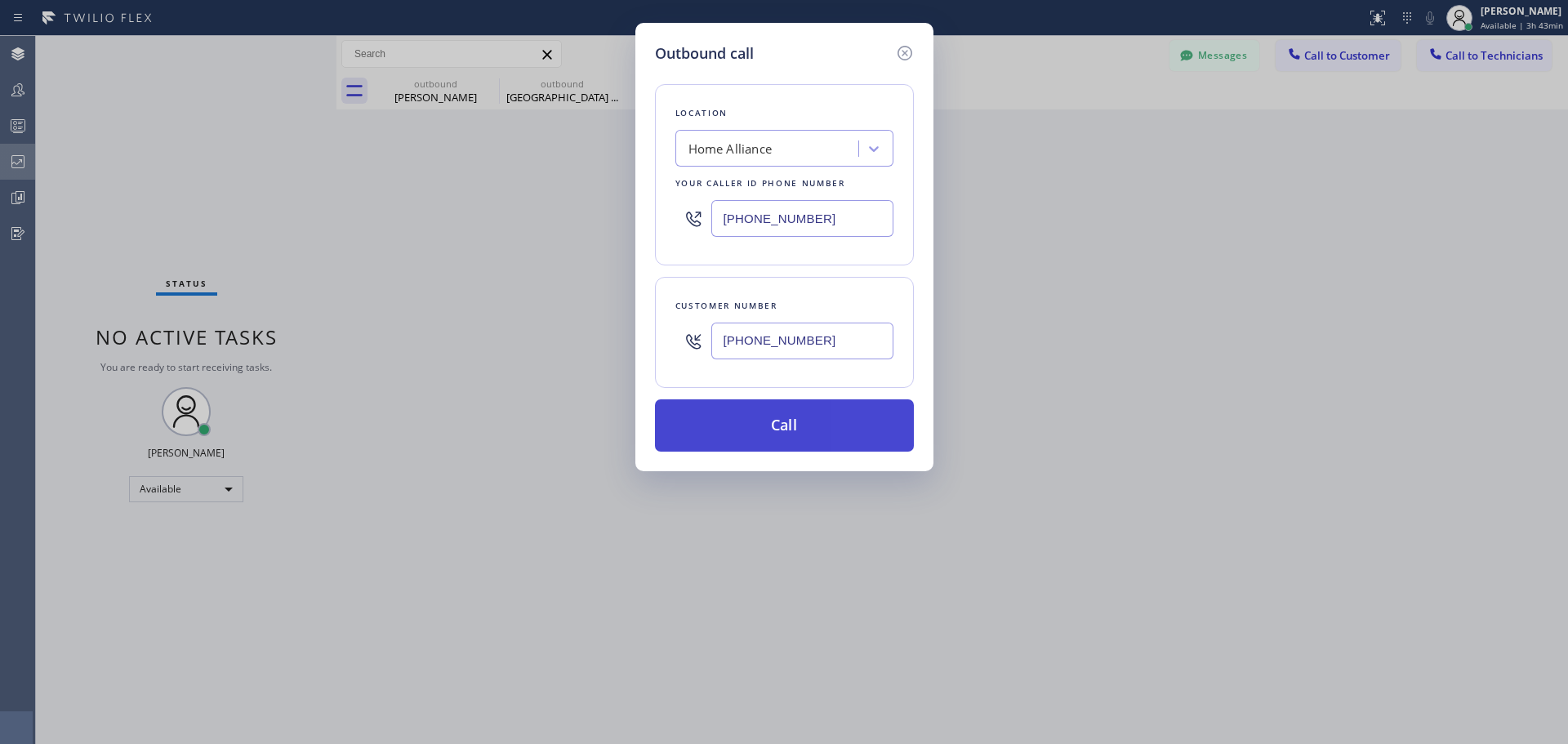
type input "[PHONE_NUMBER]"
click at [785, 413] on button "Call" at bounding box center [784, 425] width 259 height 53
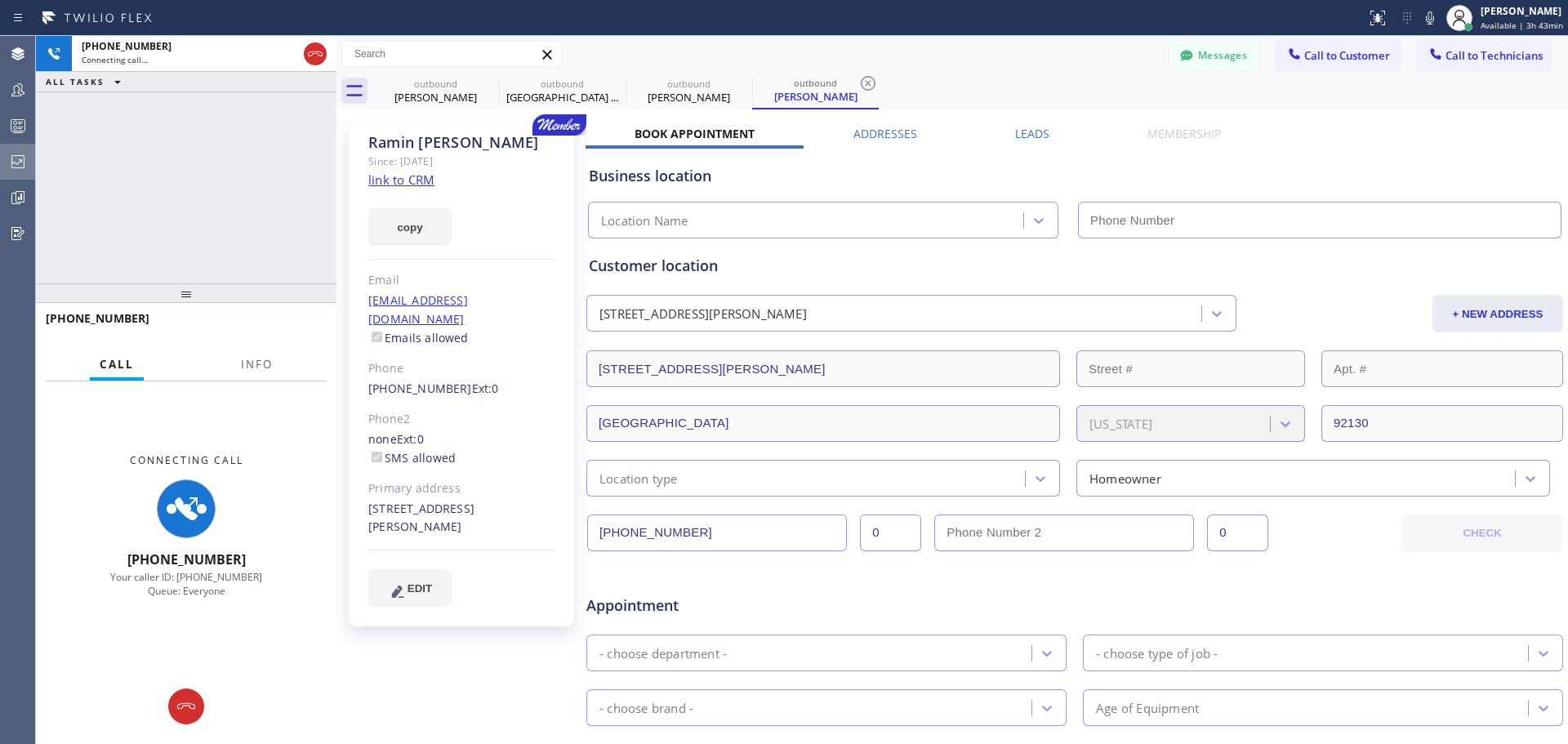
type input "[PHONE_NUMBER]"
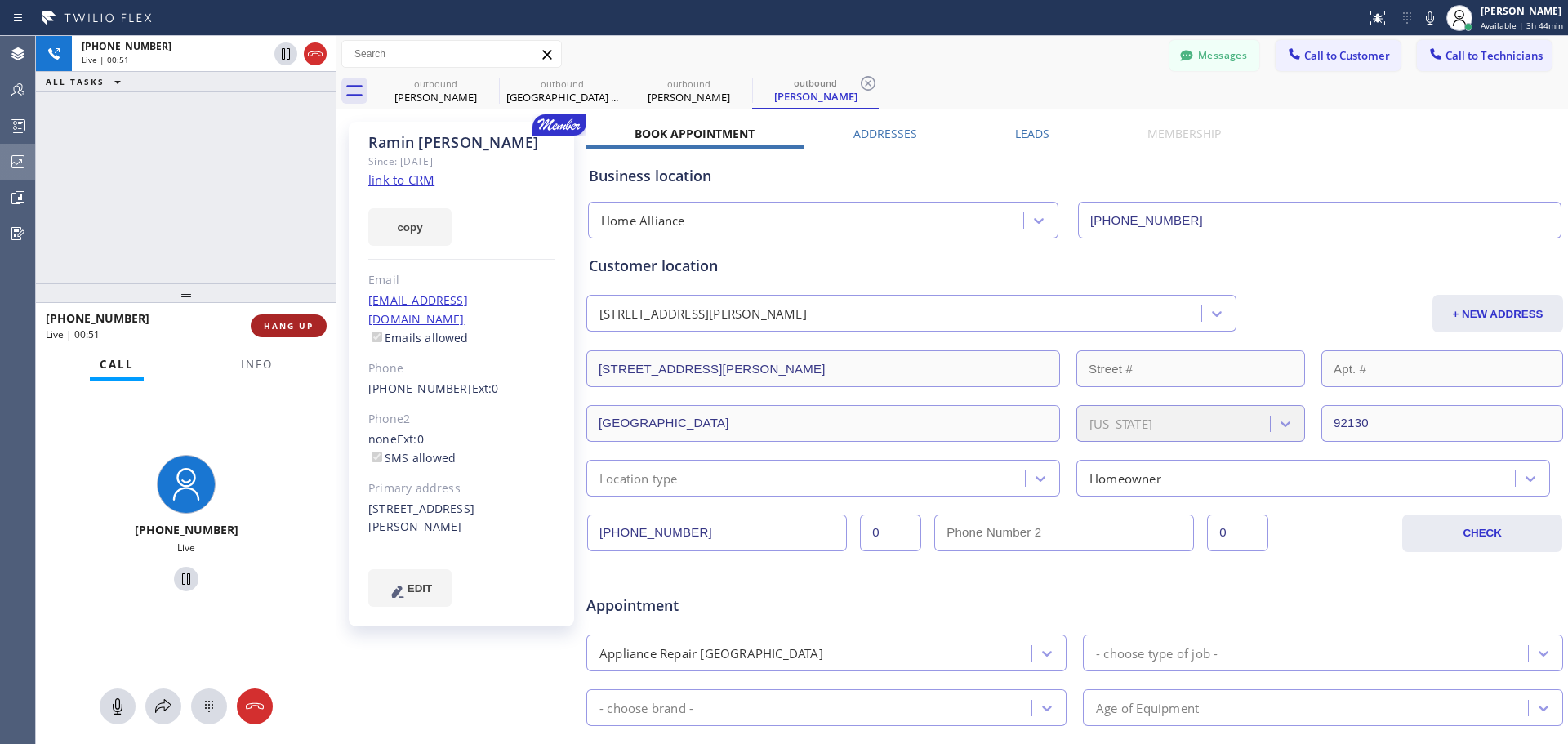
click at [307, 325] on span "HANG UP" at bounding box center [289, 326] width 50 height 12
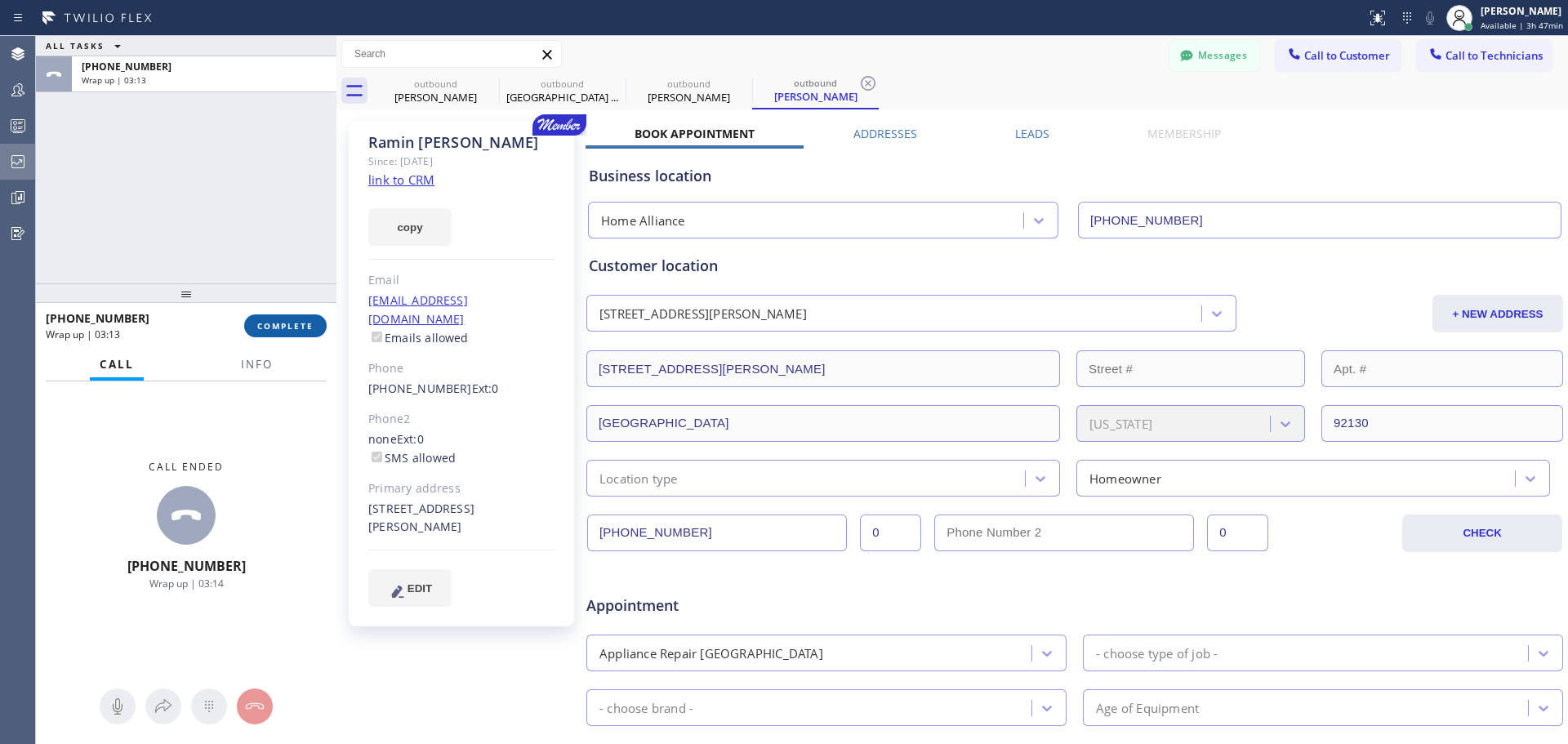
click at [282, 316] on button "COMPLETE" at bounding box center [285, 325] width 83 height 23
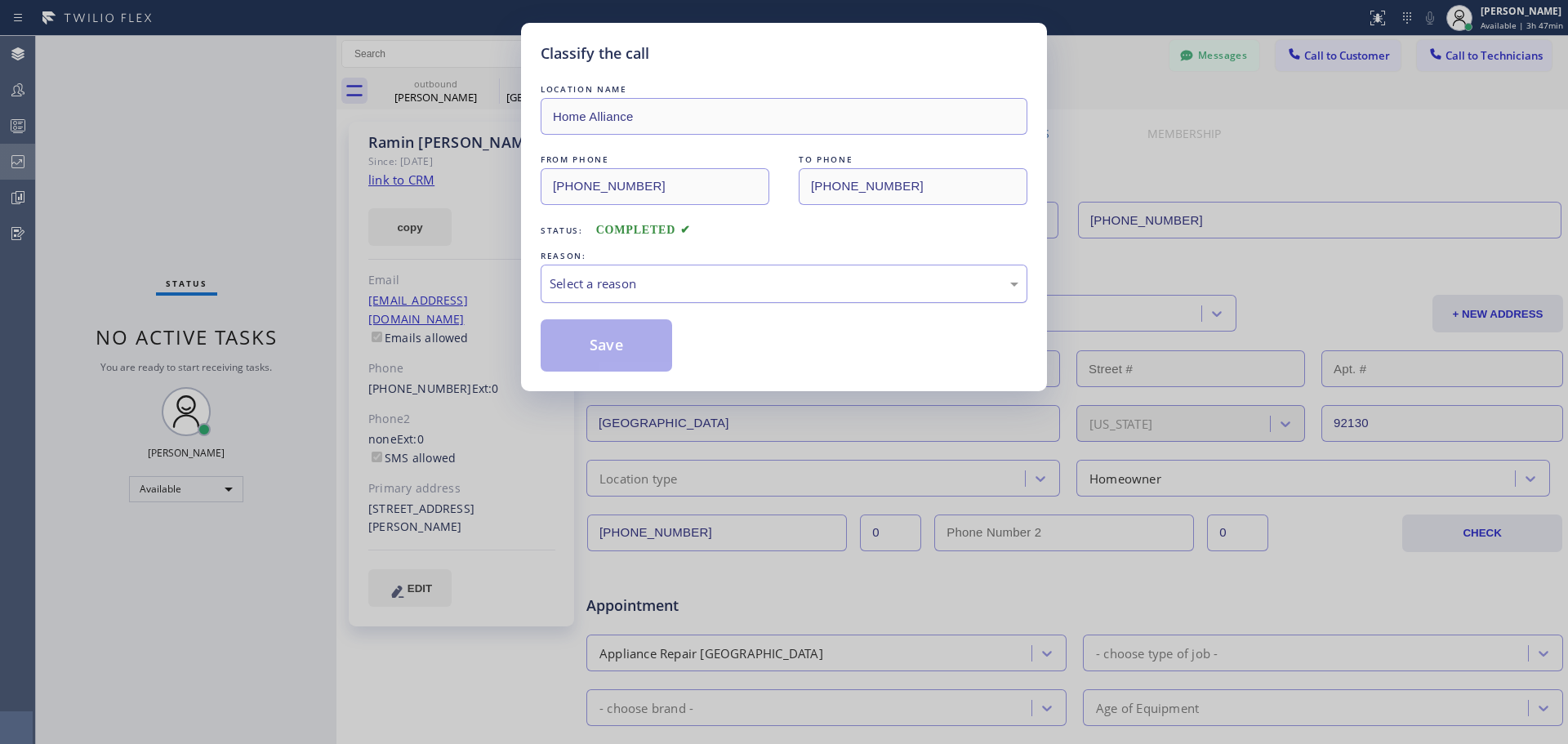
click at [621, 286] on div "Select a reason" at bounding box center [784, 283] width 469 height 18
click at [589, 357] on button "Save" at bounding box center [606, 345] width 131 height 53
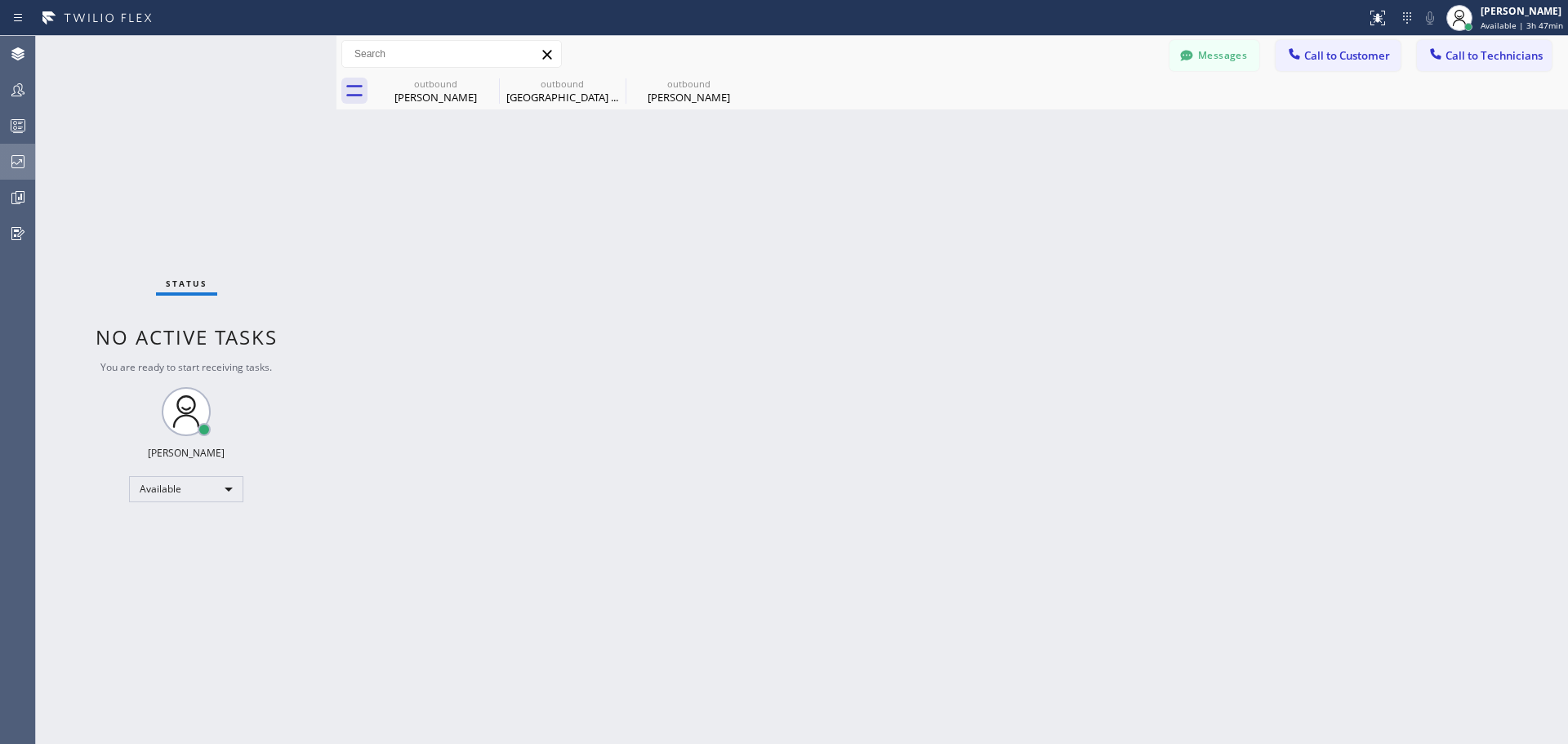
click at [1332, 59] on span "Call to Customer" at bounding box center [1347, 56] width 86 height 15
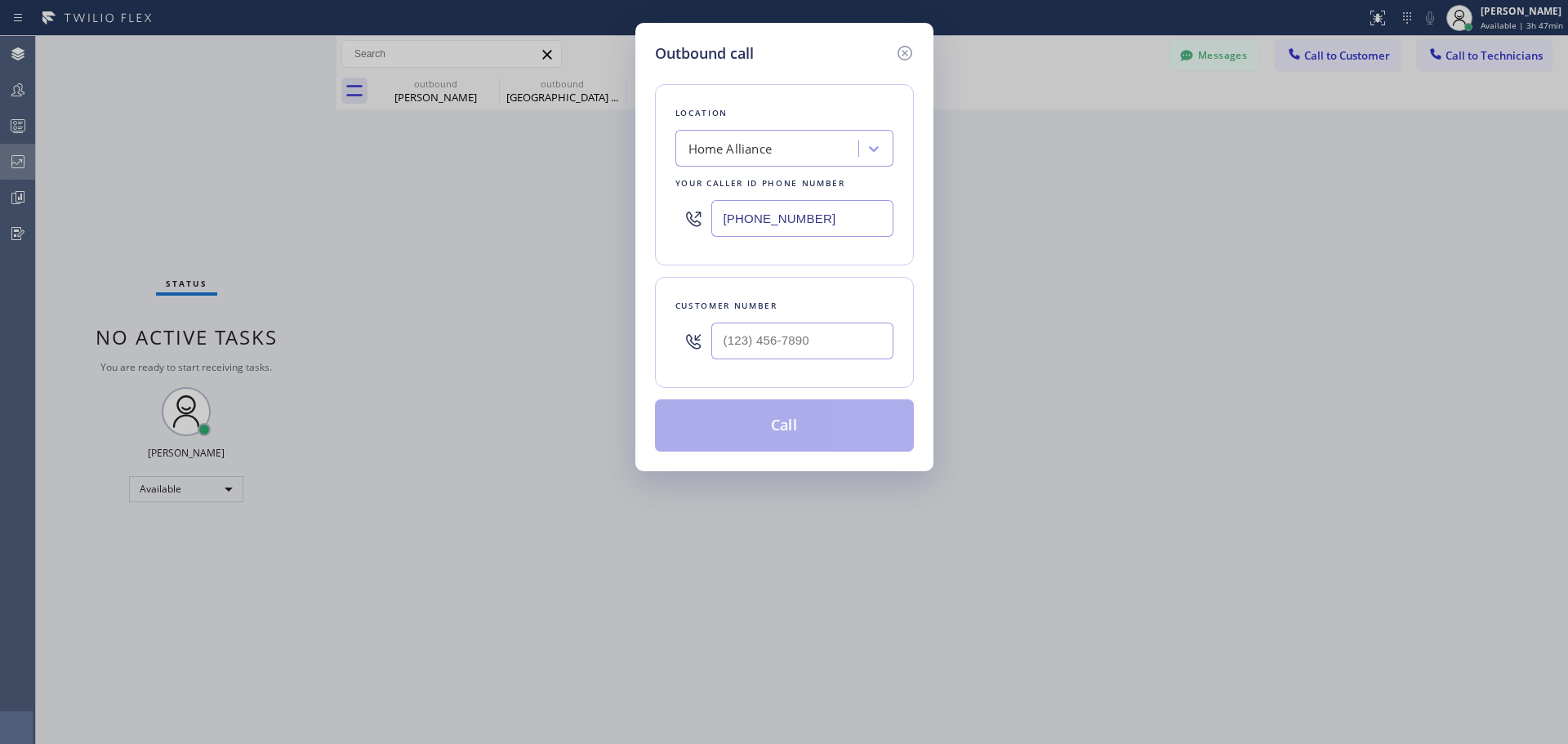
type input "(___) ___-____"
click at [823, 332] on input "(___) ___-____" at bounding box center [803, 341] width 182 height 37
drag, startPoint x: 912, startPoint y: 54, endPoint x: 878, endPoint y: 82, distance: 44.0
click at [912, 54] on icon at bounding box center [905, 53] width 19 height 19
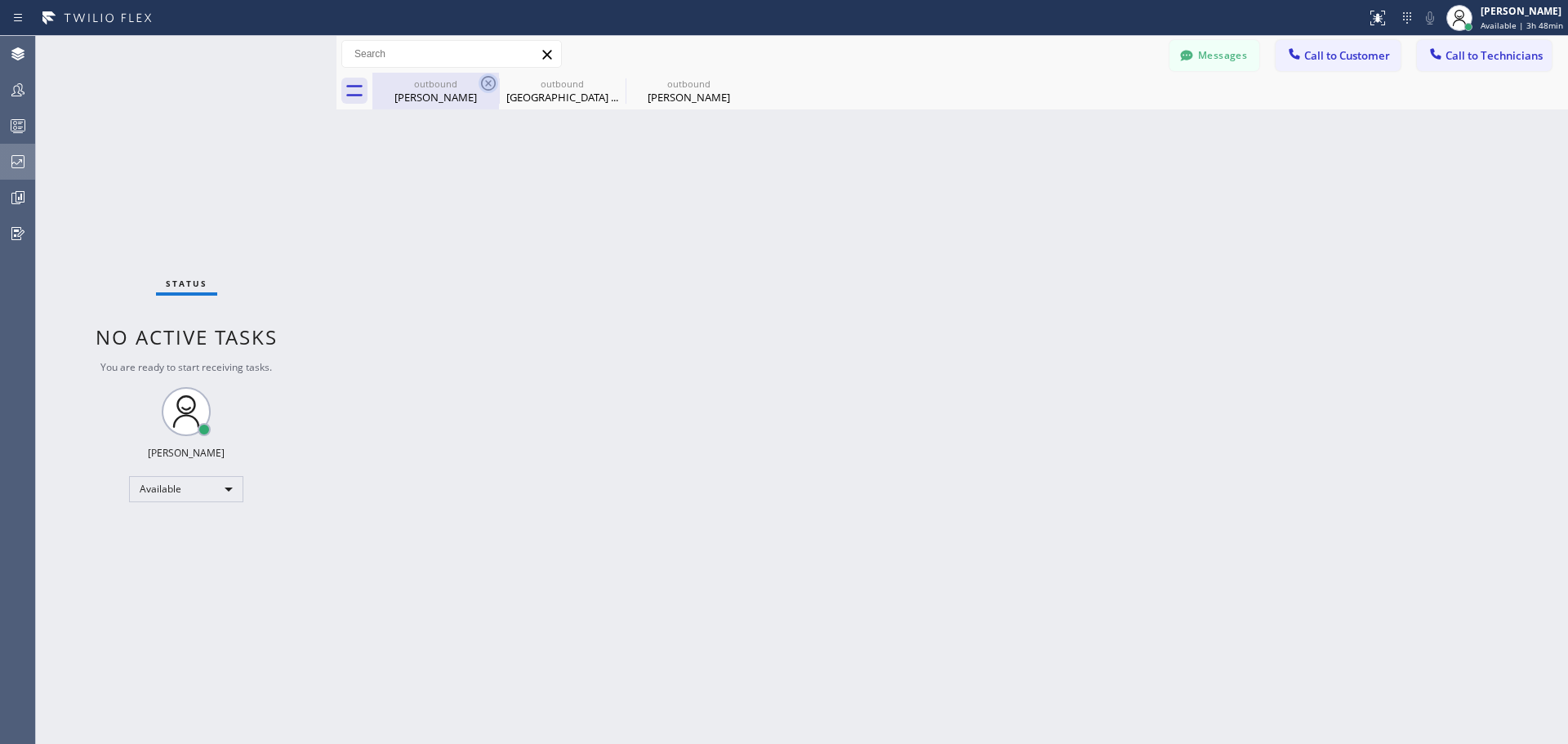
click at [486, 82] on icon at bounding box center [489, 84] width 15 height 15
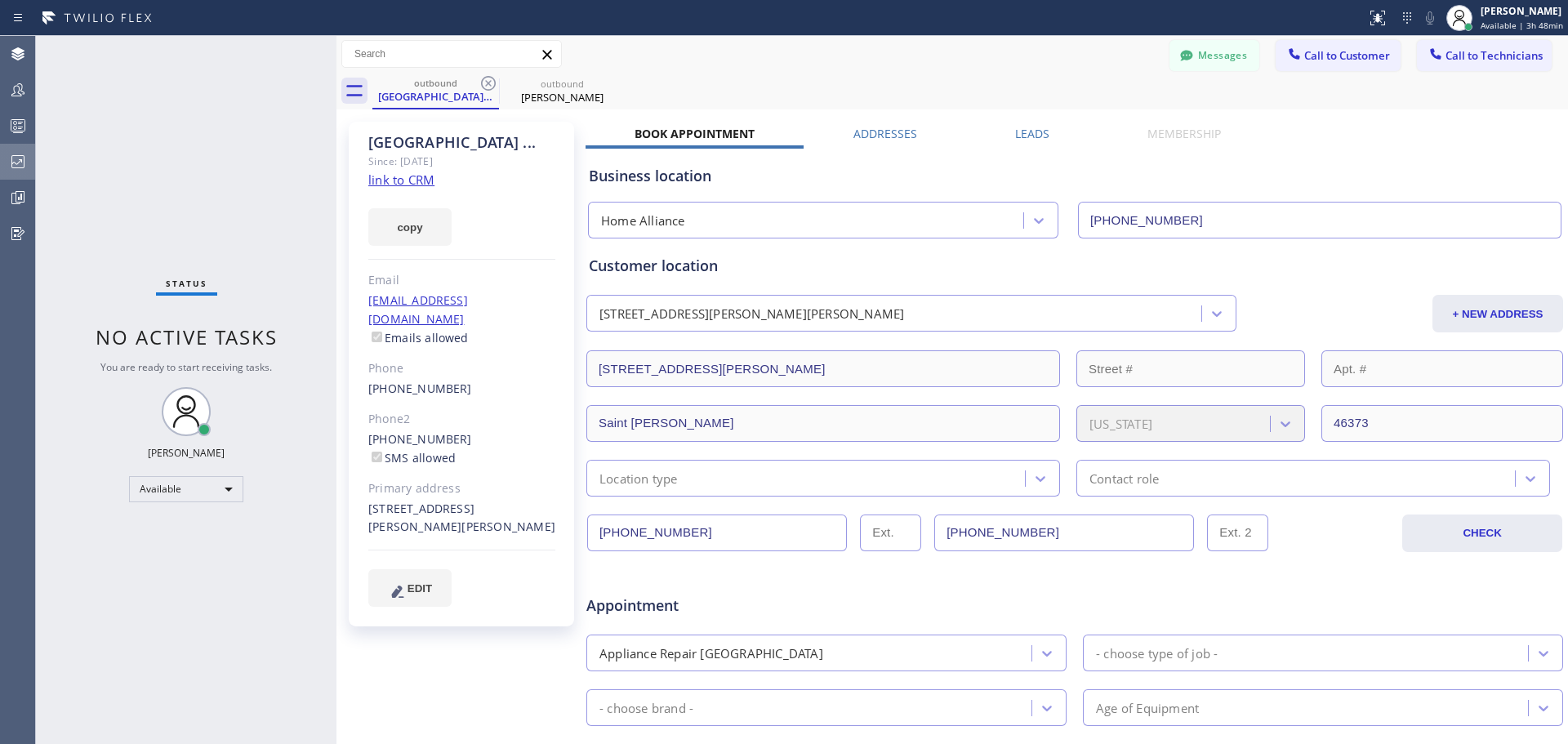
click at [631, 84] on div "outbound [GEOGRAPHIC_DATA] ... outbound [PERSON_NAME]" at bounding box center [970, 91] width 1195 height 37
click at [611, 84] on icon at bounding box center [614, 83] width 19 height 19
click at [484, 83] on icon at bounding box center [488, 83] width 19 height 19
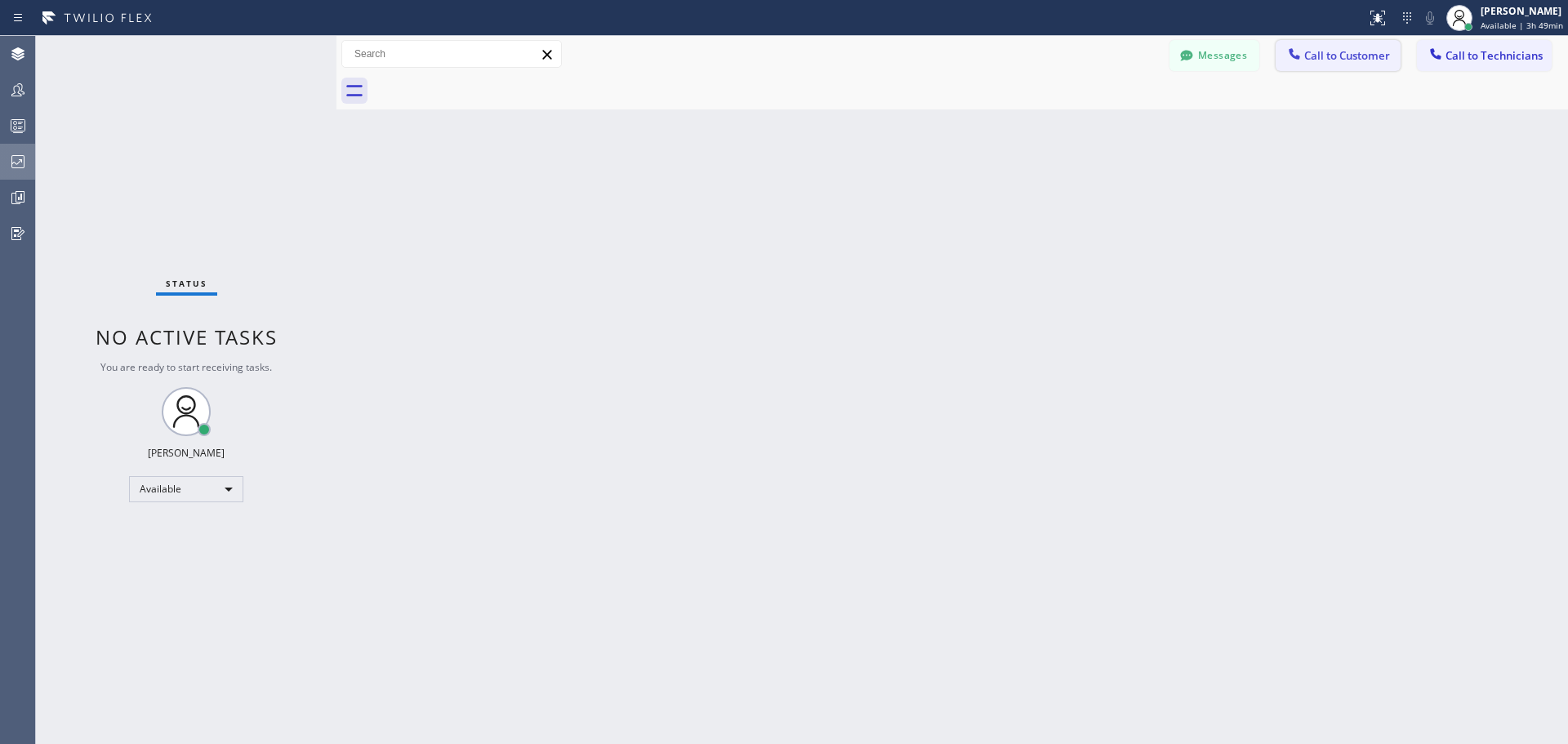
click at [1337, 54] on span "Call to Customer" at bounding box center [1347, 56] width 86 height 15
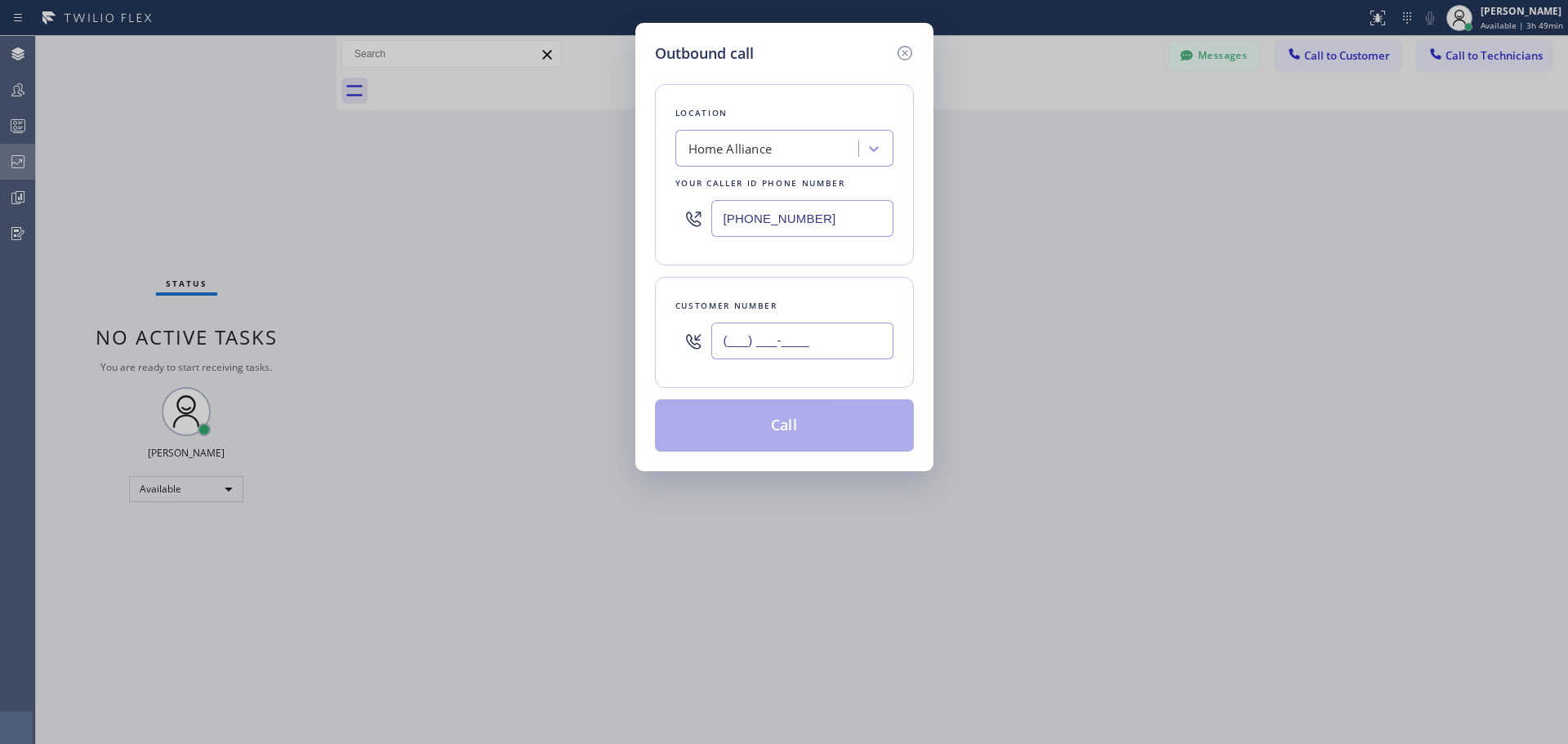
click at [784, 339] on input "(___) ___-____" at bounding box center [803, 341] width 182 height 37
paste input "703) 623-8081"
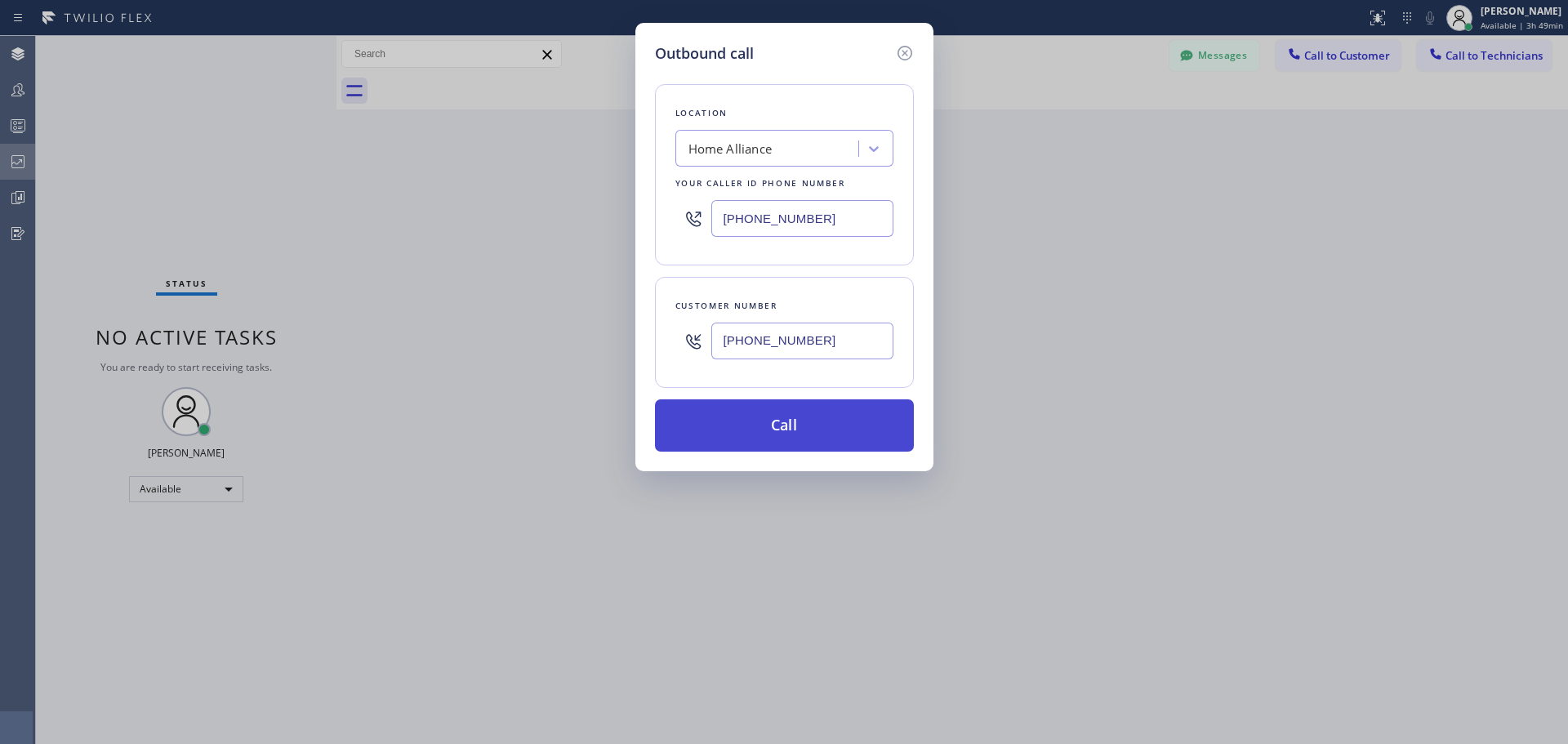
type input "[PHONE_NUMBER]"
click at [852, 416] on button "Call" at bounding box center [784, 425] width 259 height 53
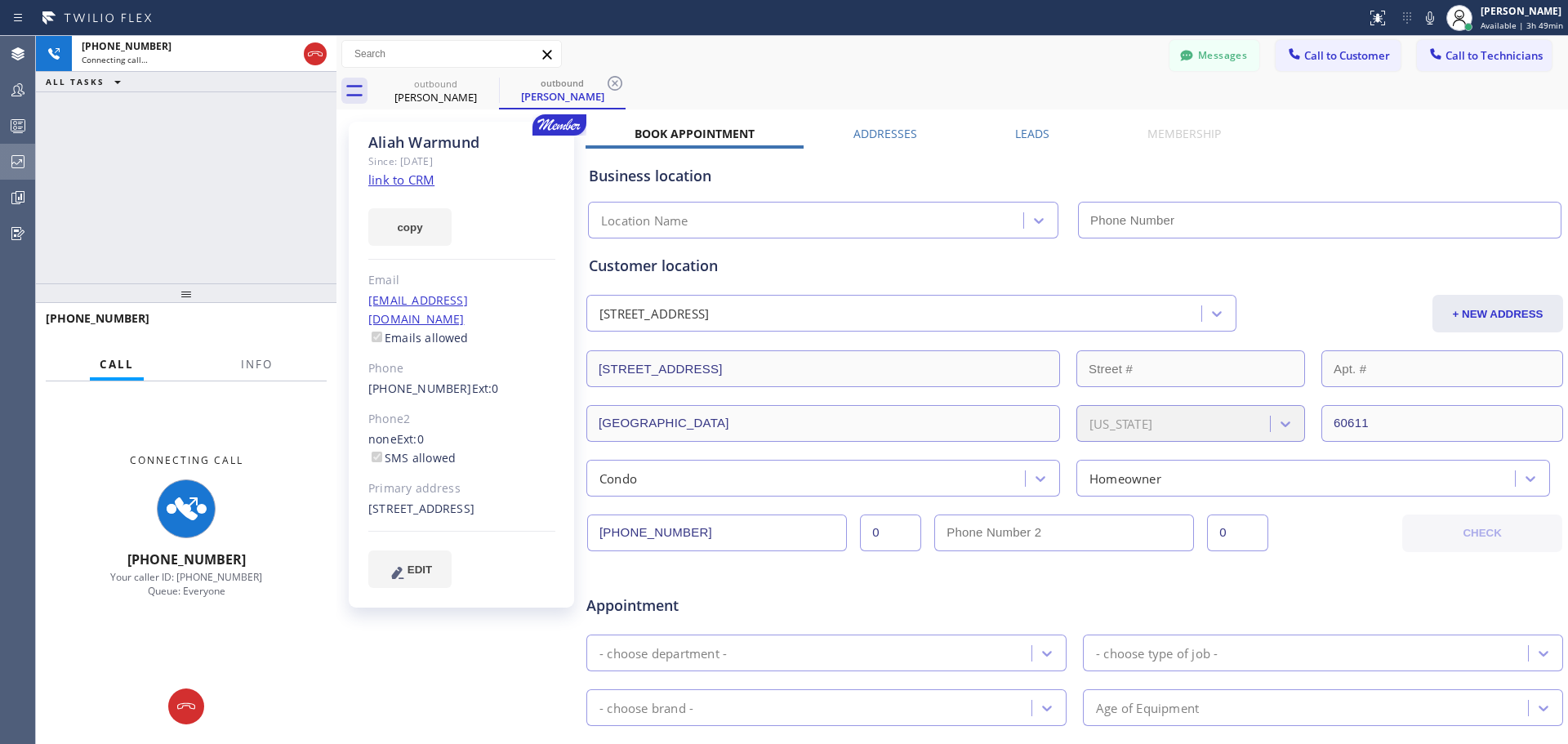
type input "[PHONE_NUMBER]"
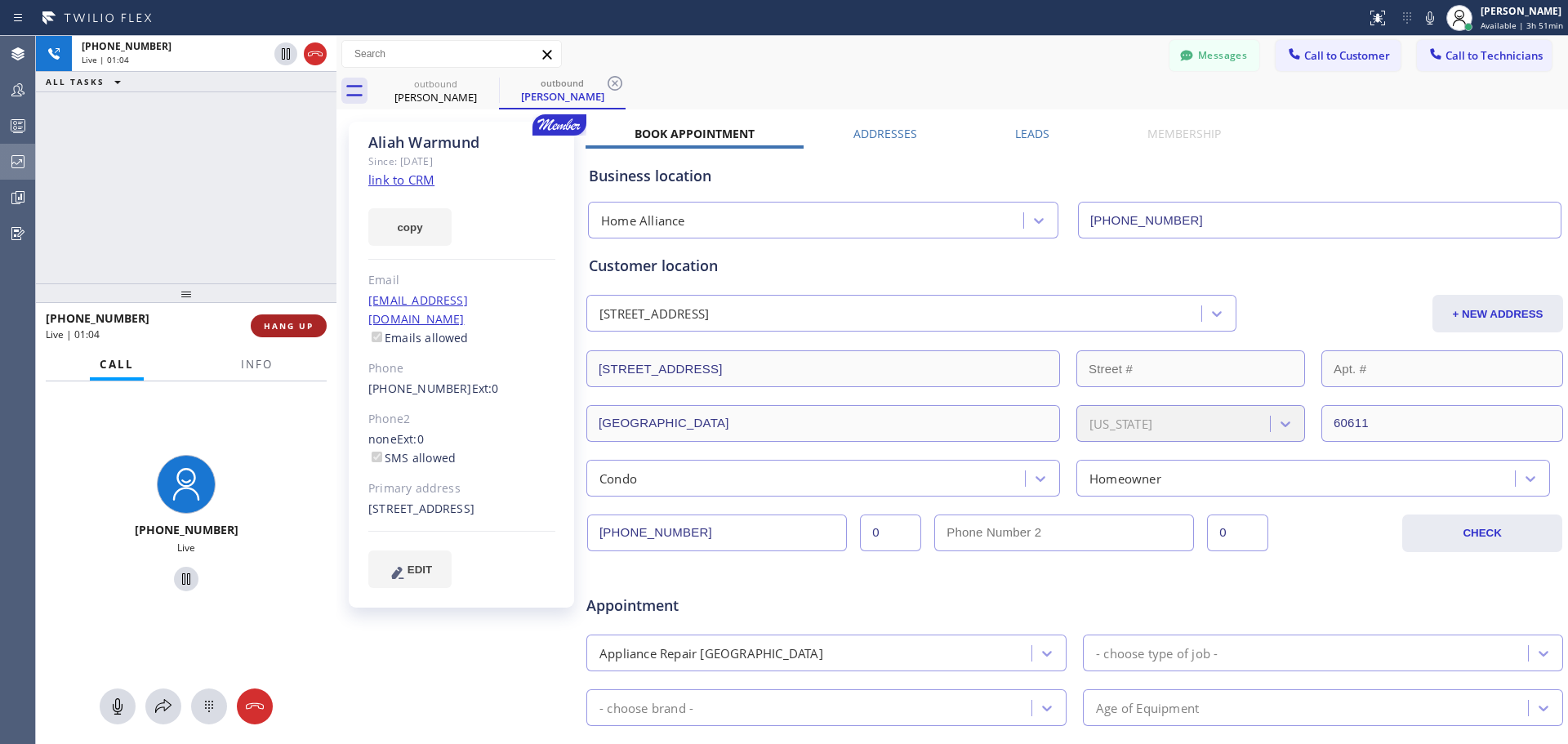
click at [294, 327] on span "HANG UP" at bounding box center [289, 326] width 50 height 12
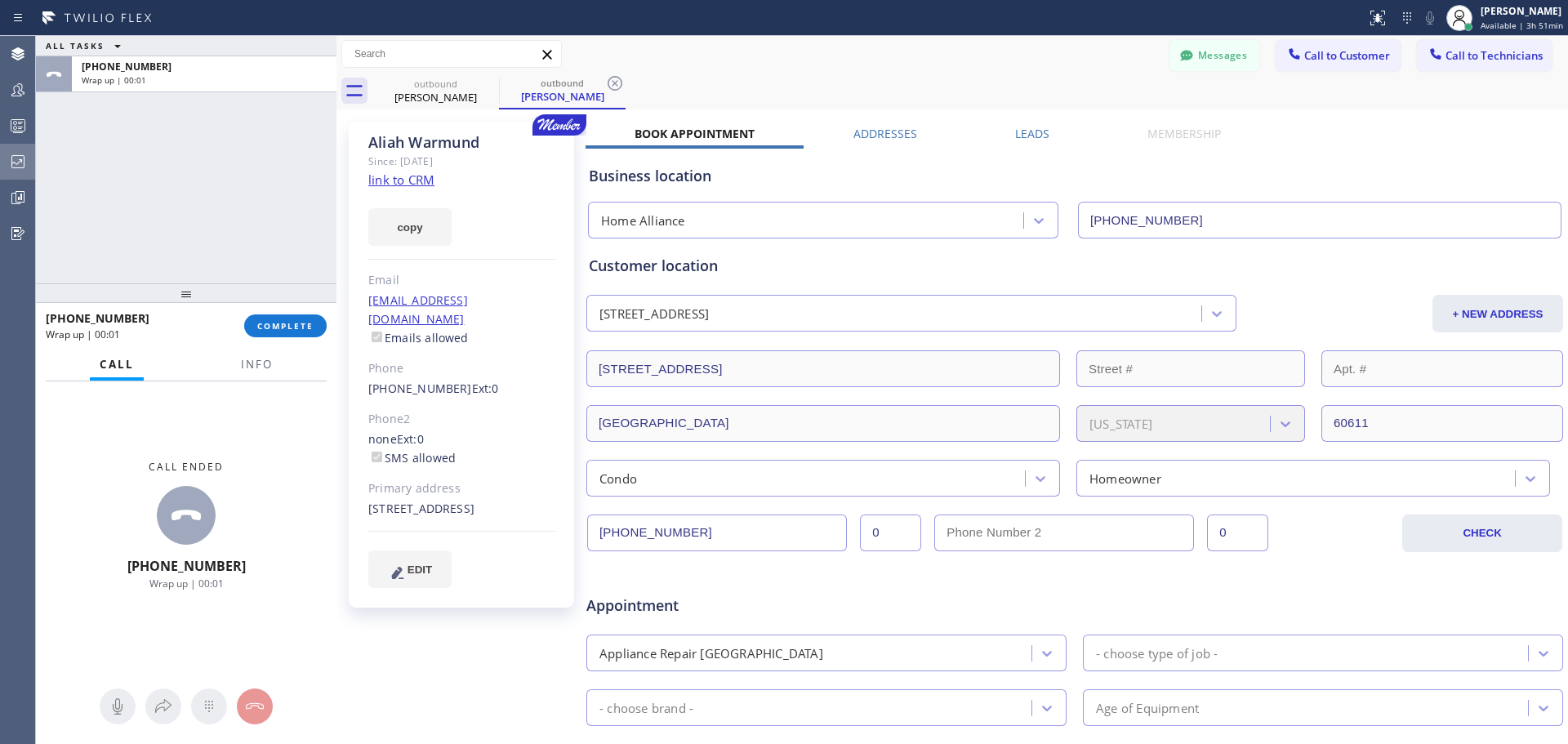
click at [283, 338] on div "[PHONE_NUMBER] Wrap up | 00:01 COMPLETE" at bounding box center [186, 326] width 281 height 43
click at [284, 326] on span "COMPLETE" at bounding box center [285, 326] width 56 height 12
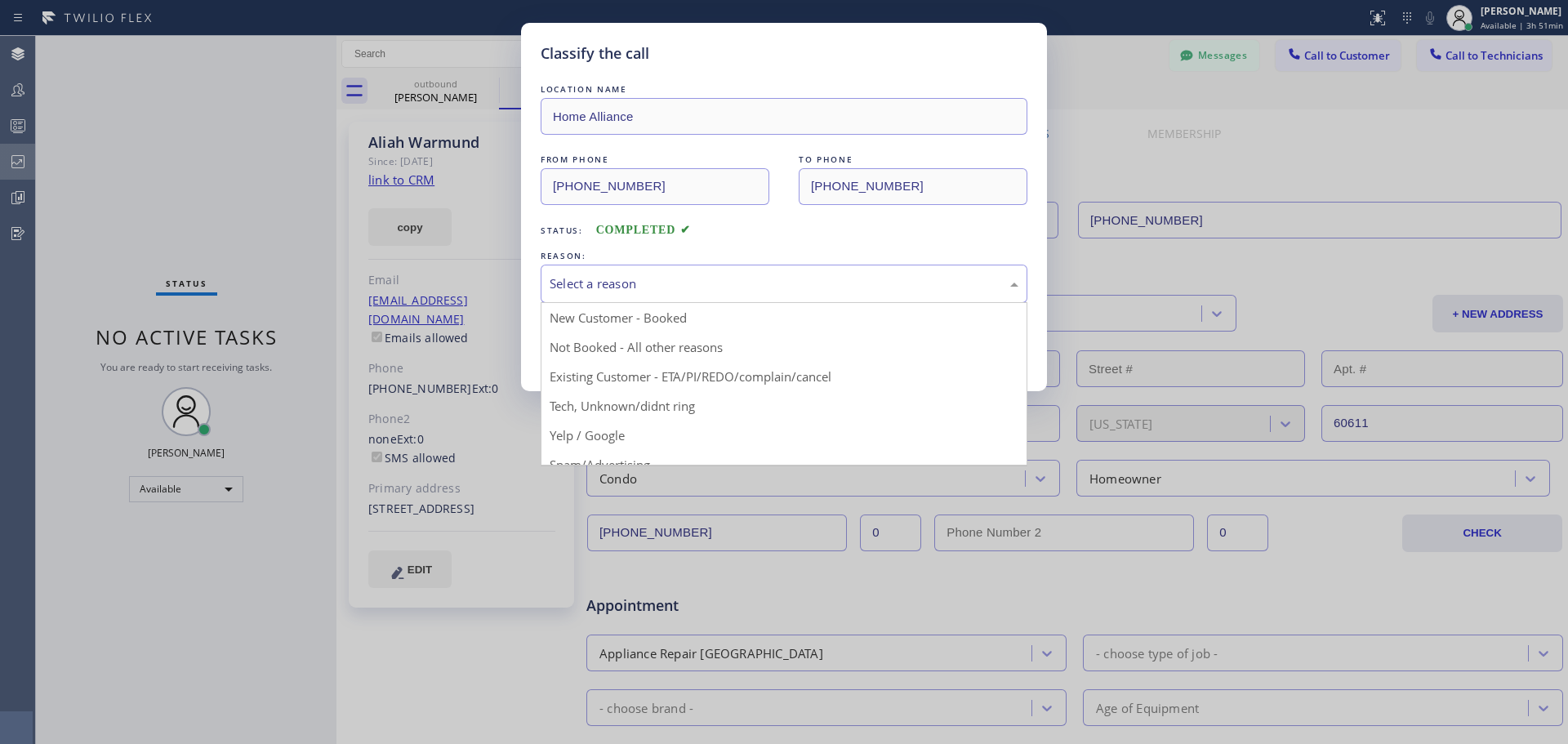
click at [799, 282] on div "Select a reason" at bounding box center [784, 283] width 469 height 18
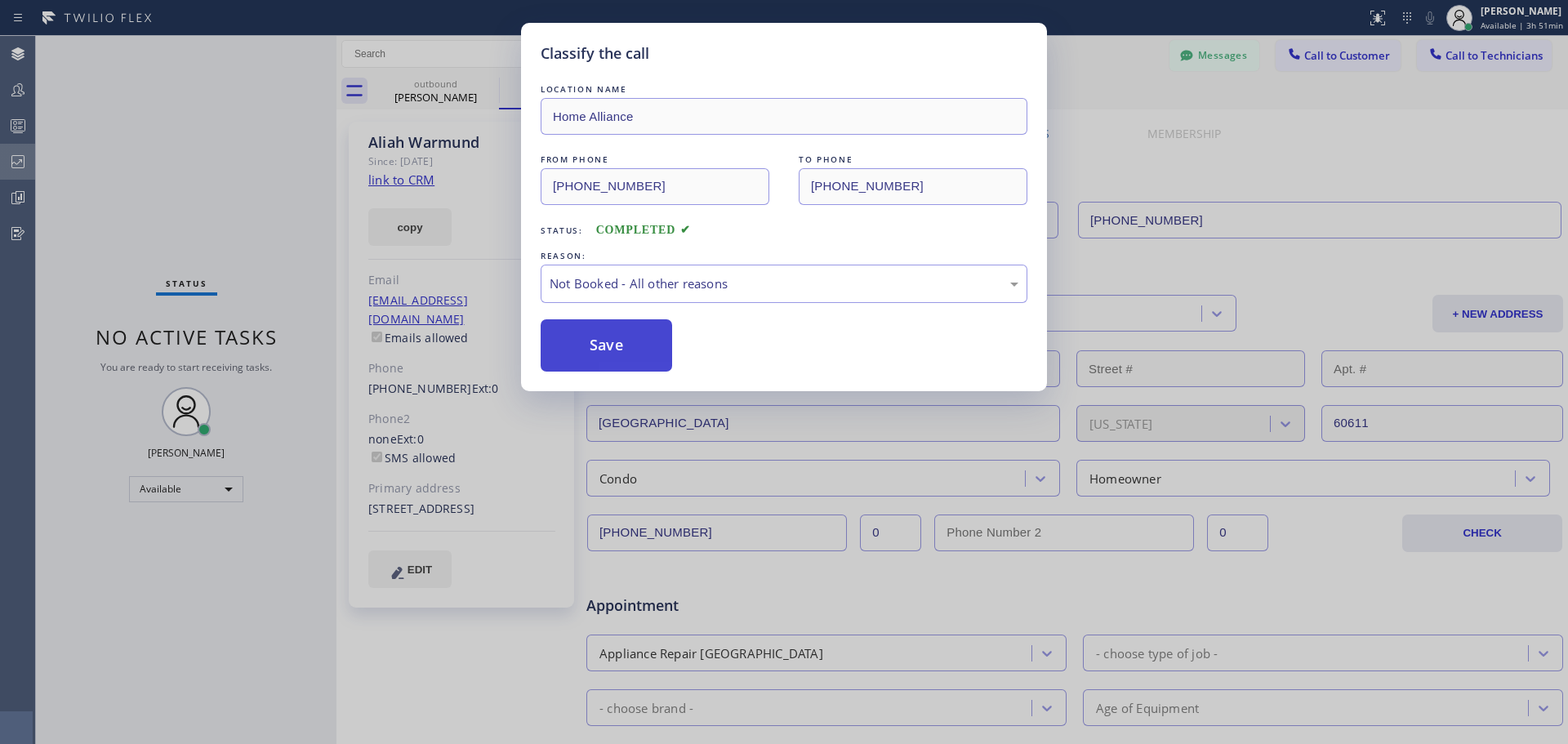
click at [644, 342] on button "Save" at bounding box center [606, 345] width 131 height 53
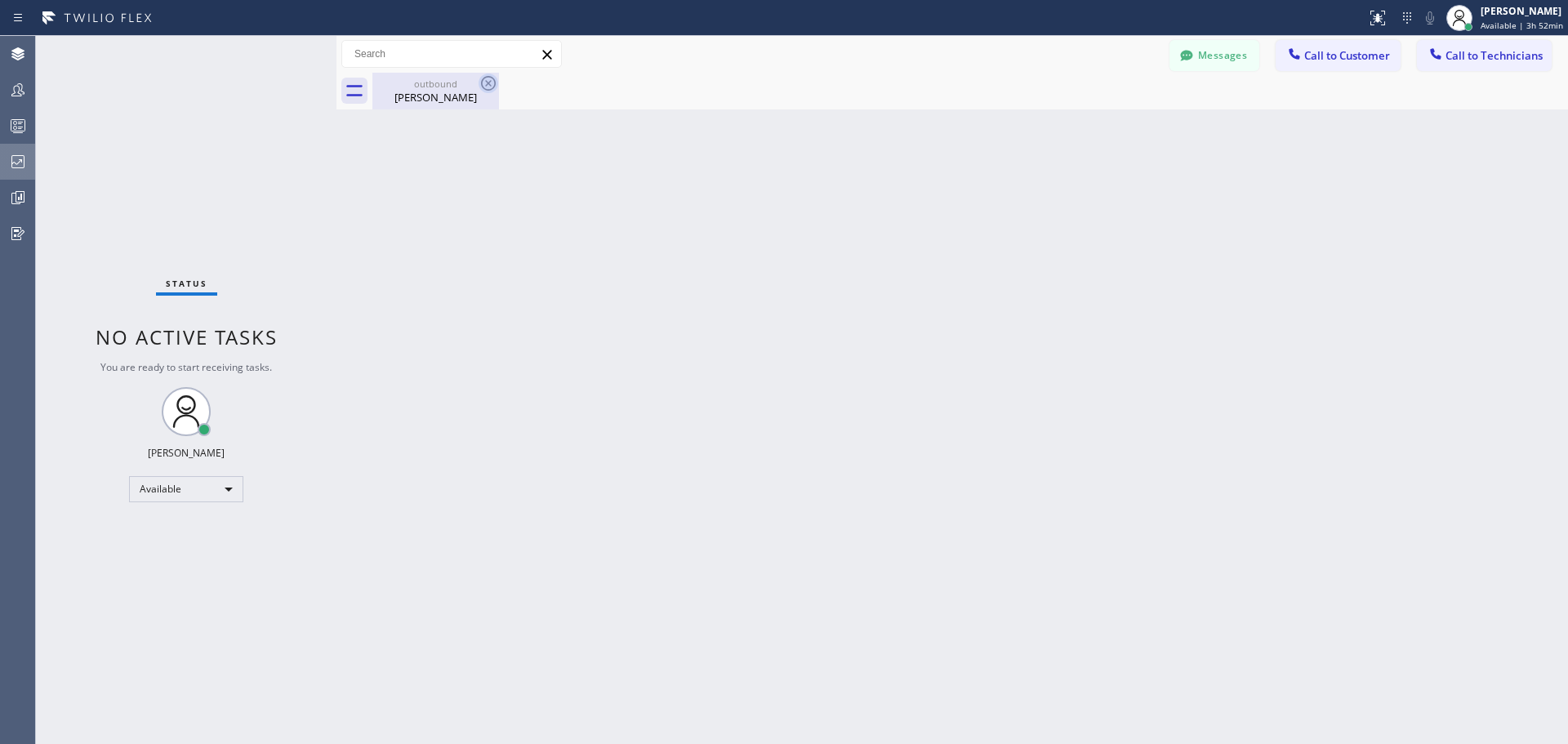
click at [494, 81] on icon at bounding box center [488, 83] width 19 height 19
click at [456, 102] on div "[PERSON_NAME]" at bounding box center [436, 98] width 124 height 15
click at [1301, 48] on icon at bounding box center [1295, 54] width 17 height 17
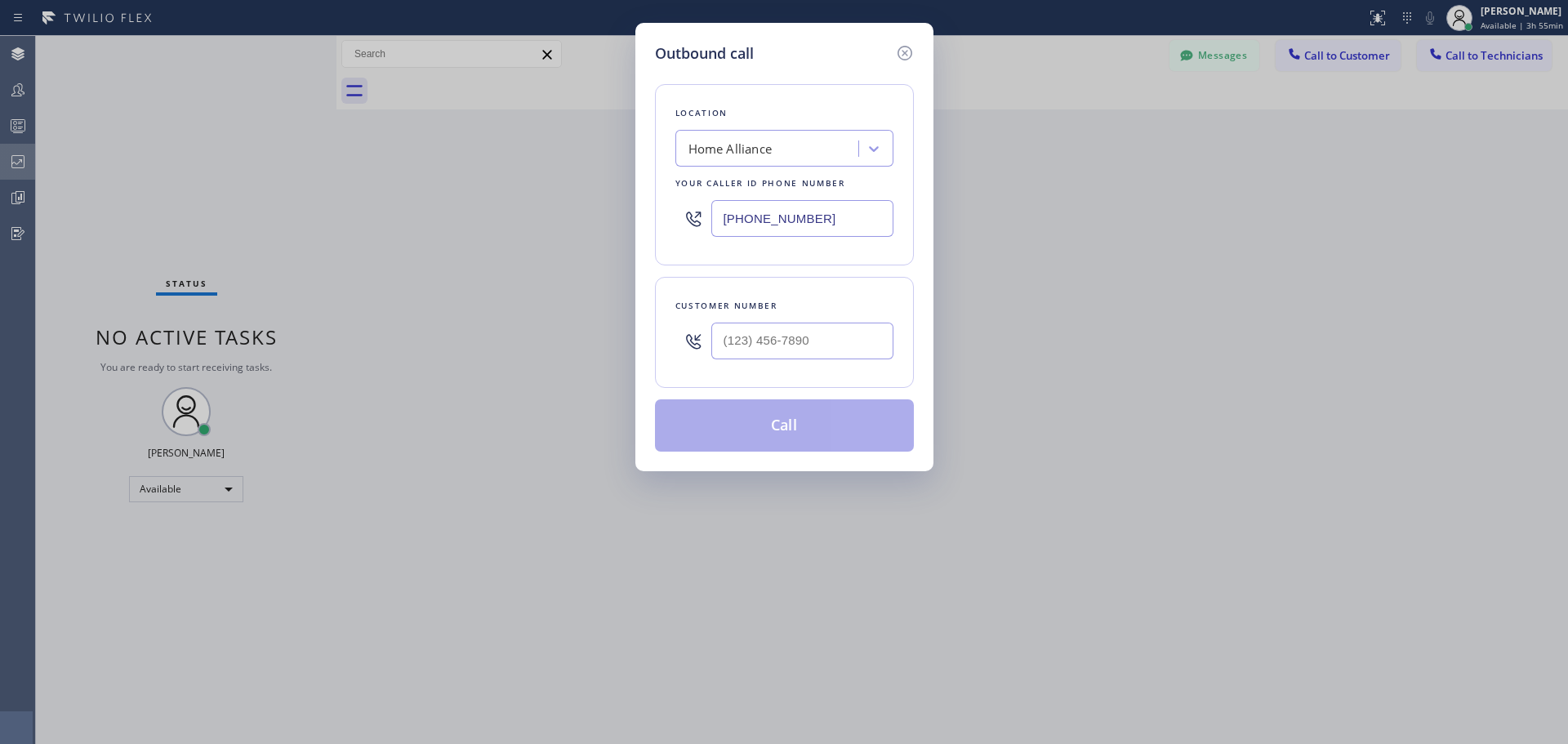
click at [754, 318] on div at bounding box center [803, 341] width 182 height 53
click at [743, 362] on div at bounding box center [803, 341] width 182 height 53
click at [746, 347] on input "(___) ___-____" at bounding box center [803, 341] width 182 height 37
paste input "619) 972-7501"
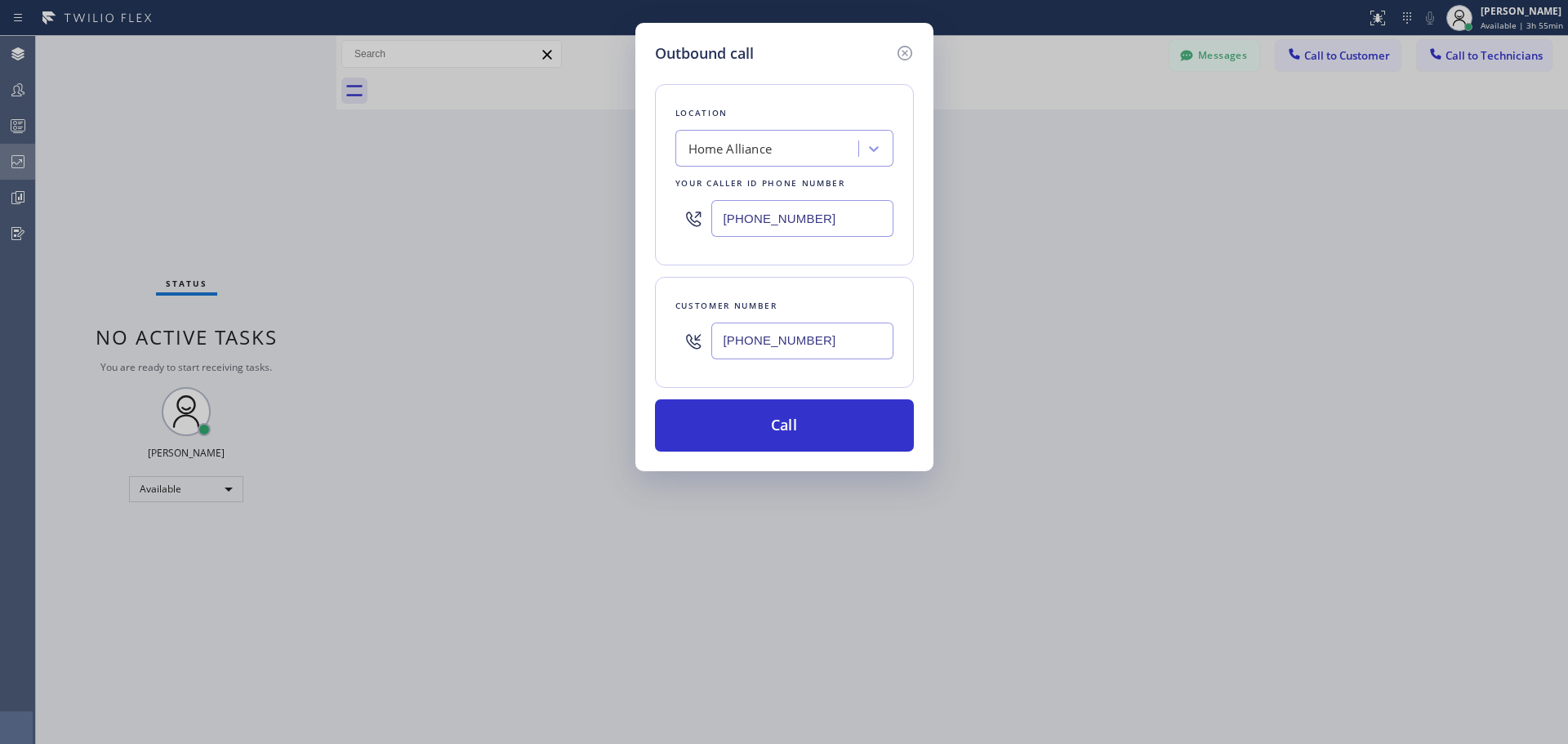
type input "[PHONE_NUMBER]"
click at [865, 424] on button "Call" at bounding box center [784, 425] width 259 height 53
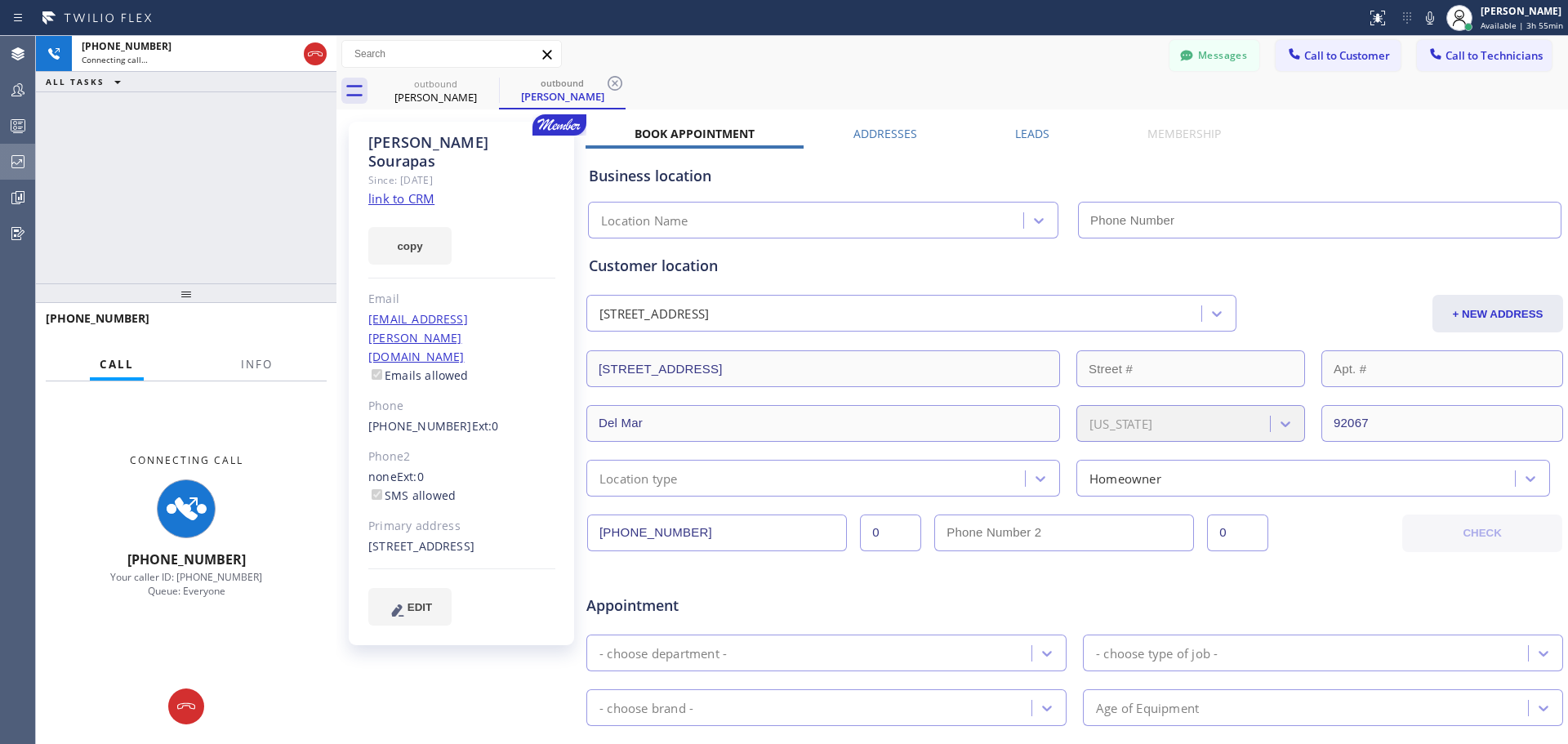
type input "[PHONE_NUMBER]"
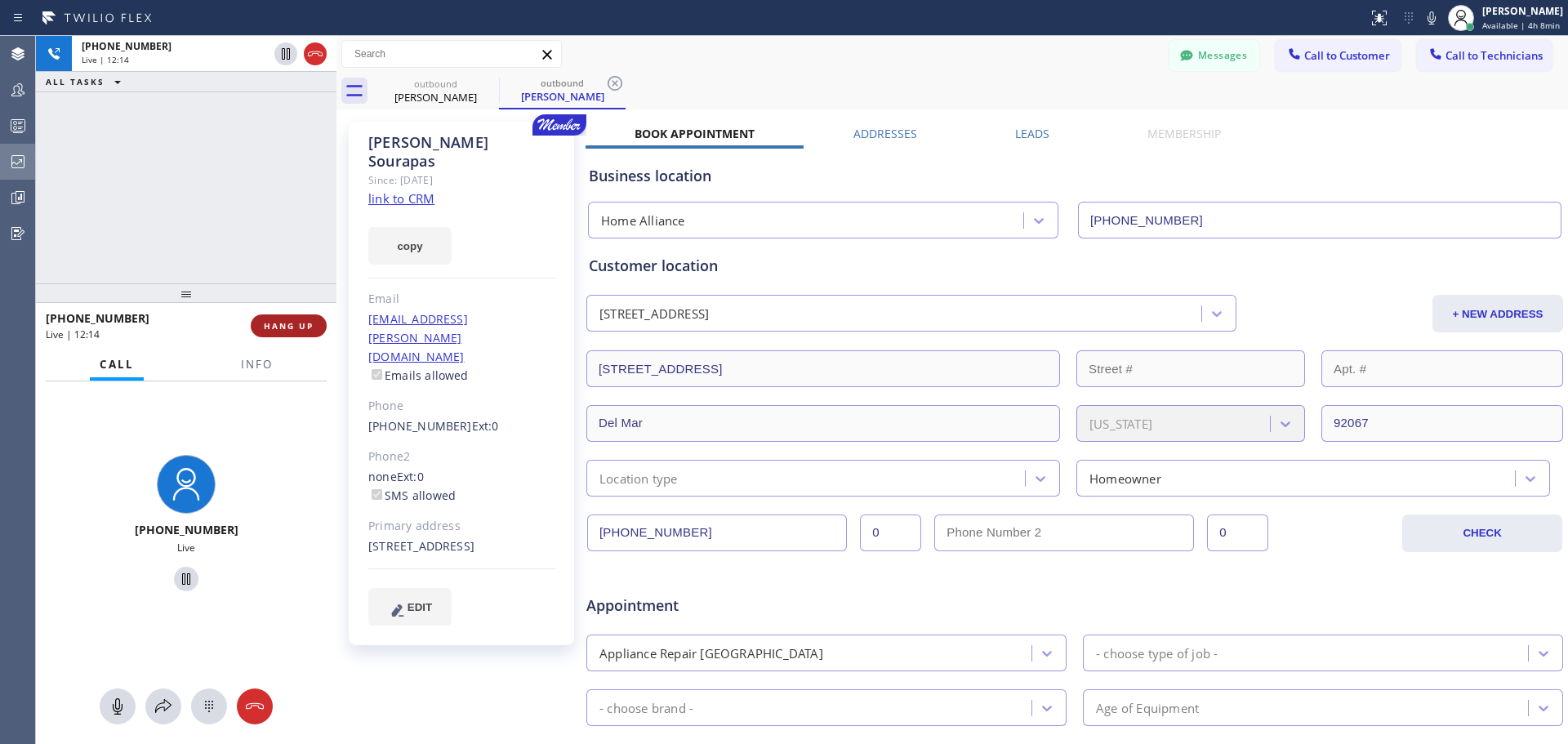
click at [304, 329] on span "HANG UP" at bounding box center [289, 326] width 50 height 12
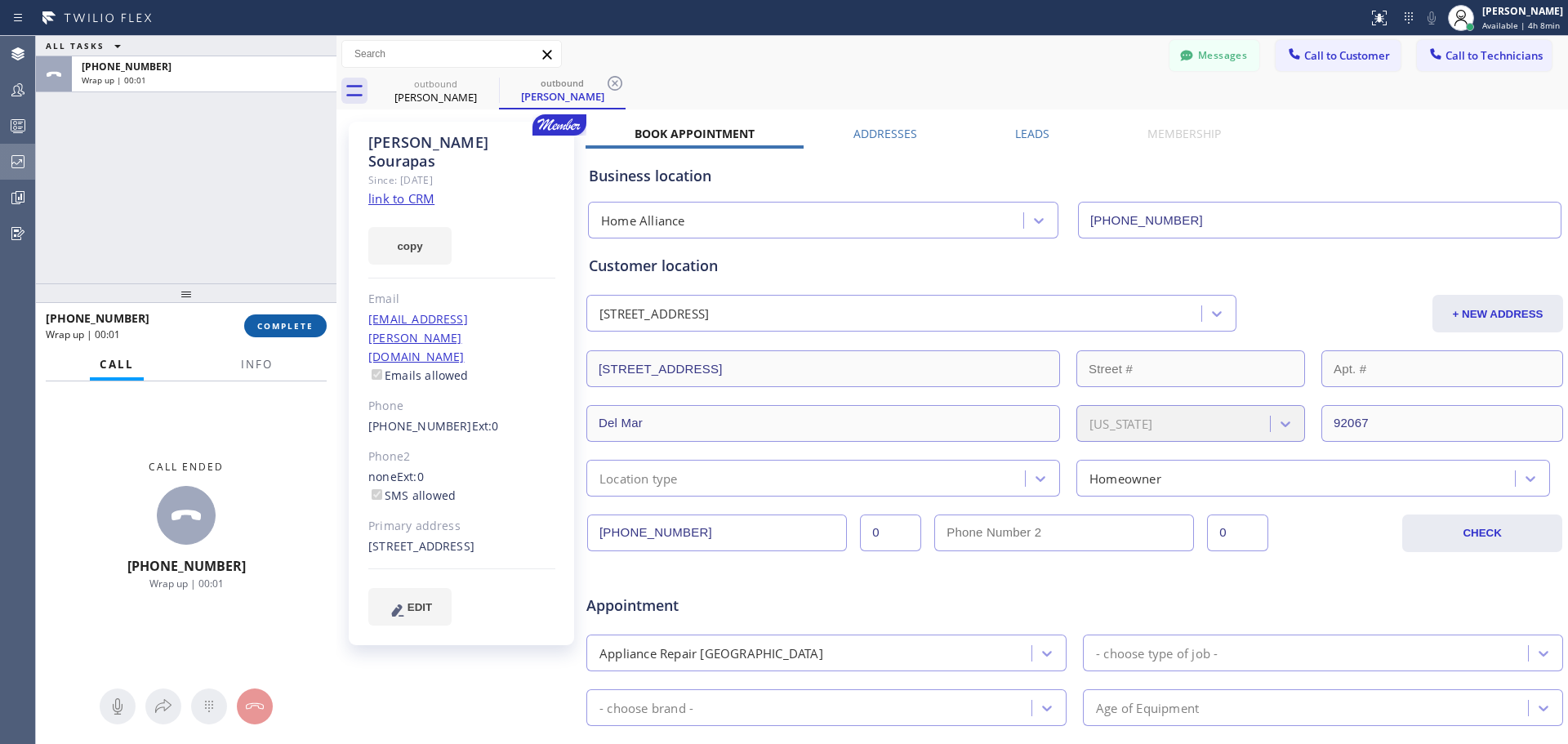
click at [298, 333] on button "COMPLETE" at bounding box center [285, 325] width 83 height 23
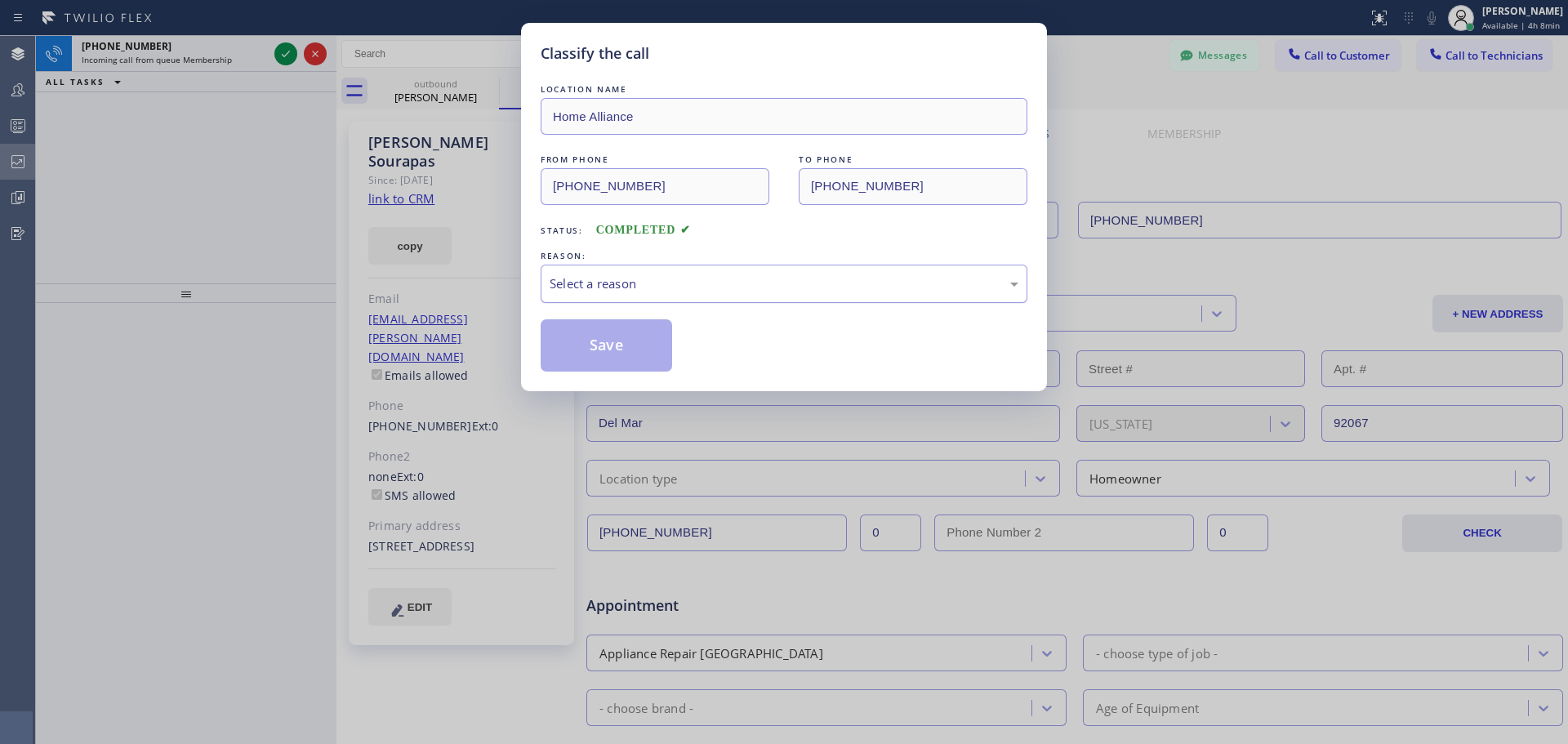
click at [700, 286] on div "Select a reason" at bounding box center [784, 283] width 469 height 18
click at [576, 346] on button "Save" at bounding box center [606, 345] width 131 height 53
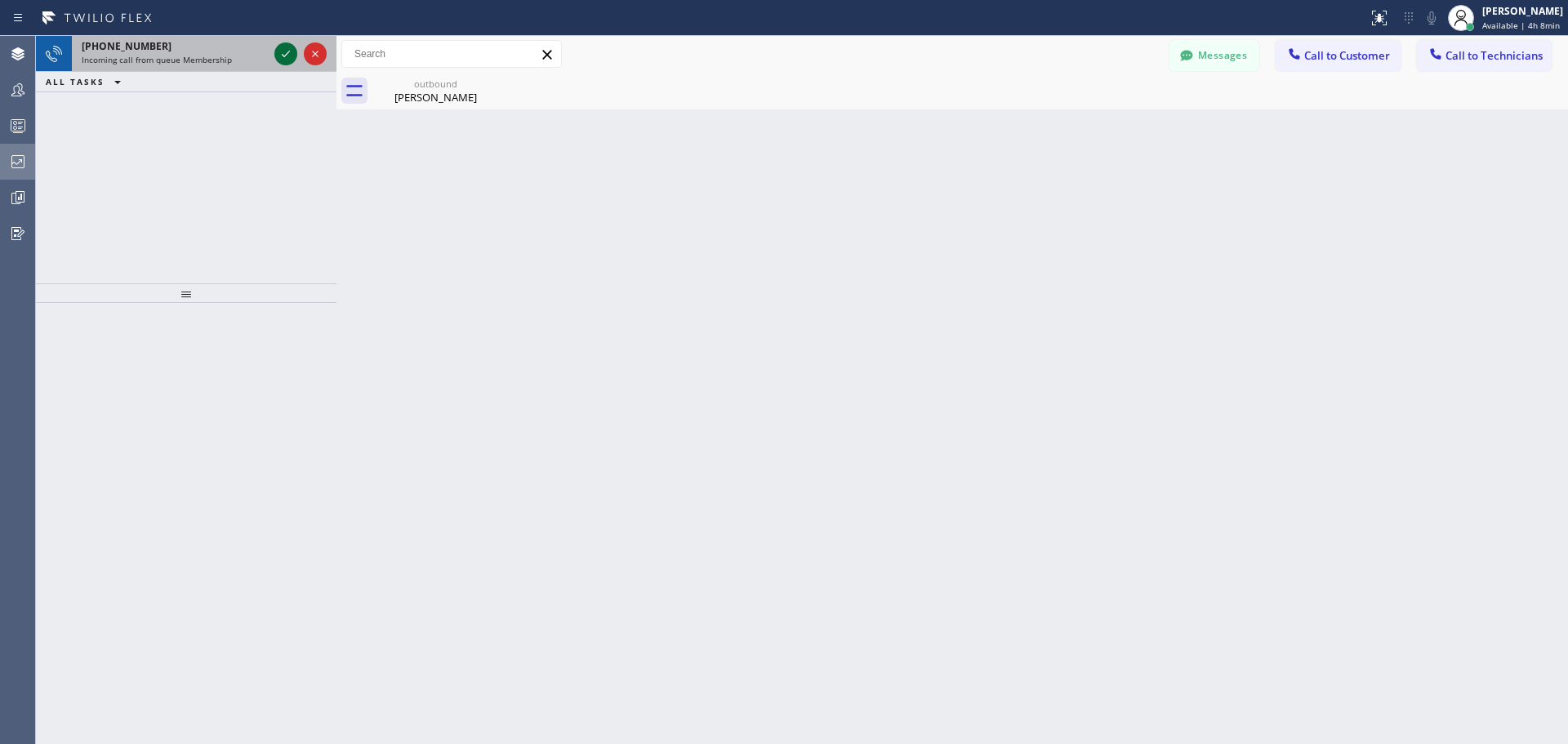
click at [287, 47] on icon at bounding box center [285, 53] width 19 height 19
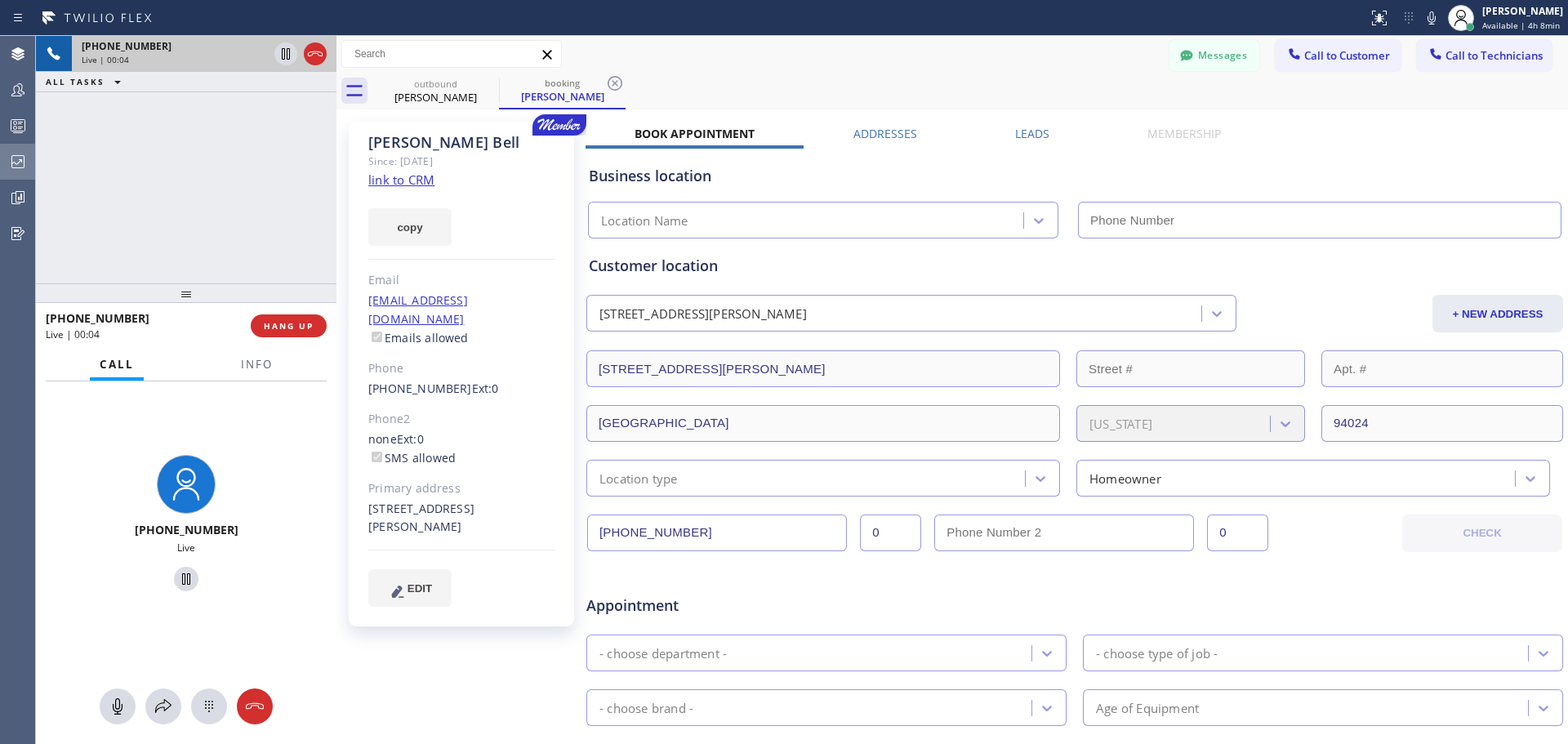
type input "[PHONE_NUMBER]"
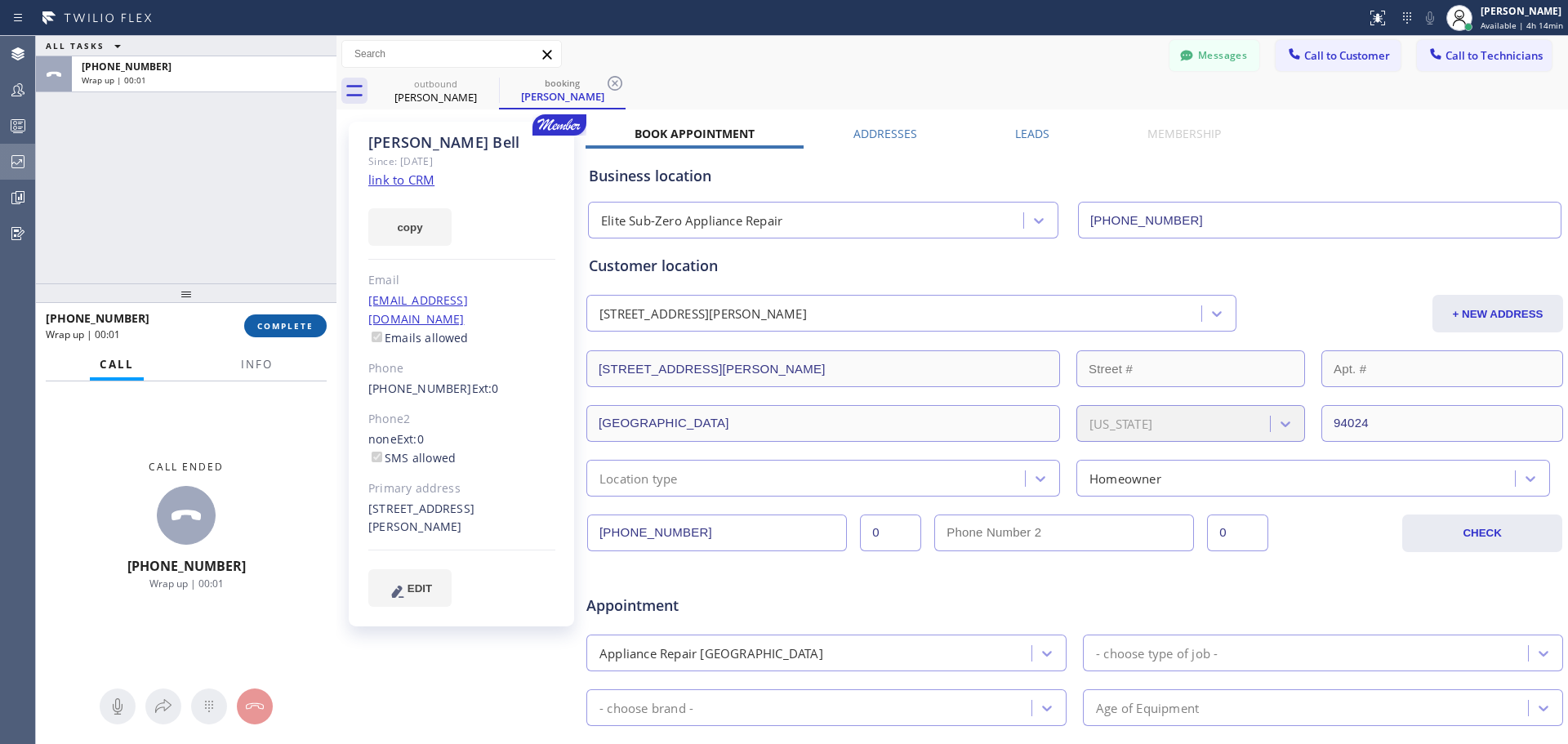
click at [272, 332] on span "COMPLETE" at bounding box center [285, 326] width 56 height 12
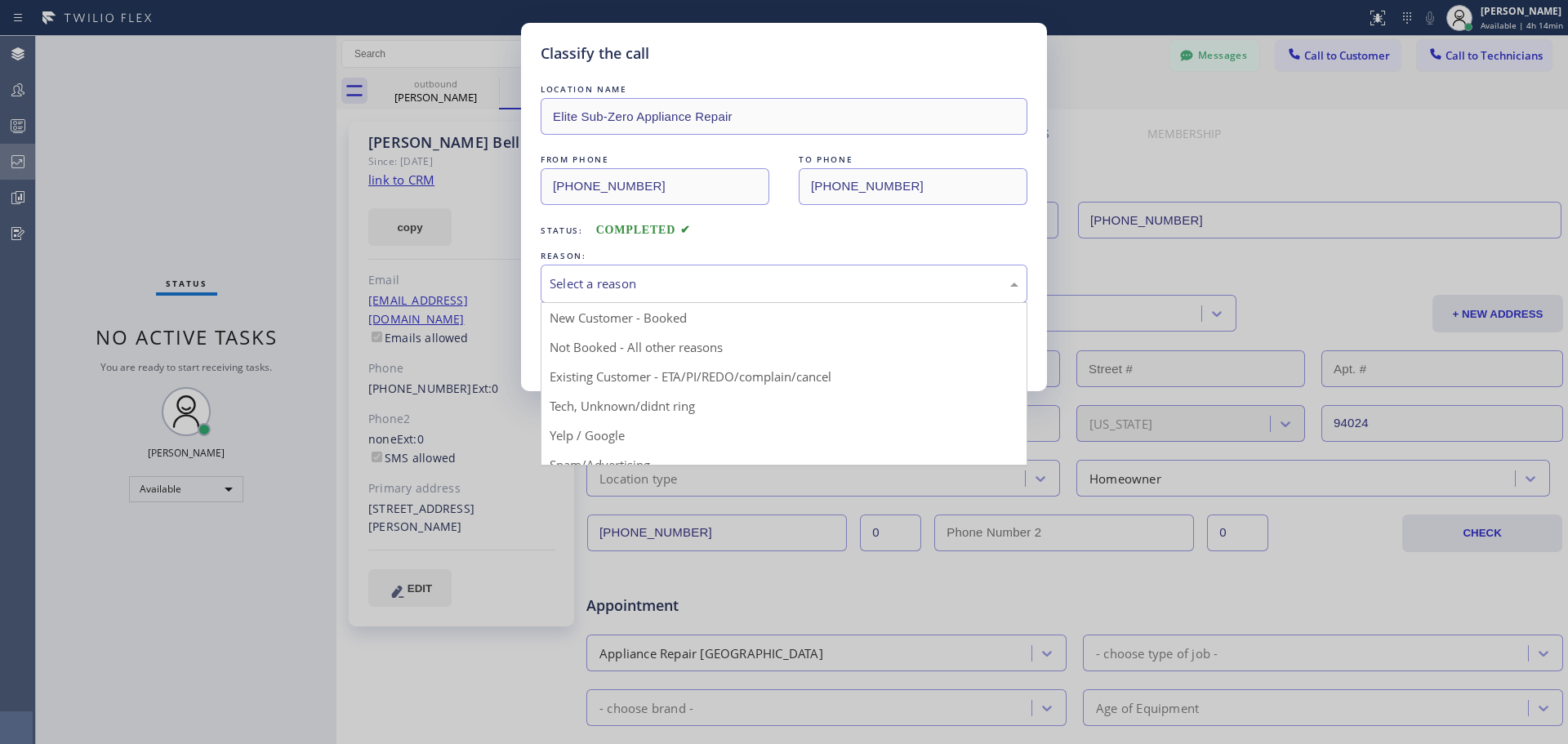
click at [906, 277] on div "Select a reason" at bounding box center [784, 283] width 469 height 18
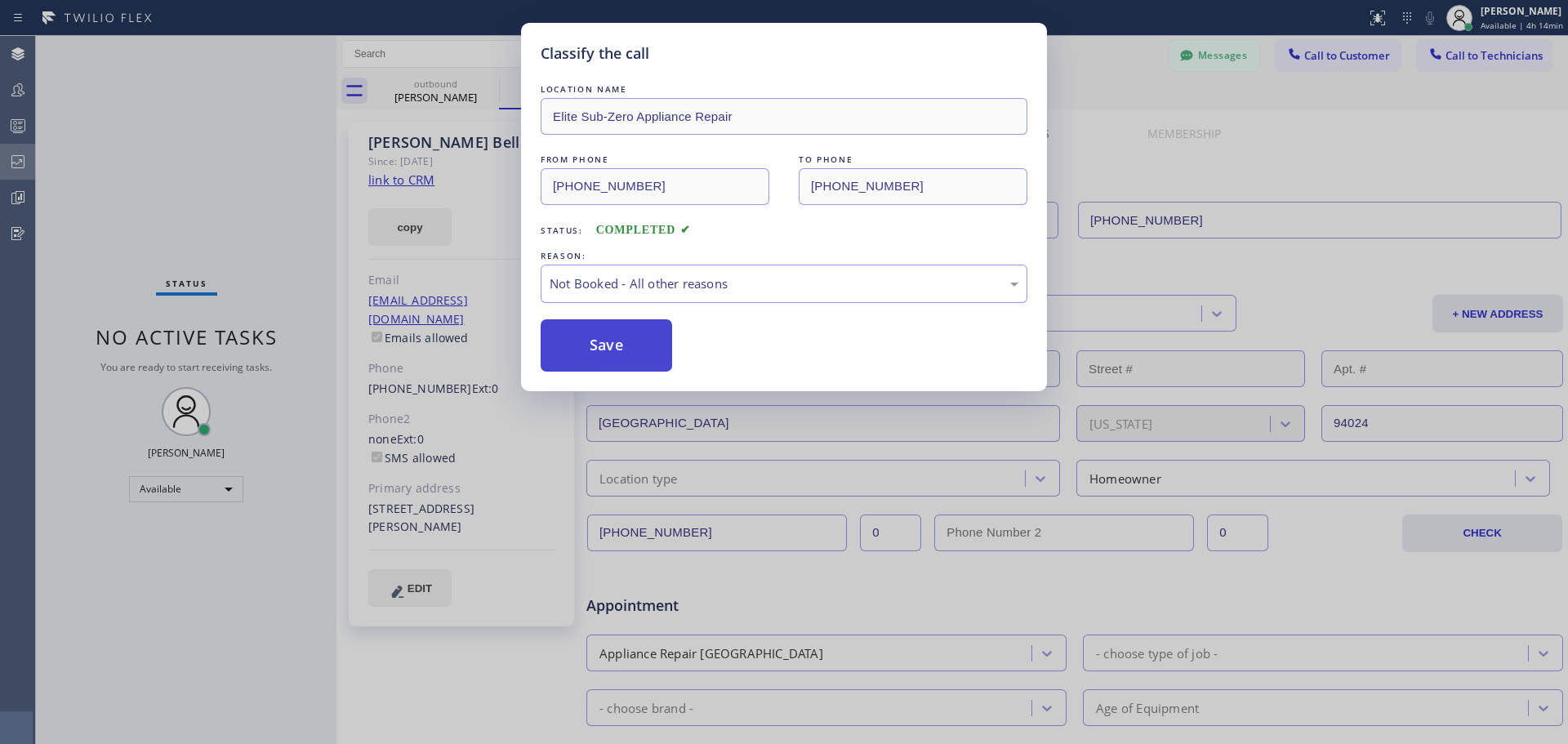
click at [591, 355] on button "Save" at bounding box center [606, 345] width 131 height 53
type input "[PHONE_NUMBER]"
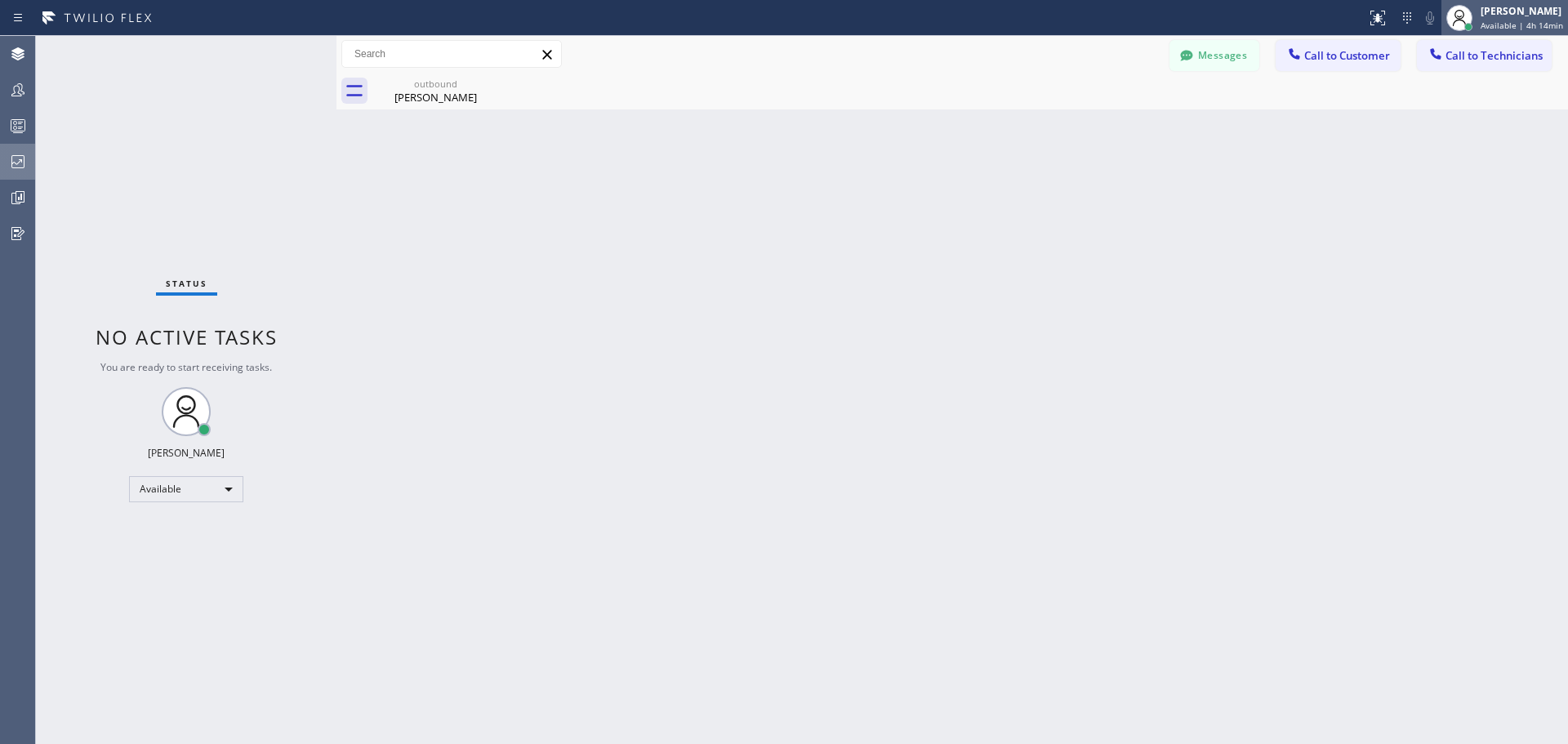
click at [1521, 18] on div "[PERSON_NAME] Available | 4h 14min" at bounding box center [1523, 18] width 91 height 28
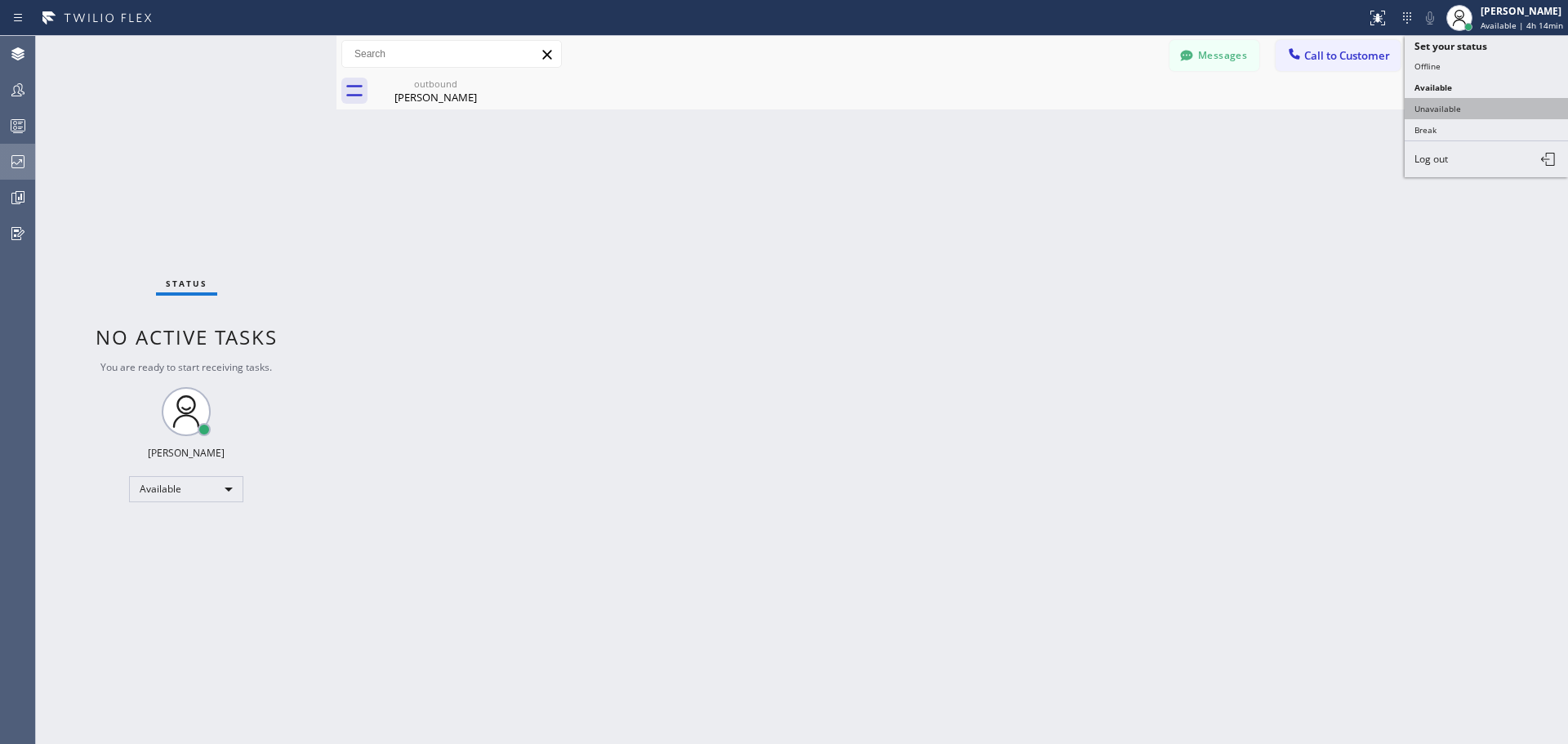
click at [1476, 103] on button "Unavailable" at bounding box center [1487, 108] width 164 height 21
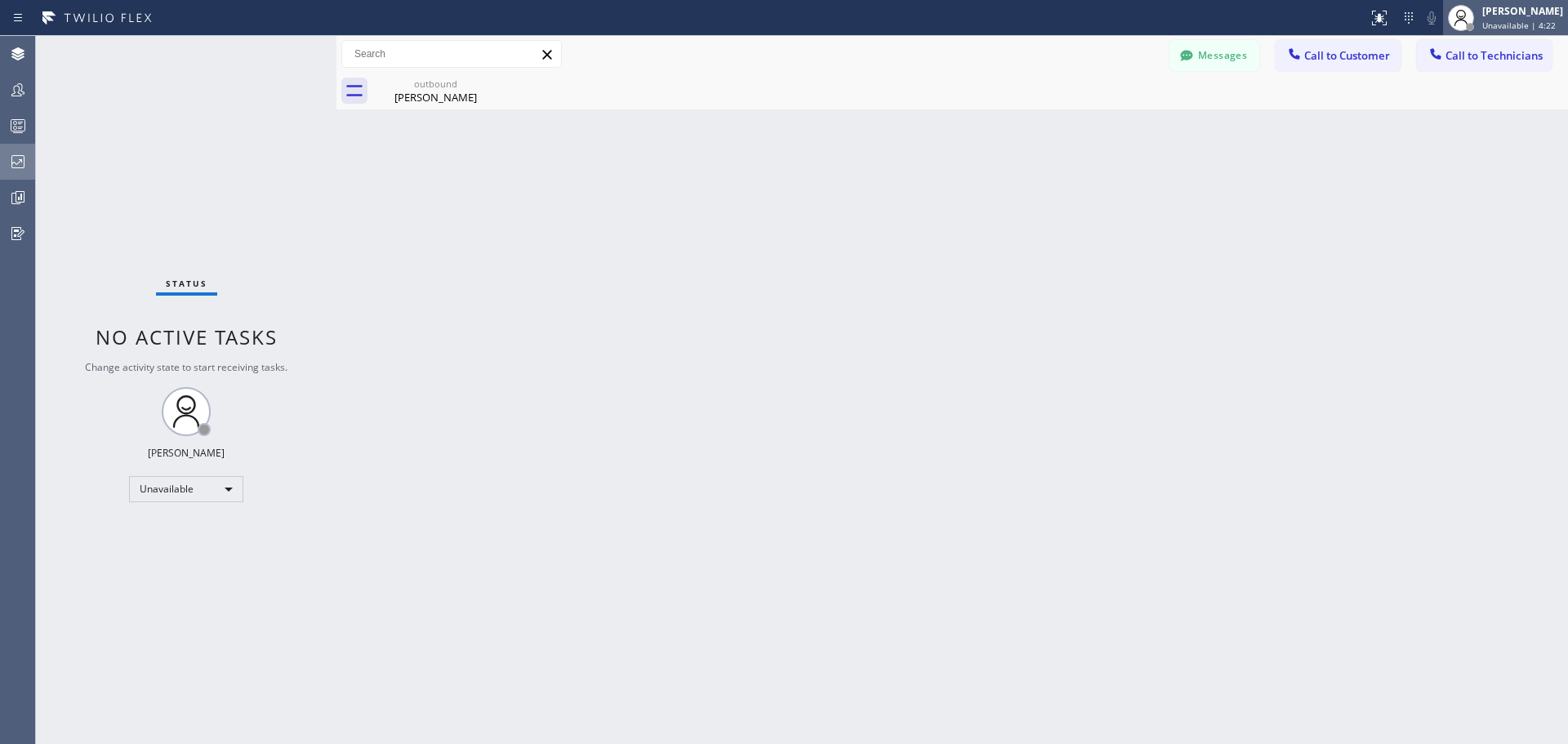
click at [1502, 17] on div "[PERSON_NAME]" at bounding box center [1522, 11] width 81 height 14
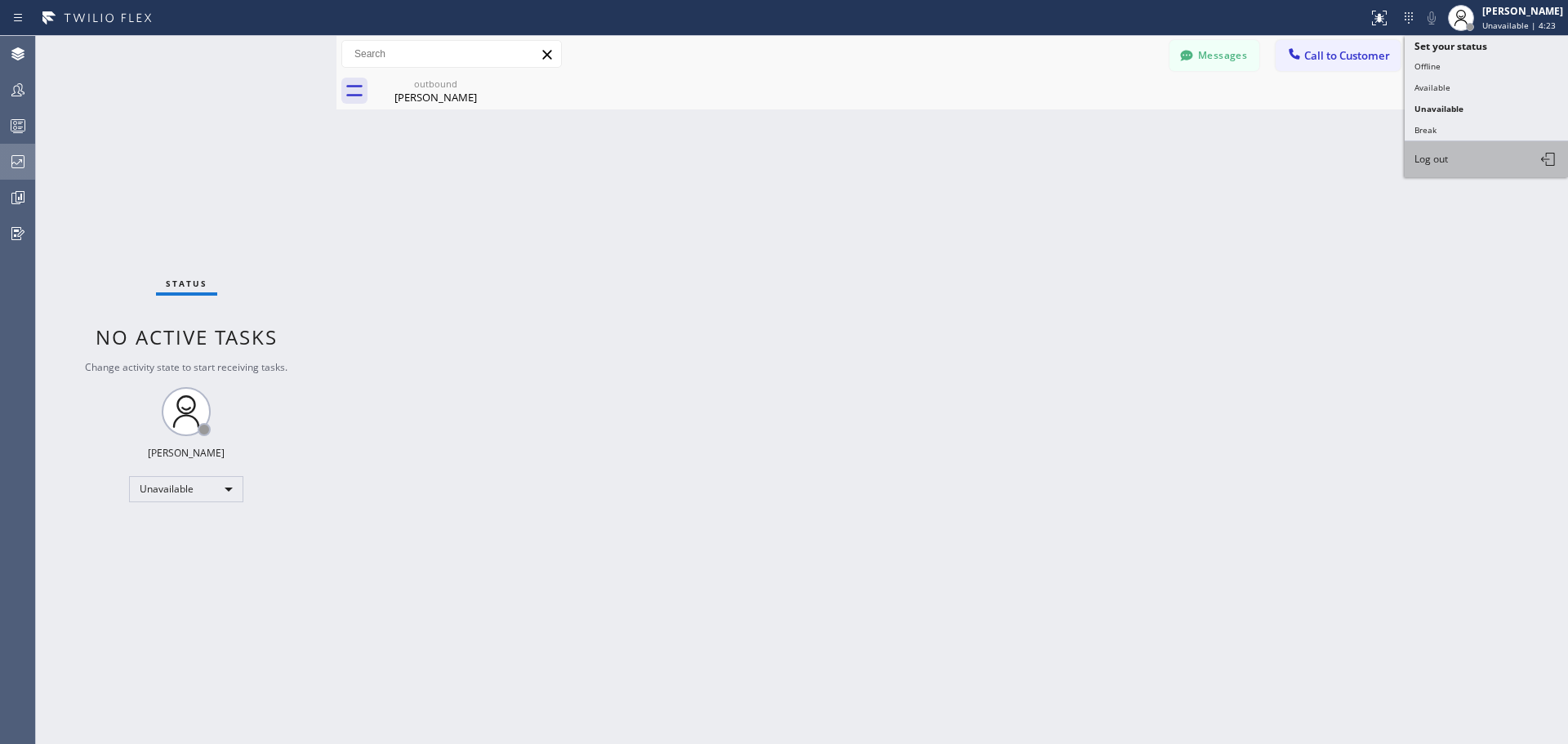
click at [1446, 164] on span "Log out" at bounding box center [1431, 159] width 33 height 14
